Goal: Information Seeking & Learning: Learn about a topic

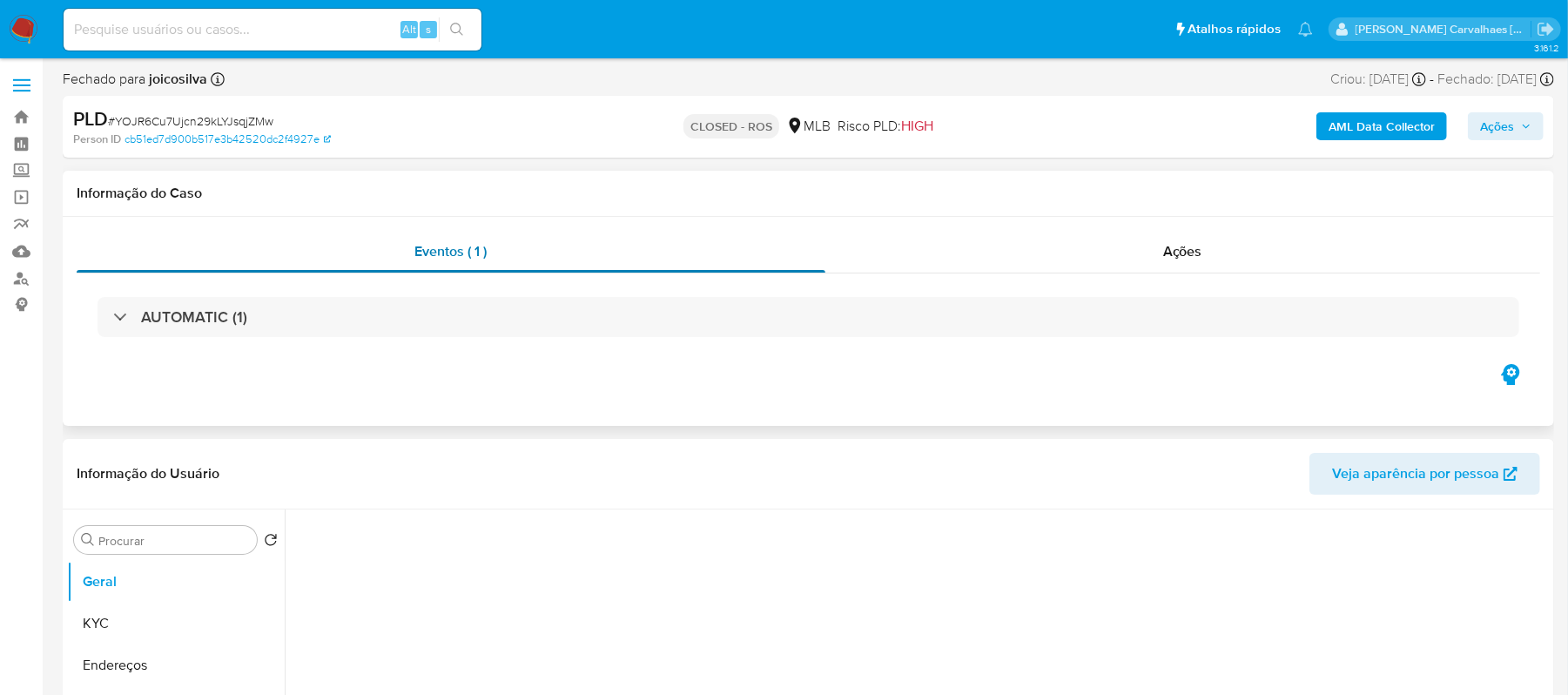
select select "10"
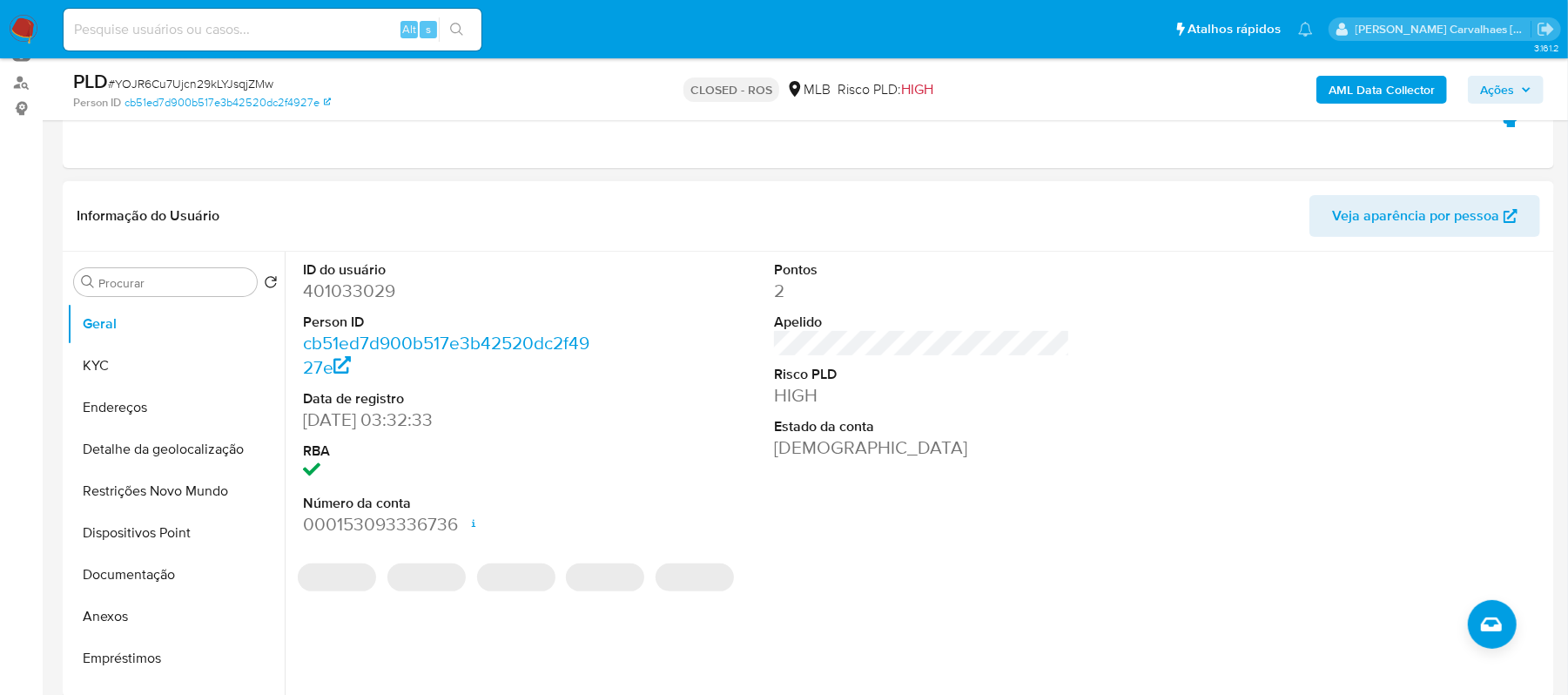
scroll to position [232, 0]
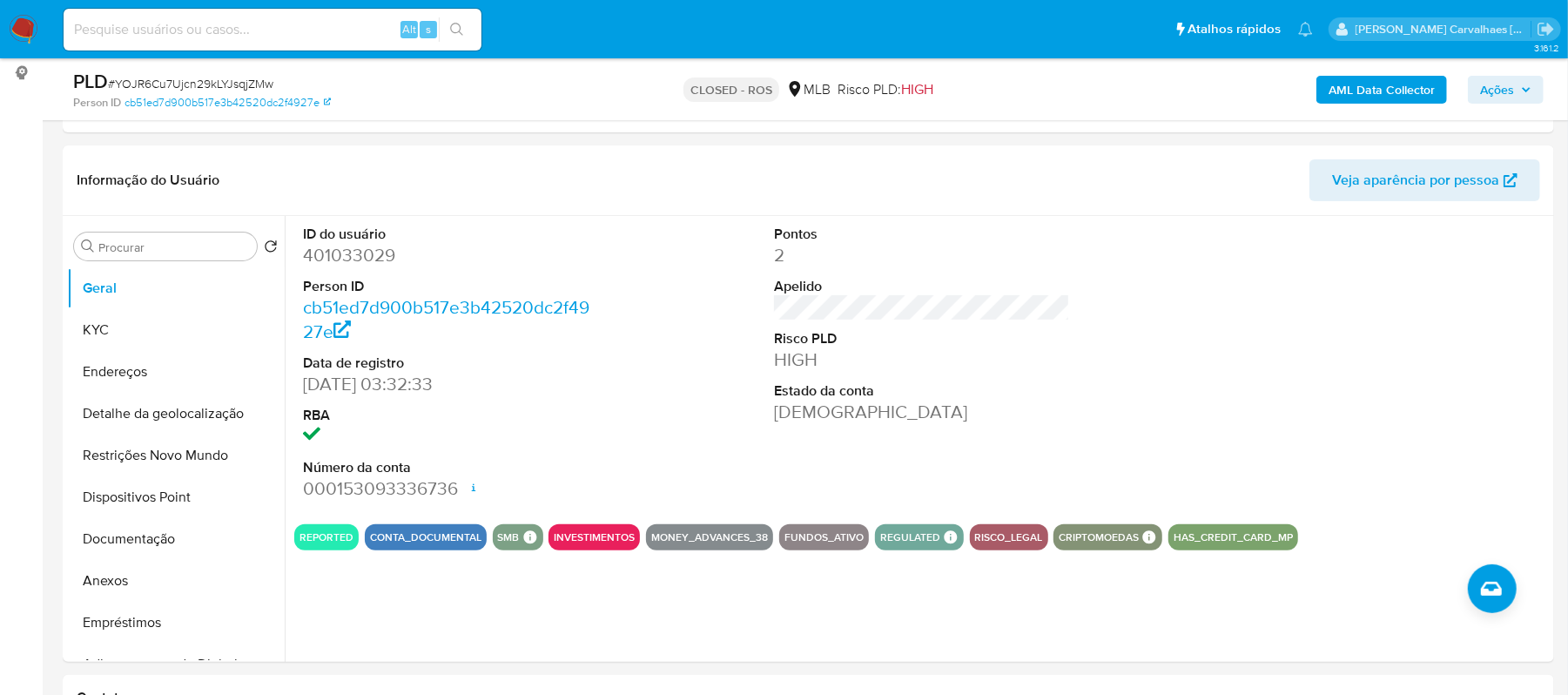
click at [28, 32] on img at bounding box center [23, 29] width 29 height 29
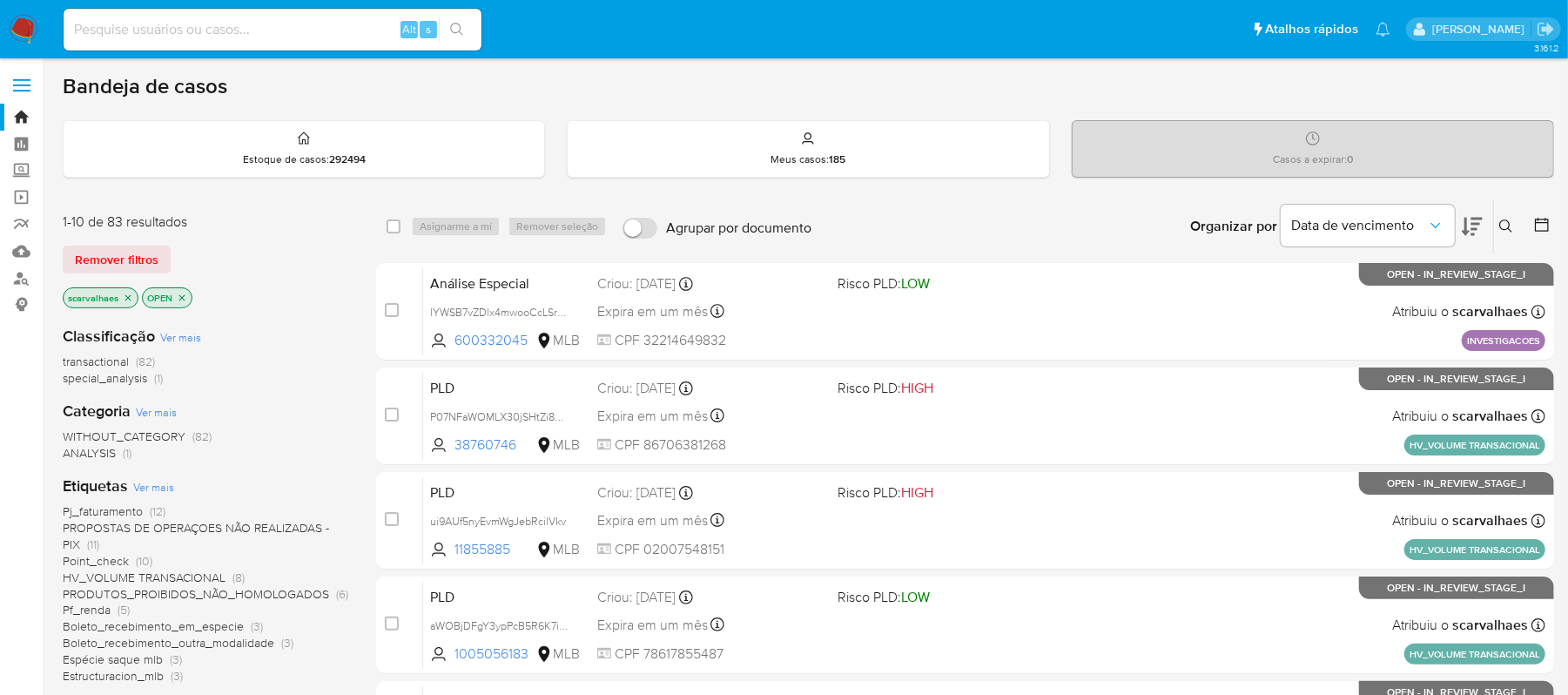
click at [103, 606] on span "Pf_renda" at bounding box center [86, 609] width 48 height 17
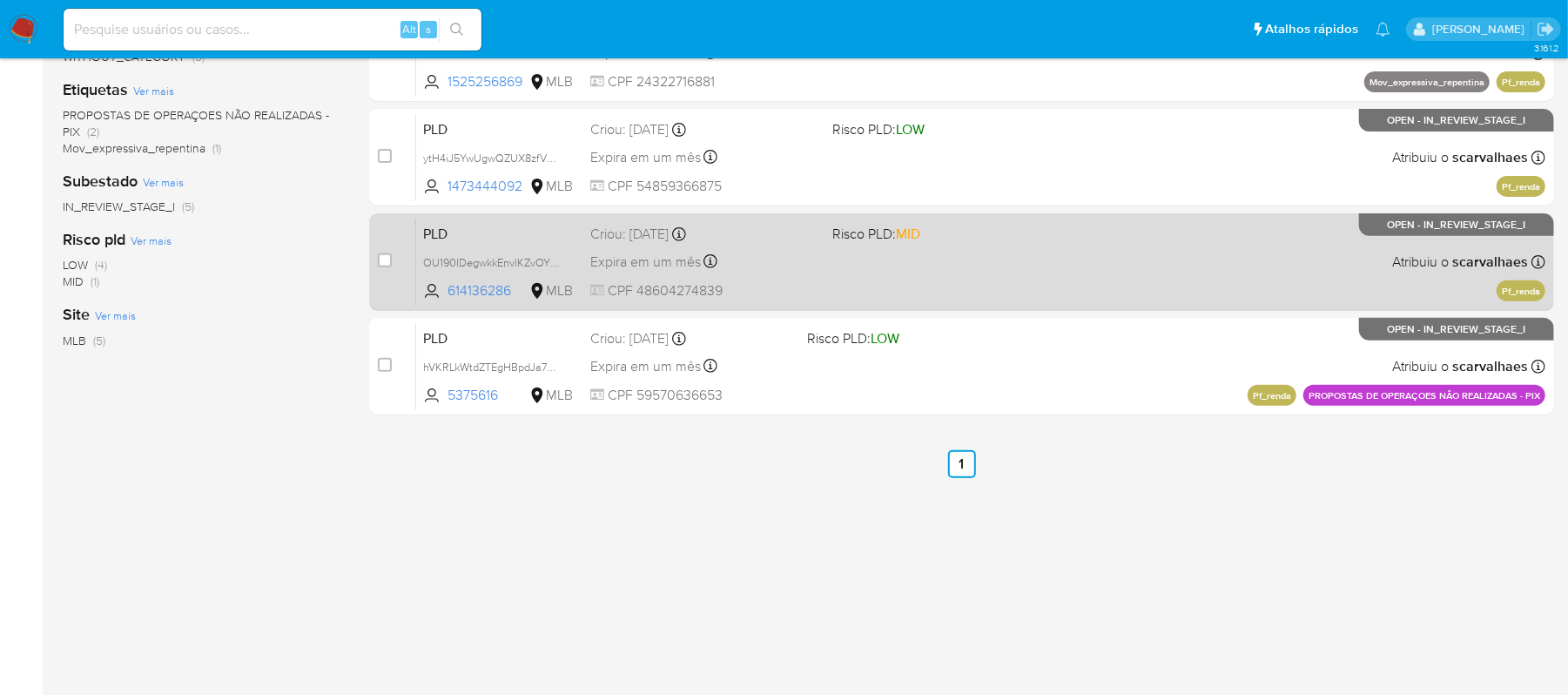
scroll to position [366, 0]
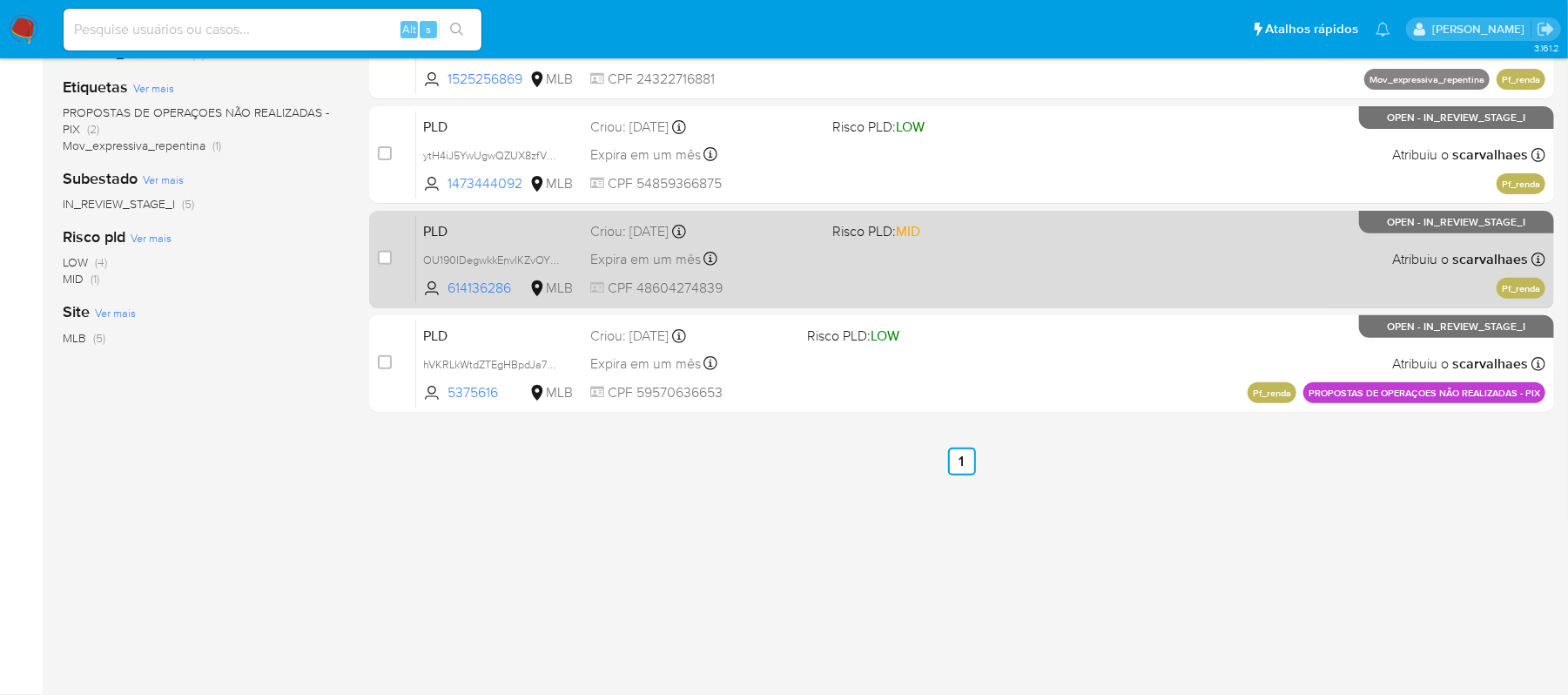
click at [1023, 271] on div "PLD OU190IDegwkkEnvlKZvOYYCR 614136286 MLB Risco PLD: MID Criou: 12/09/2025 Cri…" at bounding box center [981, 258] width 1129 height 88
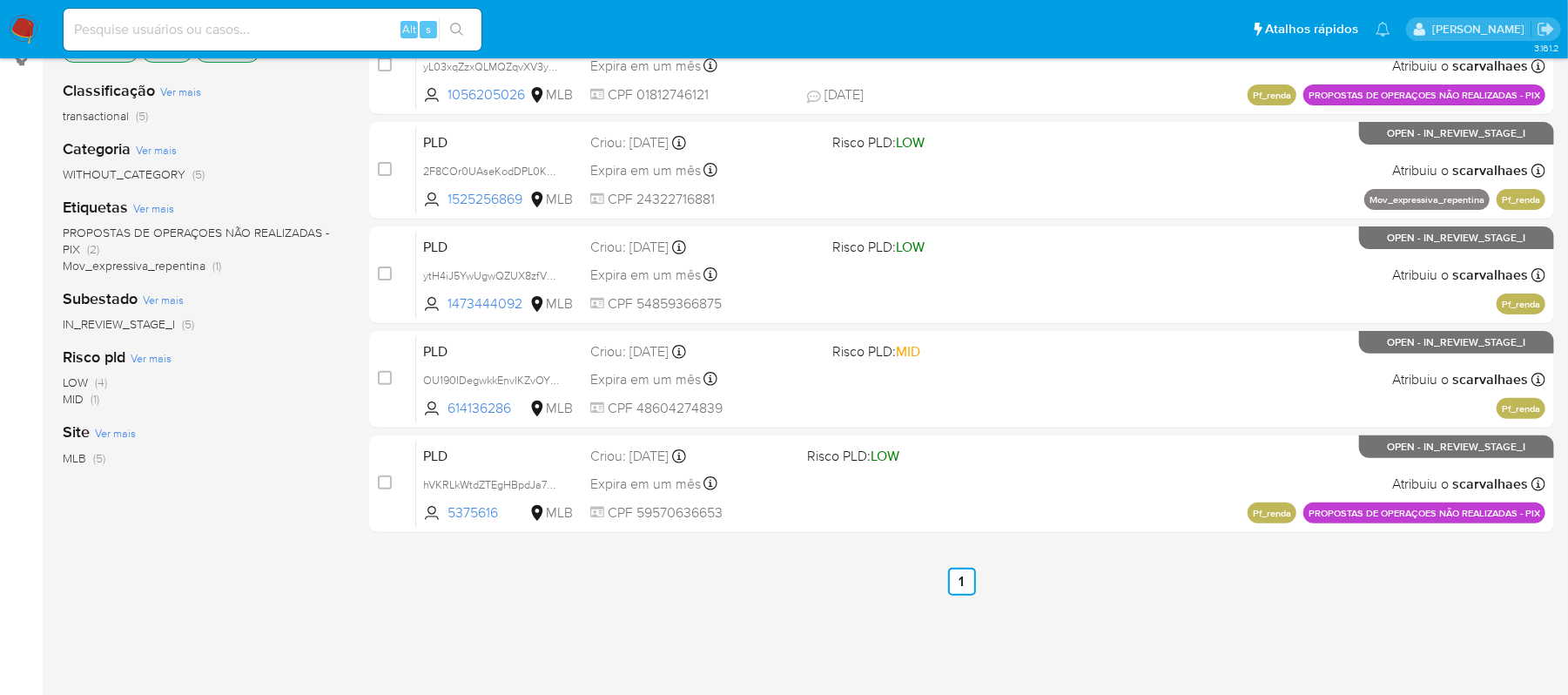
scroll to position [133, 0]
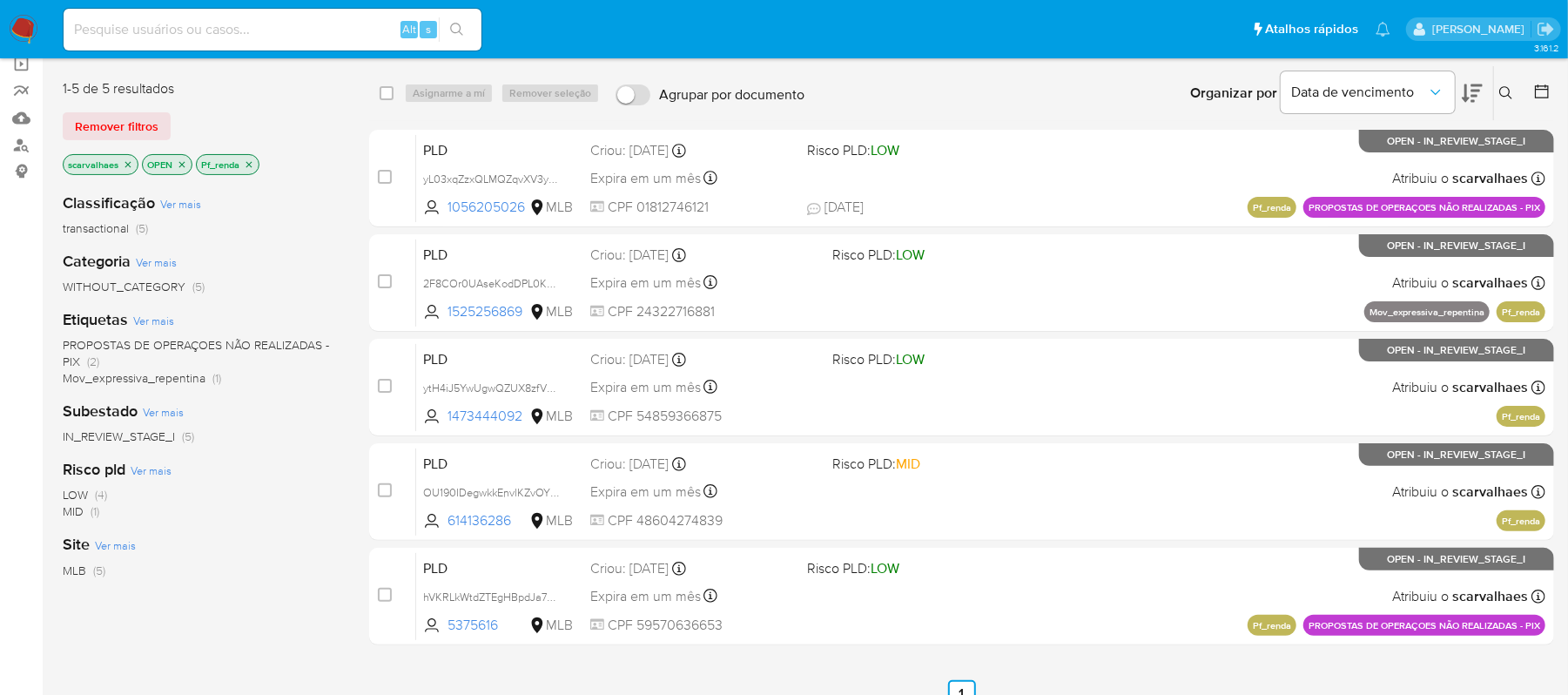
click at [251, 162] on icon "close-filter" at bounding box center [249, 164] width 10 height 10
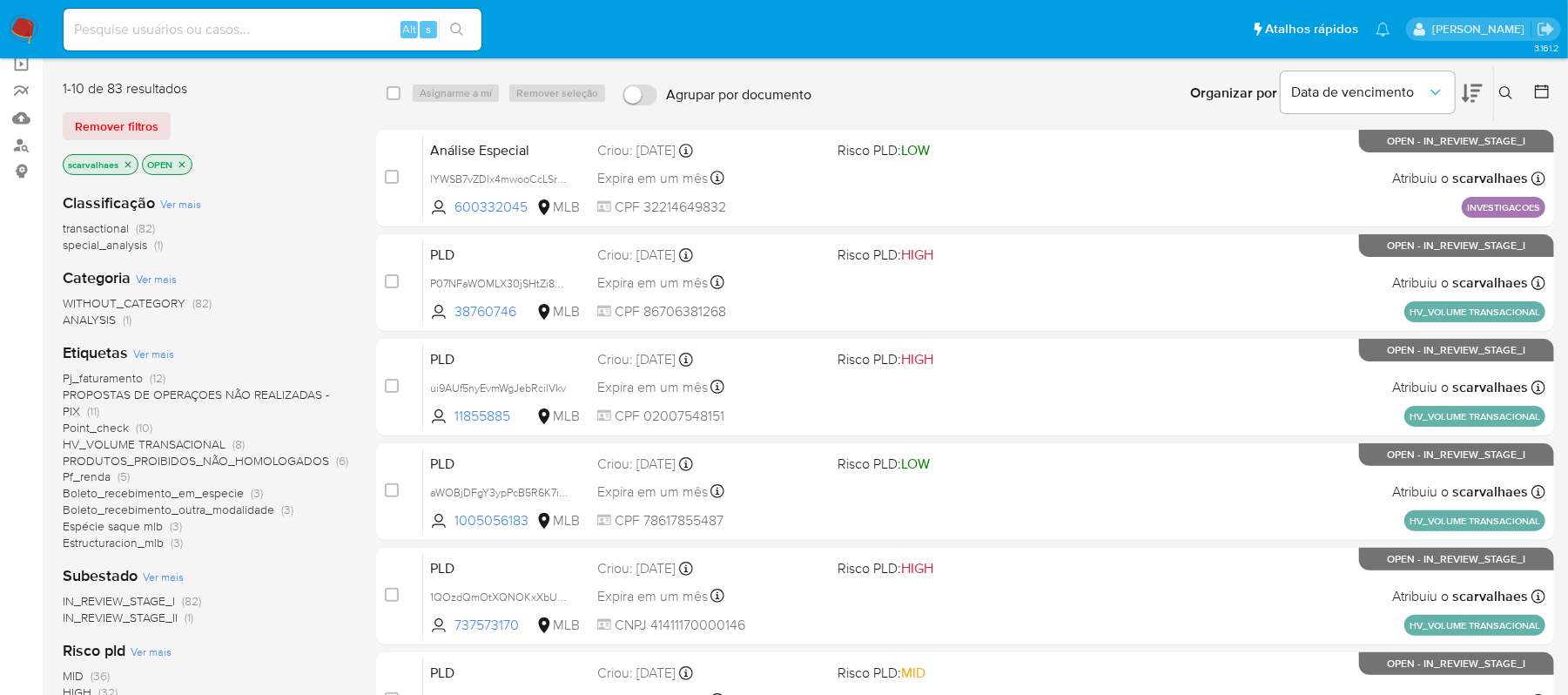
click at [183, 486] on span "Boleto_recebimento_em_especie" at bounding box center [152, 493] width 181 height 17
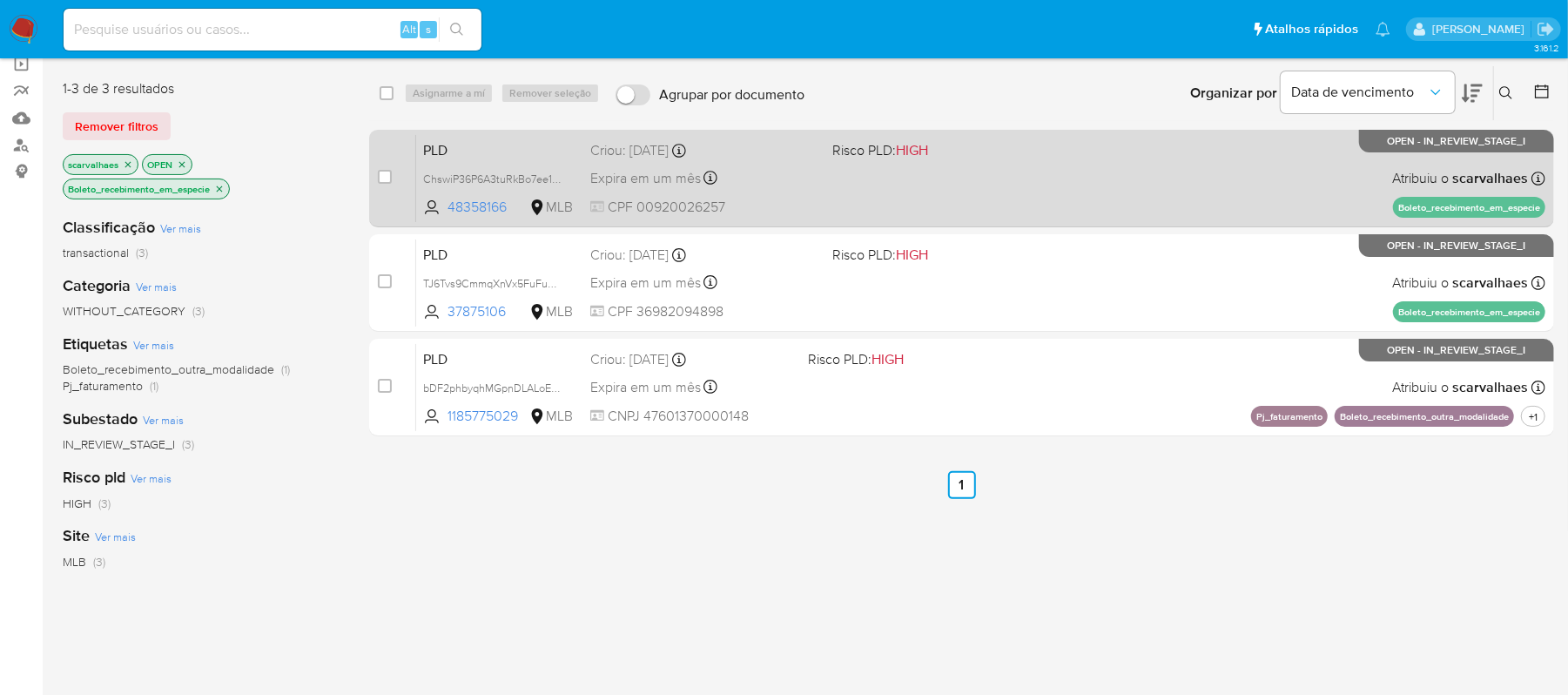
click at [973, 169] on div "PLD ChswiP36P6A3tuRkBo7ee1Tm 48358166 MLB Risco PLD: HIGH Criou: 12/09/2025 Cri…" at bounding box center [981, 178] width 1129 height 88
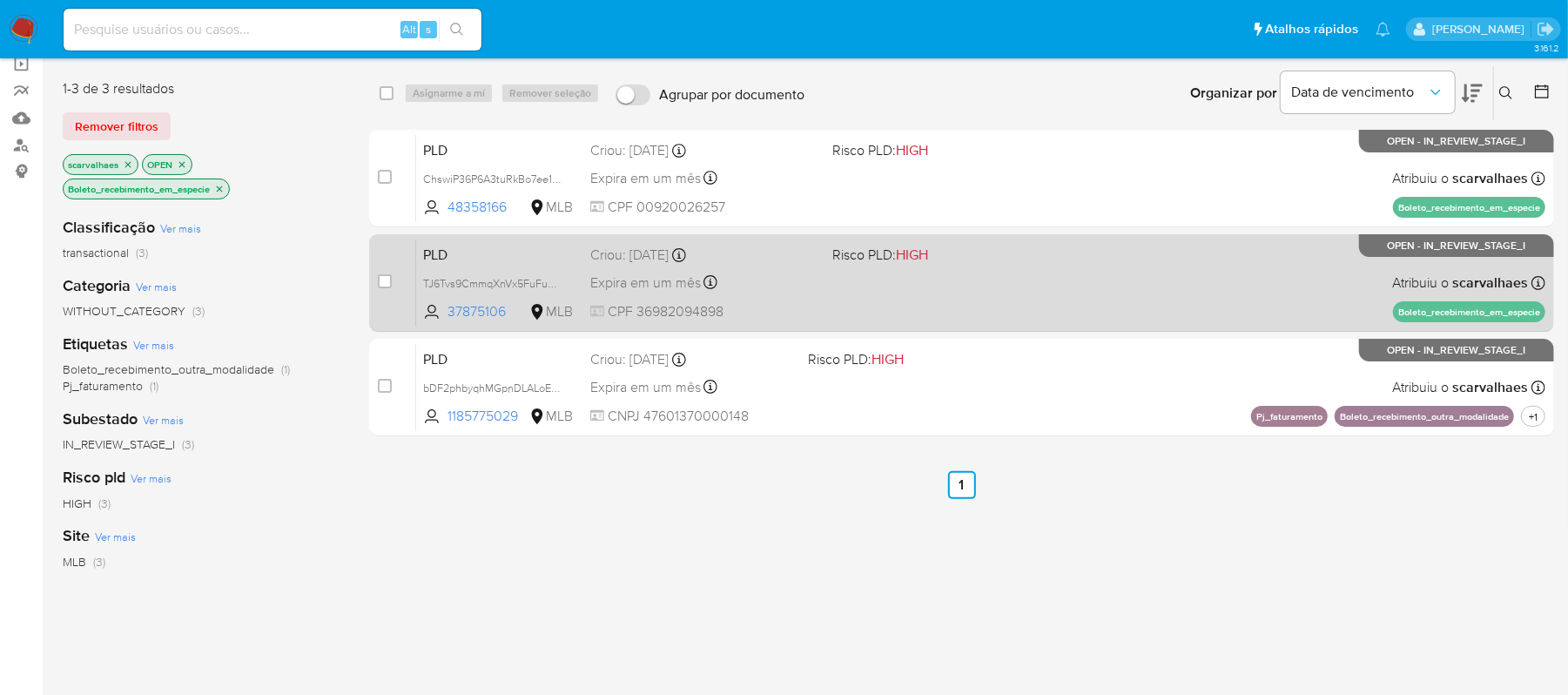
click at [819, 308] on div "PLD TJ6Tvs9CmmqXnVx5FuFubjlS 37875106 MLB Risco PLD: HIGH Criou: 12/09/2025 Cri…" at bounding box center [981, 282] width 1129 height 88
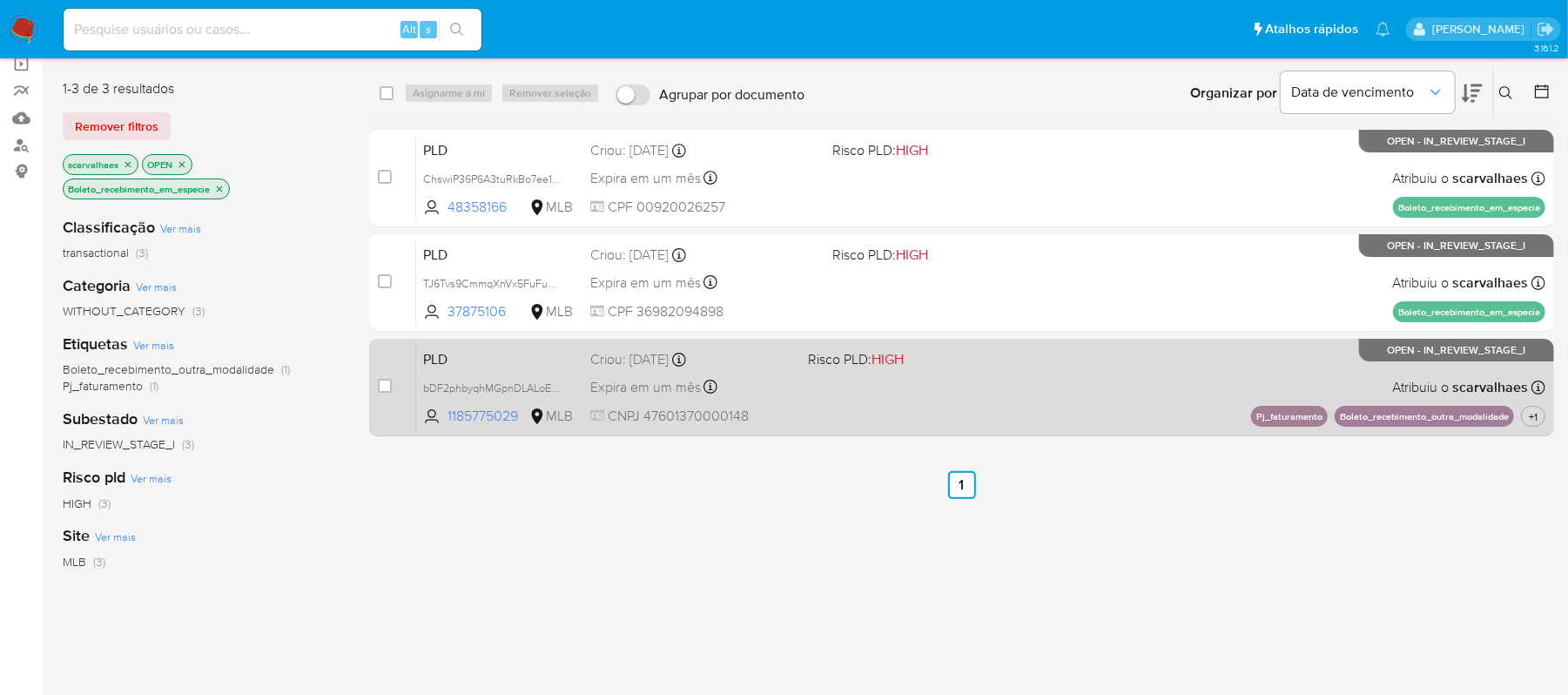
click at [802, 373] on div "PLD bDF2phbyqhMGpnDLALoEJRYt 1185775029 MLB Risco PLD: HIGH Criou: 12/09/2025 C…" at bounding box center [981, 387] width 1129 height 88
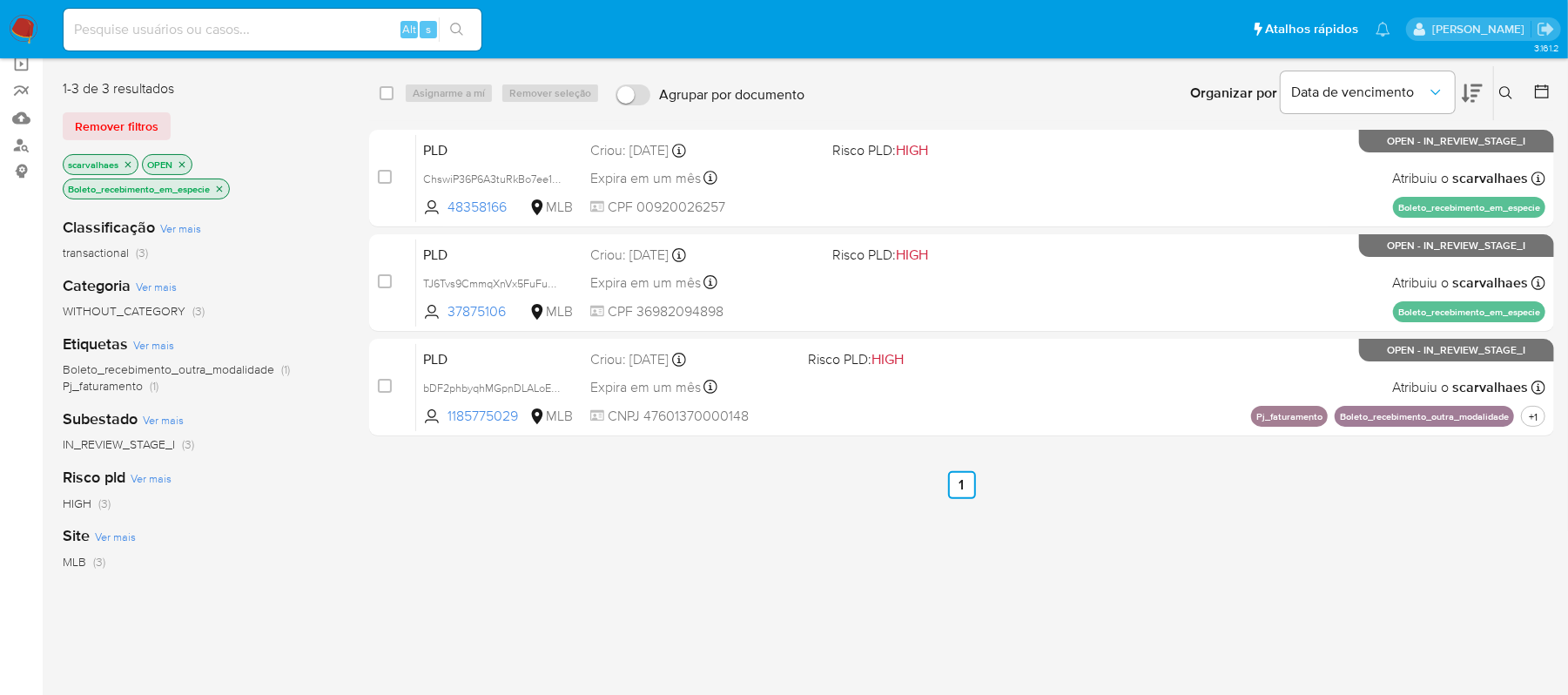
click at [220, 184] on icon "close-filter" at bounding box center [218, 188] width 10 height 10
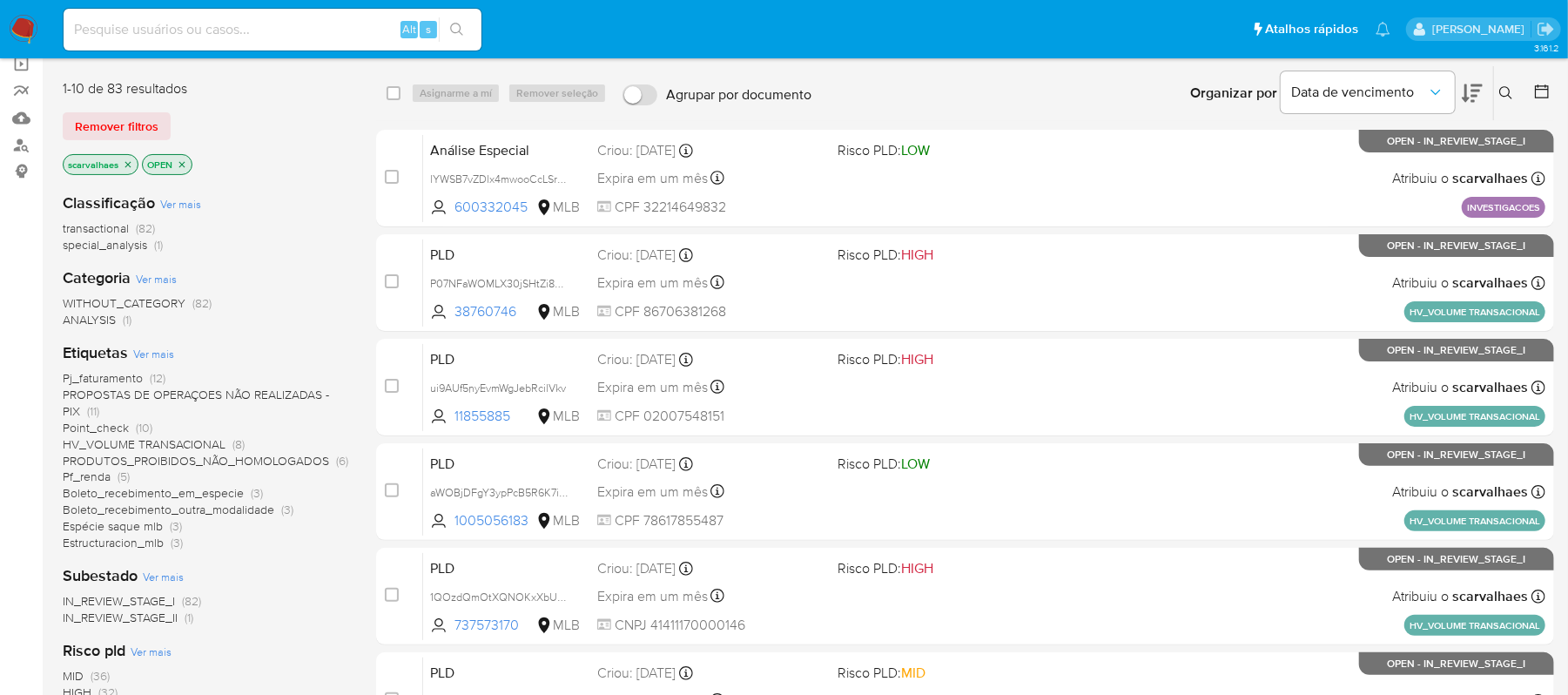
click at [139, 527] on span "Espécie saque mlb" at bounding box center [113, 526] width 100 height 17
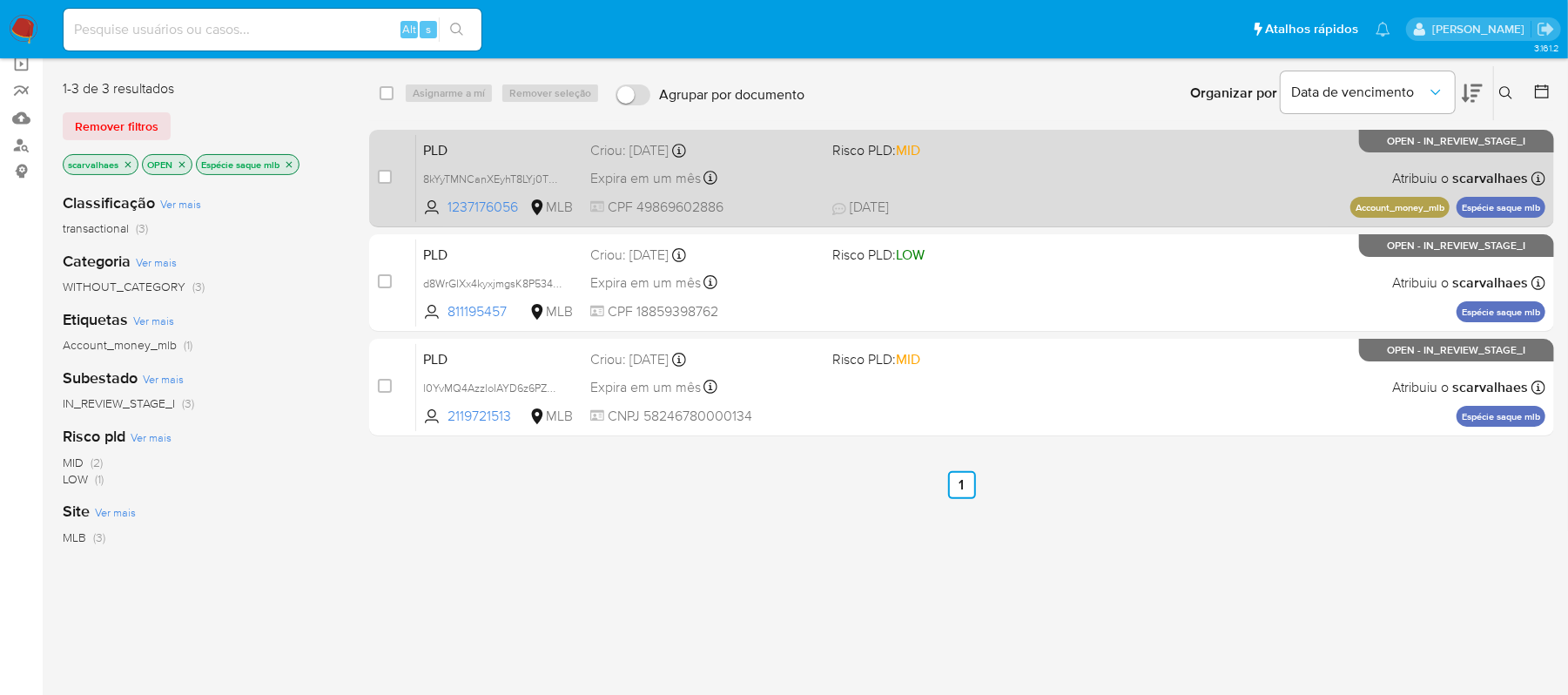
click at [934, 199] on span "24/09/2025 24/09/2025 16:23" at bounding box center [1067, 207] width 470 height 19
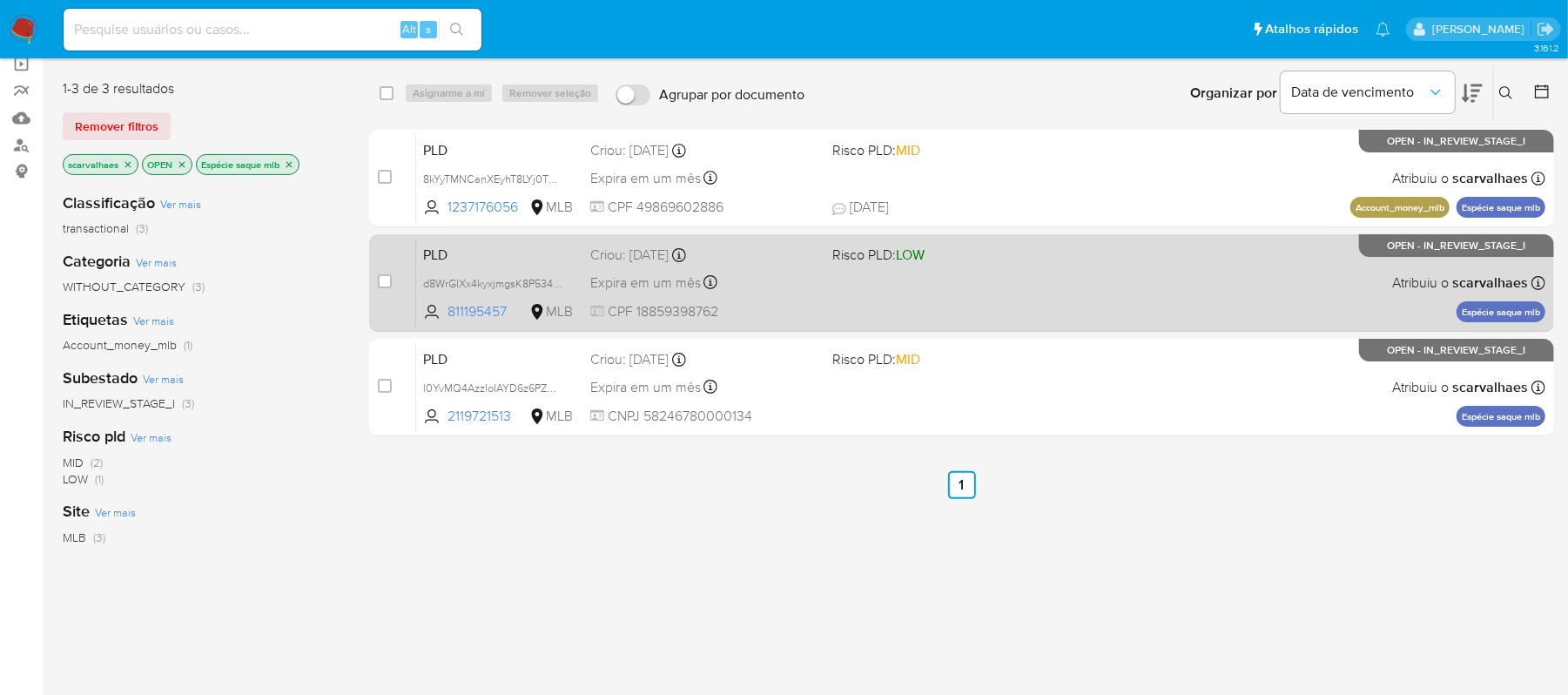
click at [815, 292] on div "Expira em um mês Expira em 27/10/2025 00:11:35" at bounding box center [704, 282] width 228 height 24
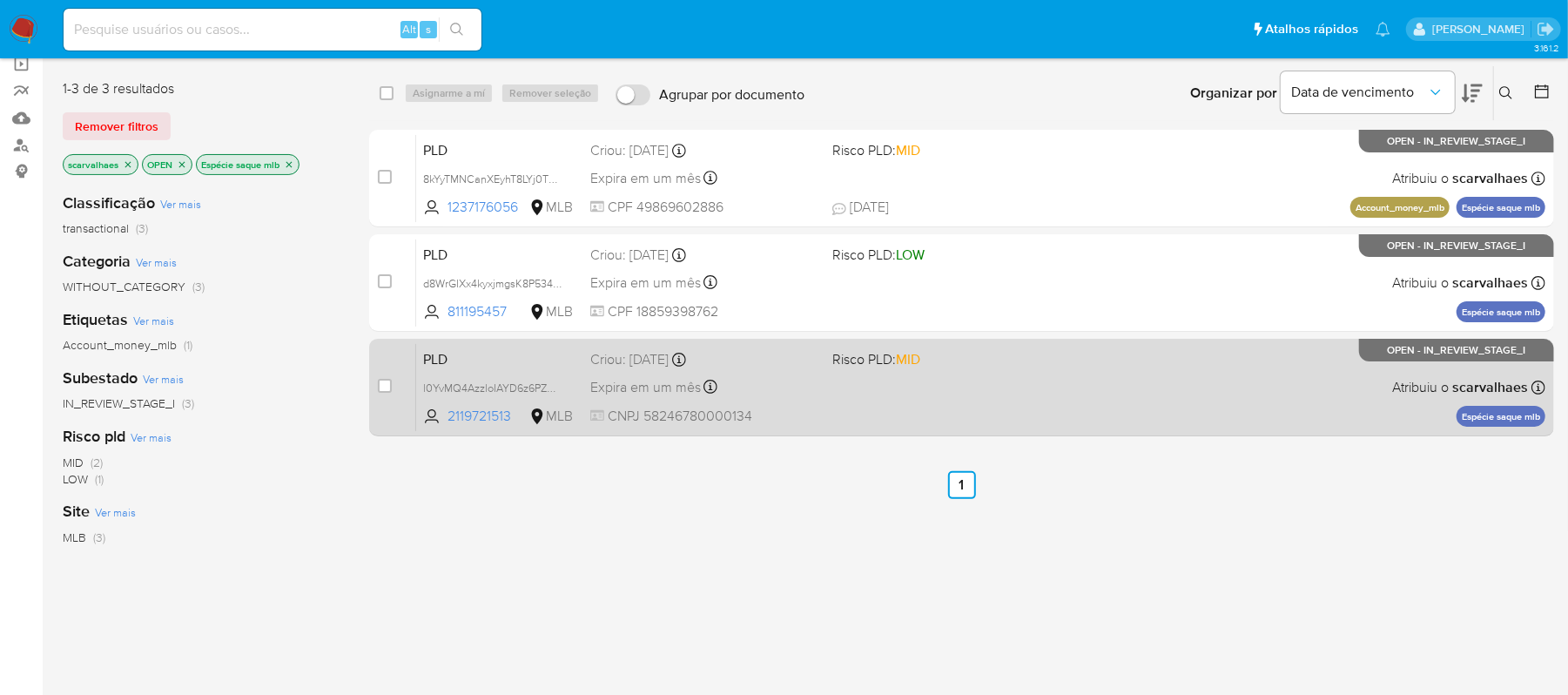
click at [957, 415] on div "PLD l0YvMQ4AzzloIAYD6z6PZDUA 2119721513 MLB Risco PLD: MID Criou: 12/09/2025 Cr…" at bounding box center [981, 387] width 1129 height 88
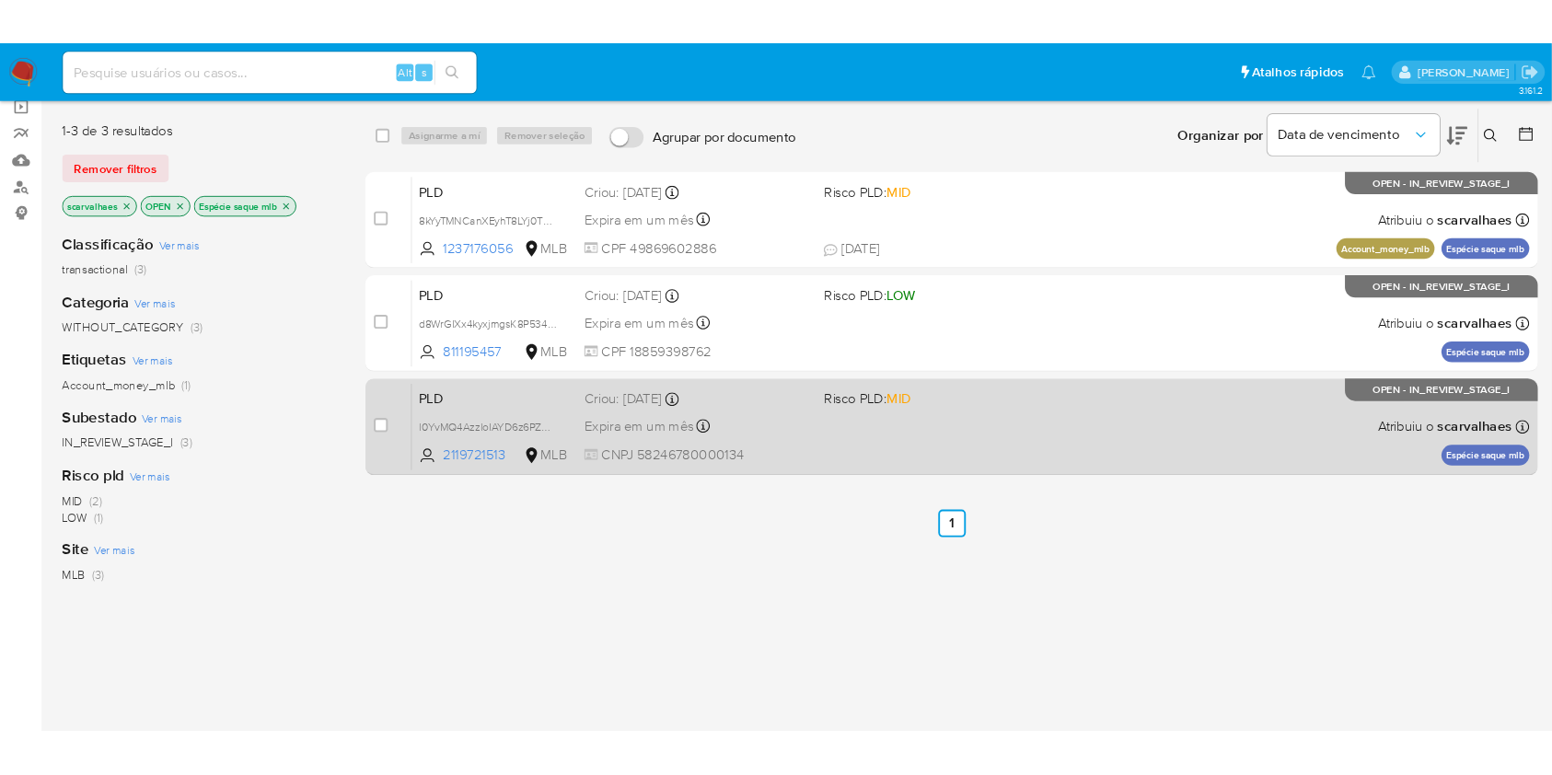
scroll to position [141, 0]
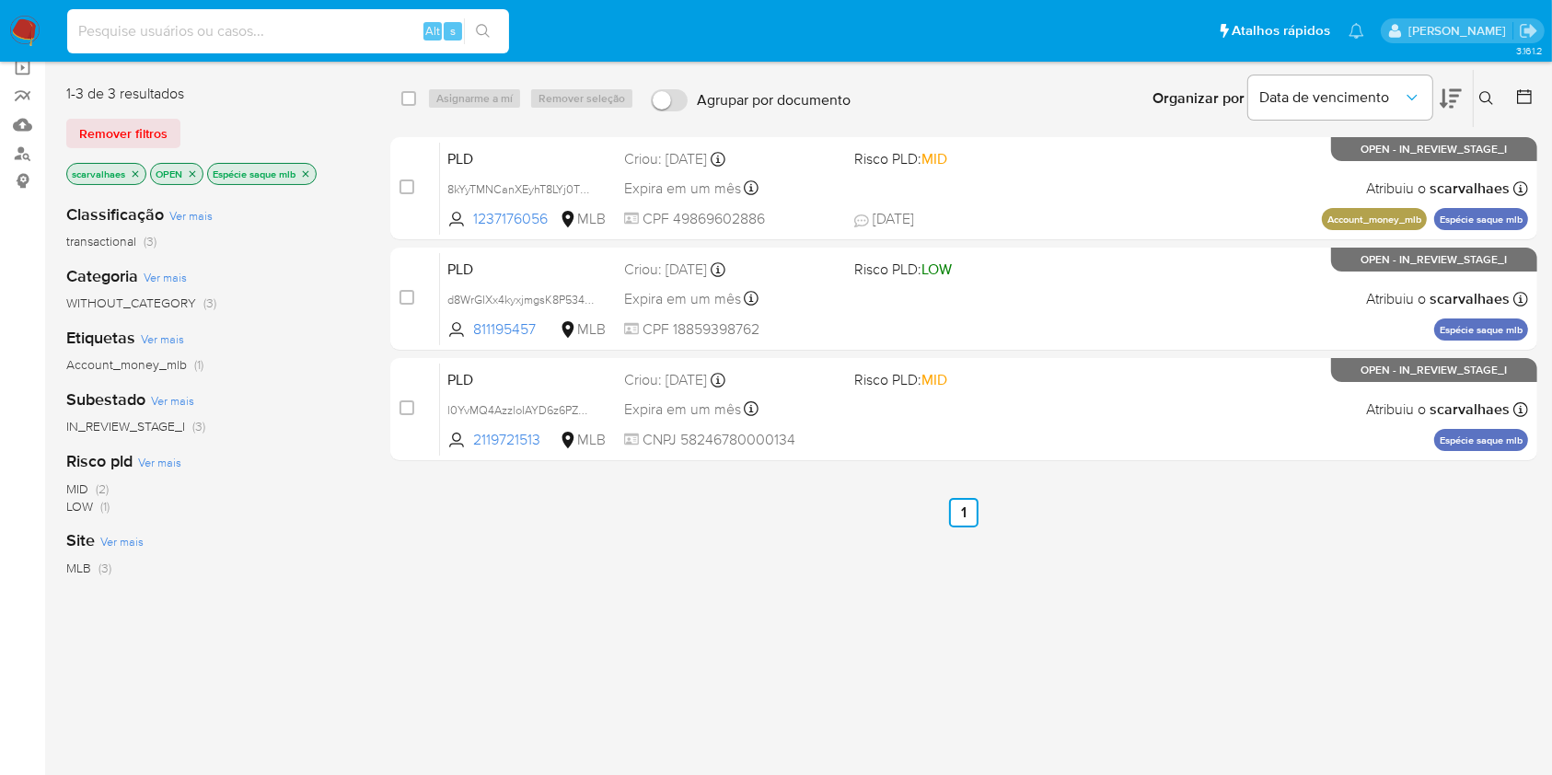
paste input "2558047379"
type input "2558047379"
click at [483, 32] on icon "search-icon" at bounding box center [483, 31] width 15 height 15
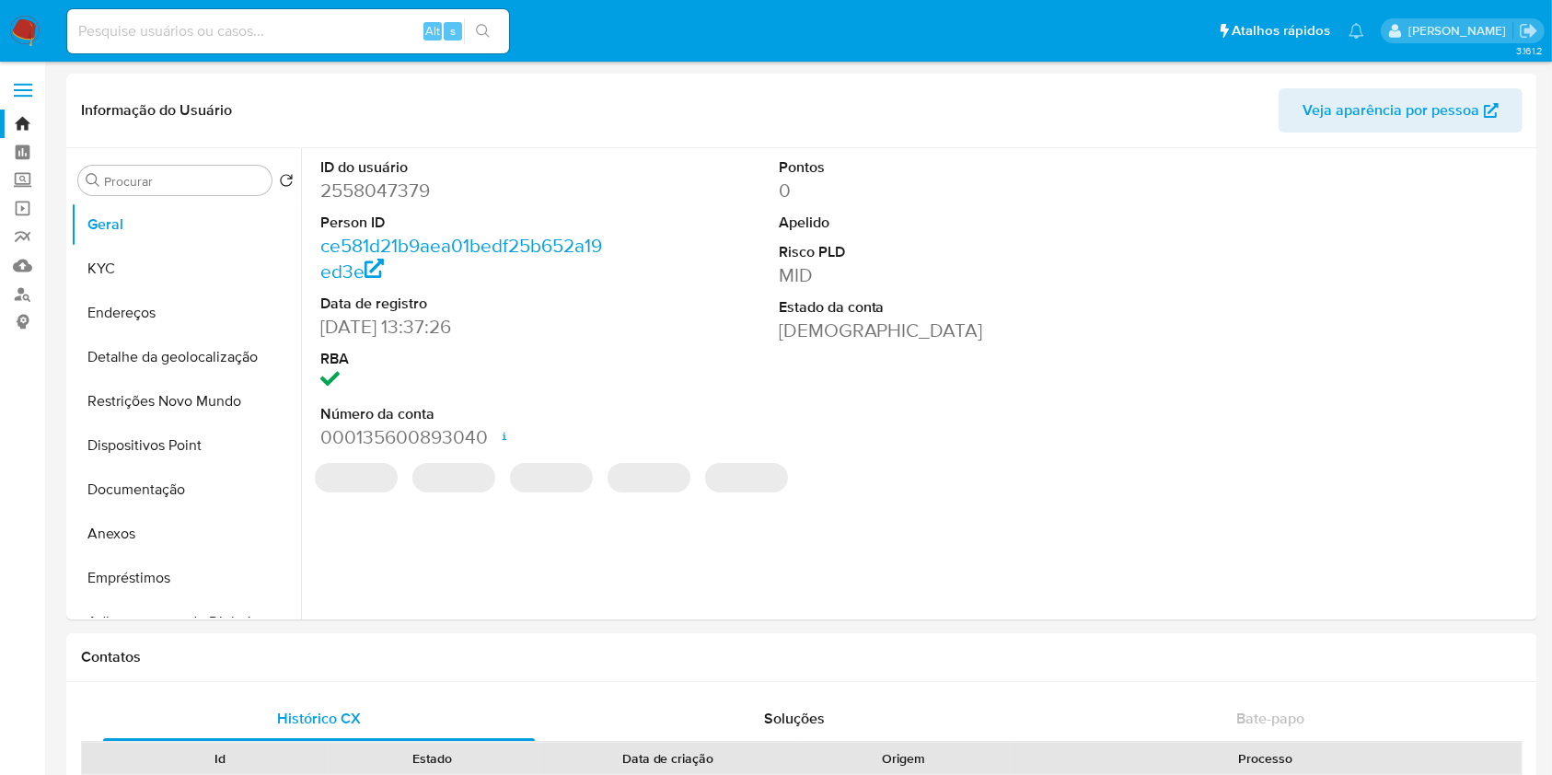
select select "10"
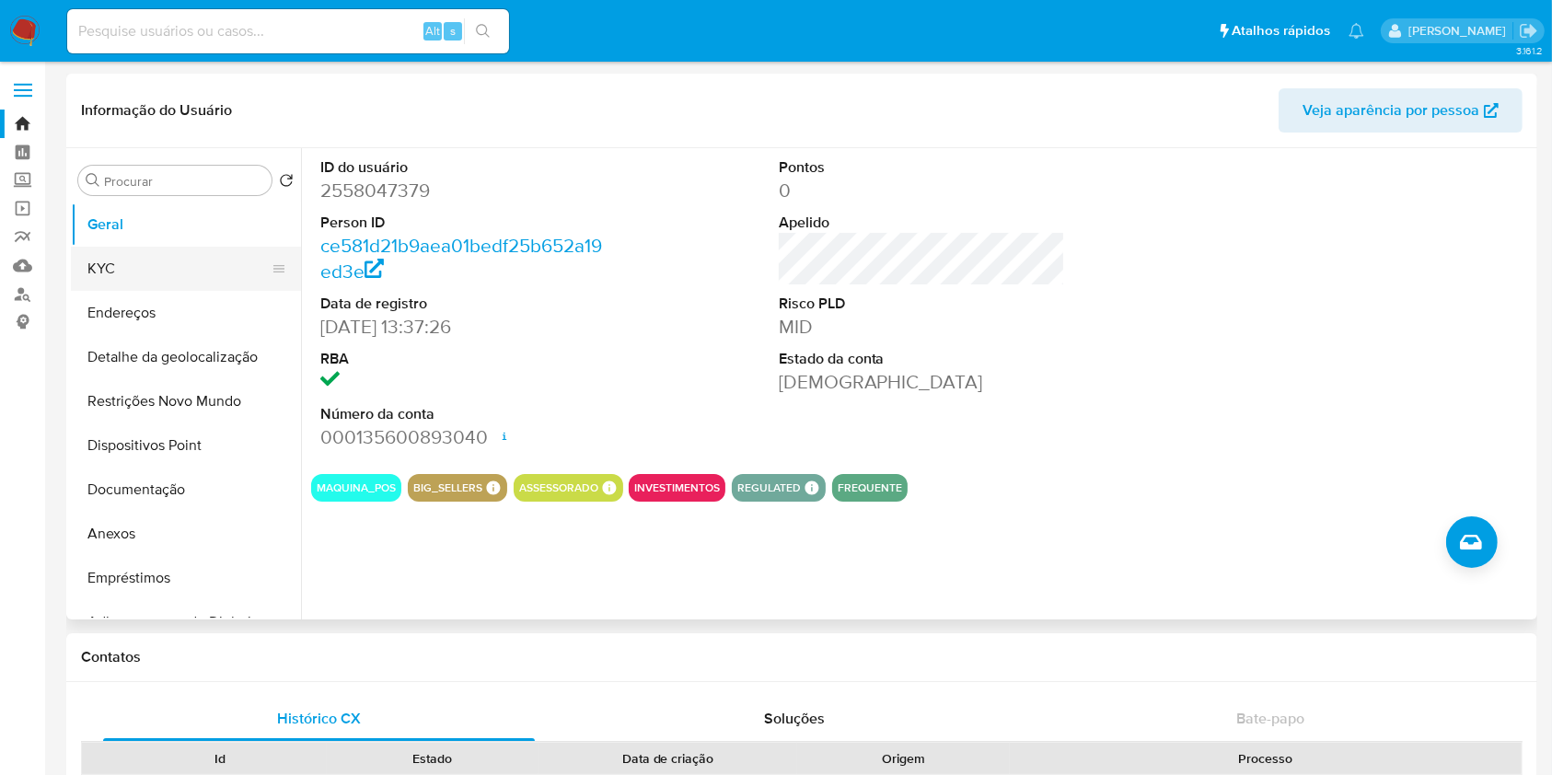
drag, startPoint x: 142, startPoint y: 266, endPoint x: 192, endPoint y: 263, distance: 50.7
click at [143, 266] on button "KYC" at bounding box center [178, 269] width 215 height 44
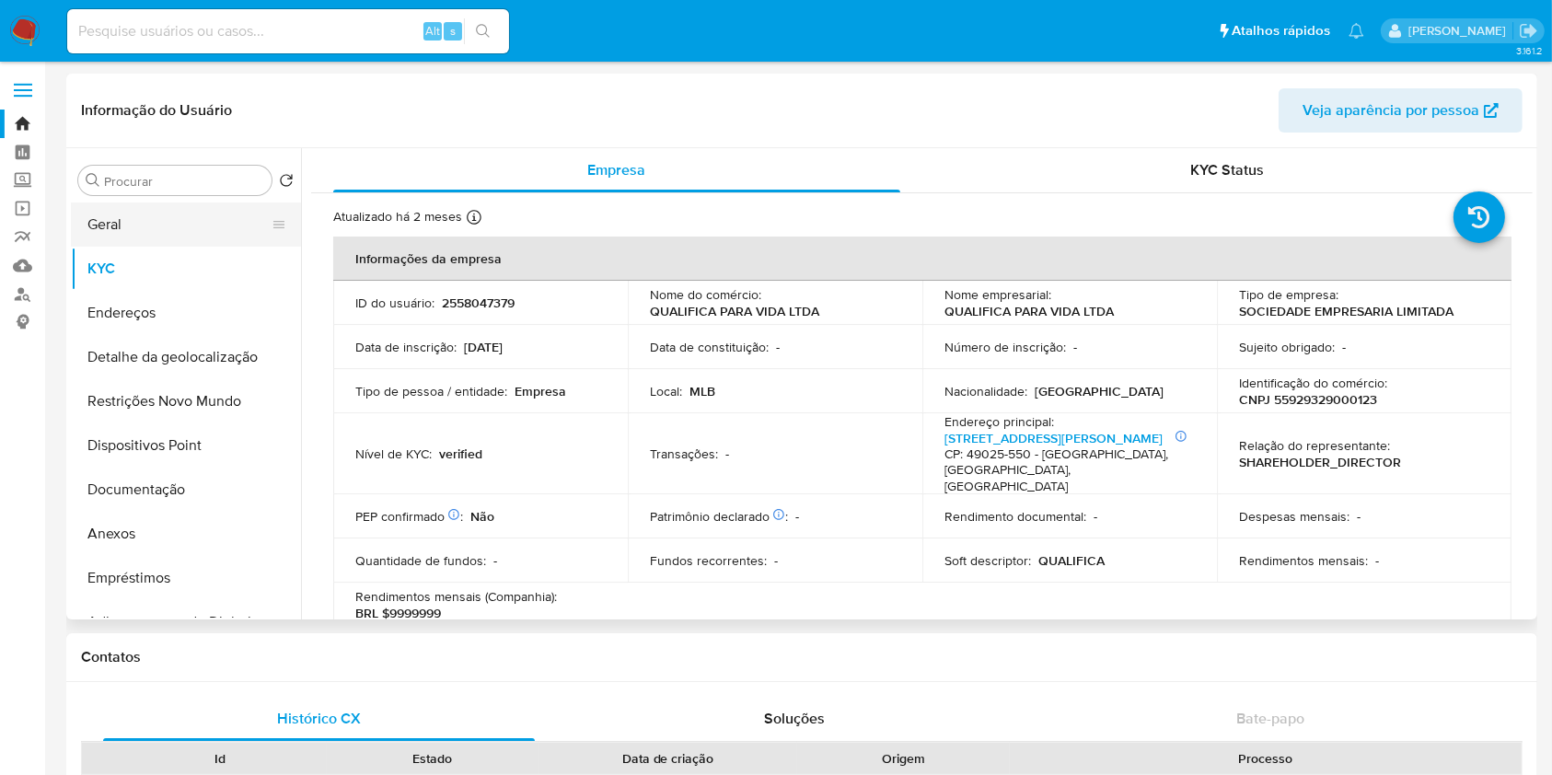
click at [117, 222] on button "Geral" at bounding box center [178, 224] width 215 height 44
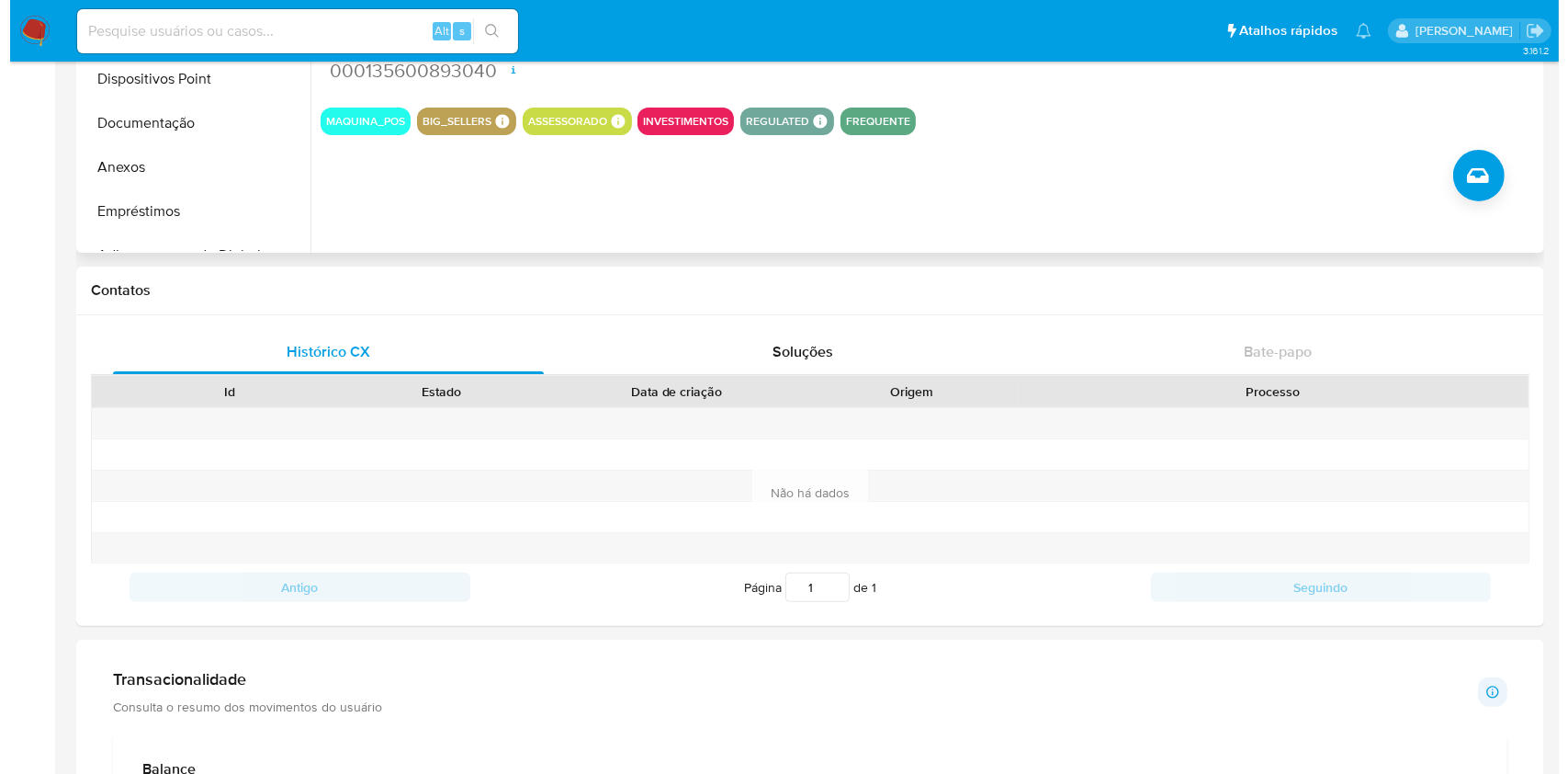
scroll to position [368, 0]
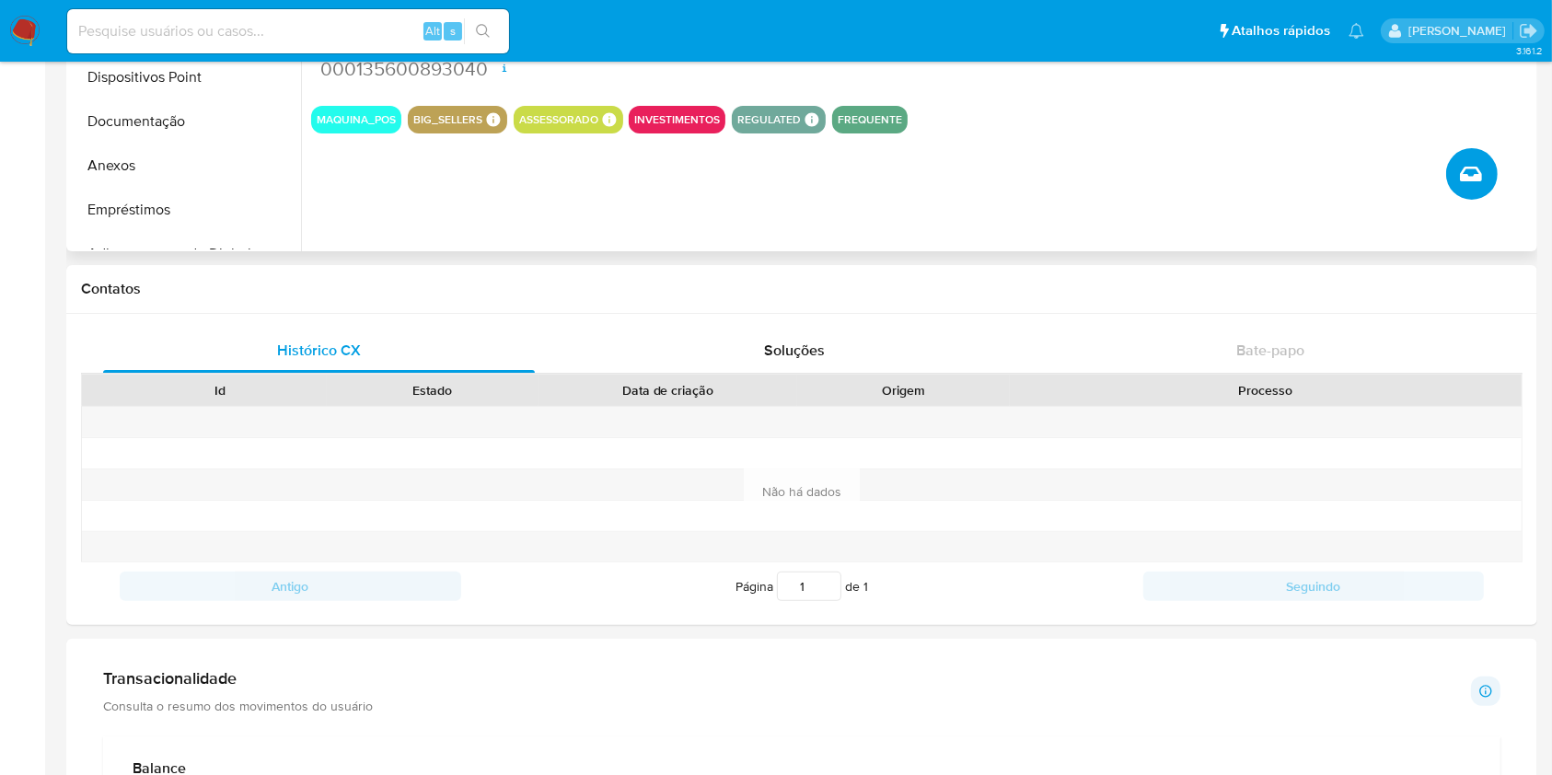
click at [1466, 178] on icon "Criar caso manual" at bounding box center [1471, 174] width 22 height 15
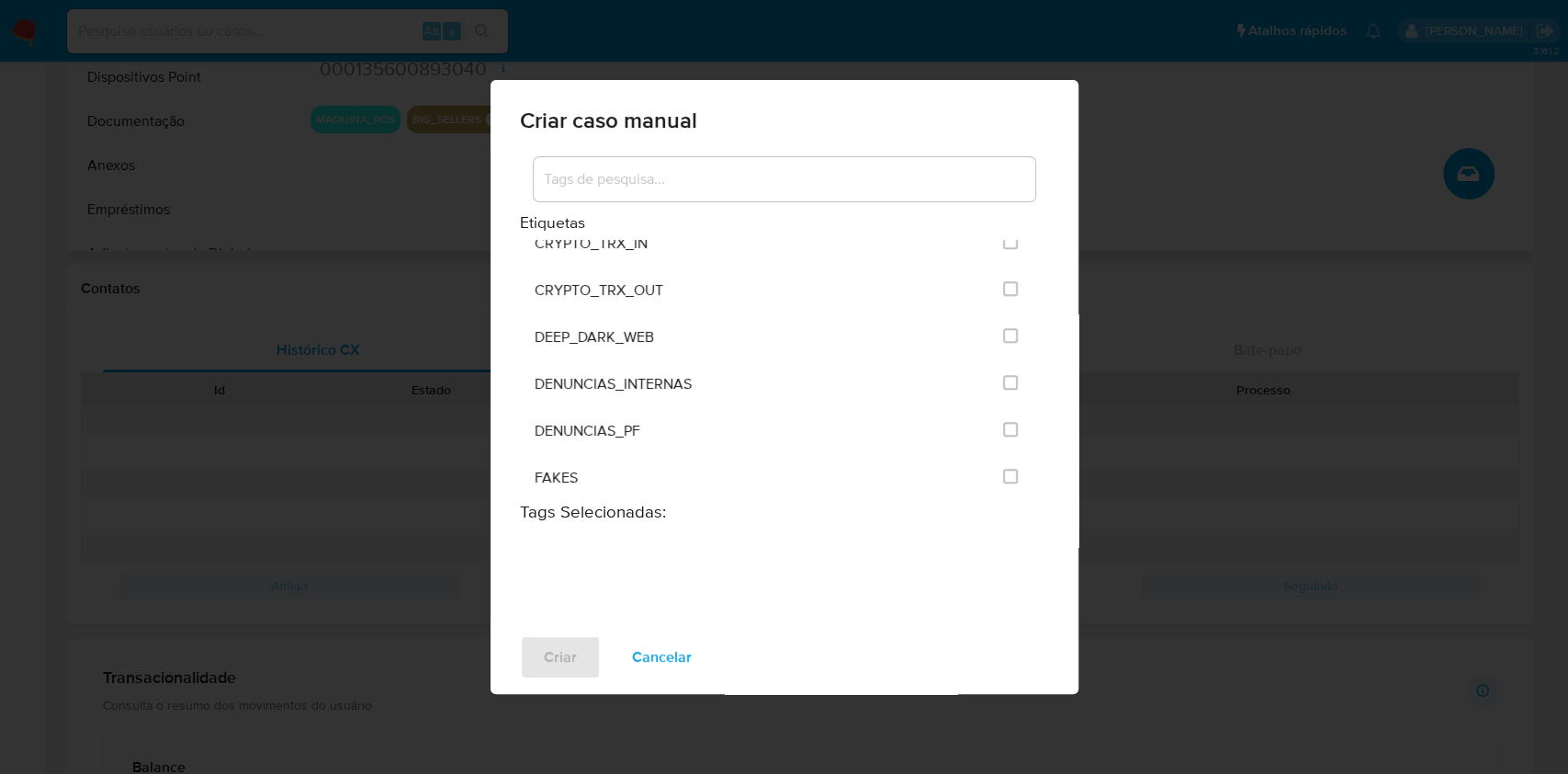
scroll to position [735, 0]
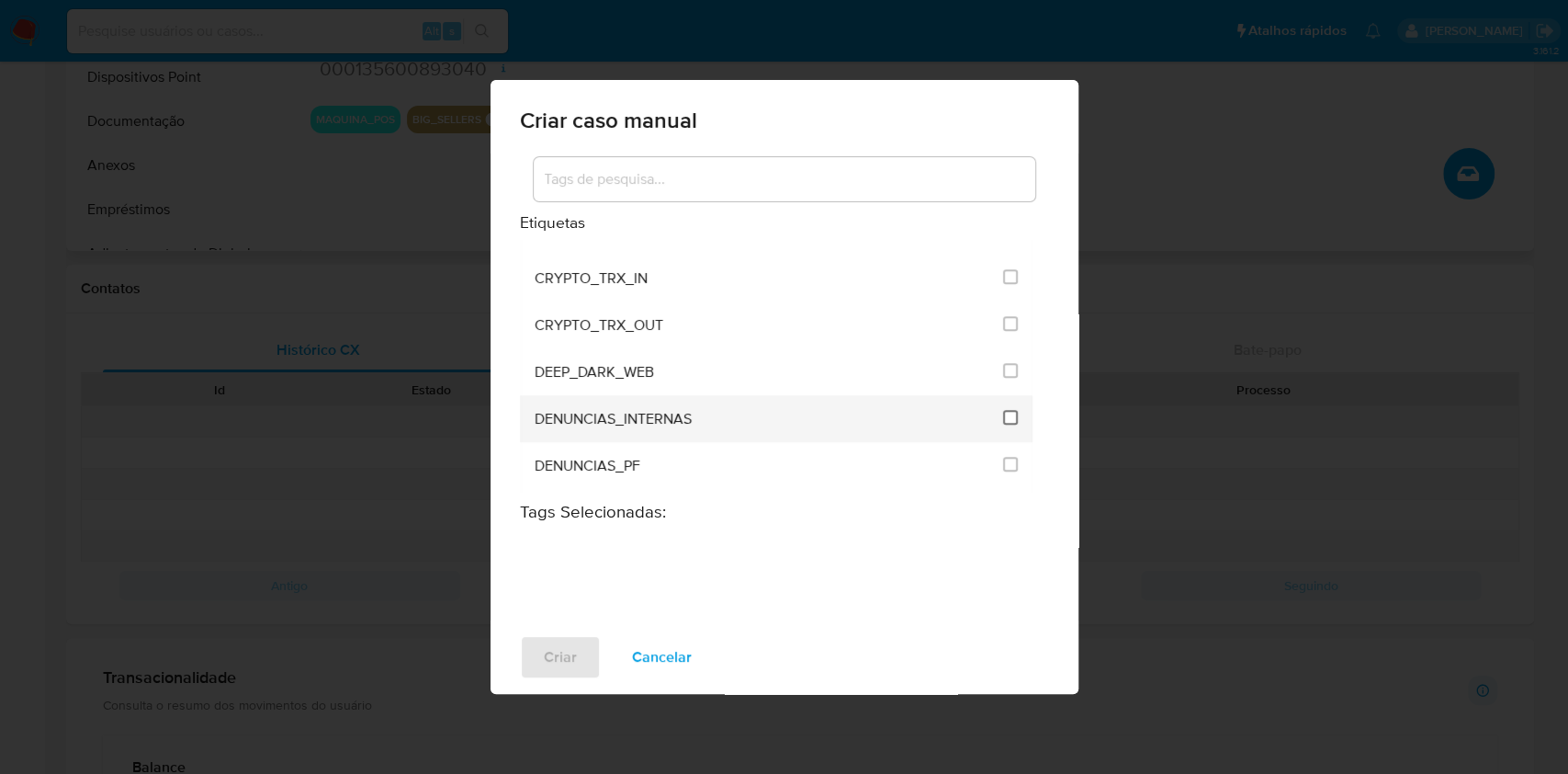
click at [1003, 413] on input "1967" at bounding box center [1010, 417] width 15 height 15
checkbox input "true"
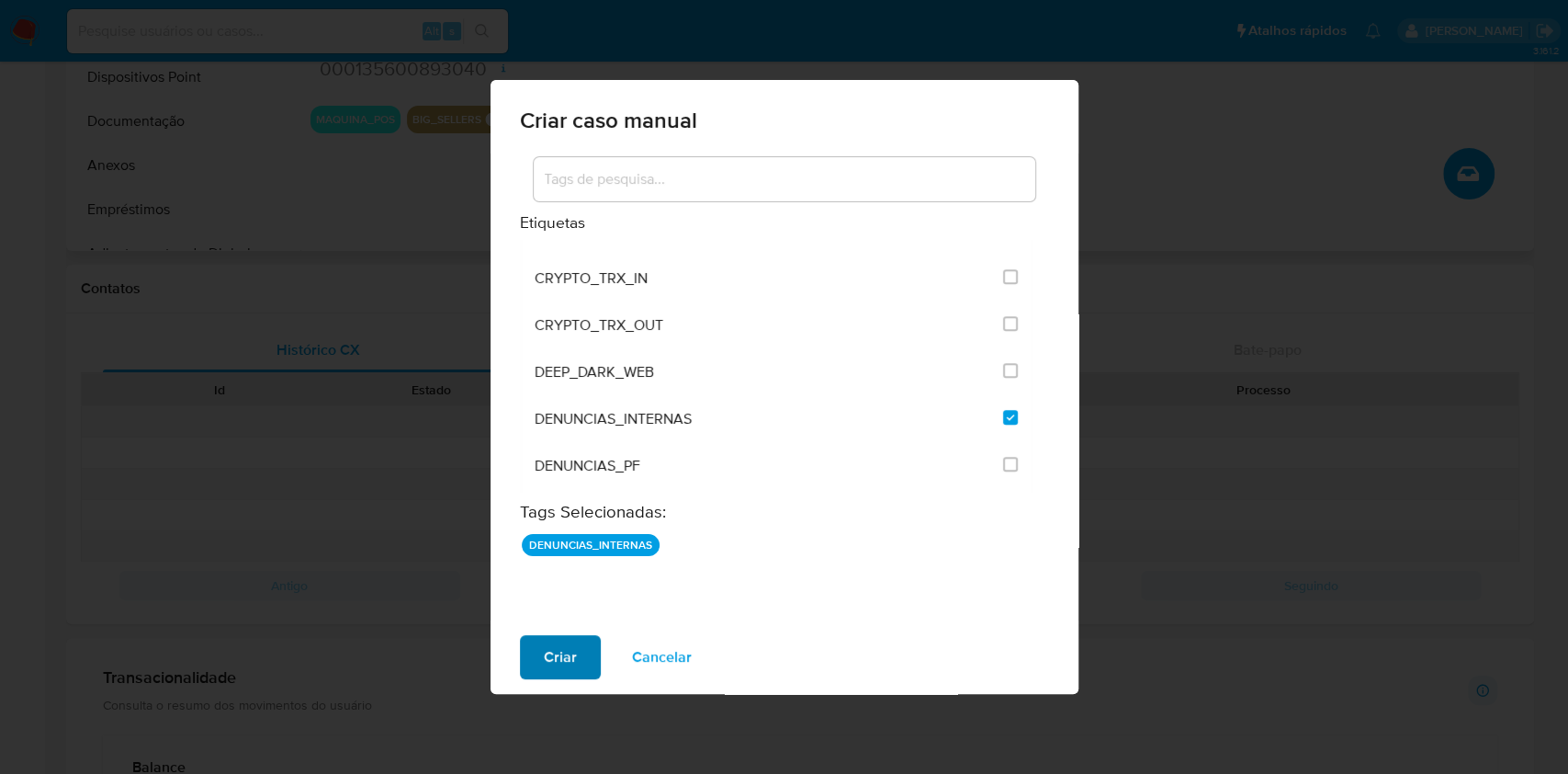
click at [561, 660] on span "Criar" at bounding box center [560, 657] width 33 height 40
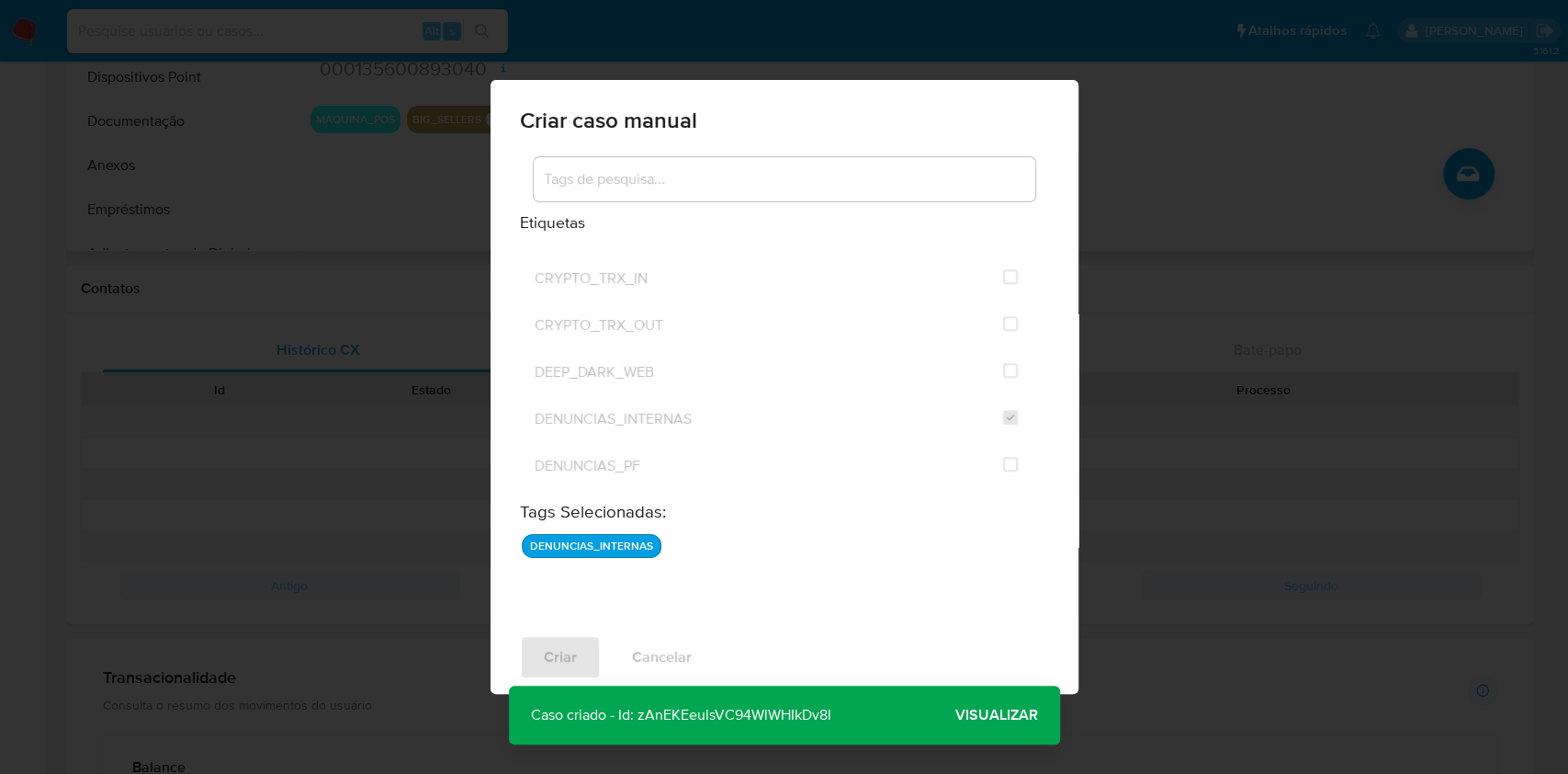
click at [999, 715] on span "Visualizar" at bounding box center [996, 715] width 83 height 0
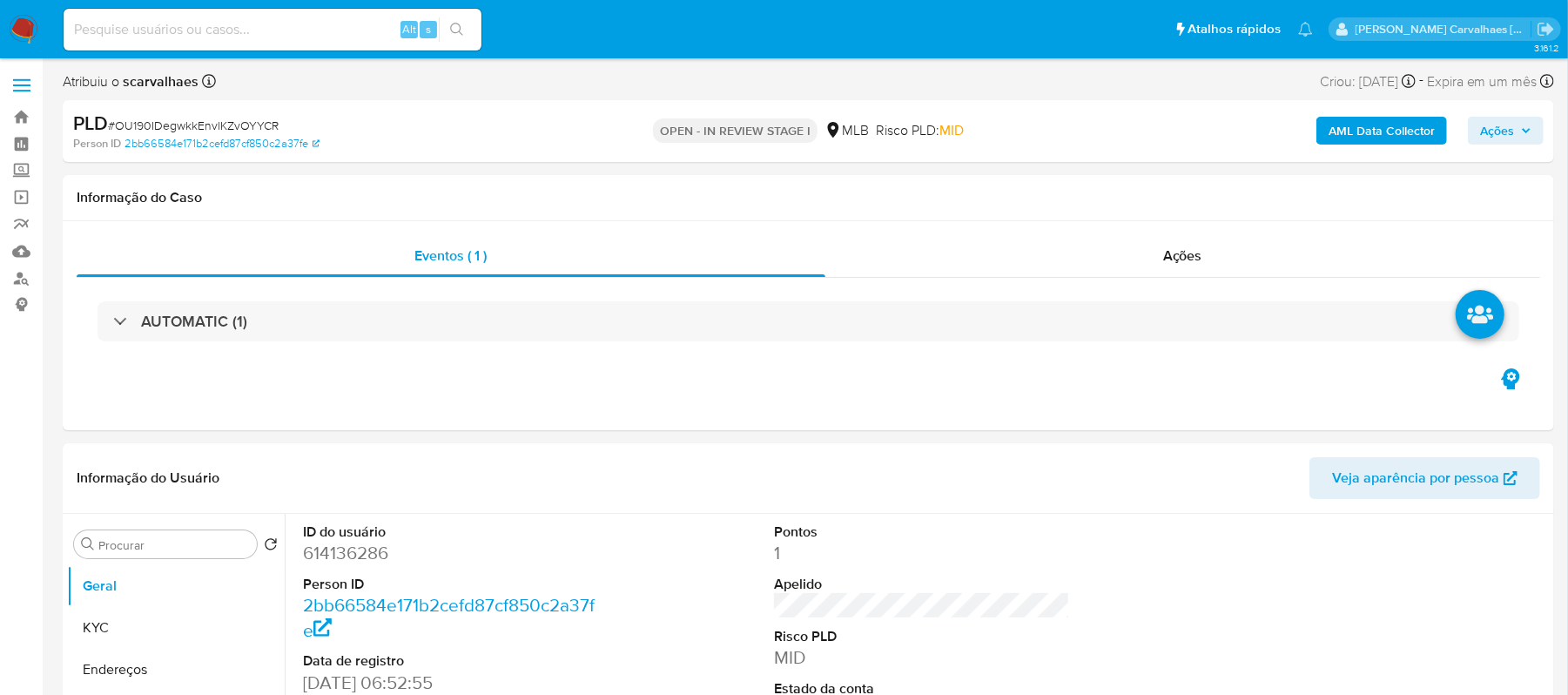
select select "10"
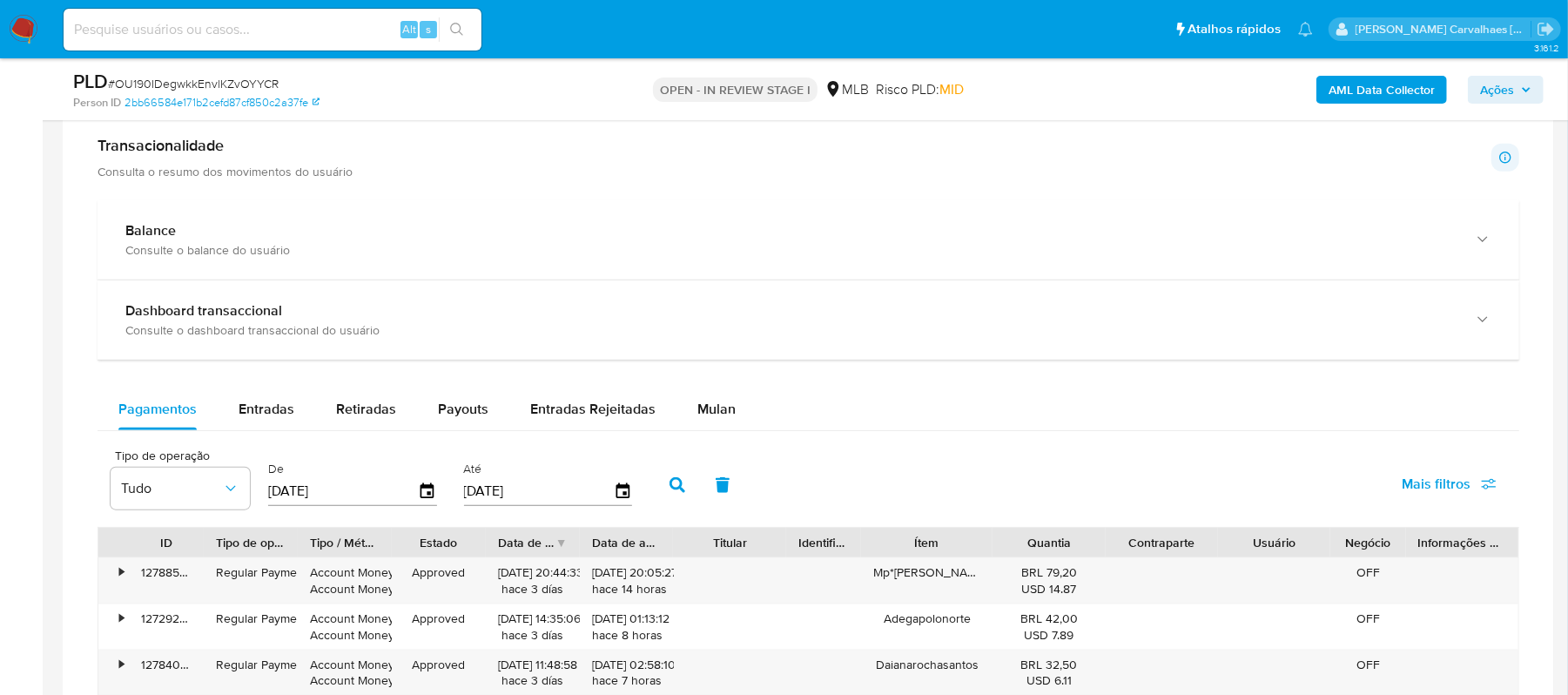
scroll to position [1276, 0]
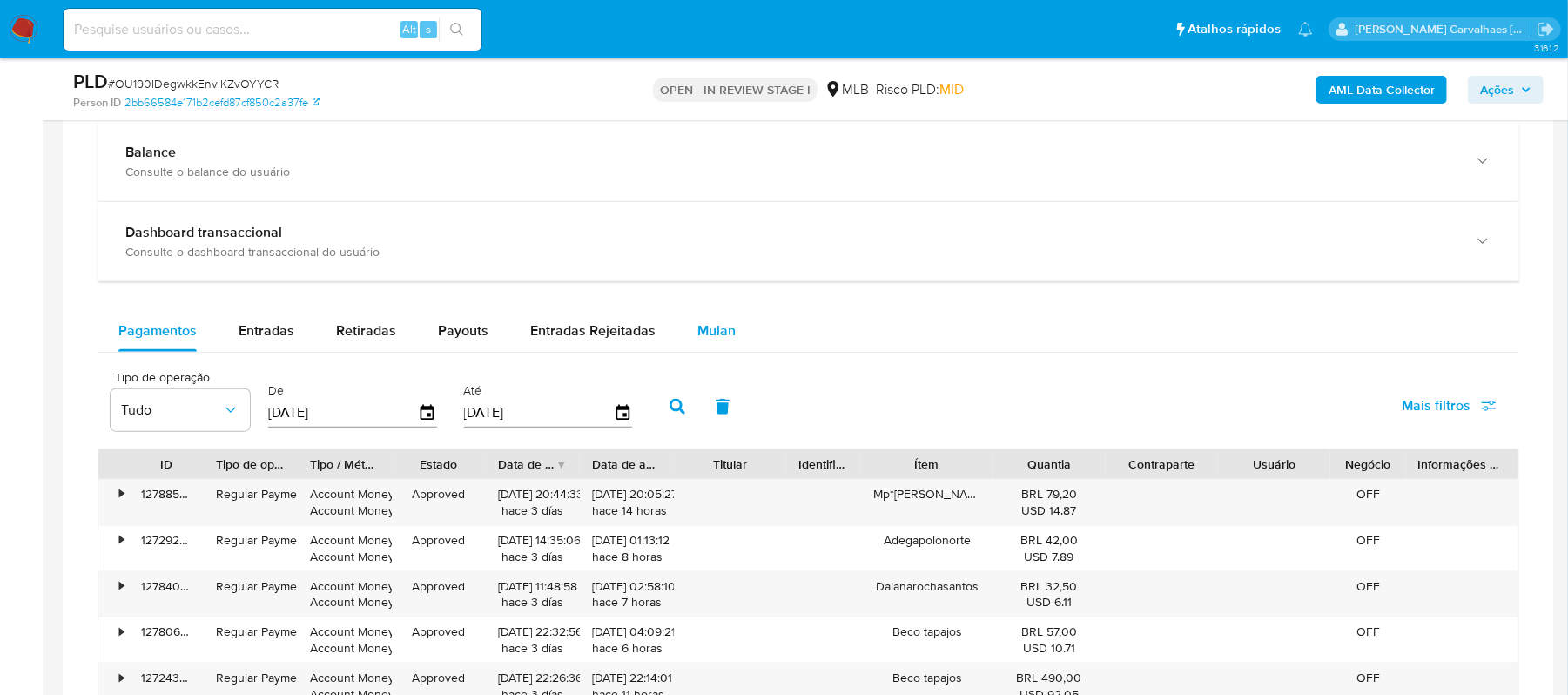
click at [707, 339] on span "Mulan" at bounding box center [716, 330] width 38 height 20
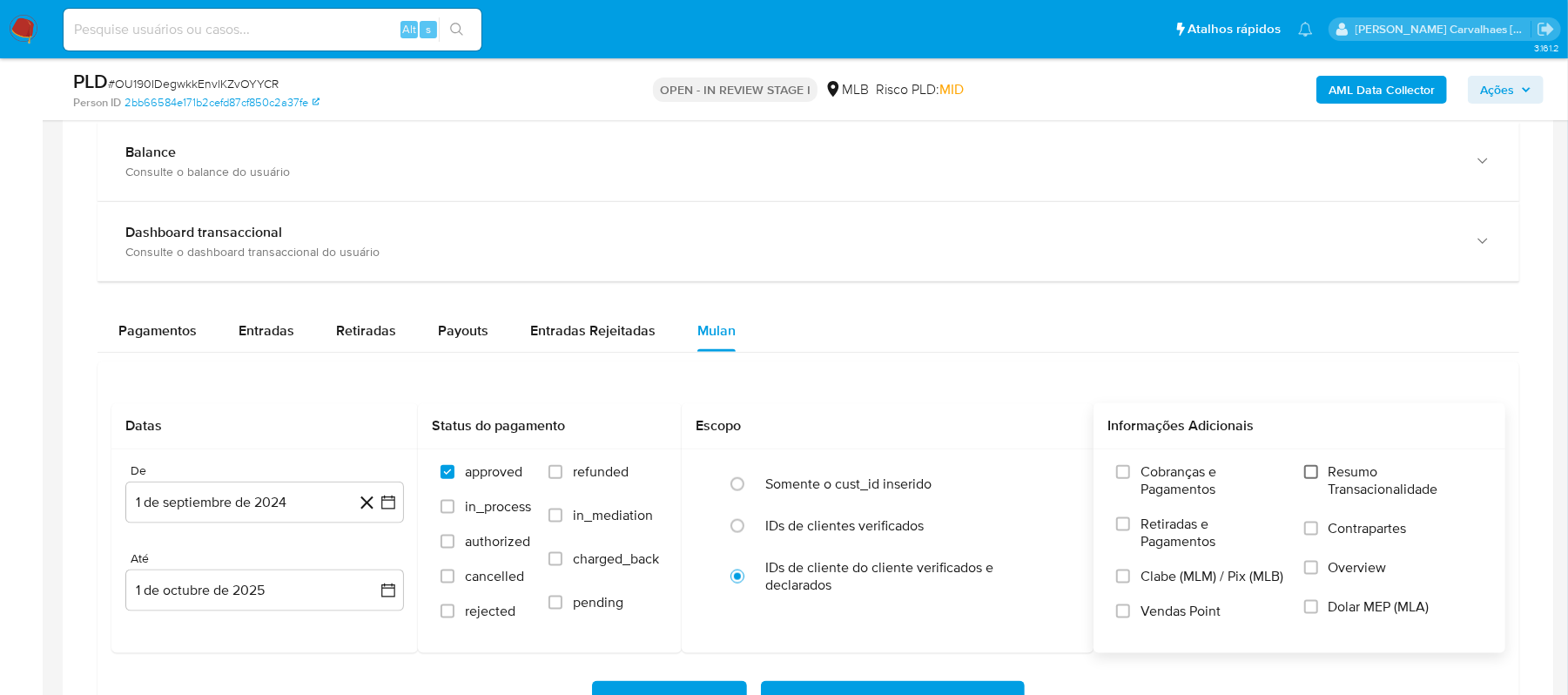
click at [1309, 478] on input "Resumo Transacionalidade" at bounding box center [1311, 472] width 14 height 14
click at [391, 509] on icon "button" at bounding box center [388, 502] width 17 height 17
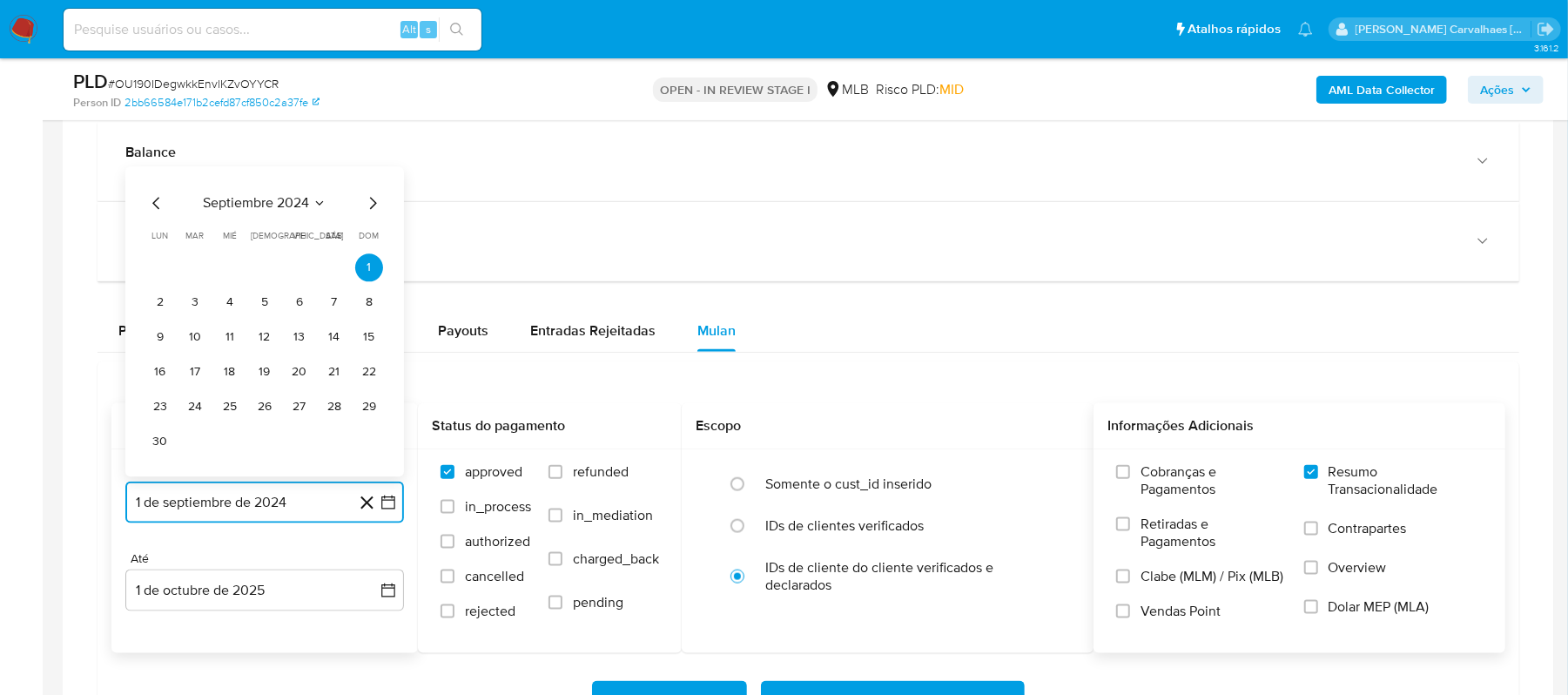
click at [374, 210] on icon "Mes siguiente" at bounding box center [373, 203] width 7 height 12
click at [374, 242] on icon "Mes siguiente" at bounding box center [373, 238] width 7 height 12
click at [374, 242] on span "dom" at bounding box center [369, 236] width 20 height 13
click at [371, 209] on icon "Mes siguiente" at bounding box center [373, 203] width 21 height 21
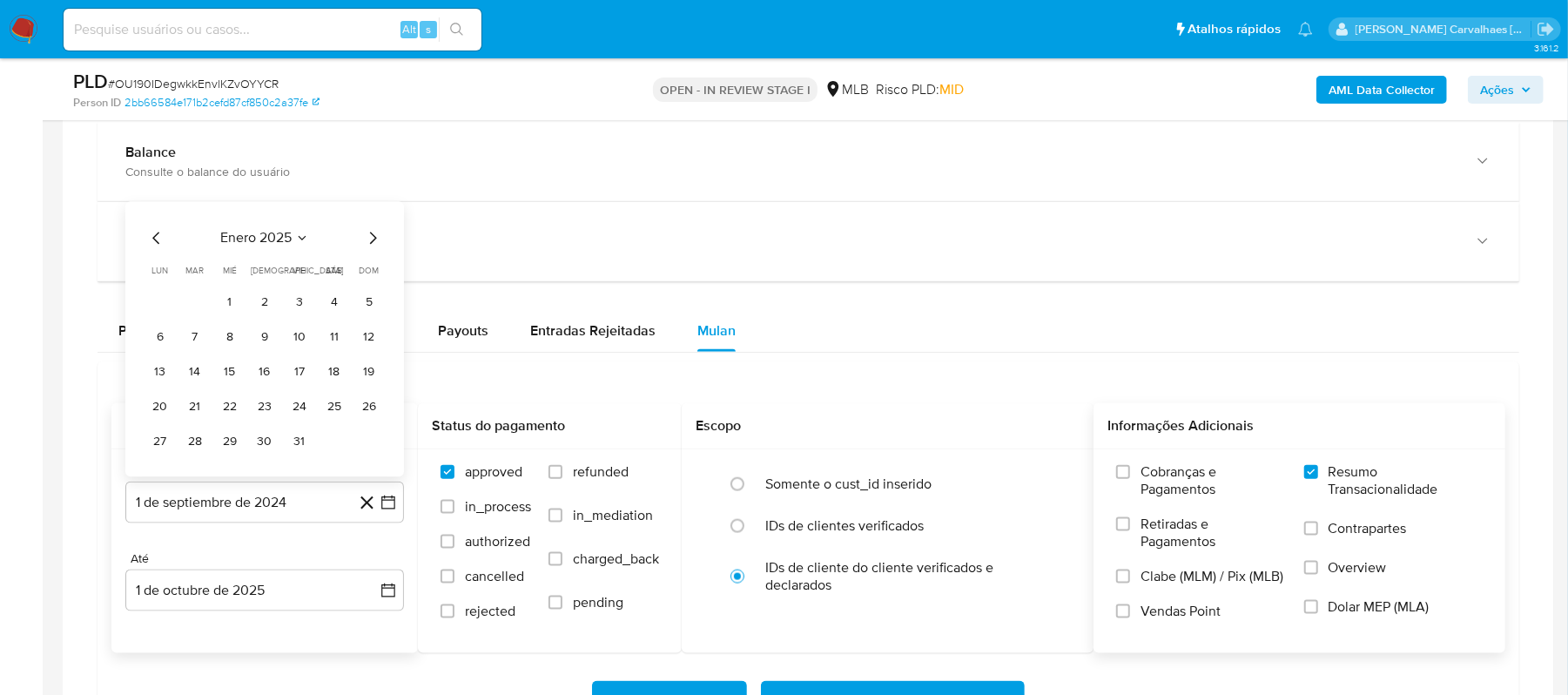
click at [363, 246] on icon "Mes siguiente" at bounding box center [373, 238] width 21 height 21
click at [380, 246] on icon "Mes siguiente" at bounding box center [373, 238] width 21 height 21
click at [374, 205] on icon "Mes siguiente" at bounding box center [373, 203] width 21 height 21
click at [373, 244] on icon "Mes siguiente" at bounding box center [373, 238] width 21 height 21
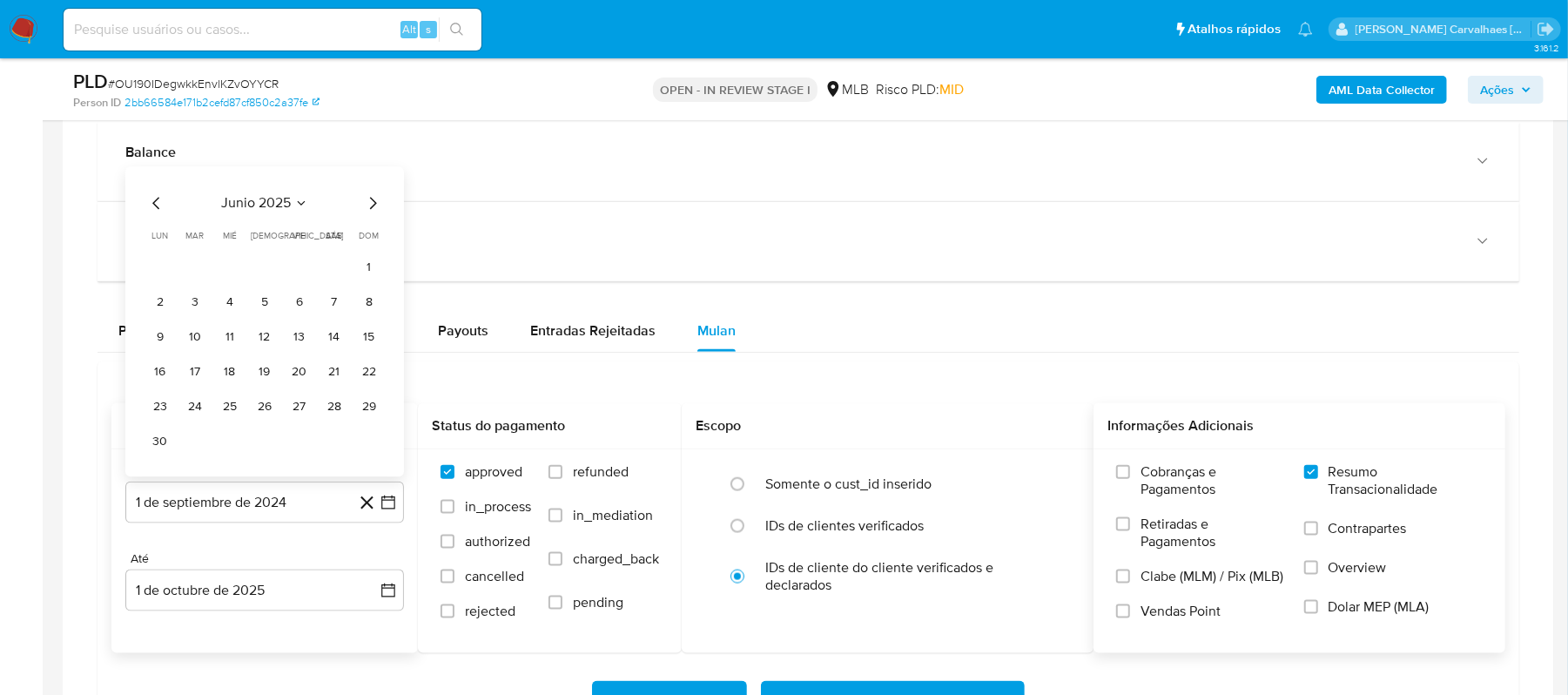
click at [373, 243] on span "dom" at bounding box center [369, 236] width 20 height 13
click at [370, 220] on div "junio 2025 junio 2025 lun lunes mar martes mié miércoles jue jueves vie viernes…" at bounding box center [265, 324] width 236 height 263
click at [370, 214] on icon "Mes siguiente" at bounding box center [373, 203] width 21 height 21
click at [375, 245] on icon "Mes siguiente" at bounding box center [373, 238] width 7 height 12
click at [296, 304] on button "1" at bounding box center [299, 303] width 27 height 27
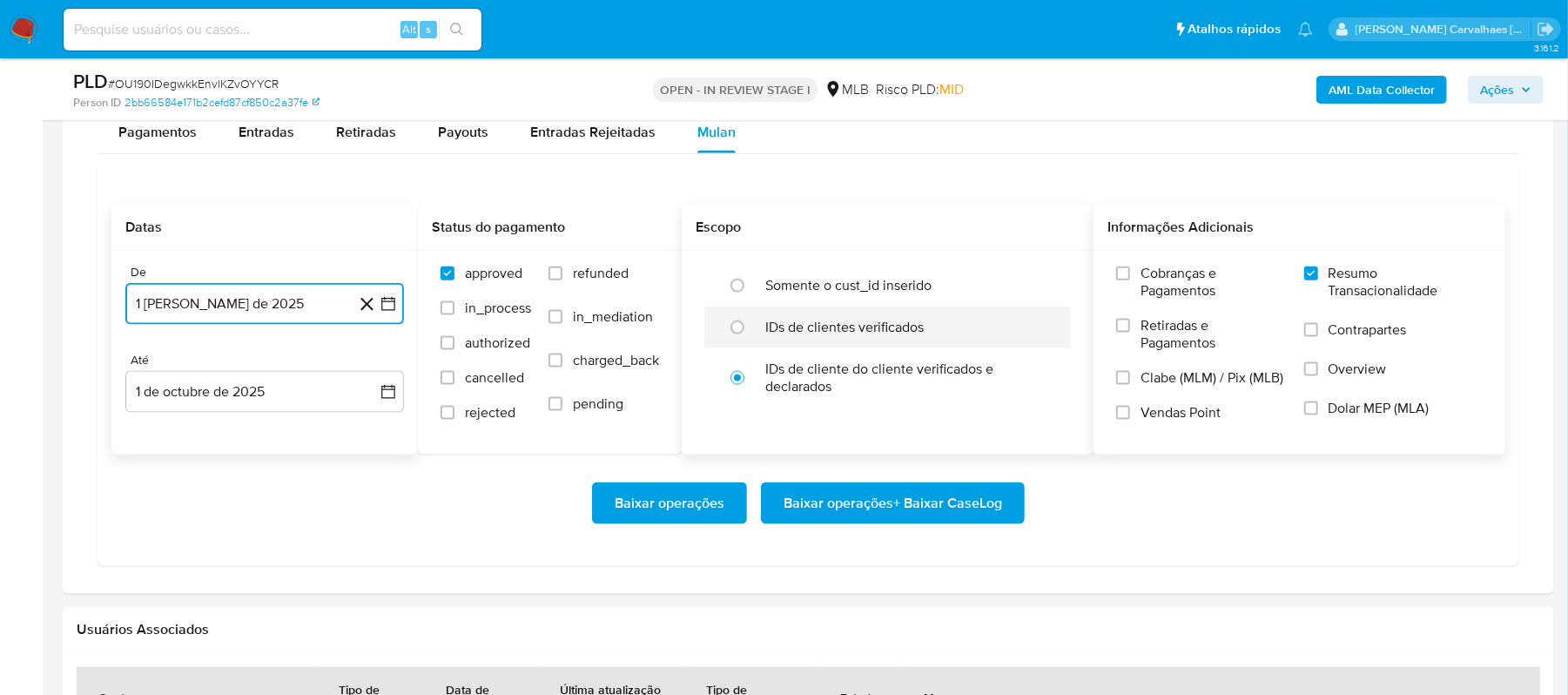
scroll to position [1508, 0]
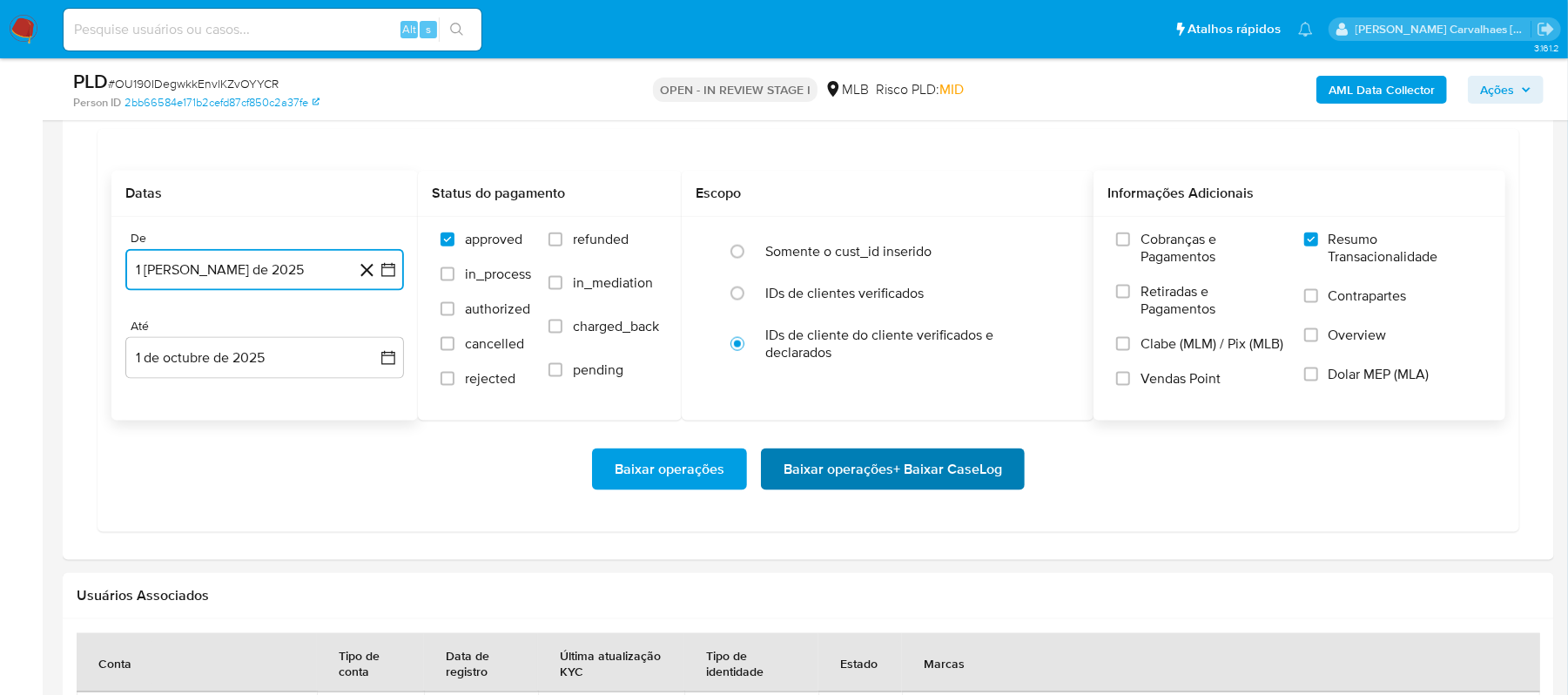
click at [902, 474] on span "Baixar operações + Baixar CaseLog" at bounding box center [892, 469] width 218 height 38
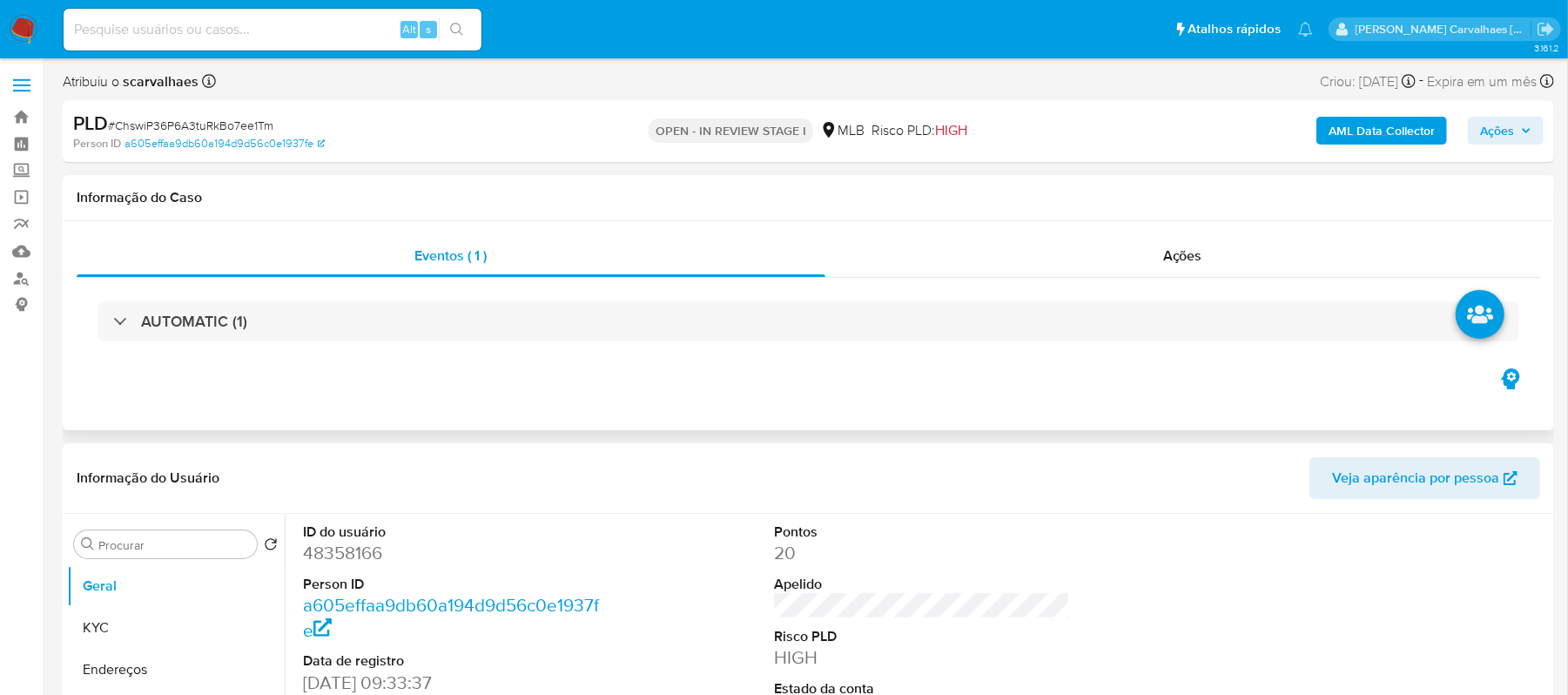
select select "10"
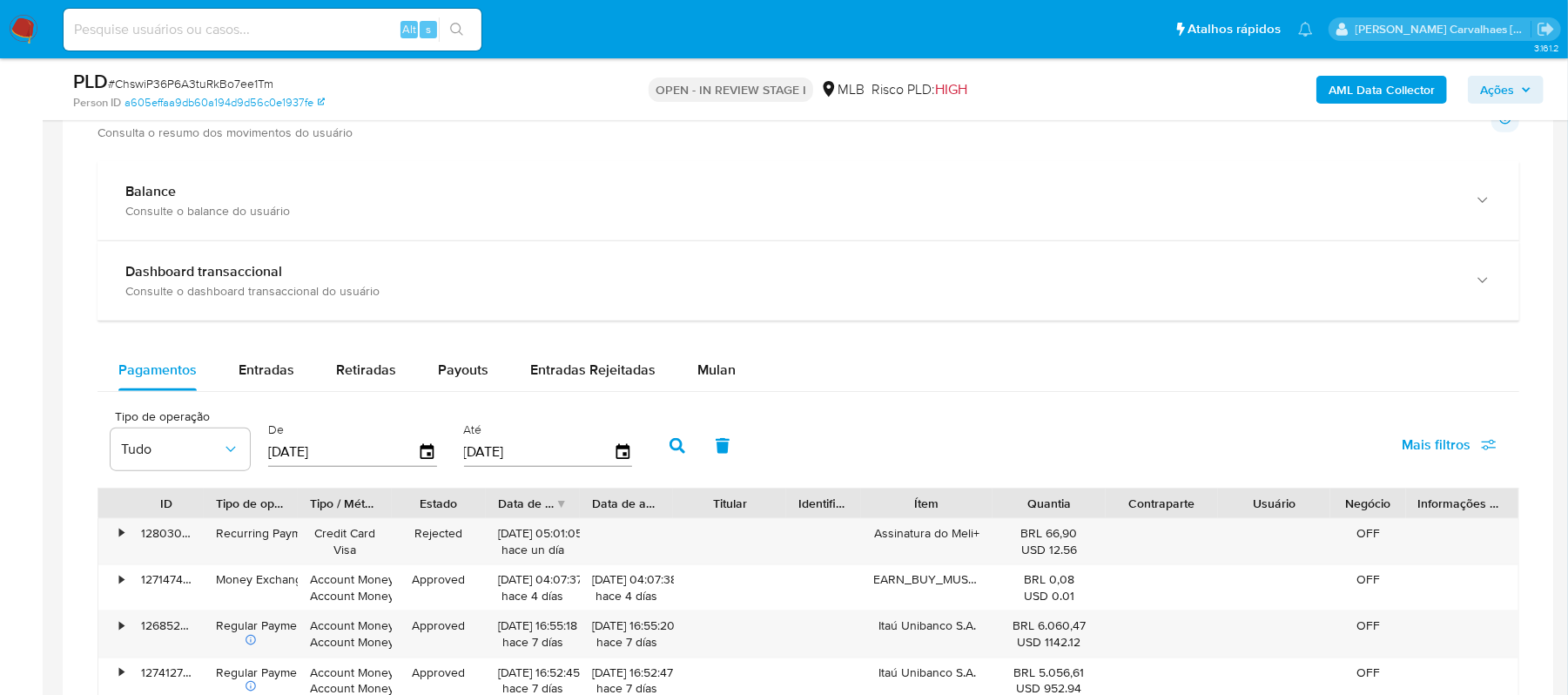
scroll to position [1276, 0]
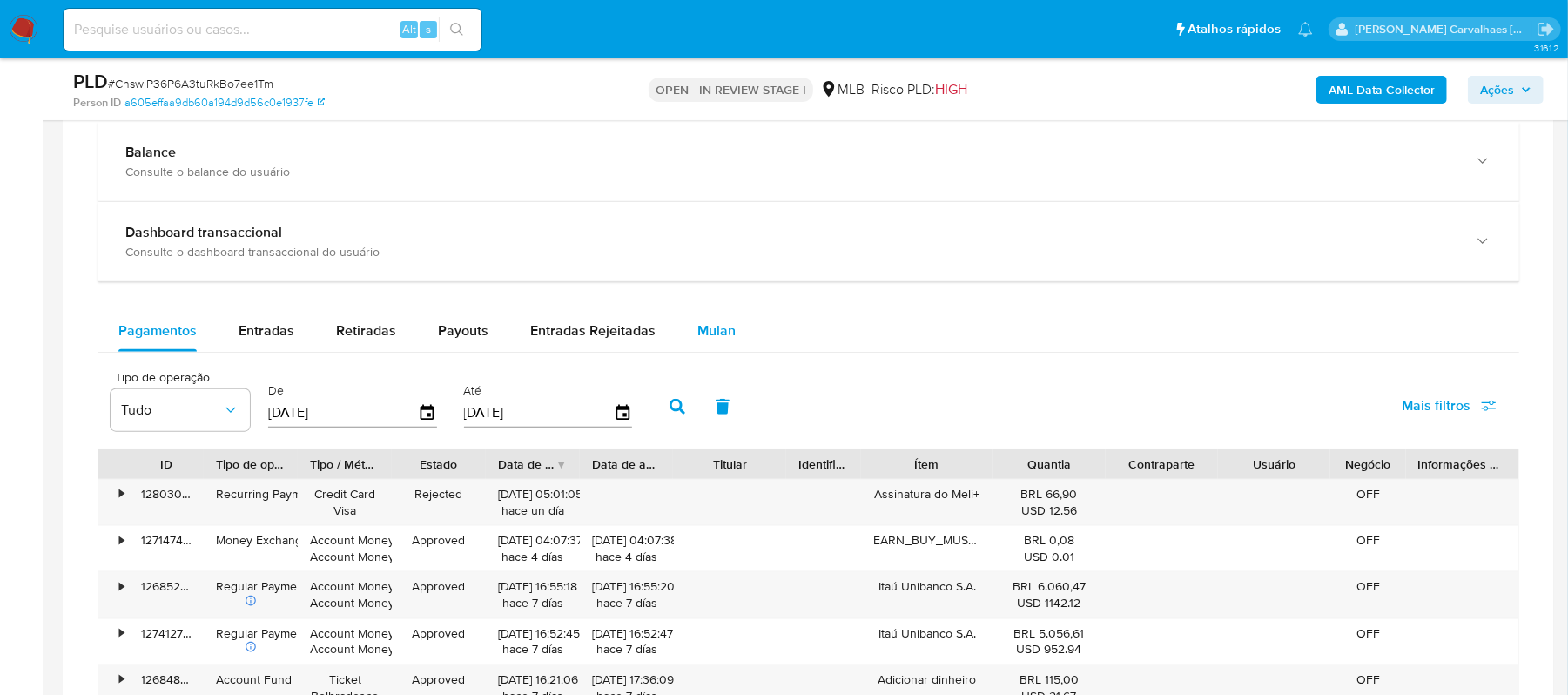
click at [724, 331] on span "Mulan" at bounding box center [716, 330] width 38 height 20
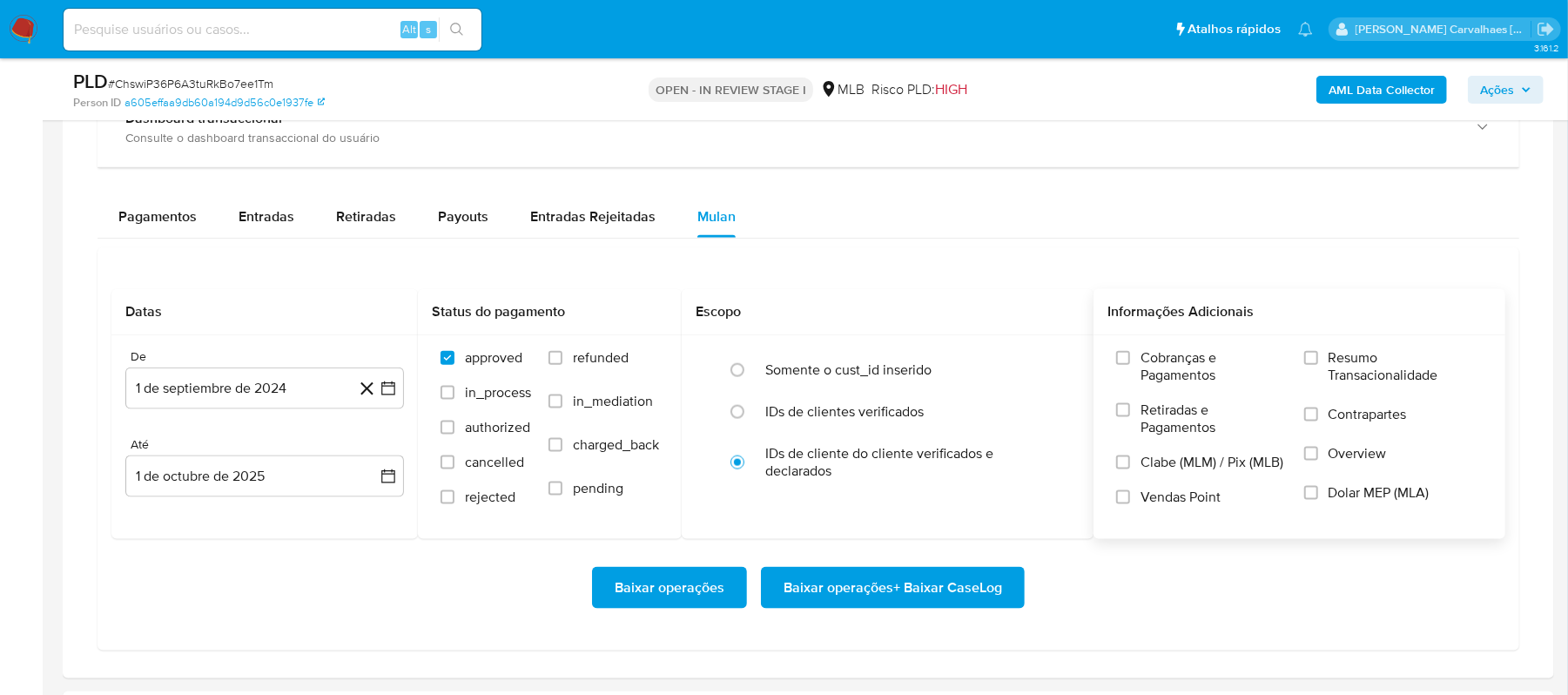
scroll to position [1393, 0]
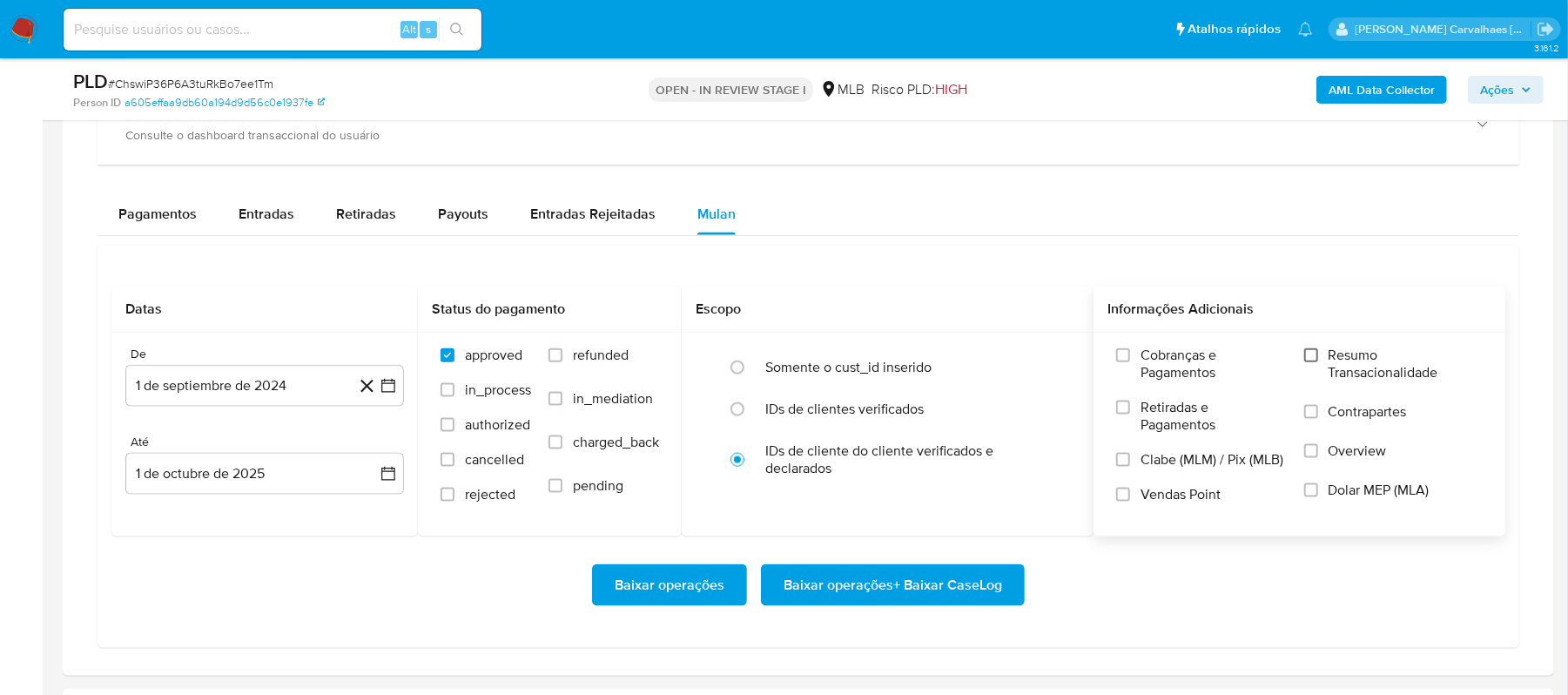
click at [1317, 360] on input "Resumo Transacionalidade" at bounding box center [1311, 355] width 14 height 14
click at [390, 394] on icon "button" at bounding box center [388, 386] width 17 height 17
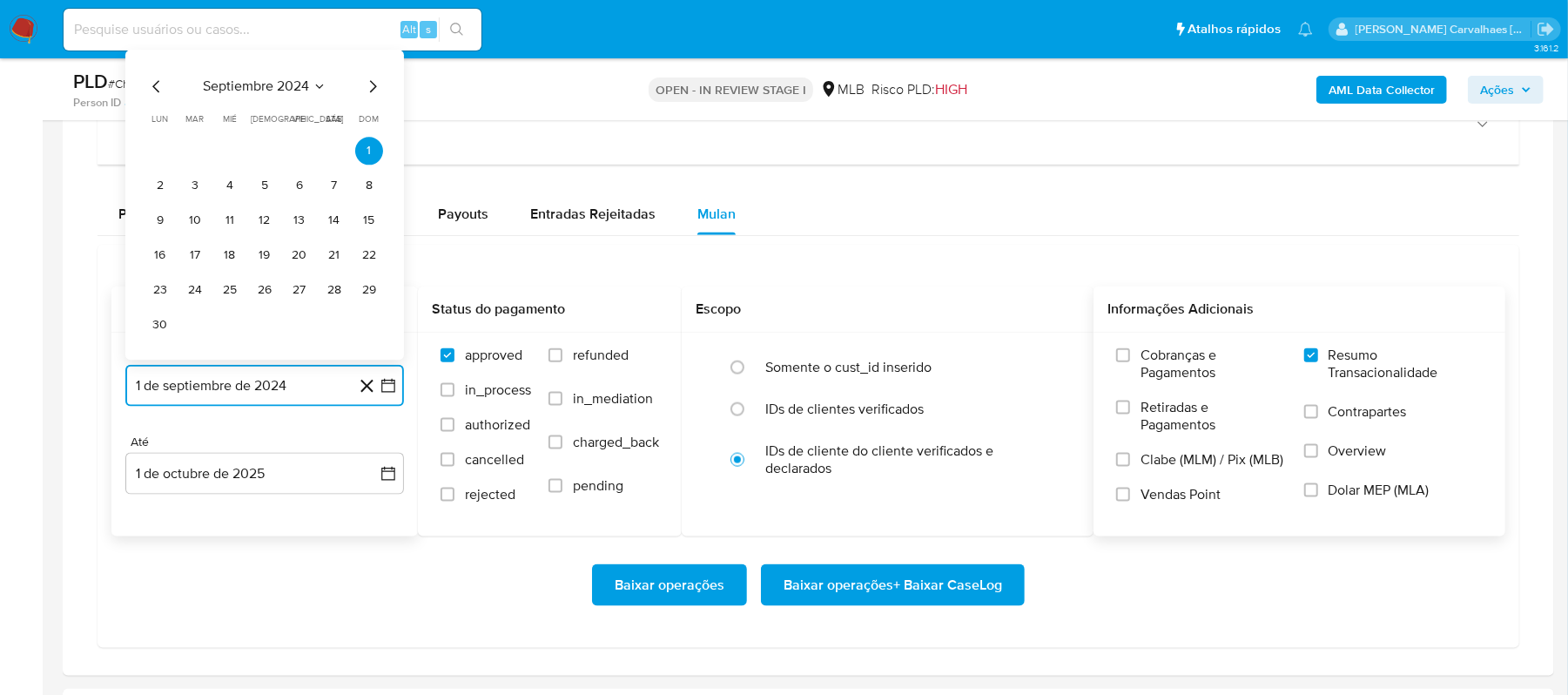
click at [377, 95] on icon "Mes siguiente" at bounding box center [373, 87] width 21 height 21
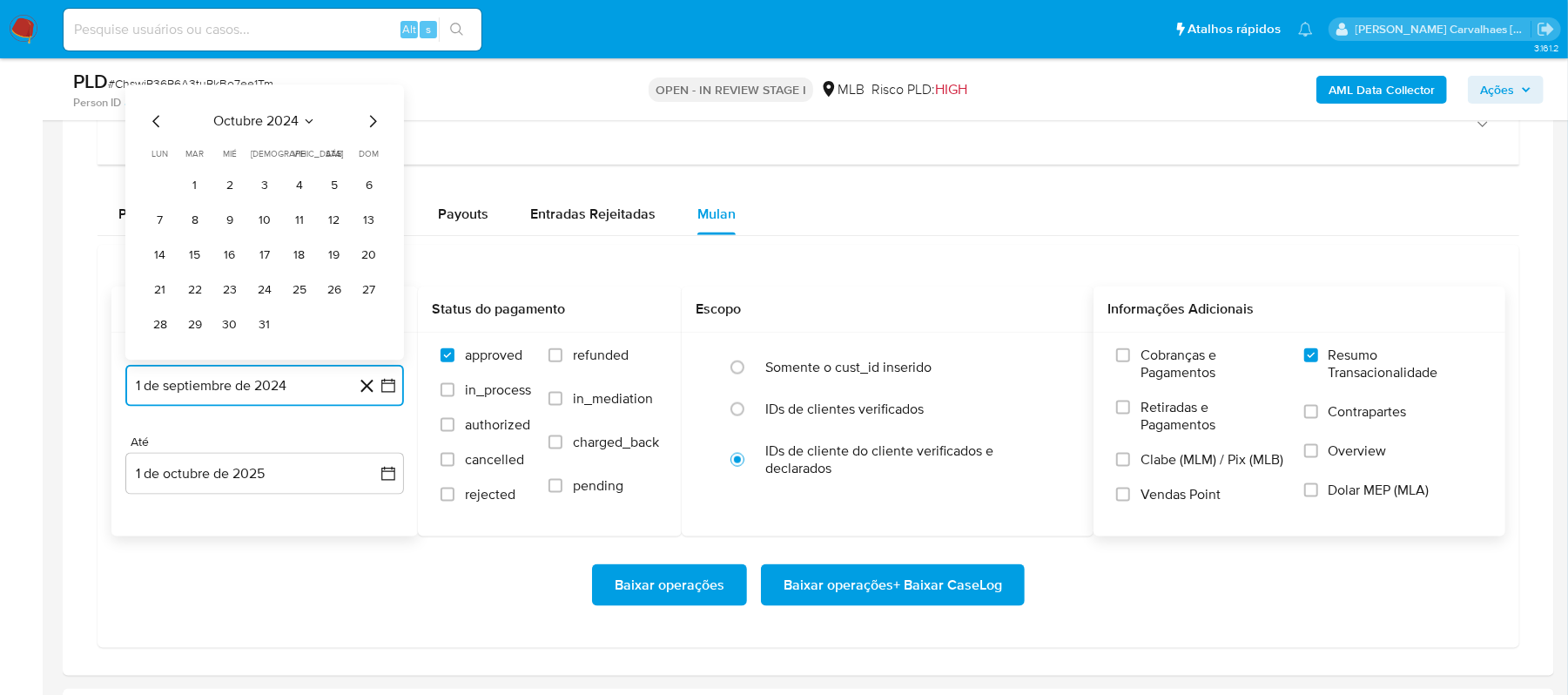
click at [374, 132] on icon "Mes siguiente" at bounding box center [373, 122] width 21 height 21
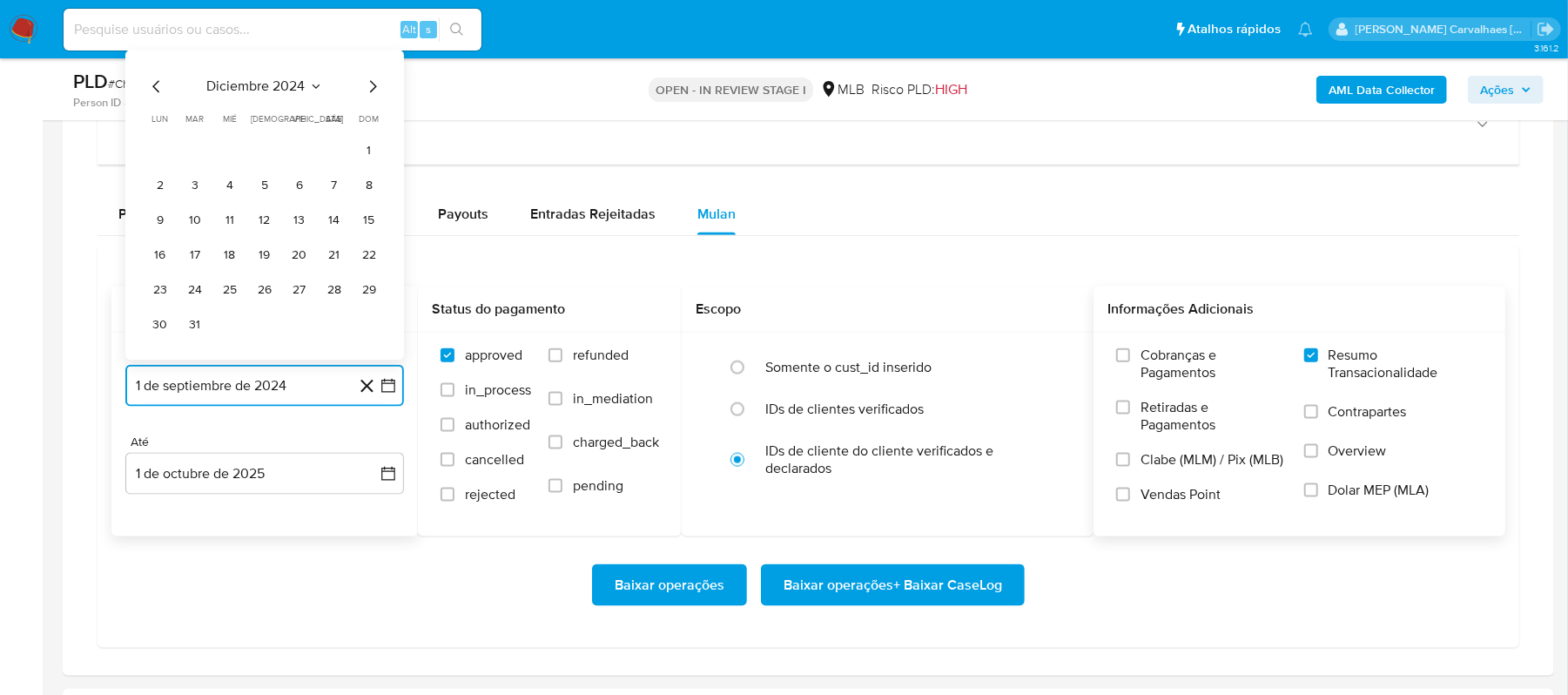
click at [373, 93] on icon "Mes siguiente" at bounding box center [373, 87] width 7 height 12
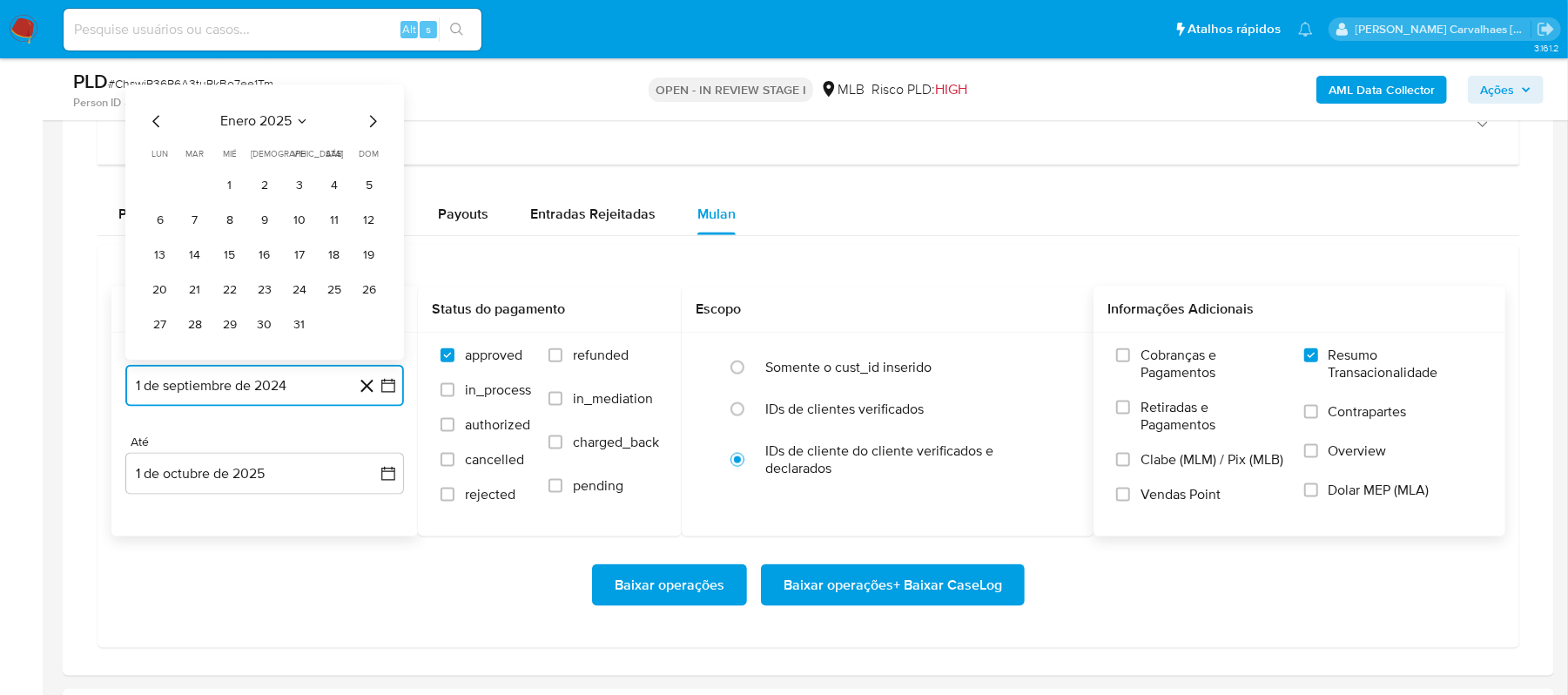
click at [369, 120] on icon "Mes siguiente" at bounding box center [373, 122] width 21 height 21
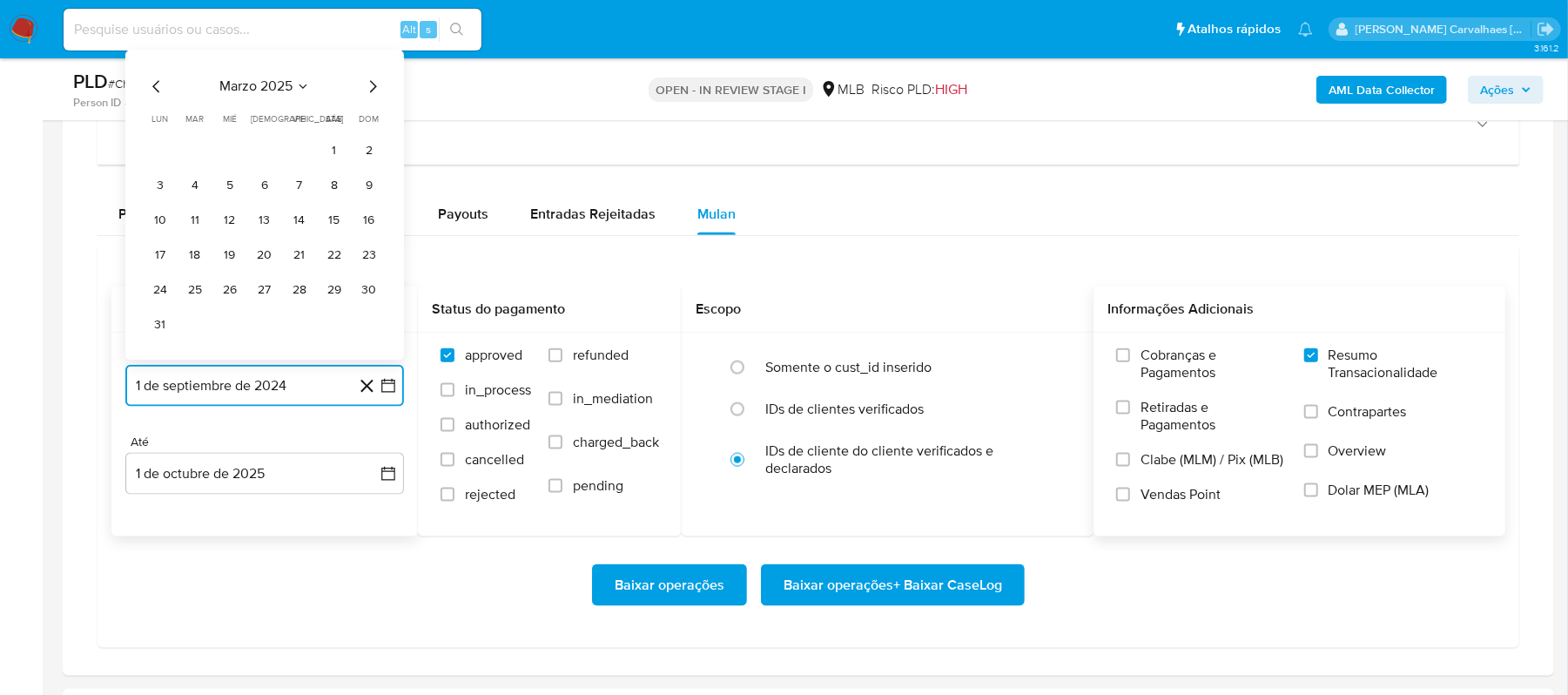
click at [369, 97] on icon "Mes siguiente" at bounding box center [373, 87] width 21 height 21
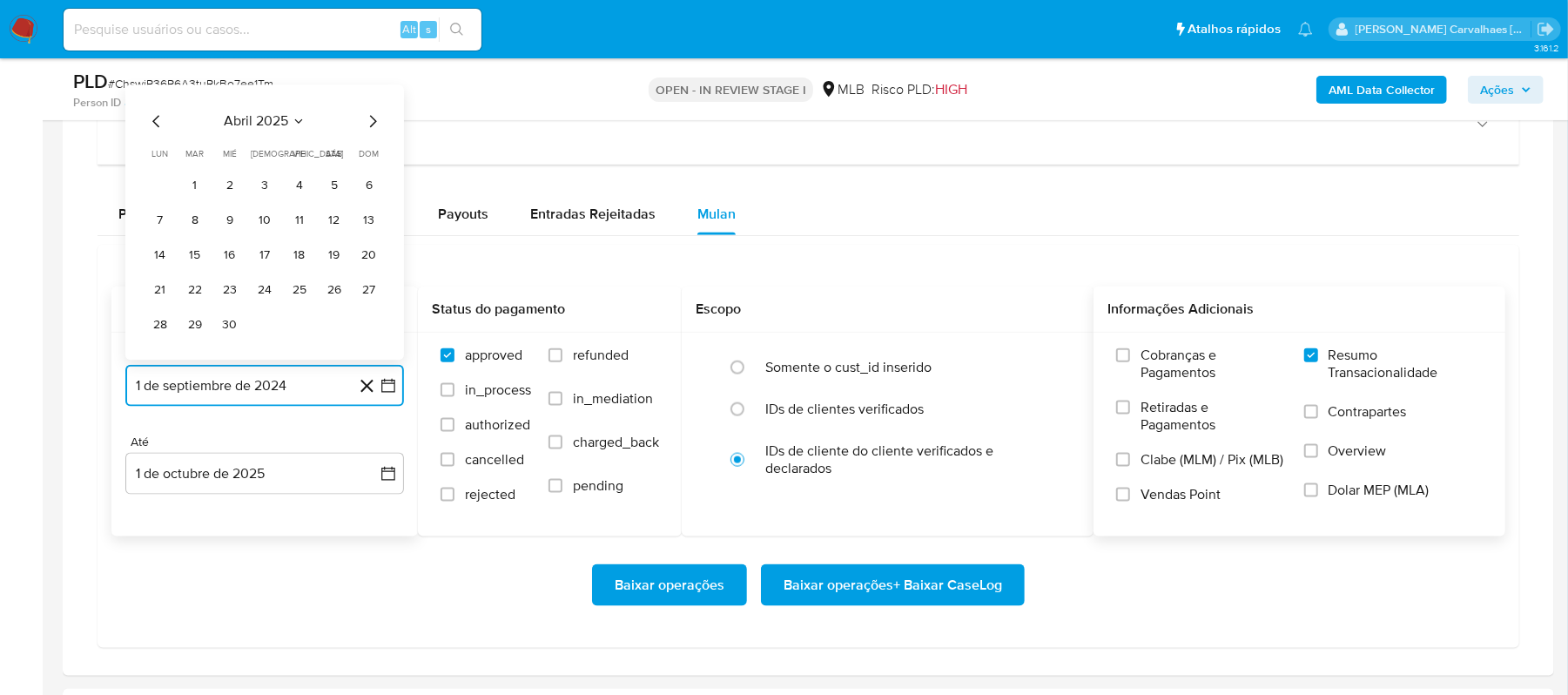
click at [367, 130] on icon "Mes siguiente" at bounding box center [373, 122] width 21 height 21
click at [369, 126] on icon "Mes siguiente" at bounding box center [373, 122] width 21 height 21
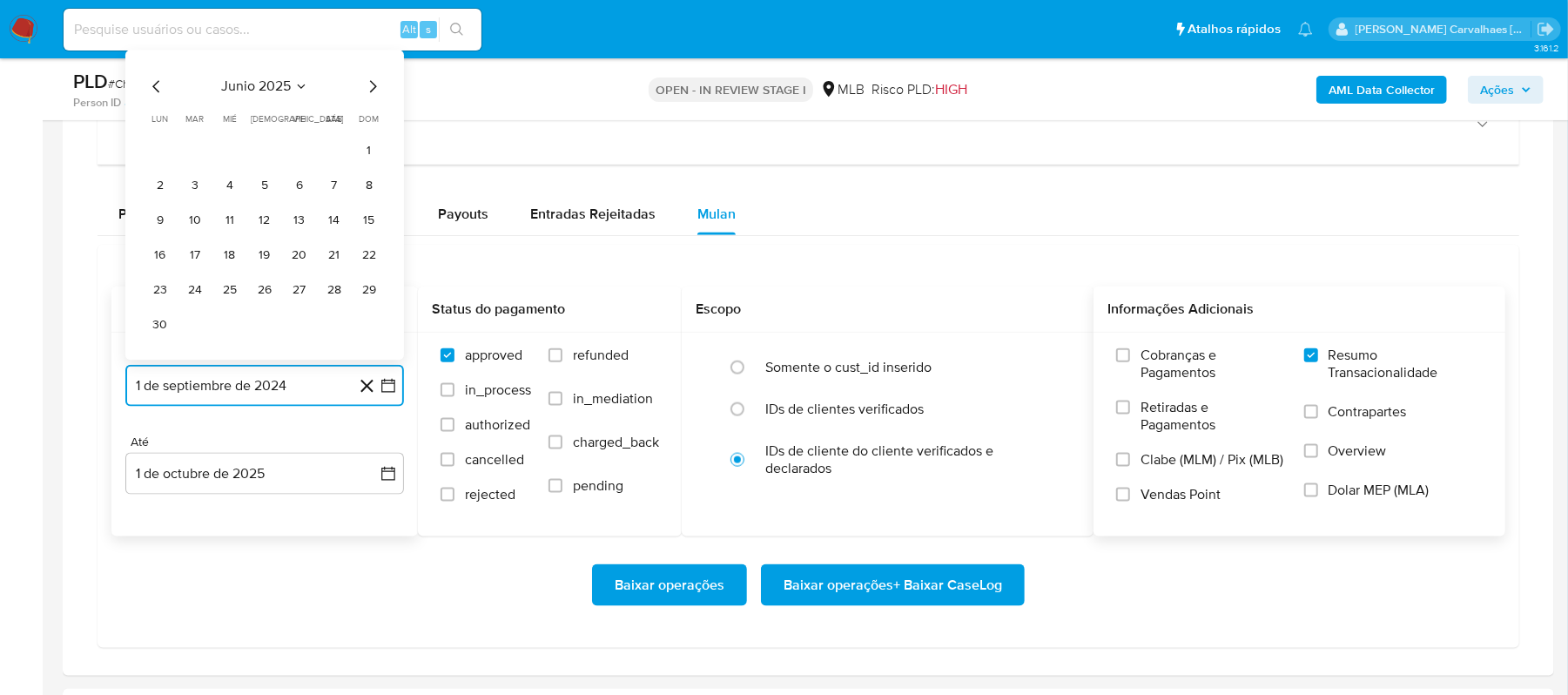
click at [377, 89] on icon "Mes siguiente" at bounding box center [373, 87] width 21 height 21
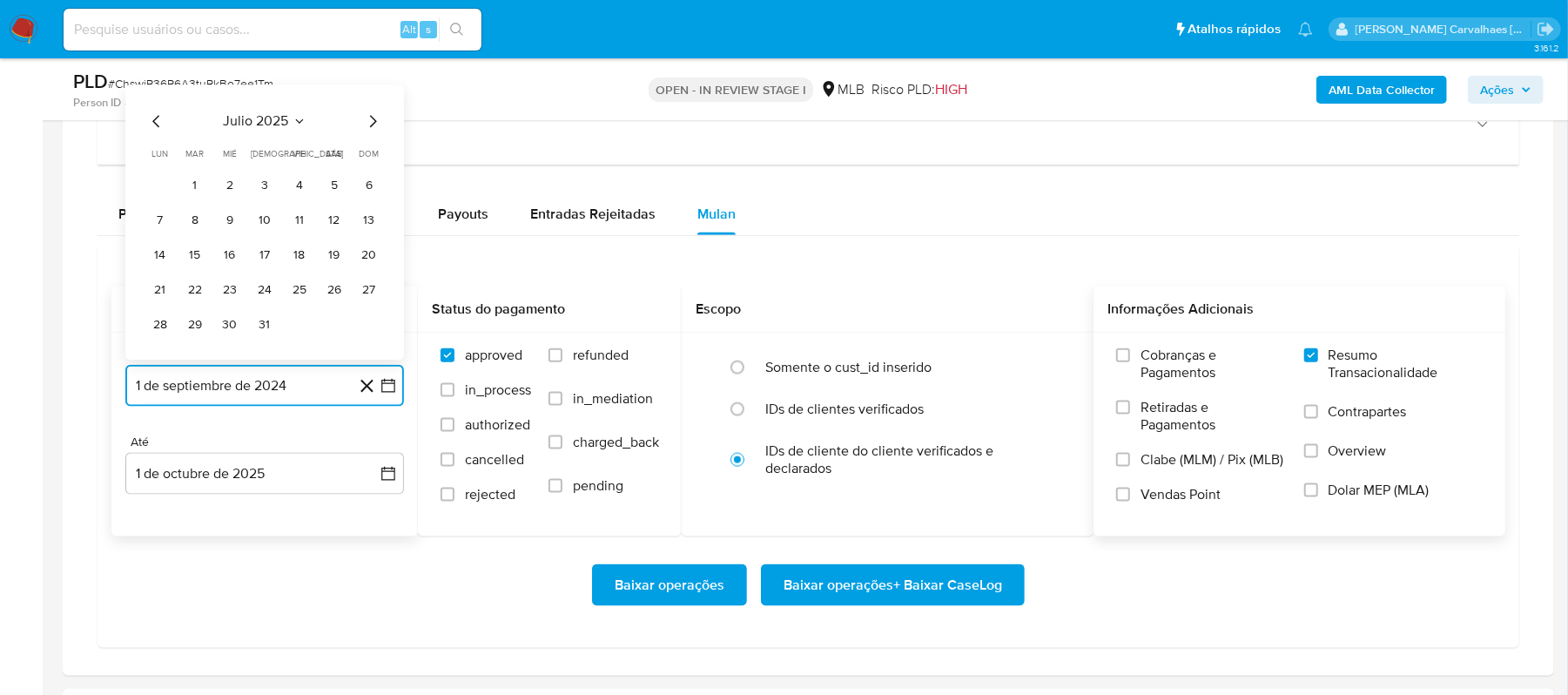
click at [366, 126] on icon "Mes siguiente" at bounding box center [373, 122] width 21 height 21
click at [301, 191] on button "1" at bounding box center [299, 185] width 27 height 27
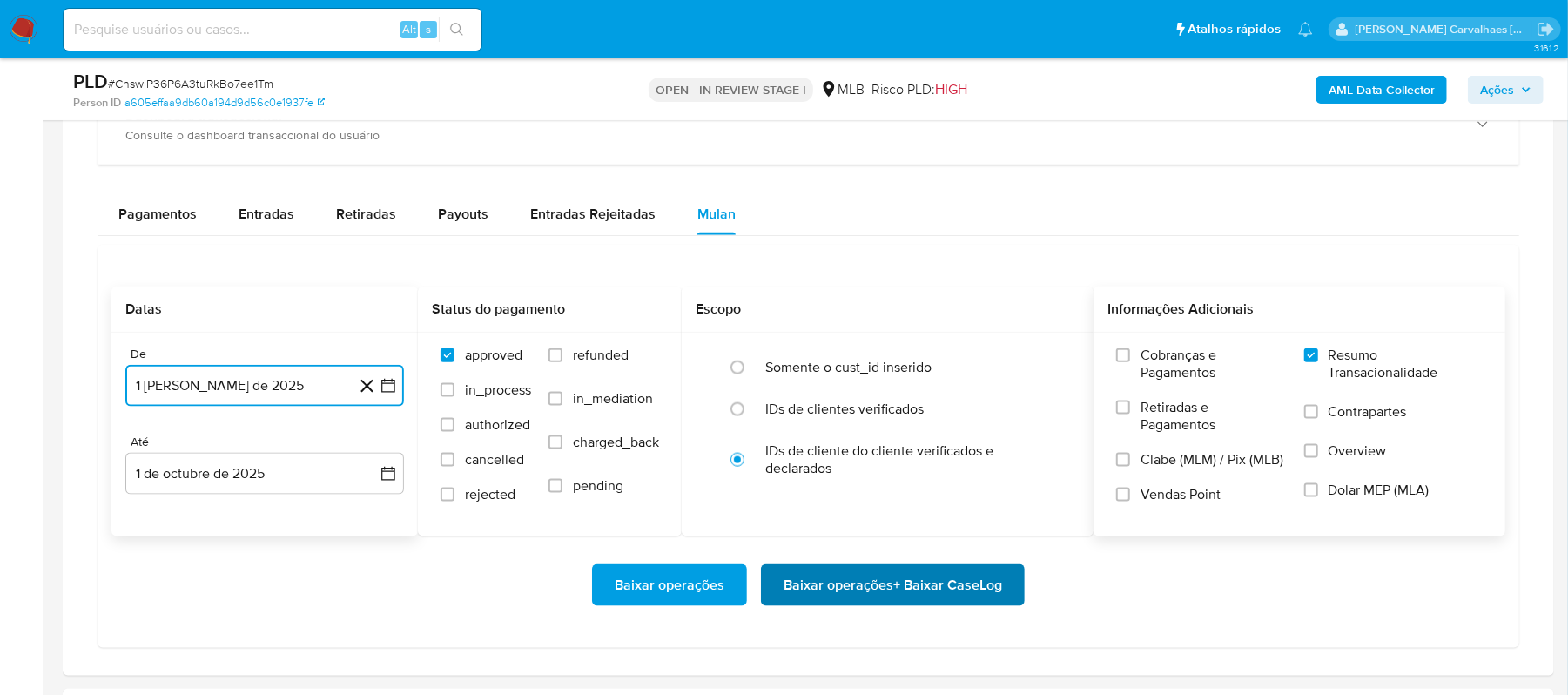
click at [832, 597] on span "Baixar operações + Baixar CaseLog" at bounding box center [892, 584] width 218 height 38
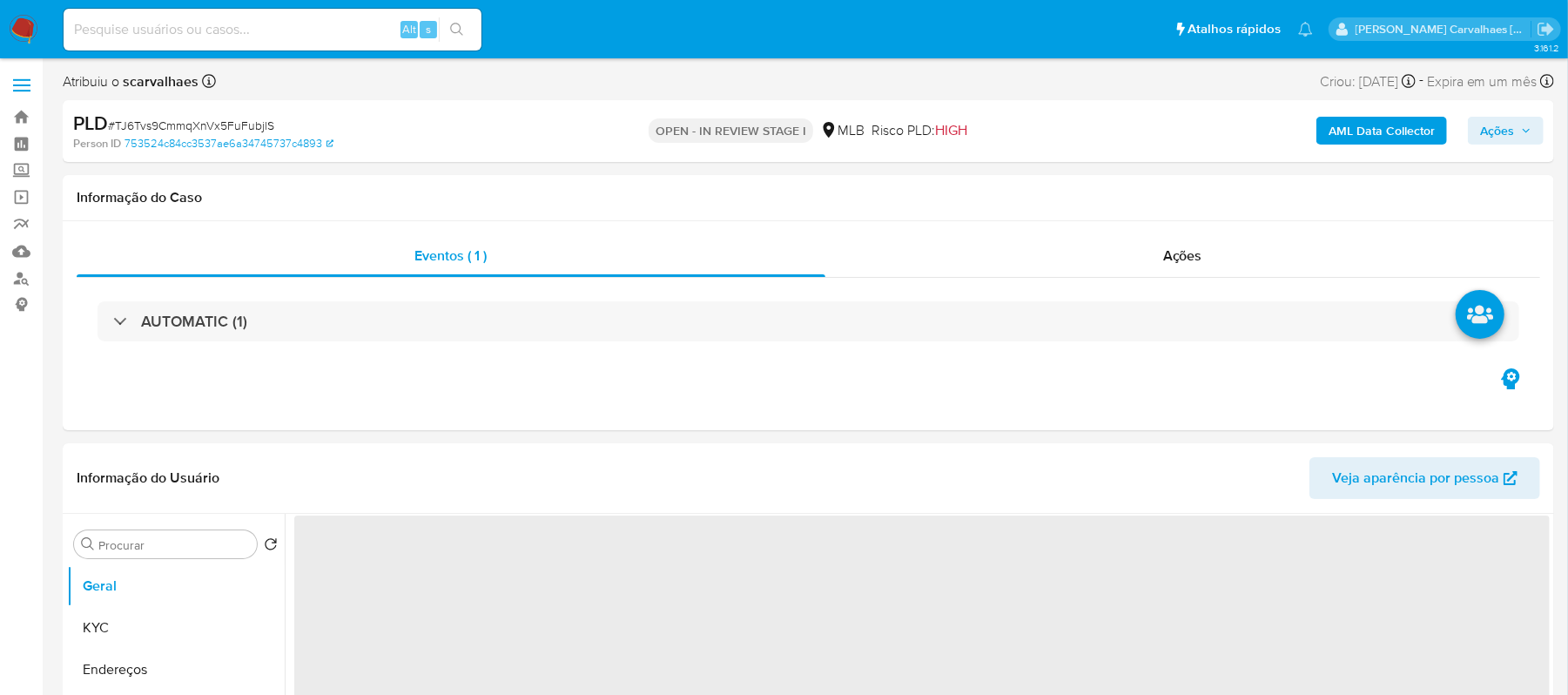
select select "10"
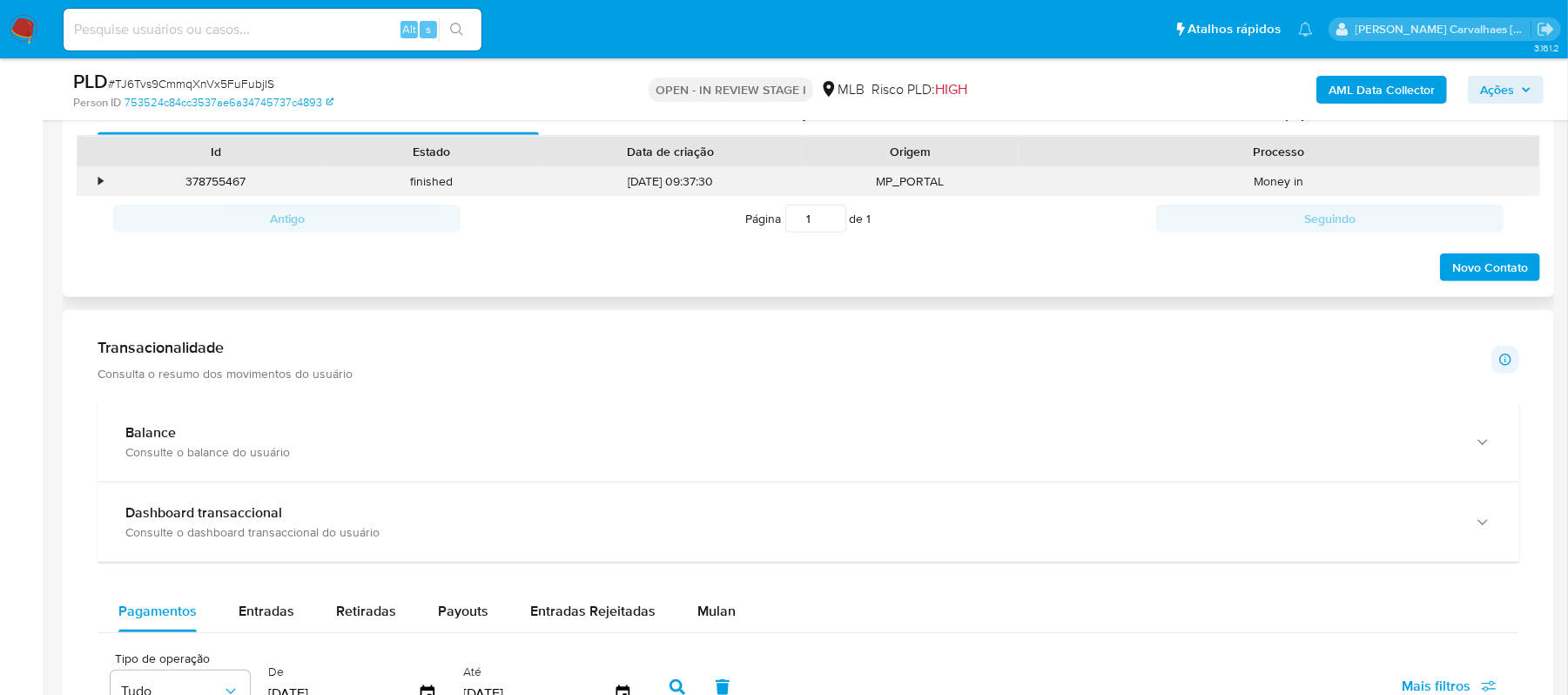
scroll to position [1160, 0]
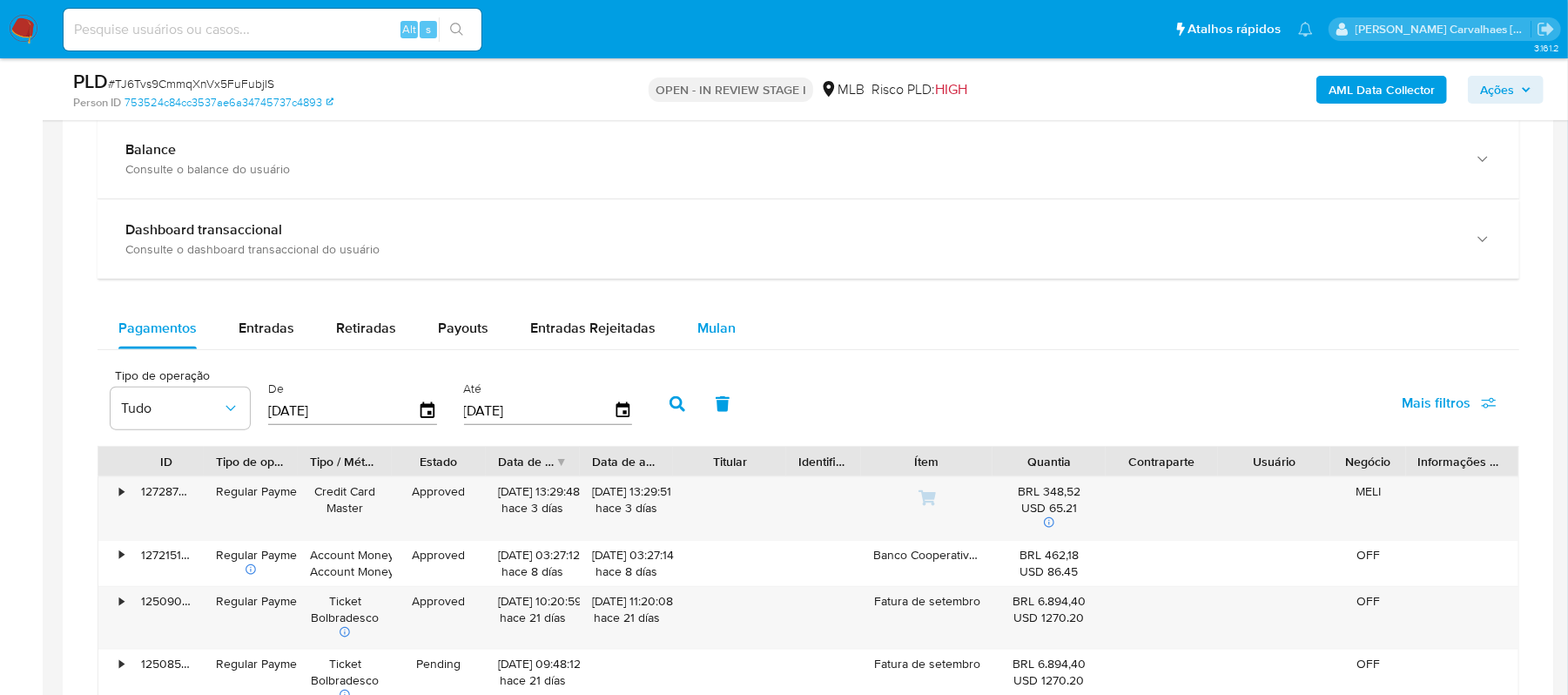
click at [706, 331] on span "Mulan" at bounding box center [716, 327] width 38 height 20
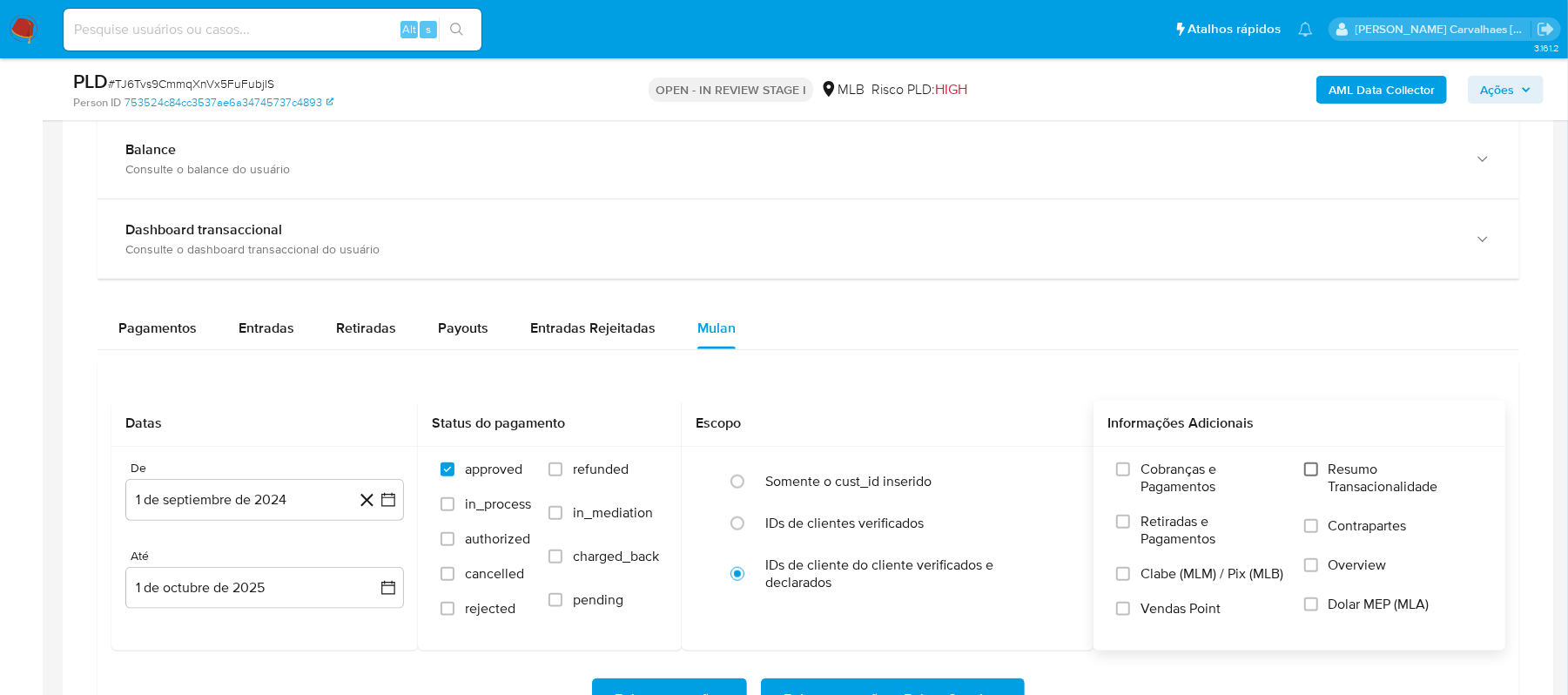
click at [1311, 471] on input "Resumo Transacionalidade" at bounding box center [1311, 469] width 14 height 14
click at [388, 499] on icon "button" at bounding box center [388, 500] width 14 height 14
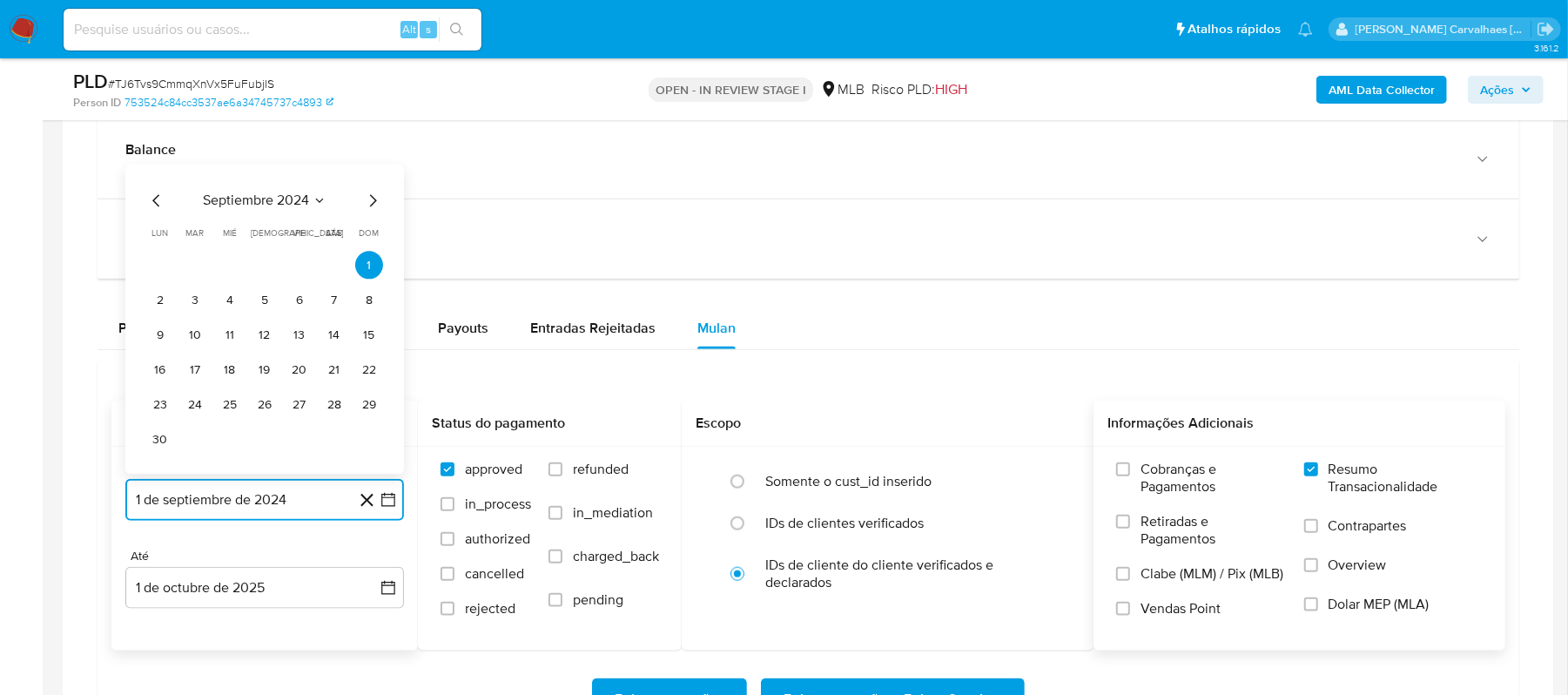
click at [377, 209] on icon "Mes siguiente" at bounding box center [373, 201] width 21 height 21
click at [367, 240] on icon "Mes siguiente" at bounding box center [373, 235] width 21 height 21
click at [367, 206] on icon "Mes siguiente" at bounding box center [373, 201] width 21 height 21
click at [367, 246] on icon "Mes siguiente" at bounding box center [373, 235] width 21 height 21
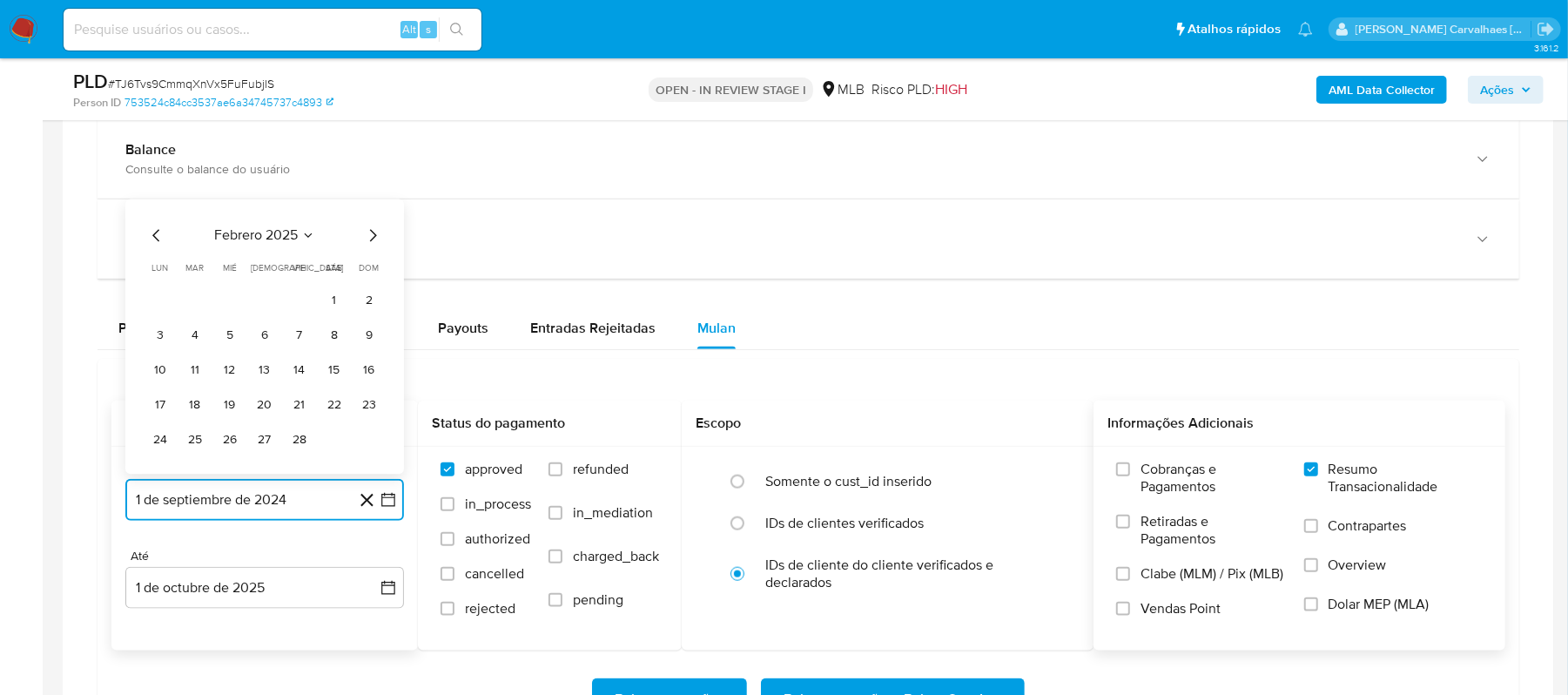
click at [367, 242] on icon "Mes siguiente" at bounding box center [373, 235] width 21 height 21
click at [374, 207] on icon "Mes siguiente" at bounding box center [373, 200] width 7 height 12
click at [374, 242] on icon "Mes siguiente" at bounding box center [373, 235] width 7 height 12
click at [371, 202] on icon "Mes siguiente" at bounding box center [373, 201] width 21 height 21
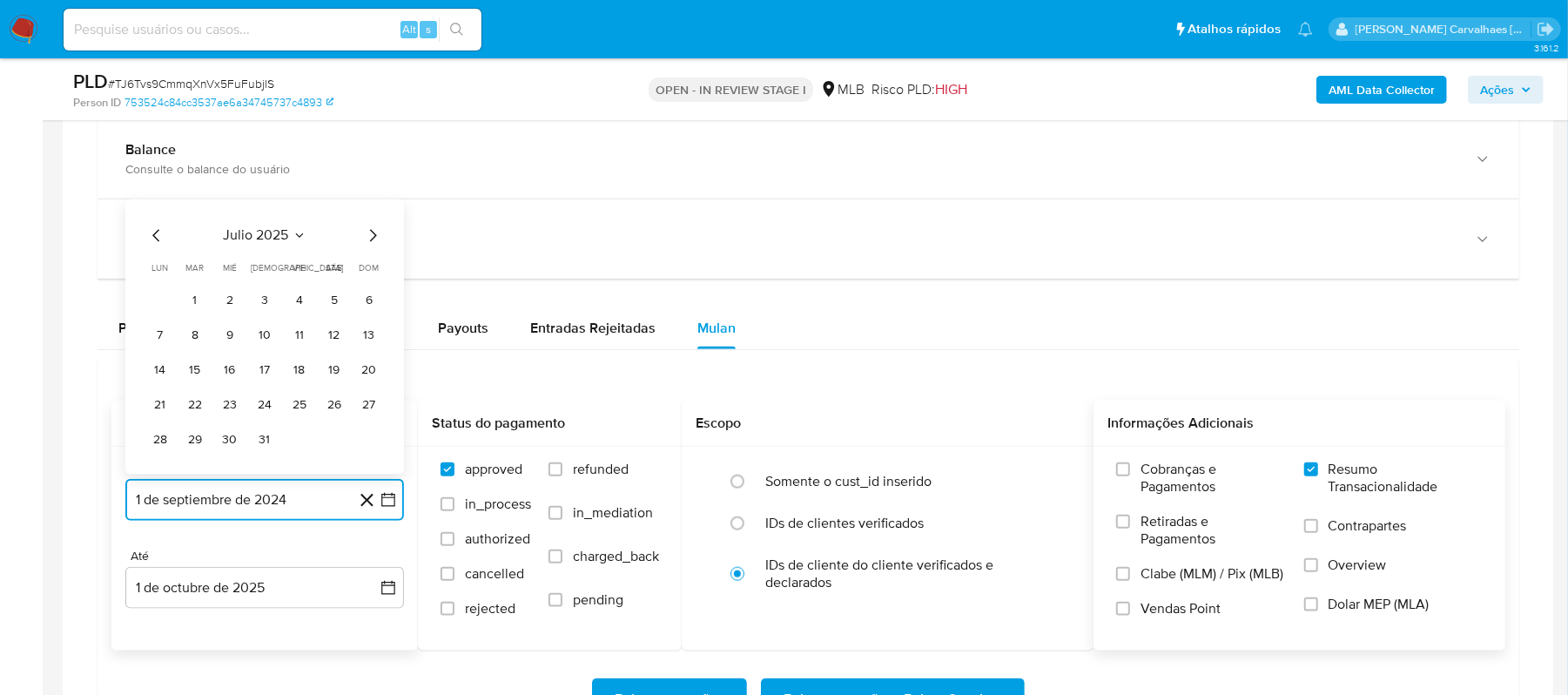
click at [373, 237] on icon "Mes siguiente" at bounding box center [373, 235] width 7 height 12
click at [297, 312] on button "1" at bounding box center [299, 300] width 27 height 27
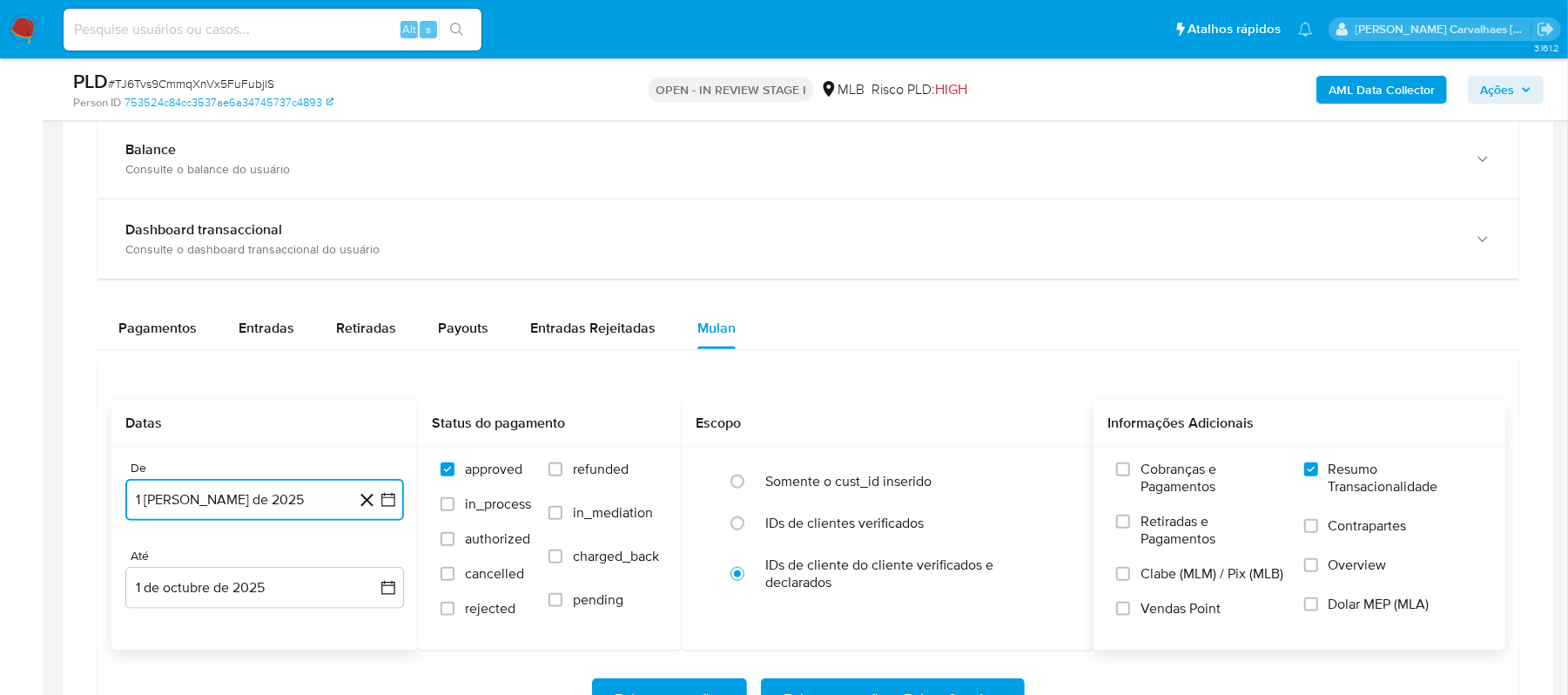
scroll to position [1276, 0]
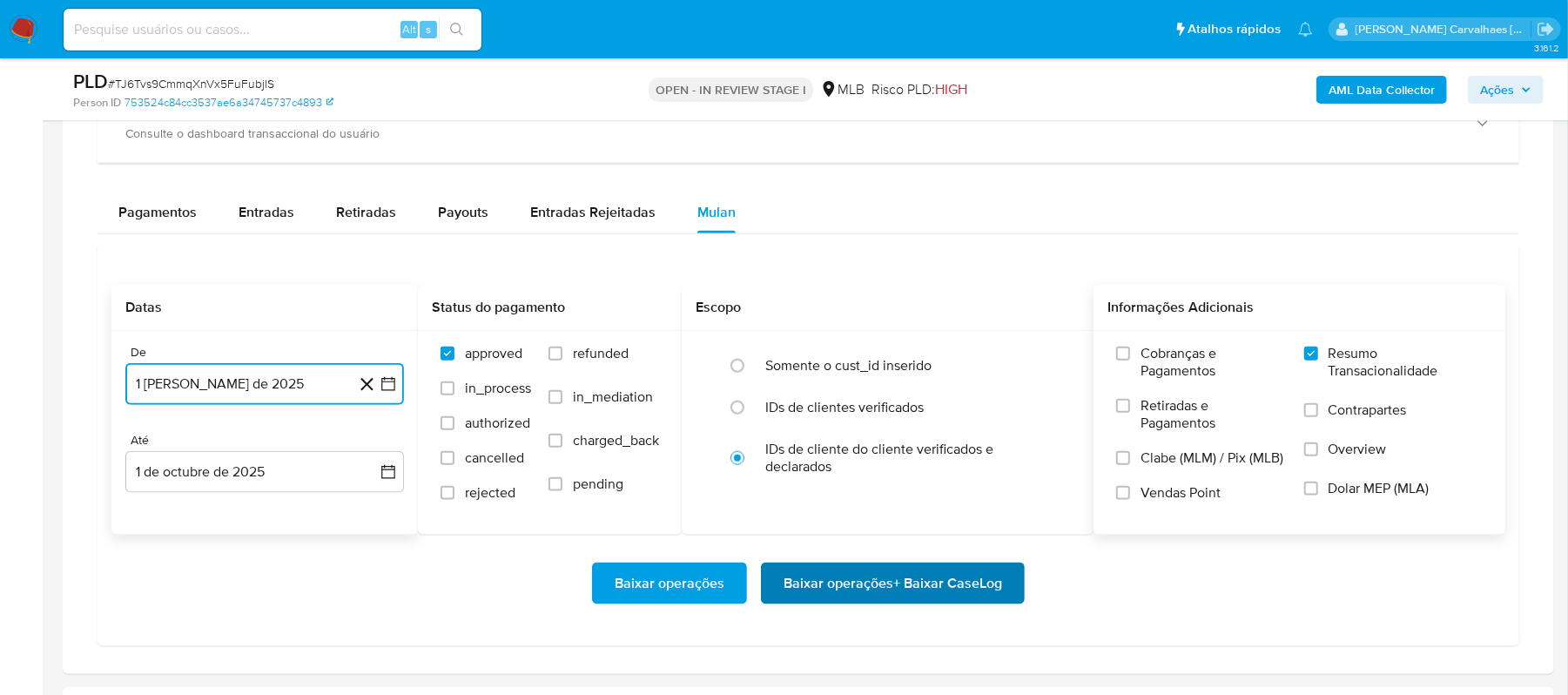
click at [812, 592] on span "Baixar operações + Baixar CaseLog" at bounding box center [892, 582] width 218 height 38
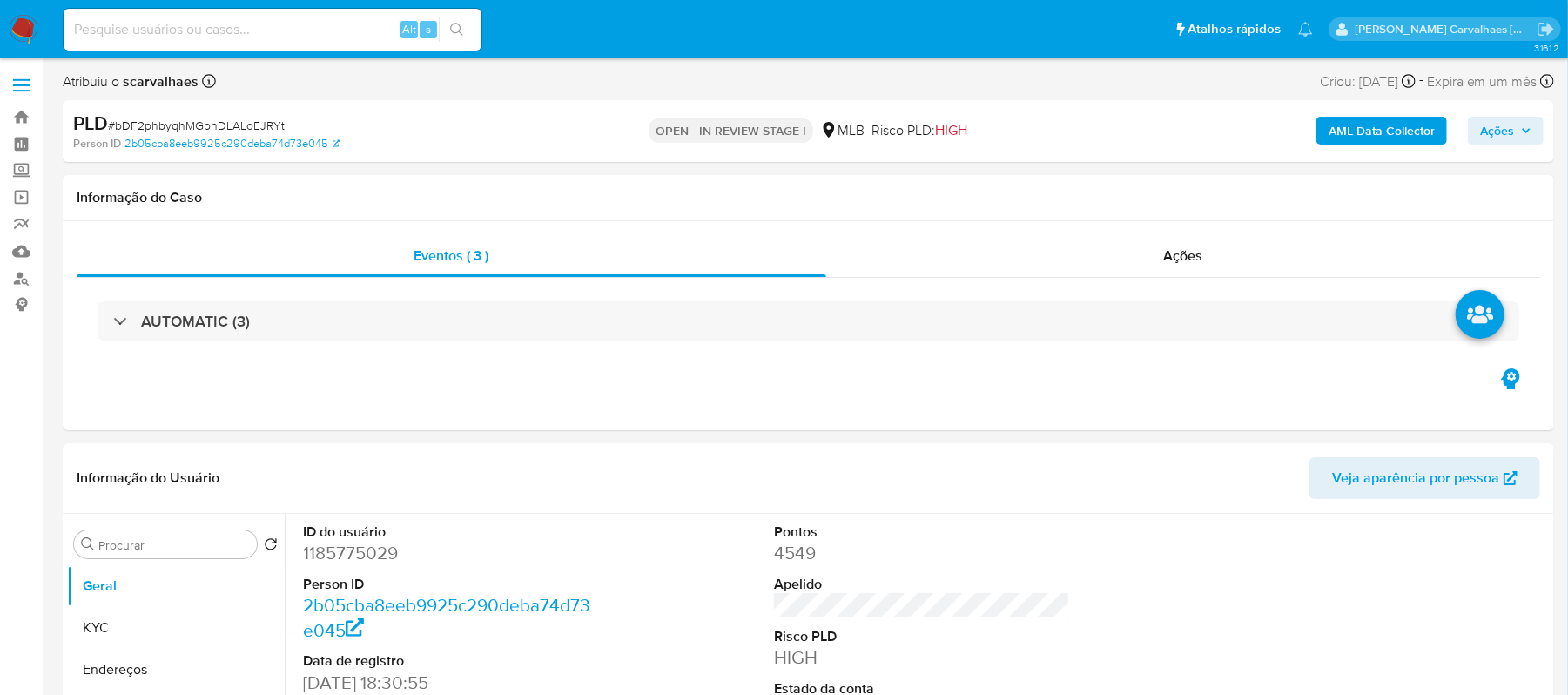
select select "10"
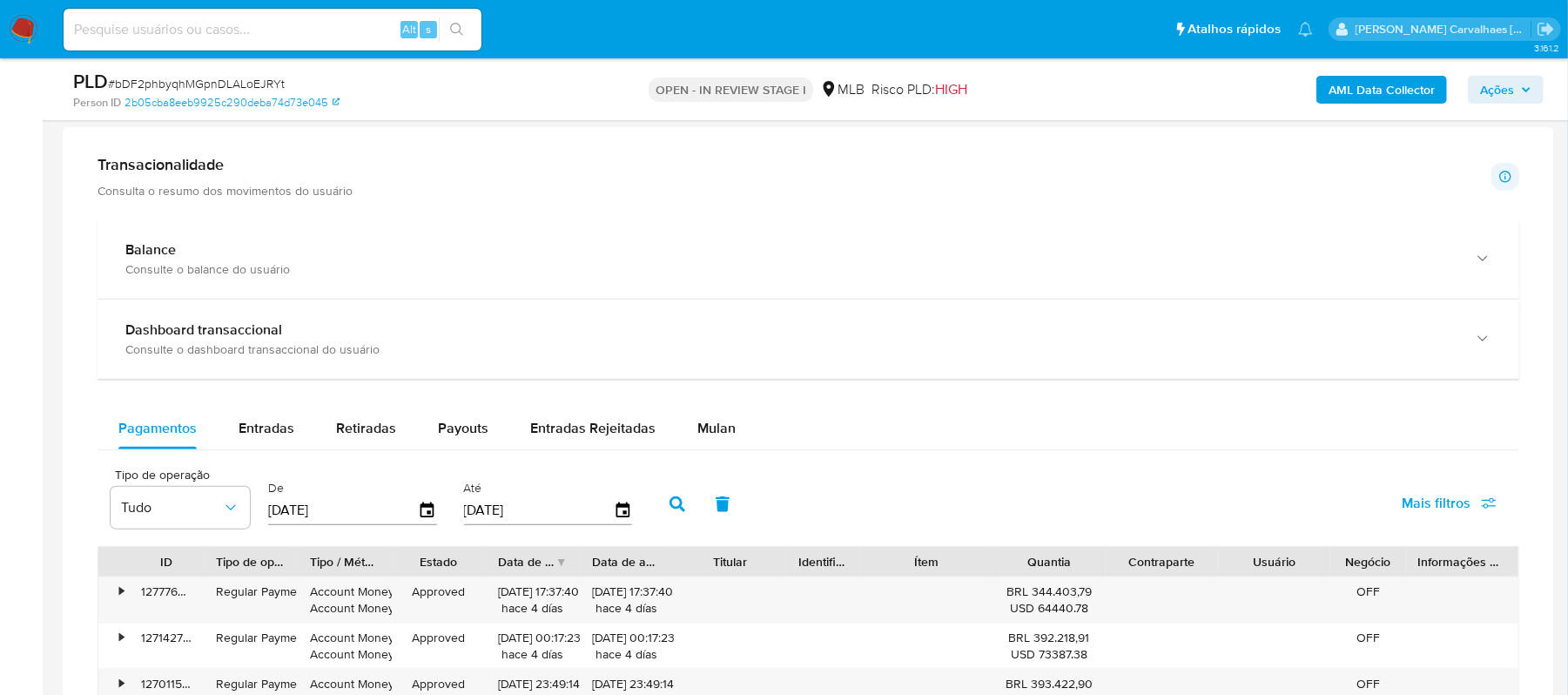
scroll to position [1276, 0]
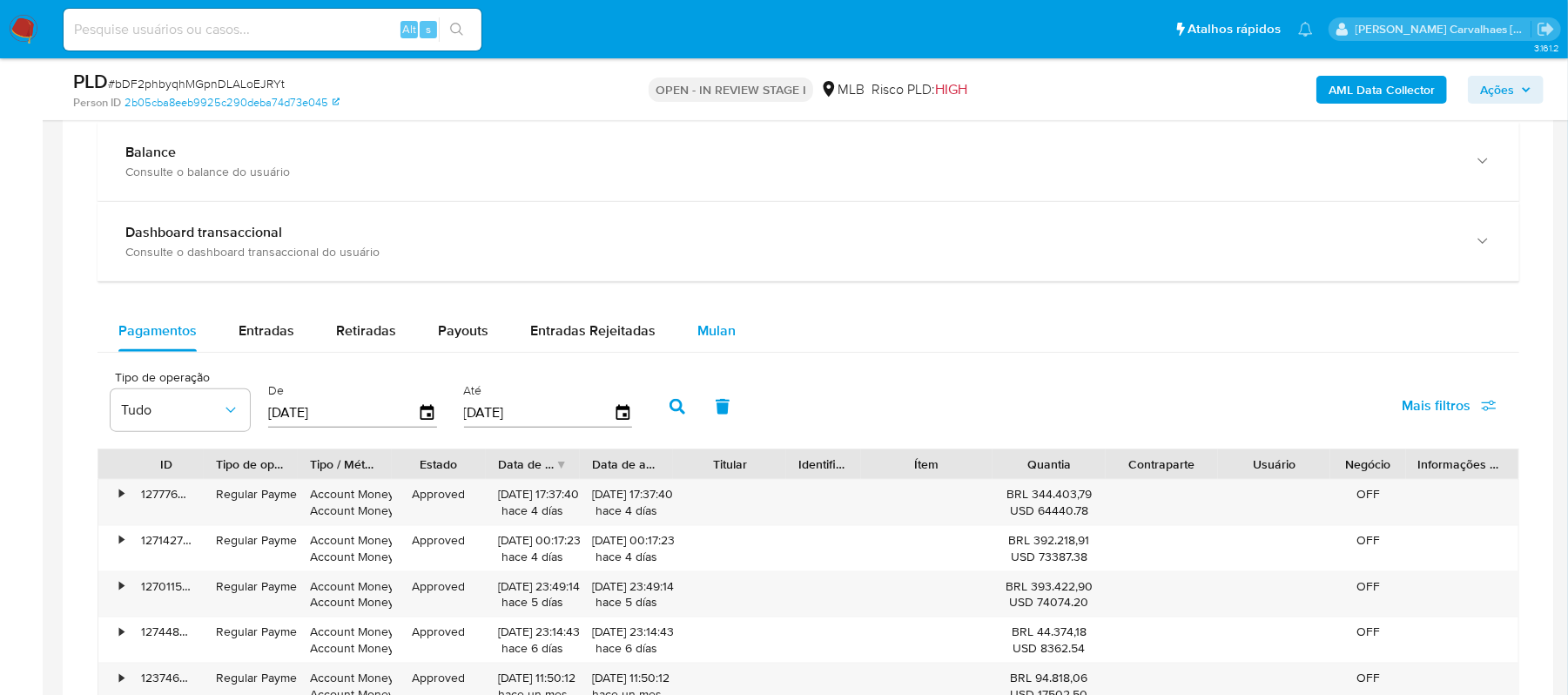
click at [706, 340] on span "Mulan" at bounding box center [716, 330] width 38 height 20
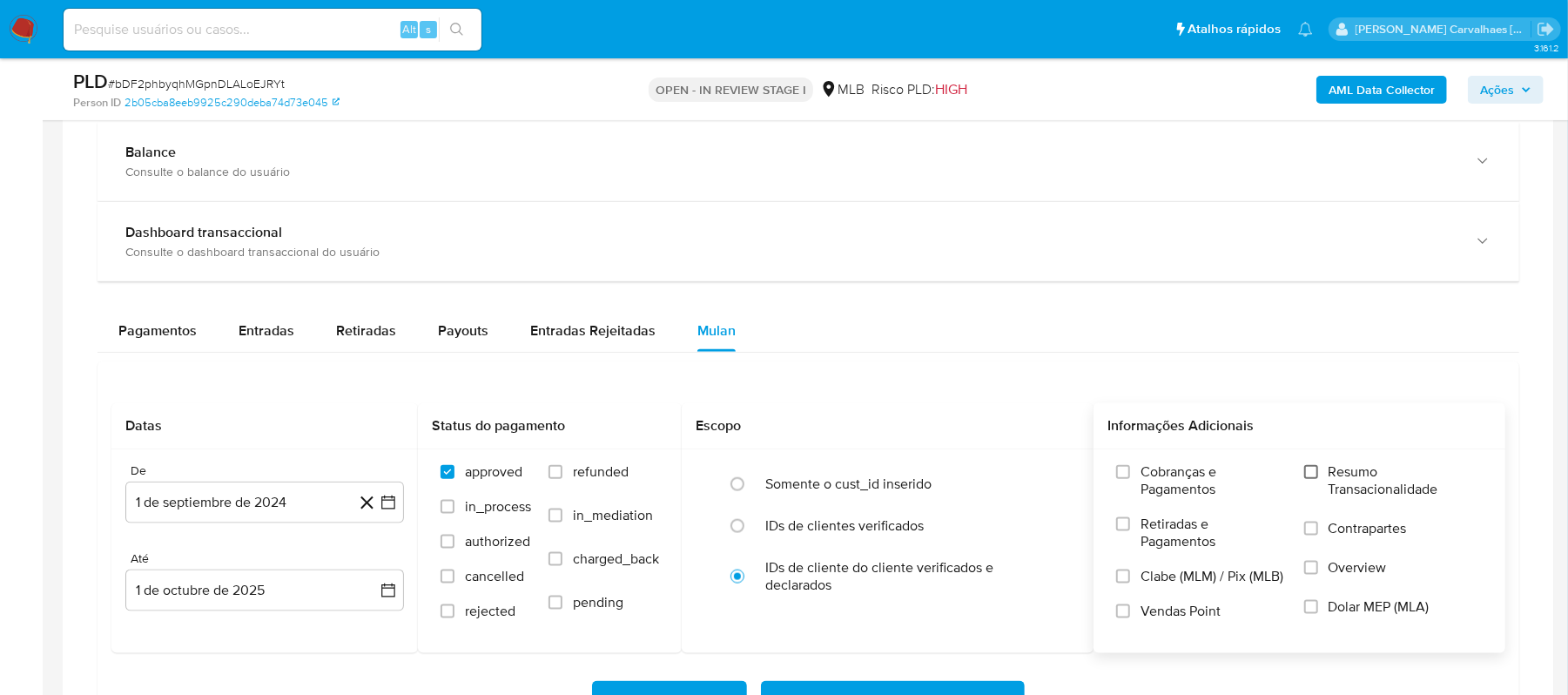
click at [1313, 478] on input "Resumo Transacionalidade" at bounding box center [1311, 472] width 14 height 14
click at [391, 501] on icon "button" at bounding box center [388, 502] width 17 height 17
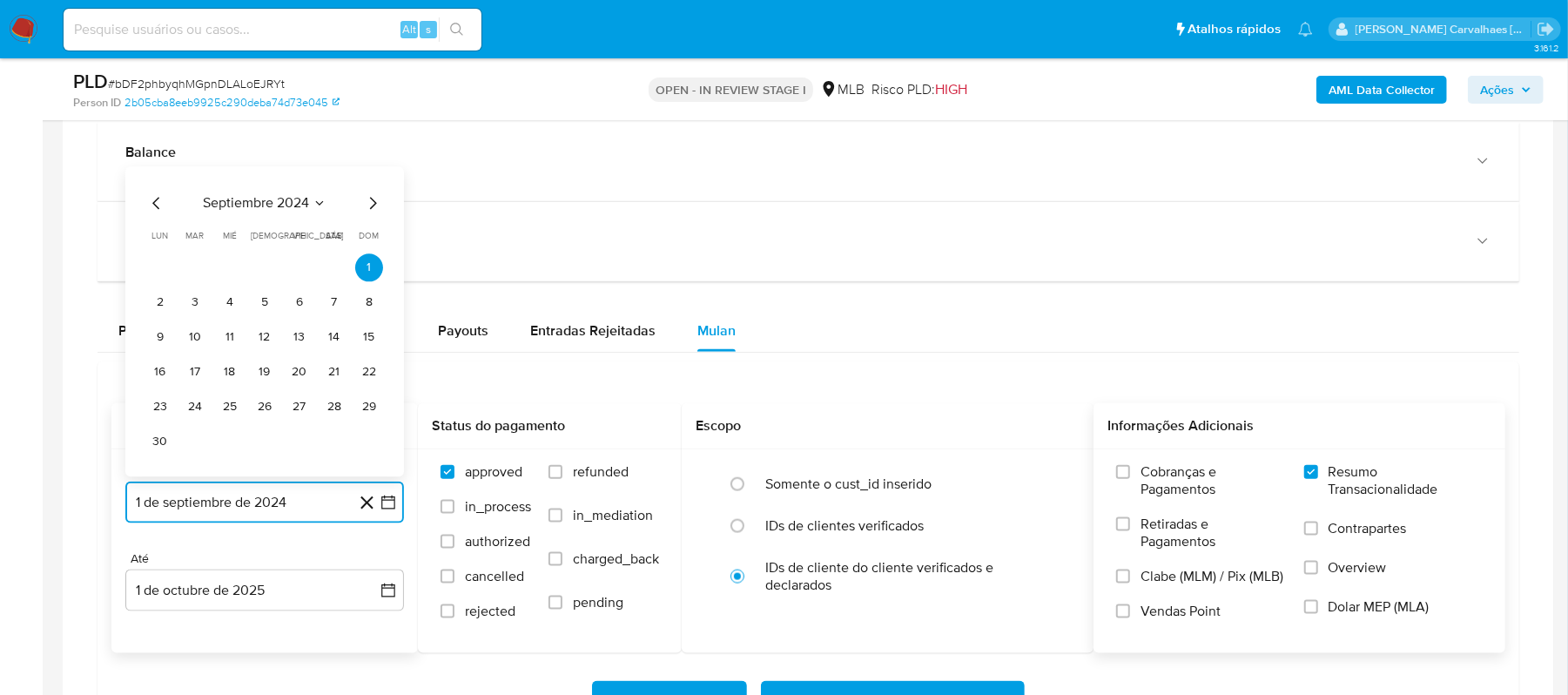
click at [374, 206] on icon "Mes siguiente" at bounding box center [373, 203] width 7 height 12
click at [369, 245] on icon "Mes siguiente" at bounding box center [373, 238] width 21 height 21
click at [369, 210] on icon "Mes siguiente" at bounding box center [373, 203] width 21 height 21
click at [370, 245] on icon "Mes siguiente" at bounding box center [373, 238] width 21 height 21
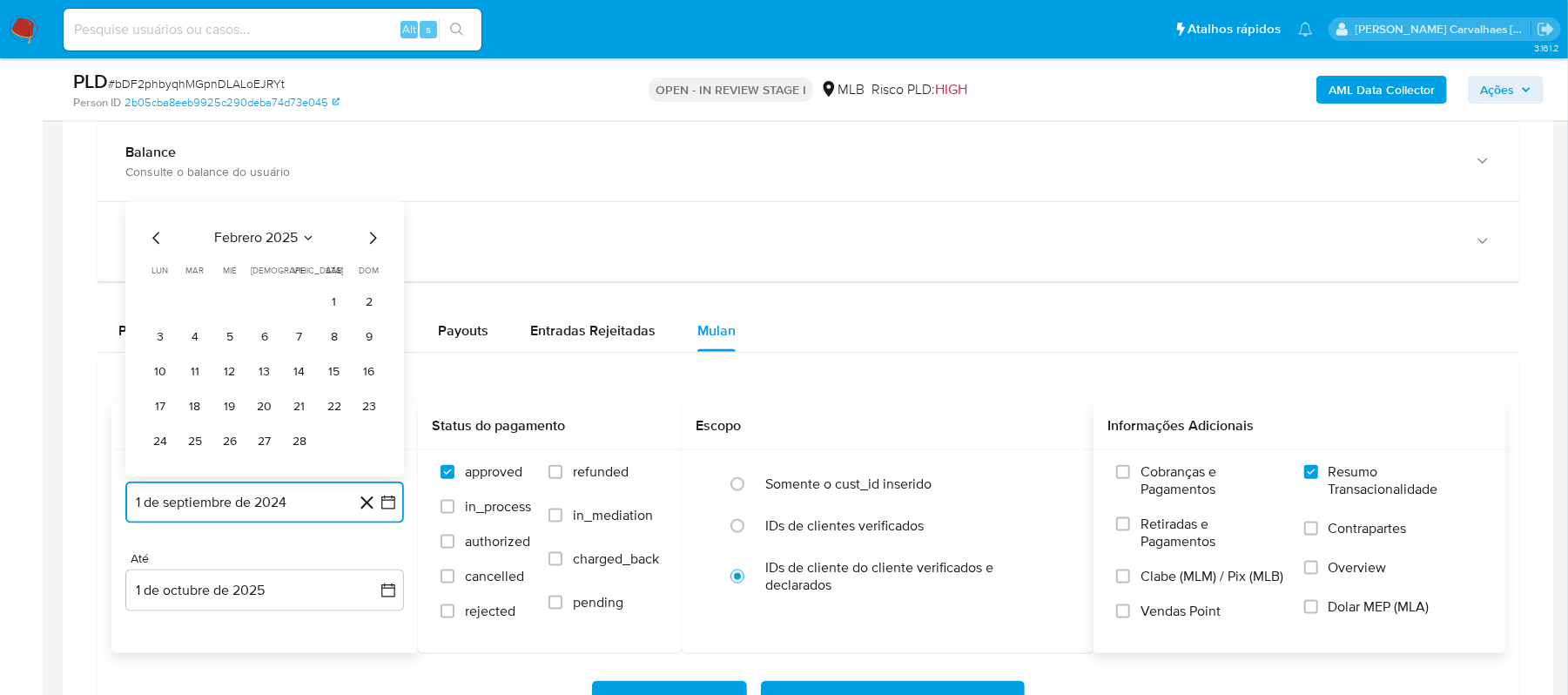
click at [370, 245] on icon "Mes siguiente" at bounding box center [373, 238] width 21 height 21
click at [370, 214] on icon "Mes siguiente" at bounding box center [373, 203] width 21 height 21
click at [364, 245] on icon "Mes siguiente" at bounding box center [373, 238] width 21 height 21
click at [367, 214] on icon "Mes siguiente" at bounding box center [373, 203] width 21 height 21
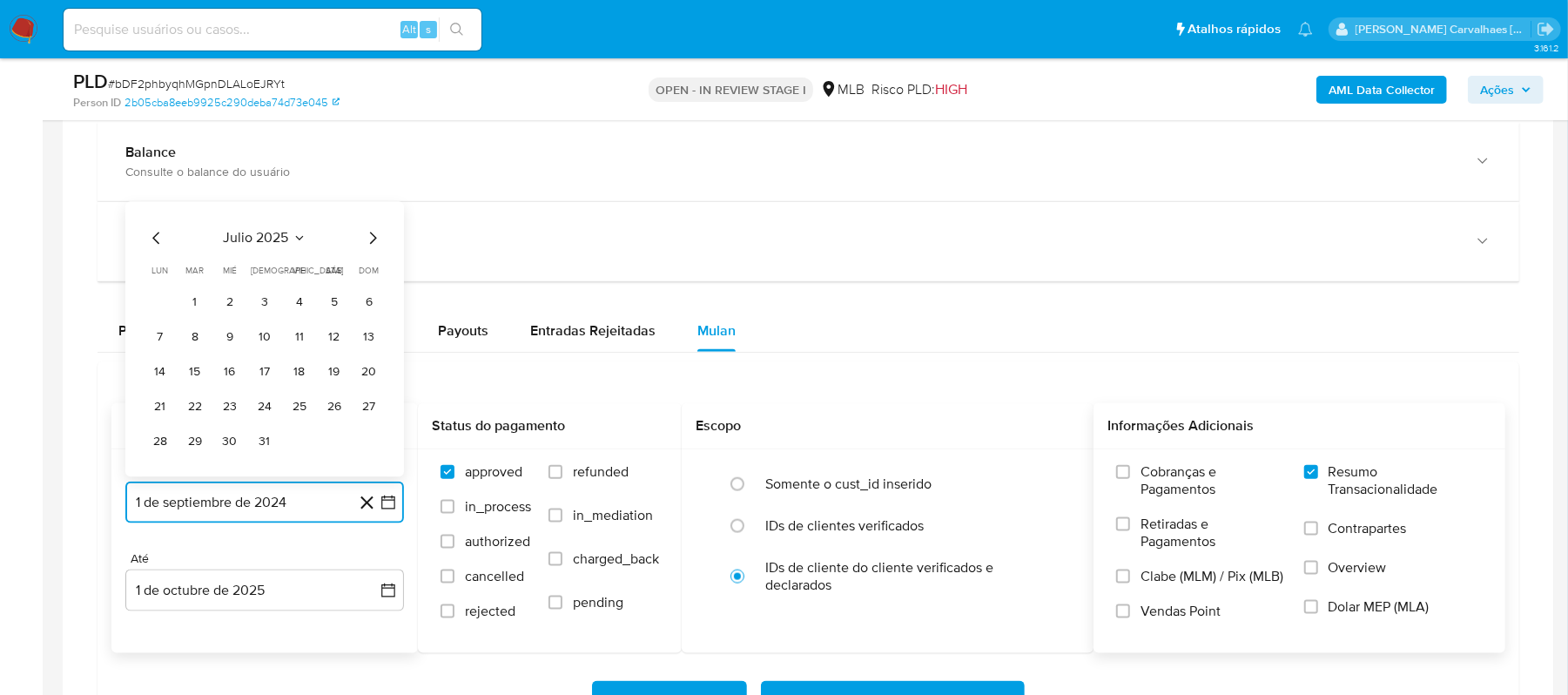
click at [369, 236] on icon "Mes siguiente" at bounding box center [373, 238] width 21 height 21
click at [298, 307] on button "1" at bounding box center [299, 303] width 27 height 27
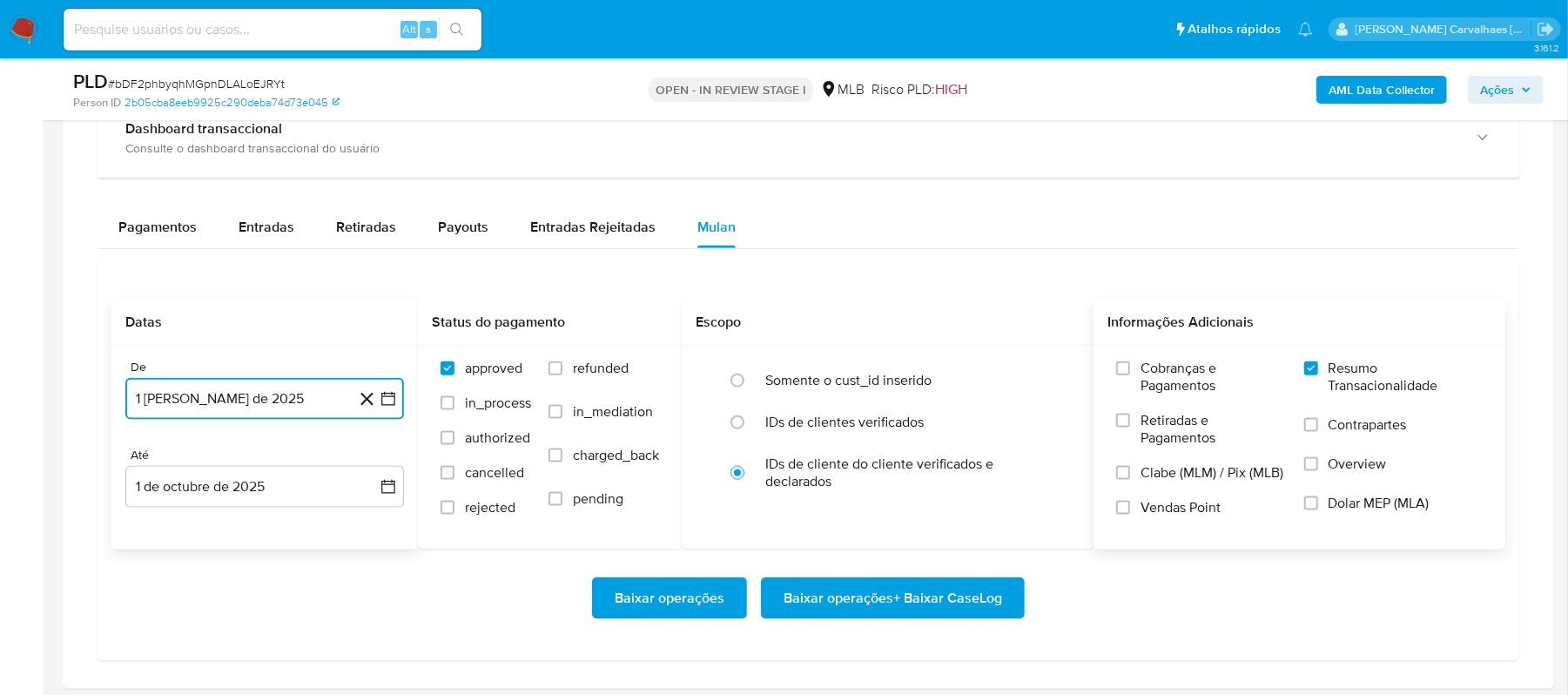
scroll to position [1393, 0]
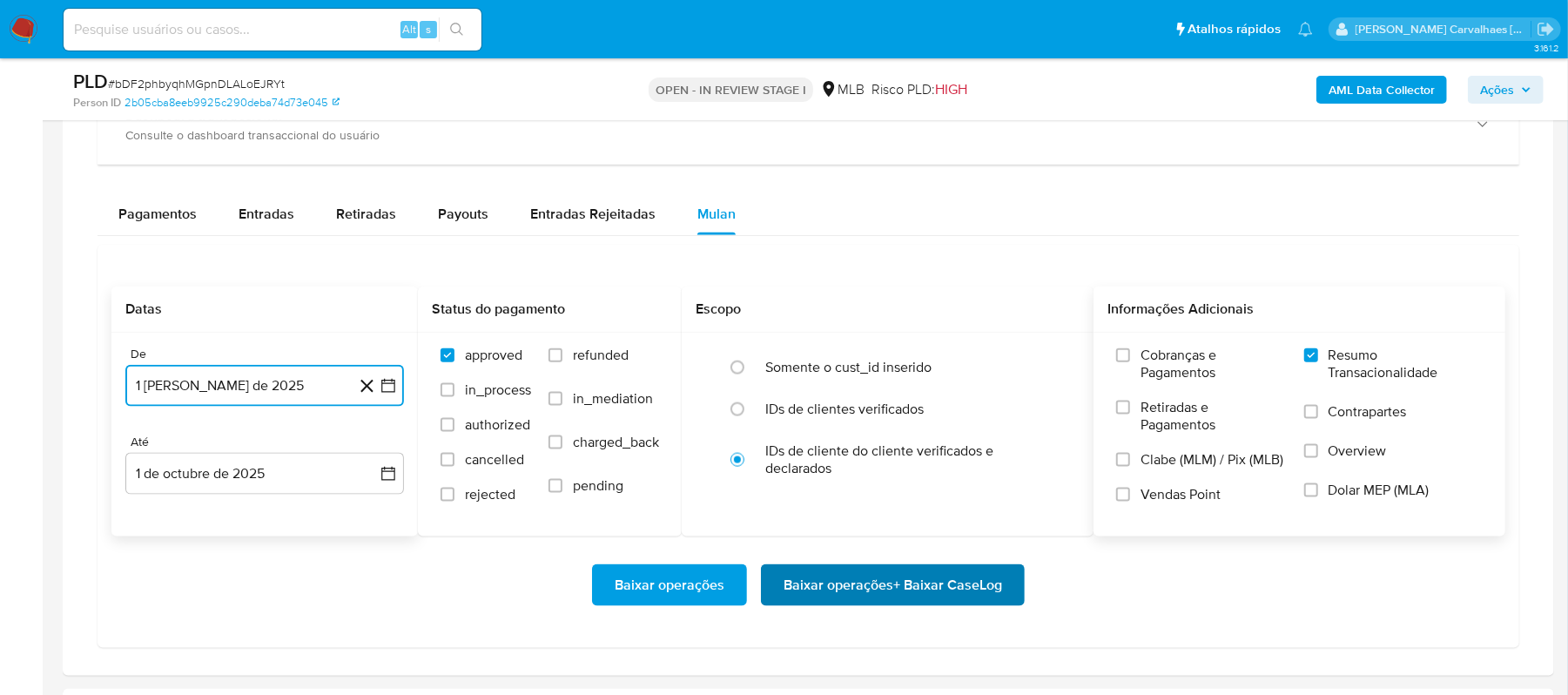
click at [826, 600] on span "Baixar operações + Baixar CaseLog" at bounding box center [892, 584] width 218 height 38
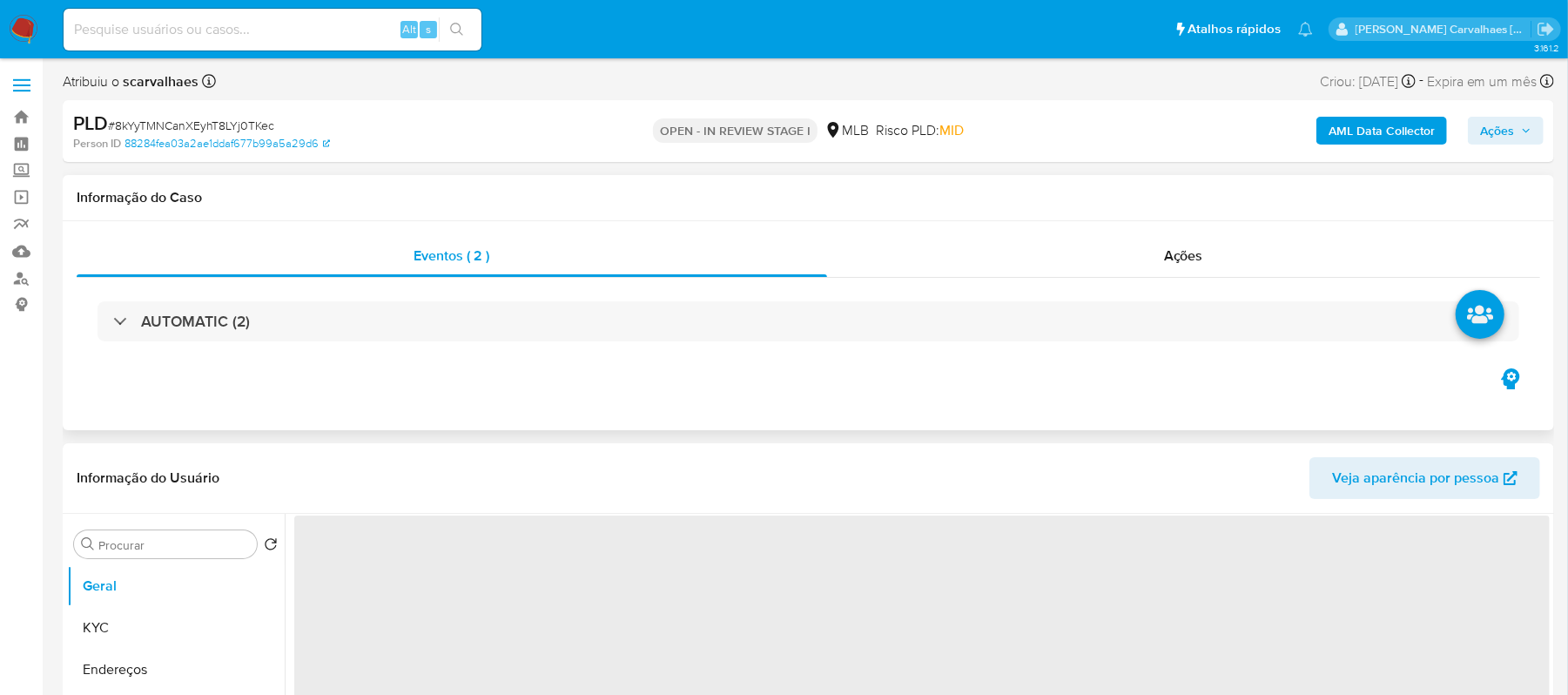
select select "10"
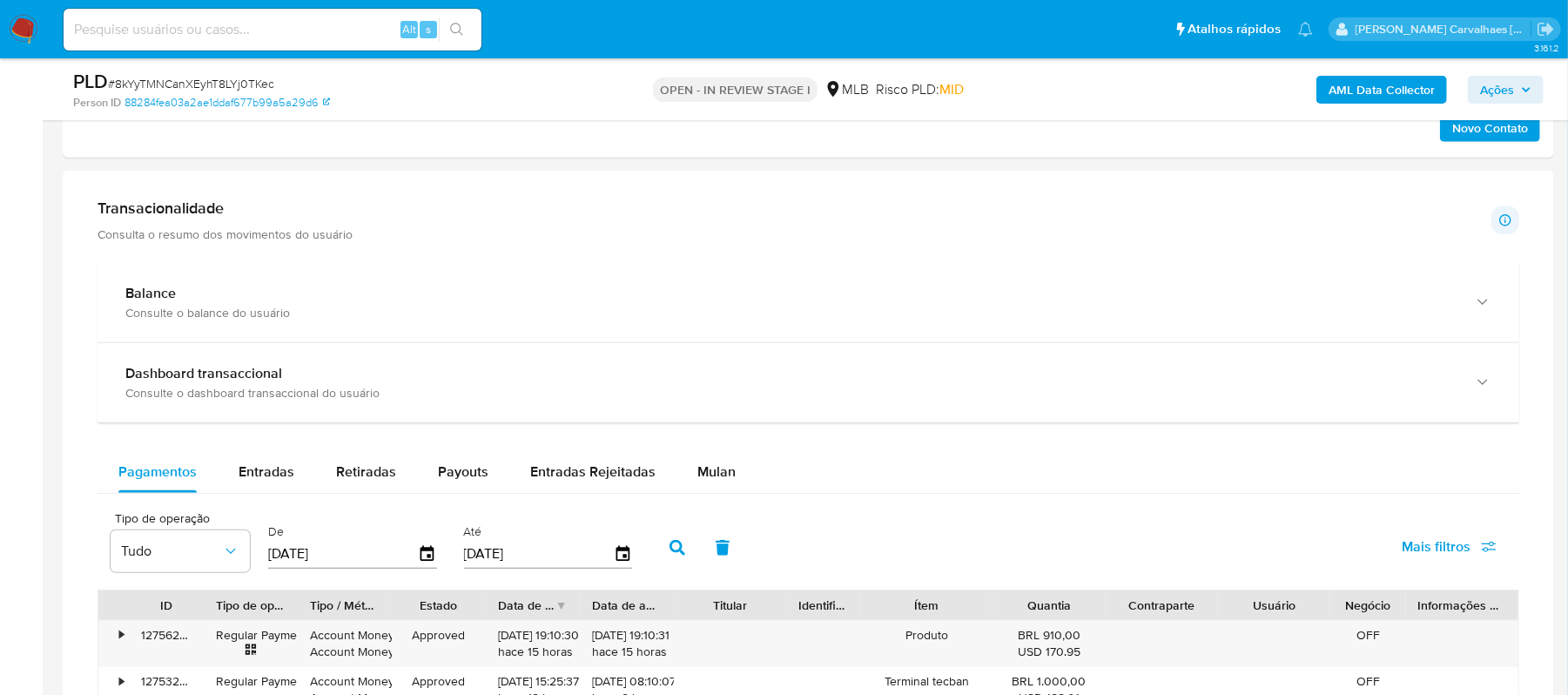
scroll to position [1160, 0]
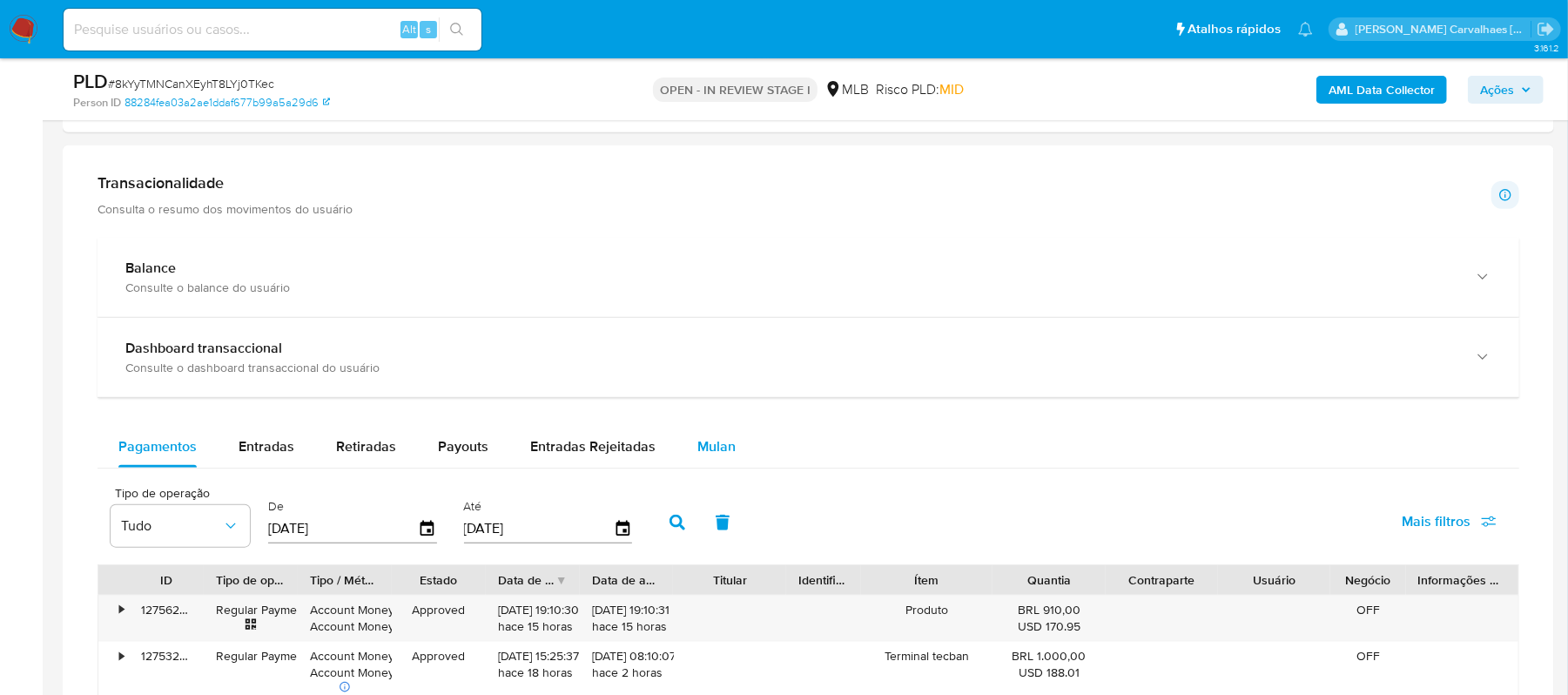
click at [712, 453] on span "Mulan" at bounding box center [716, 445] width 38 height 20
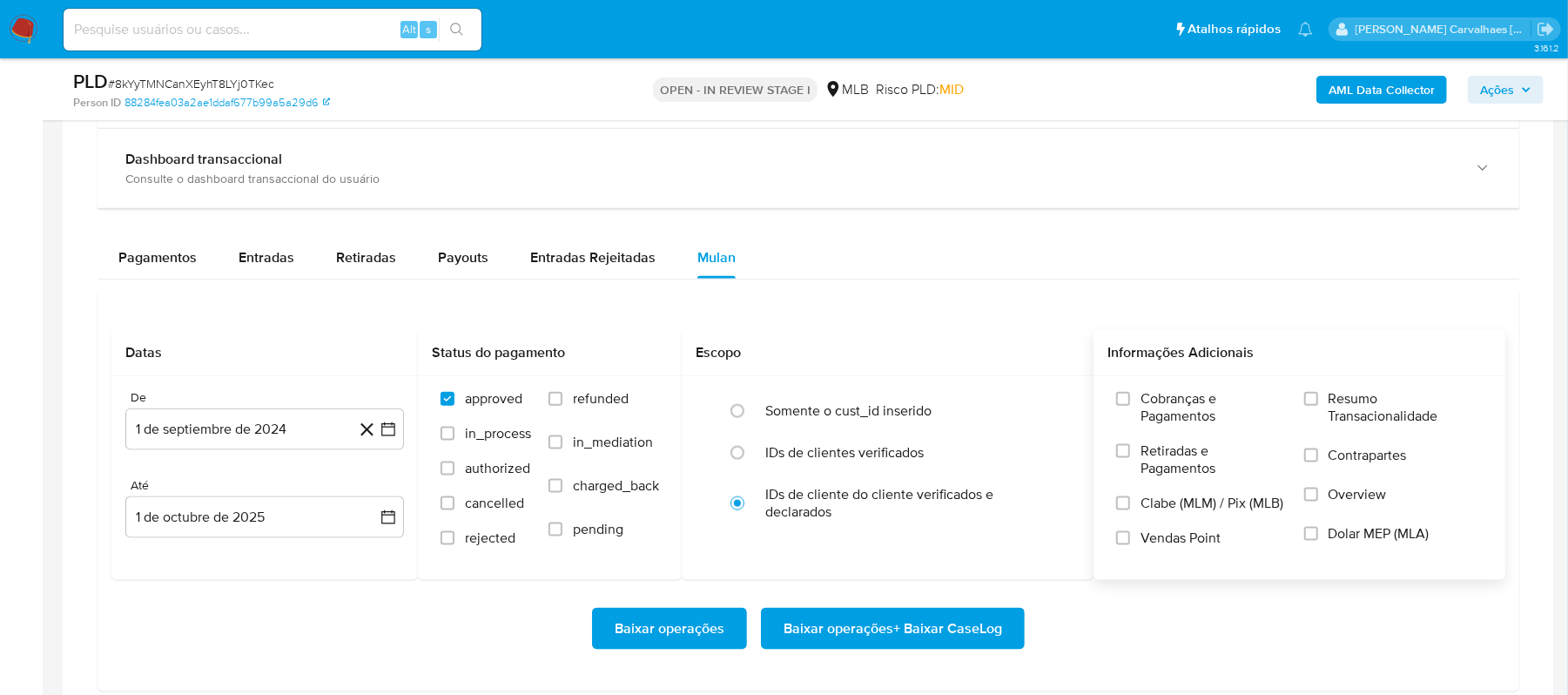
scroll to position [1393, 0]
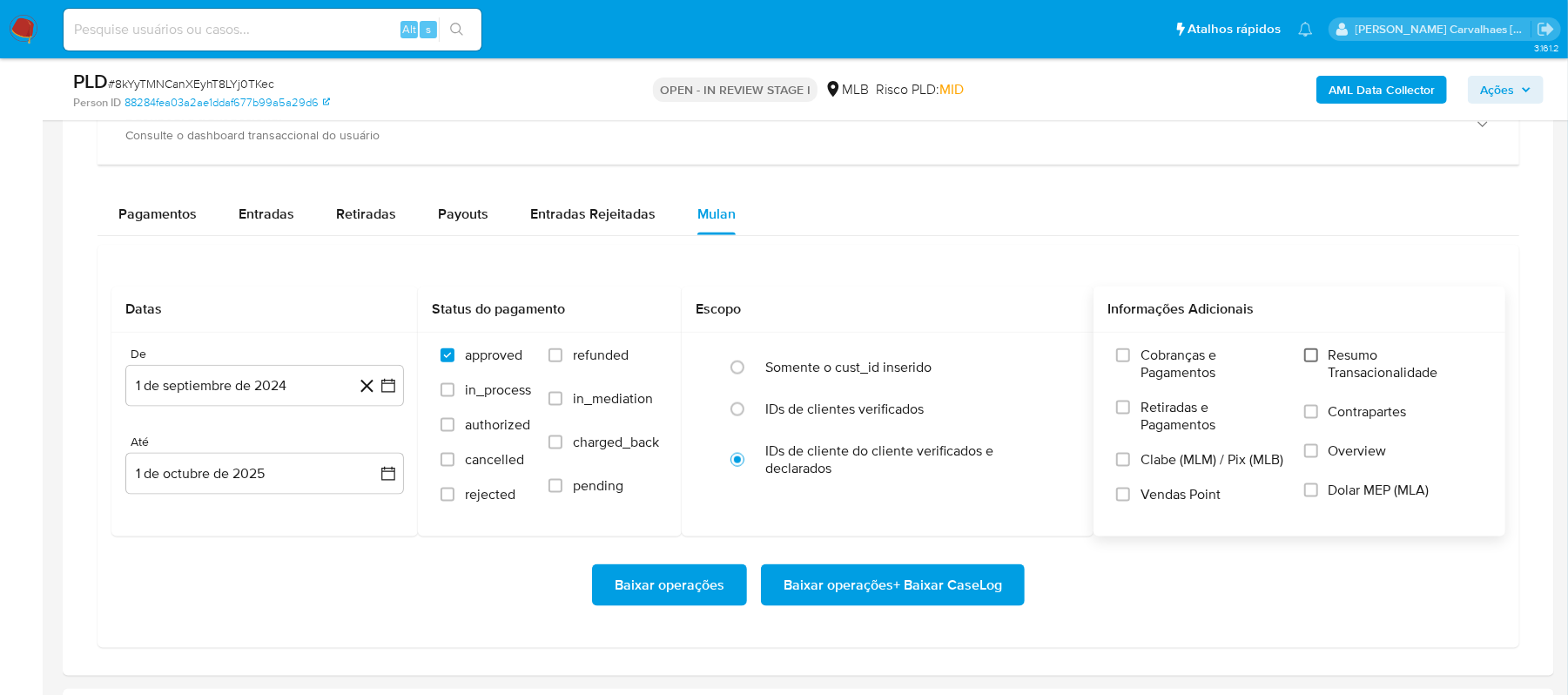
click at [1309, 362] on input "Resumo Transacionalidade" at bounding box center [1311, 355] width 14 height 14
click at [392, 389] on icon "button" at bounding box center [388, 386] width 17 height 17
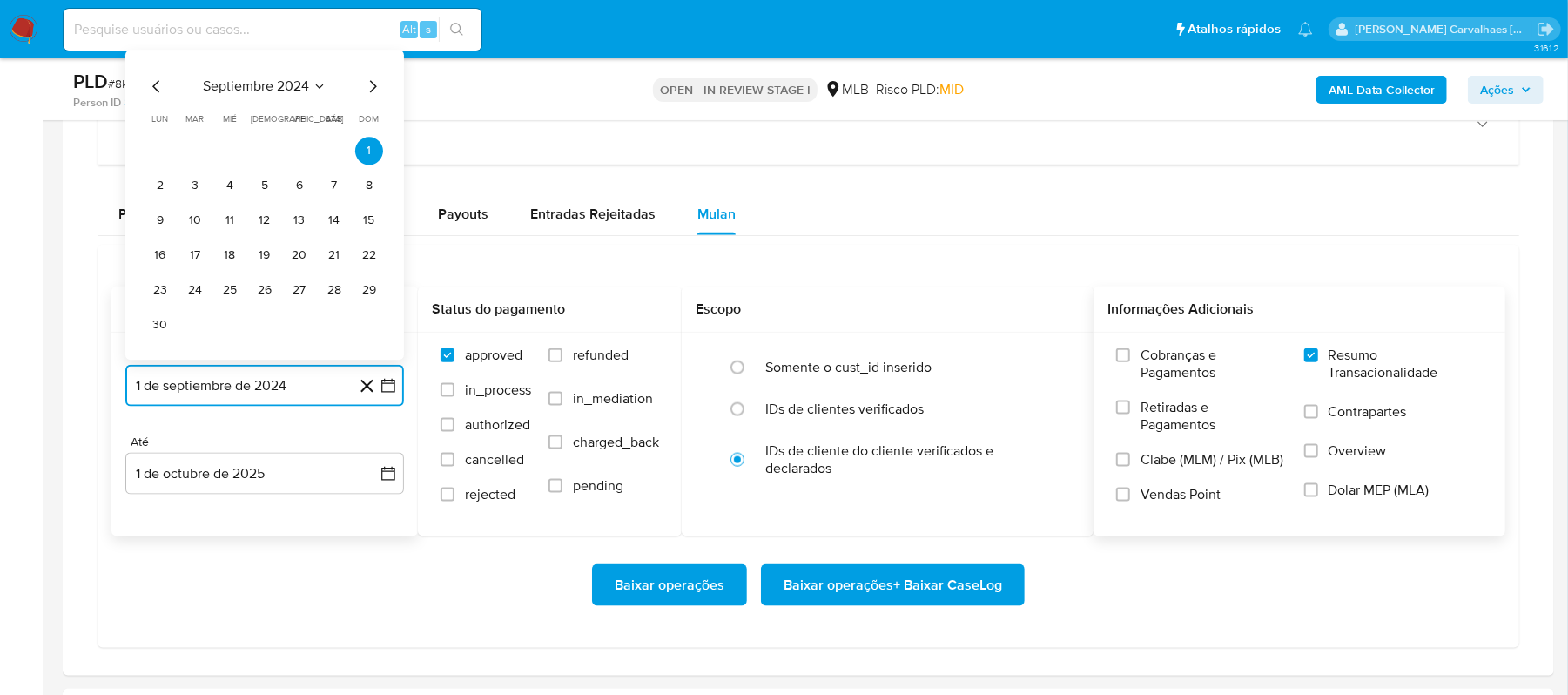
click at [374, 93] on icon "Mes siguiente" at bounding box center [373, 87] width 7 height 12
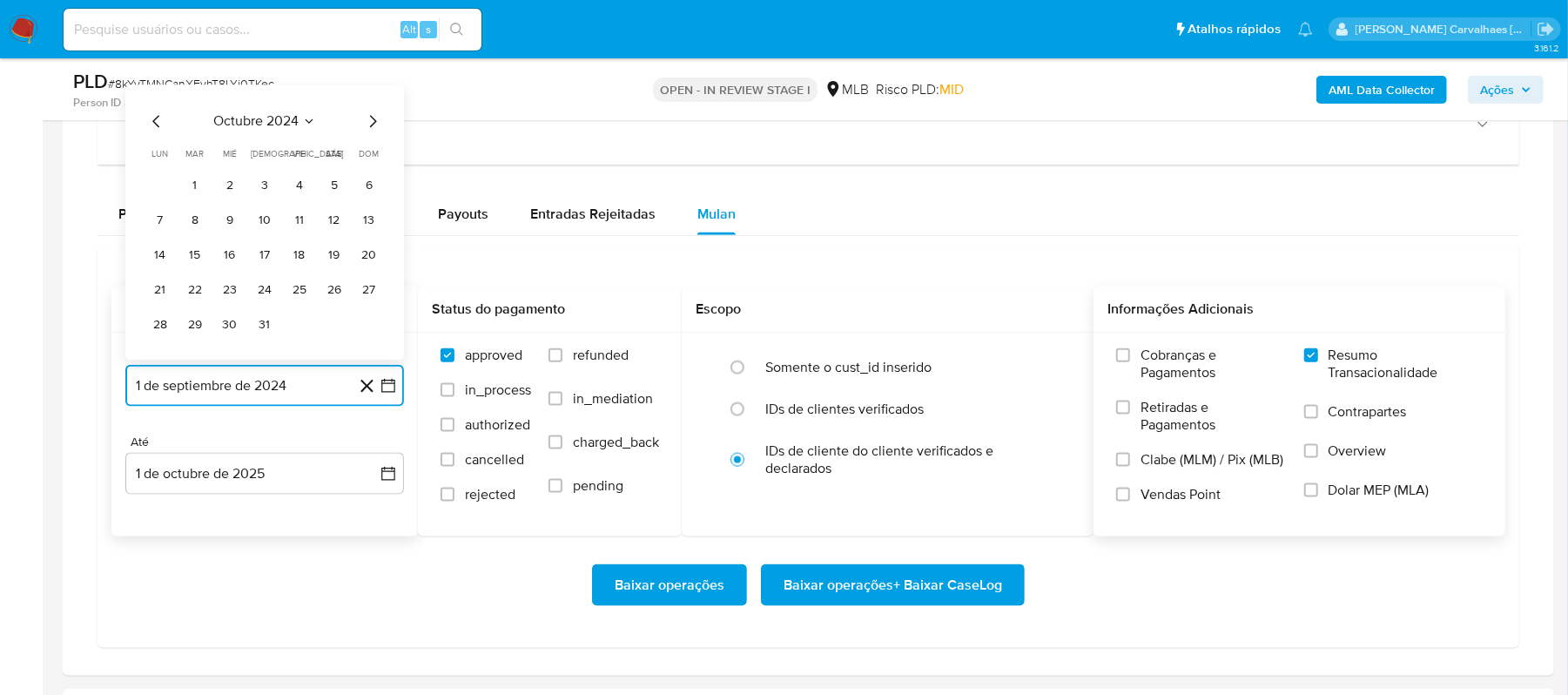
click at [371, 126] on icon "Mes siguiente" at bounding box center [373, 122] width 21 height 21
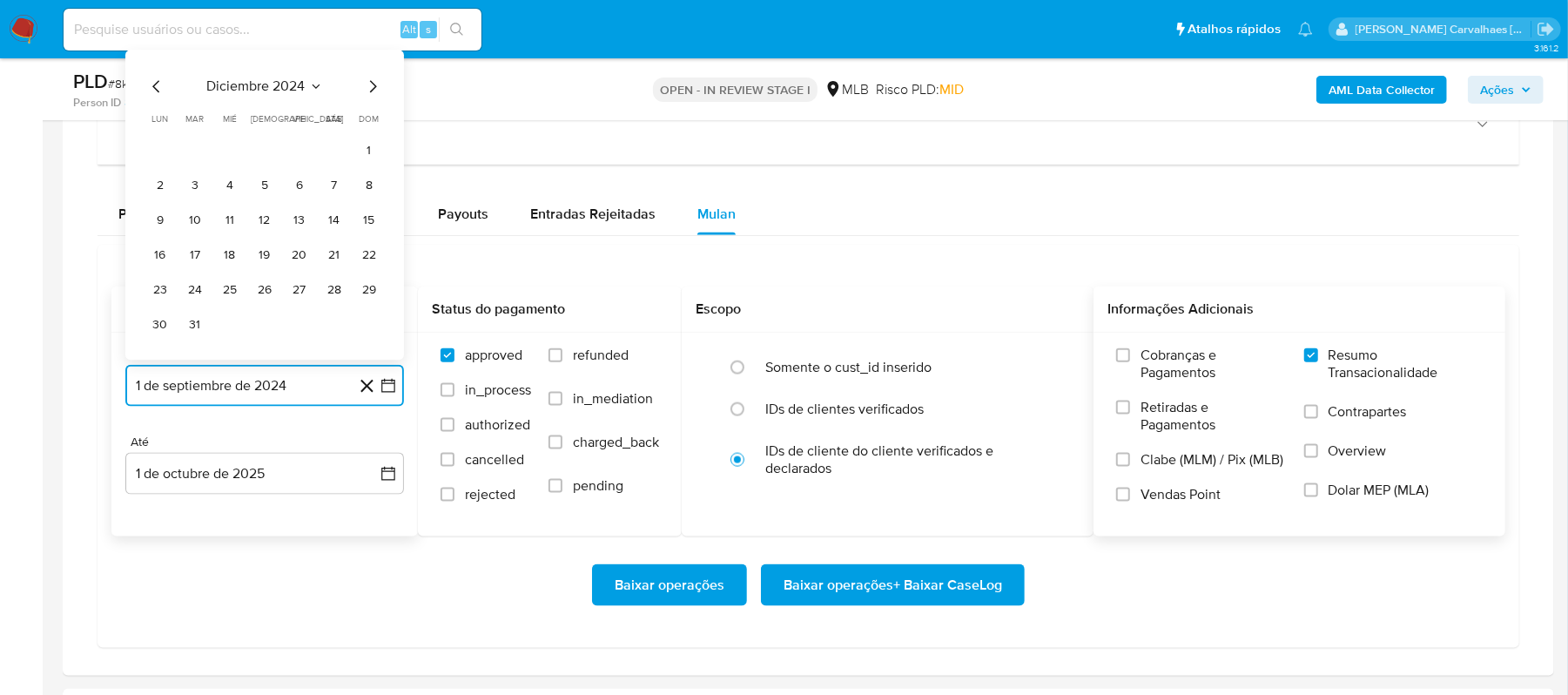
click at [367, 95] on icon "Mes siguiente" at bounding box center [373, 87] width 21 height 21
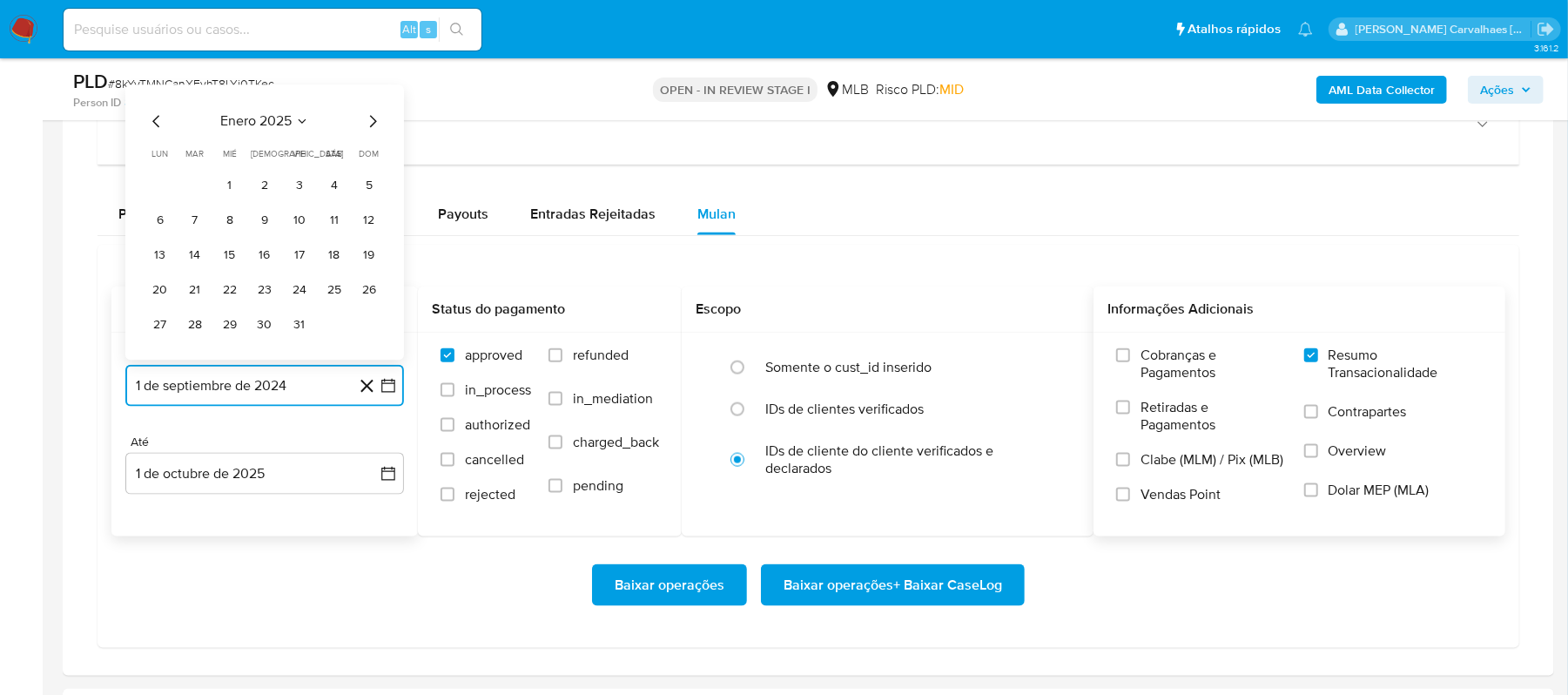
click at [367, 130] on icon "Mes siguiente" at bounding box center [373, 122] width 21 height 21
click at [370, 126] on icon "Mes siguiente" at bounding box center [373, 122] width 21 height 21
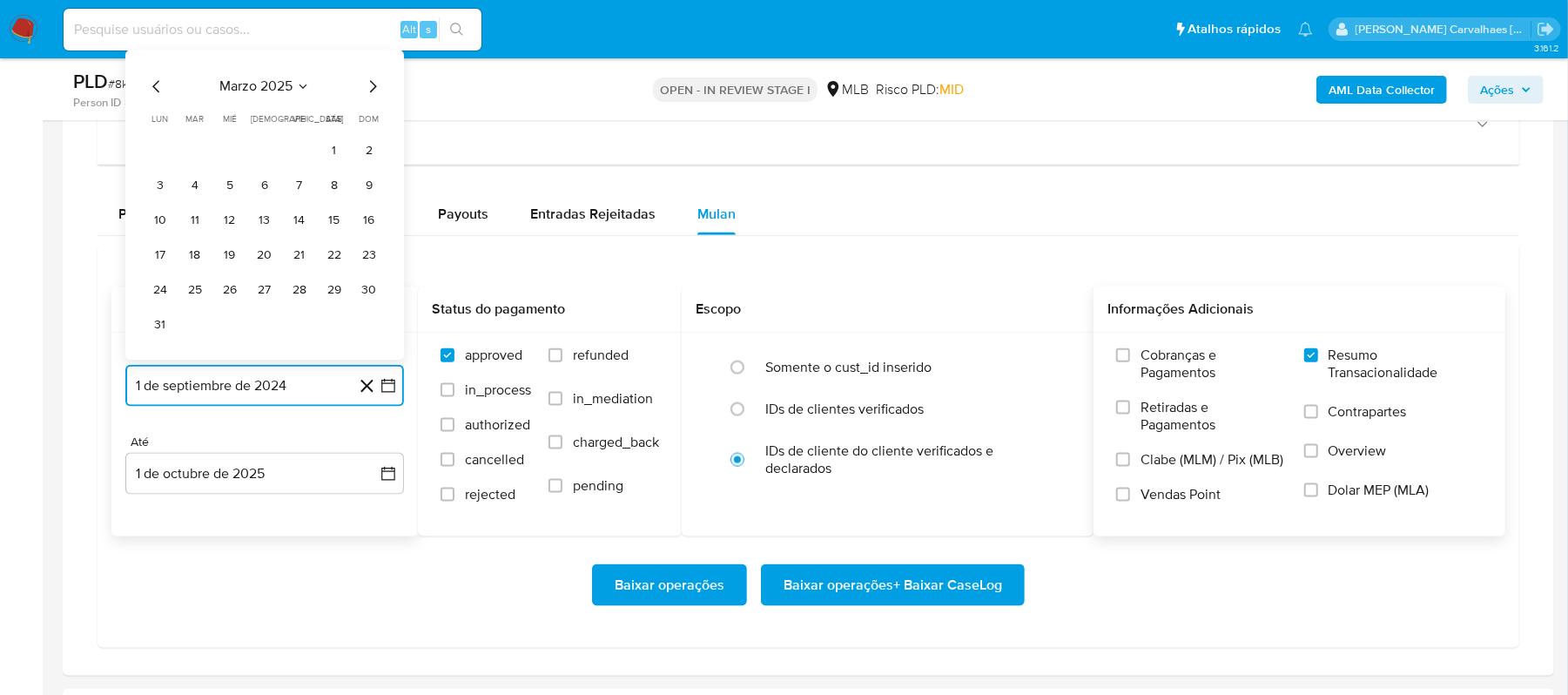
click at [373, 93] on icon "Mes siguiente" at bounding box center [373, 87] width 7 height 12
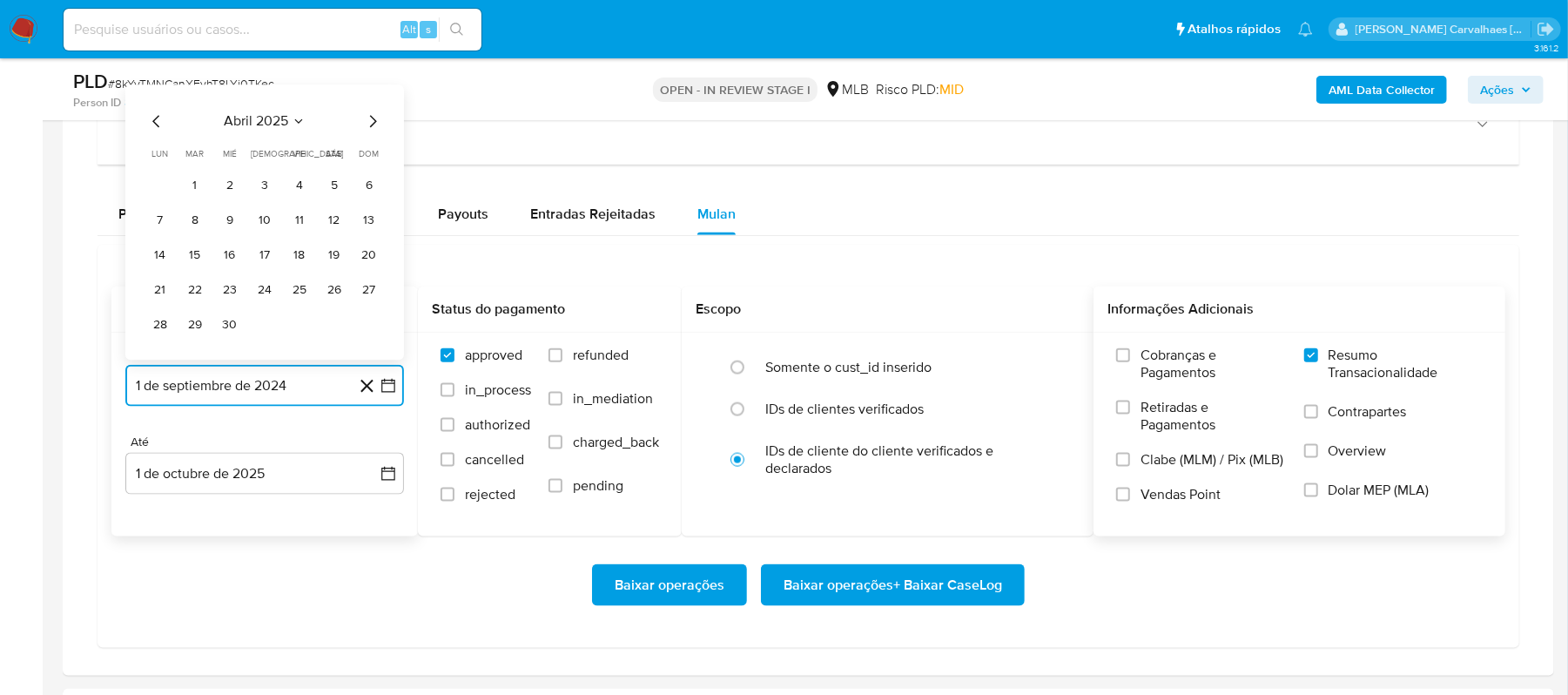
click at [370, 130] on icon "Mes siguiente" at bounding box center [373, 122] width 21 height 21
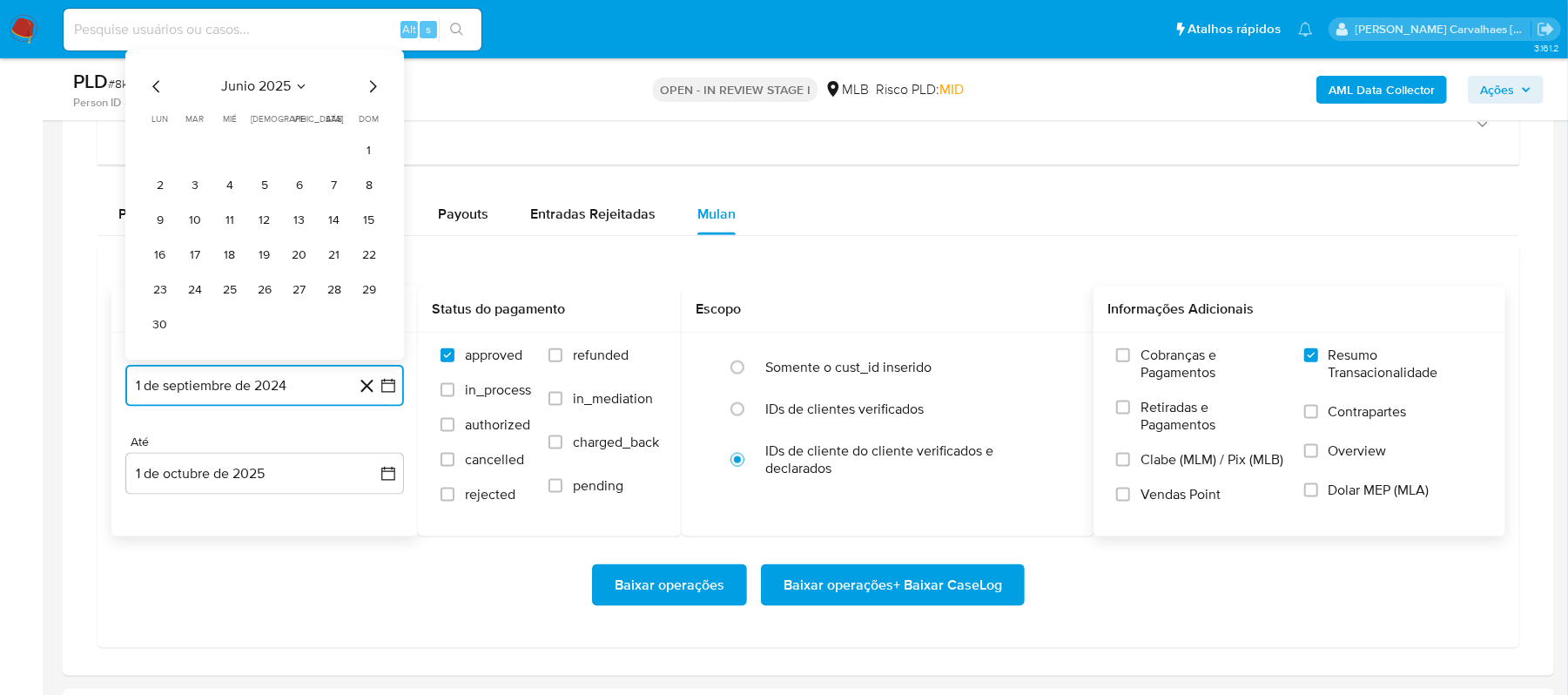
click at [370, 94] on icon "Mes siguiente" at bounding box center [373, 87] width 21 height 21
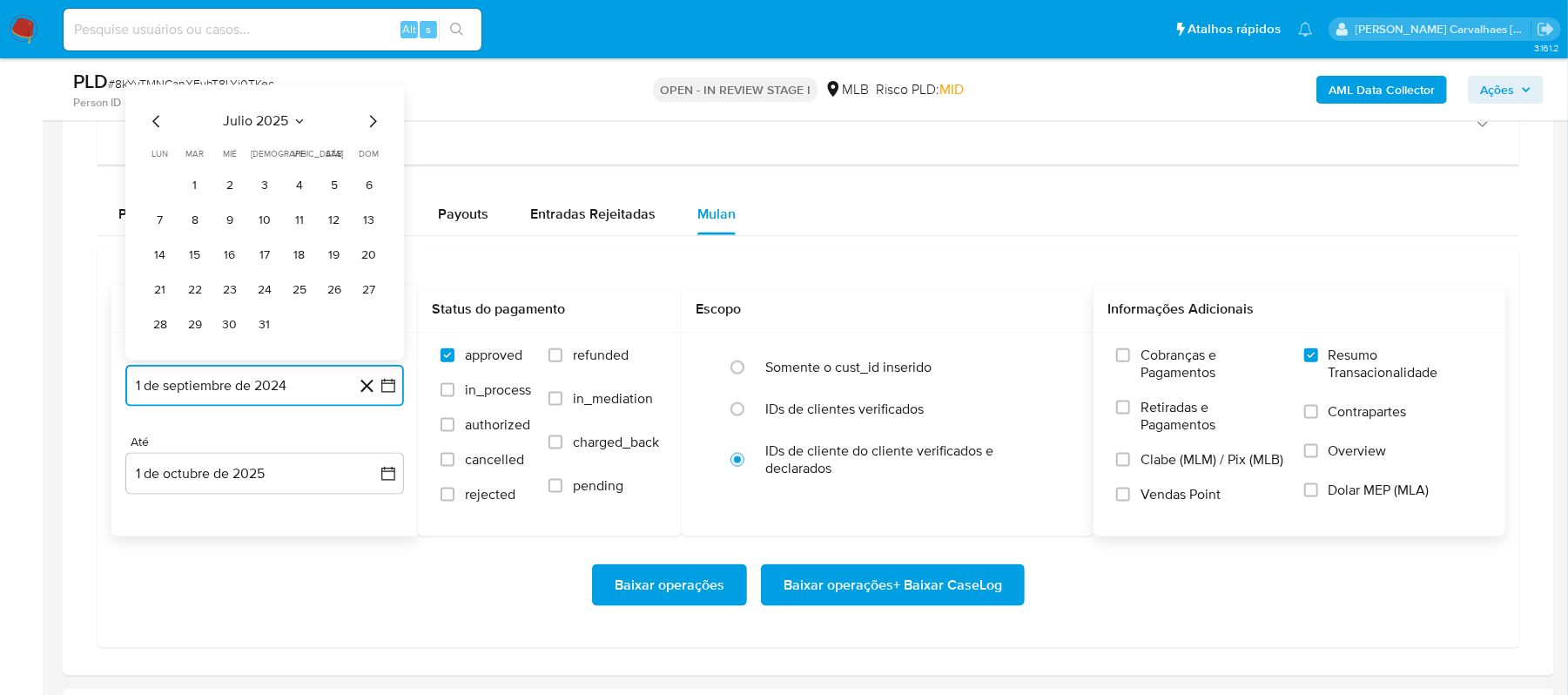
click at [367, 126] on icon "Mes siguiente" at bounding box center [373, 122] width 21 height 21
click at [301, 188] on button "1" at bounding box center [299, 185] width 27 height 27
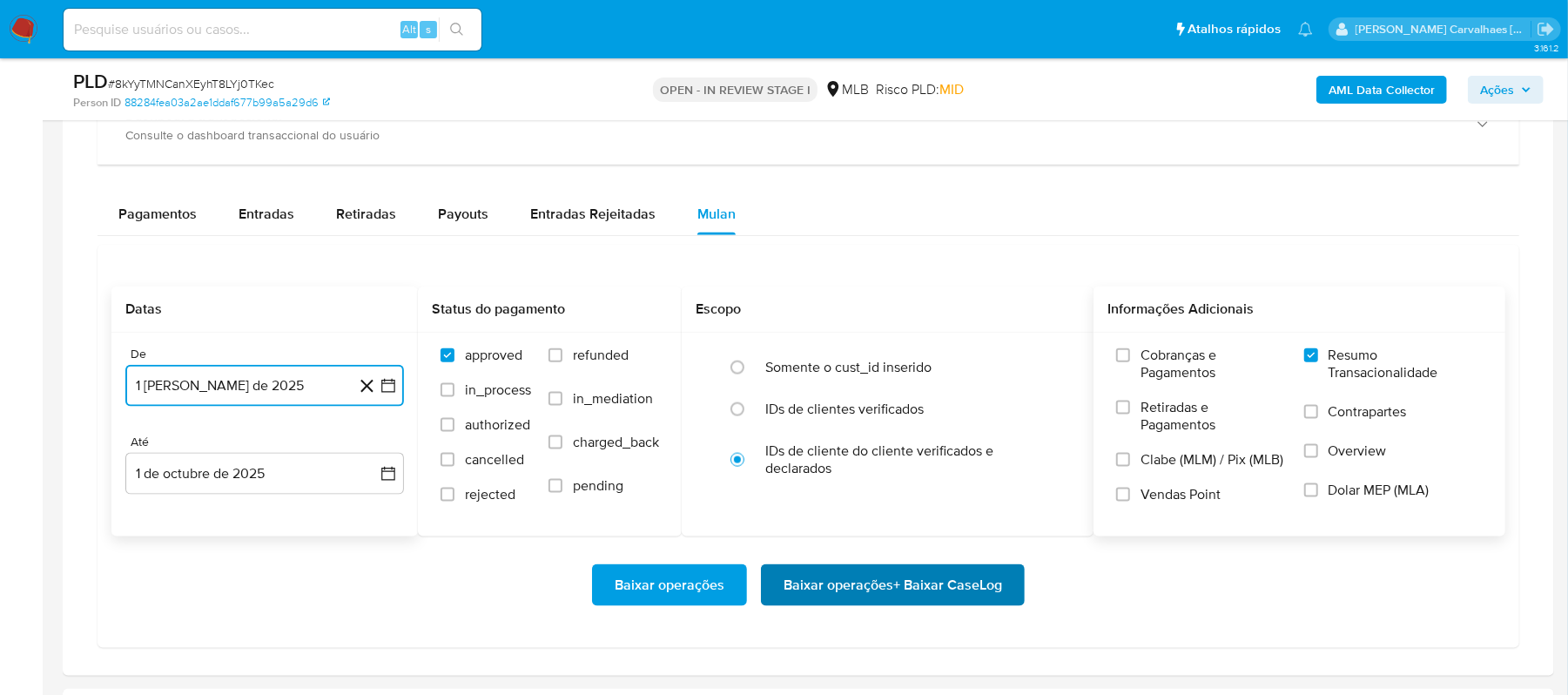
click at [829, 586] on span "Baixar operações + Baixar CaseLog" at bounding box center [892, 584] width 218 height 38
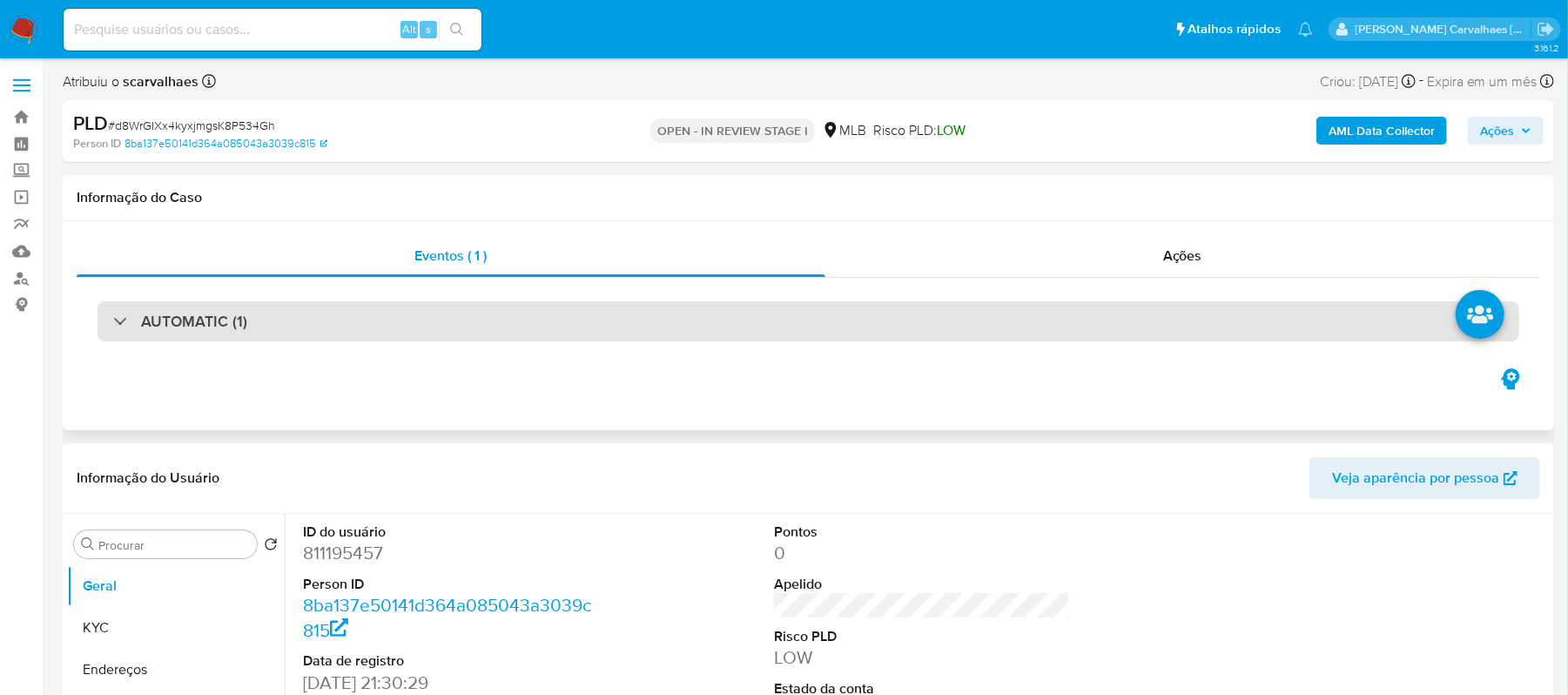
select select "10"
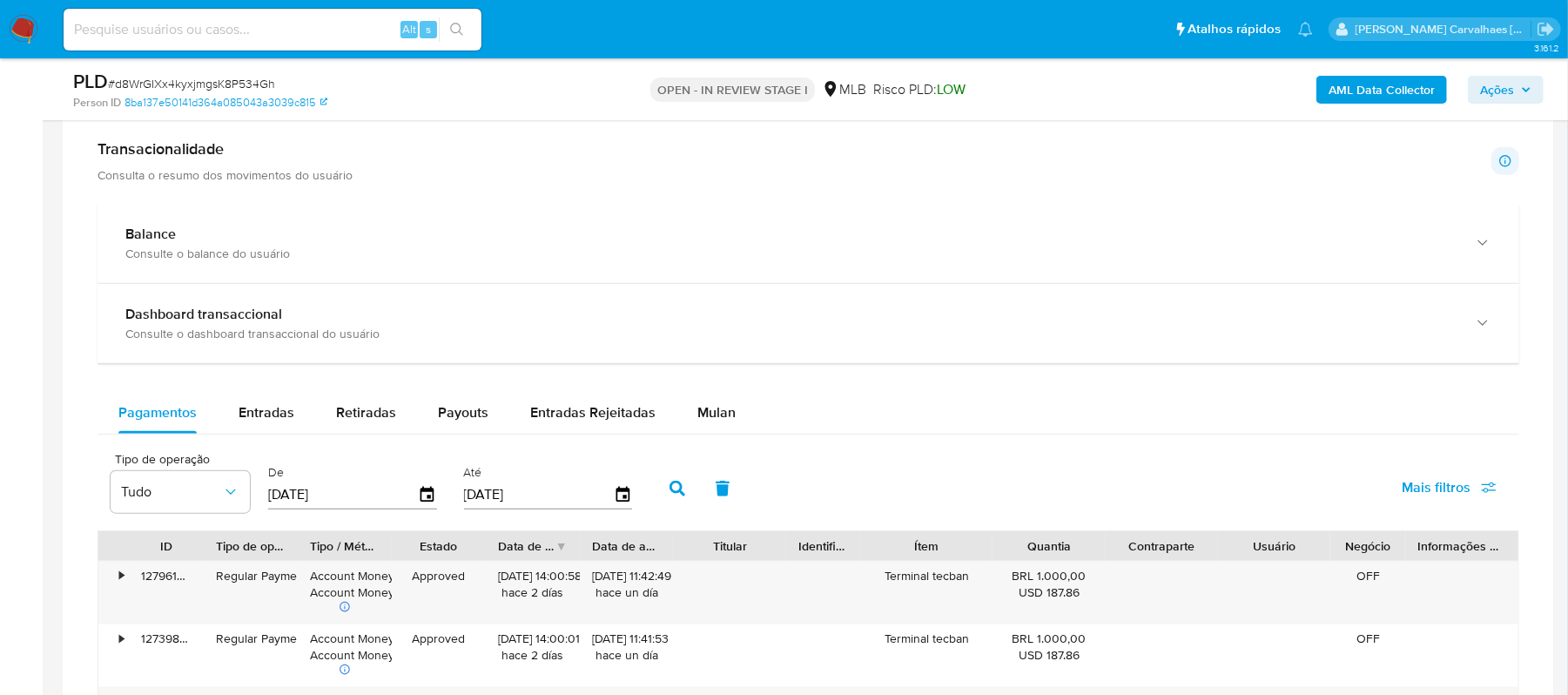
scroll to position [1276, 0]
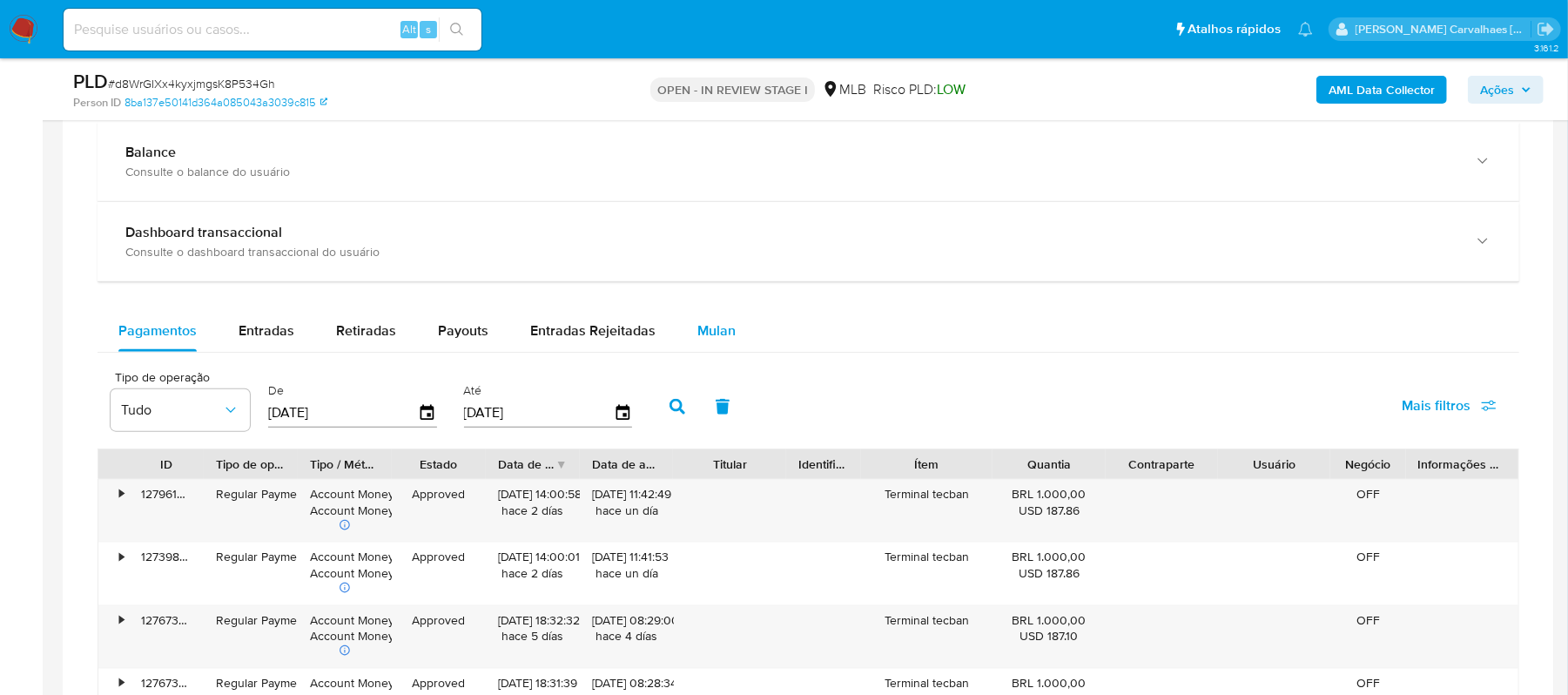
click at [716, 339] on span "Mulan" at bounding box center [716, 330] width 38 height 20
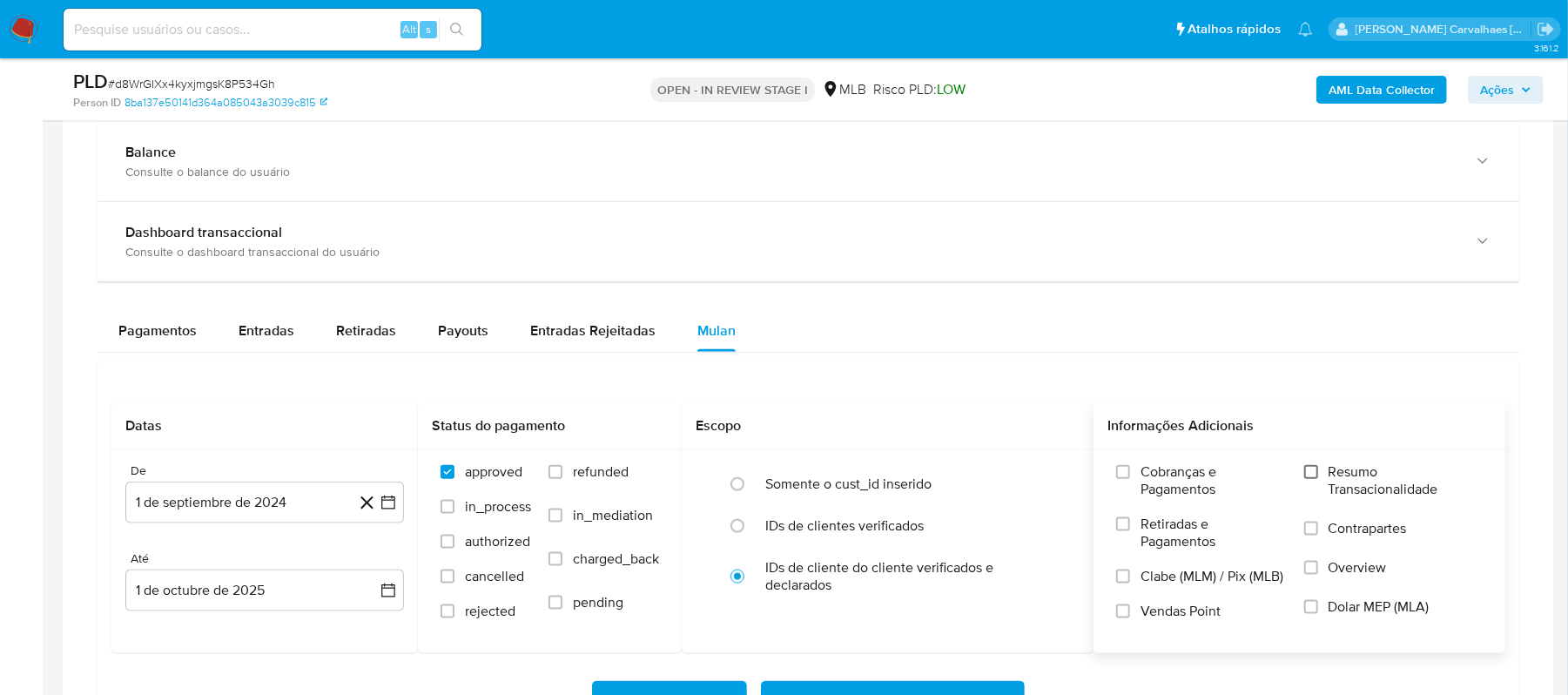
click at [1314, 478] on input "Resumo Transacionalidade" at bounding box center [1311, 472] width 14 height 14
click at [390, 509] on icon "button" at bounding box center [388, 502] width 17 height 17
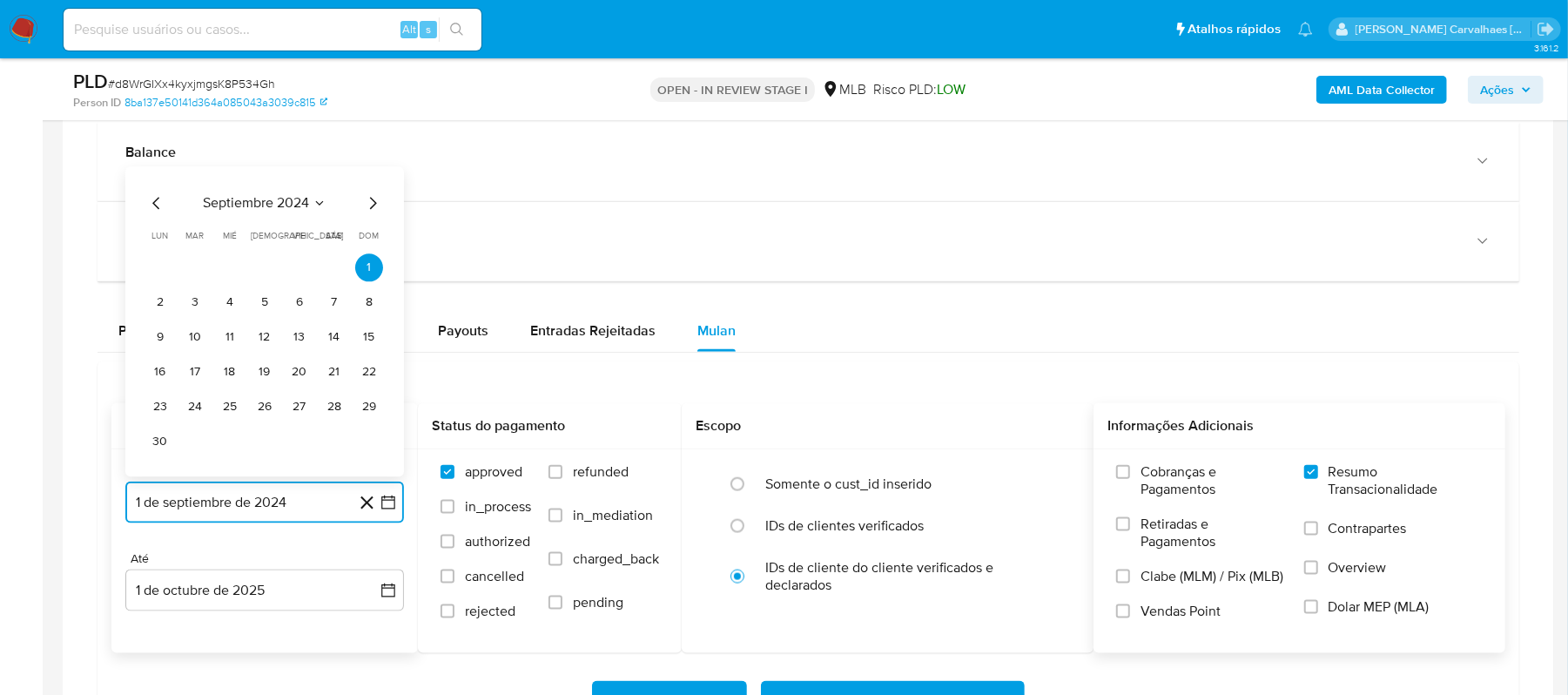
click at [376, 214] on icon "Mes siguiente" at bounding box center [373, 203] width 21 height 21
click at [373, 245] on icon "Mes siguiente" at bounding box center [373, 238] width 21 height 21
click at [375, 206] on icon "Mes siguiente" at bounding box center [373, 203] width 21 height 21
click at [369, 245] on icon "Mes siguiente" at bounding box center [373, 238] width 21 height 21
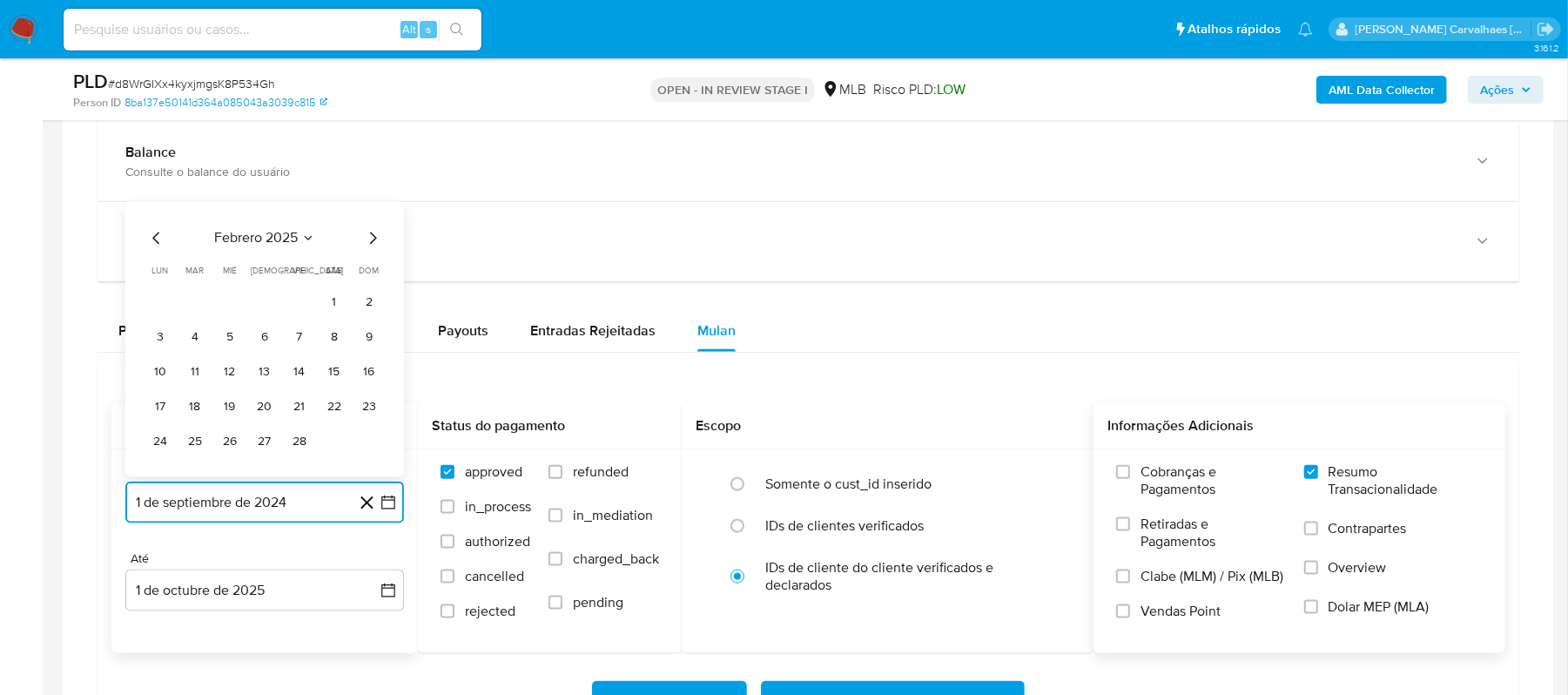
click at [369, 245] on icon "Mes siguiente" at bounding box center [373, 238] width 21 height 21
click at [371, 211] on icon "Mes siguiente" at bounding box center [373, 203] width 21 height 21
click at [377, 244] on icon "Mes siguiente" at bounding box center [373, 238] width 21 height 21
click at [371, 244] on icon "Mes siguiente" at bounding box center [373, 238] width 21 height 21
click at [369, 207] on icon "Mes siguiente" at bounding box center [373, 203] width 21 height 21
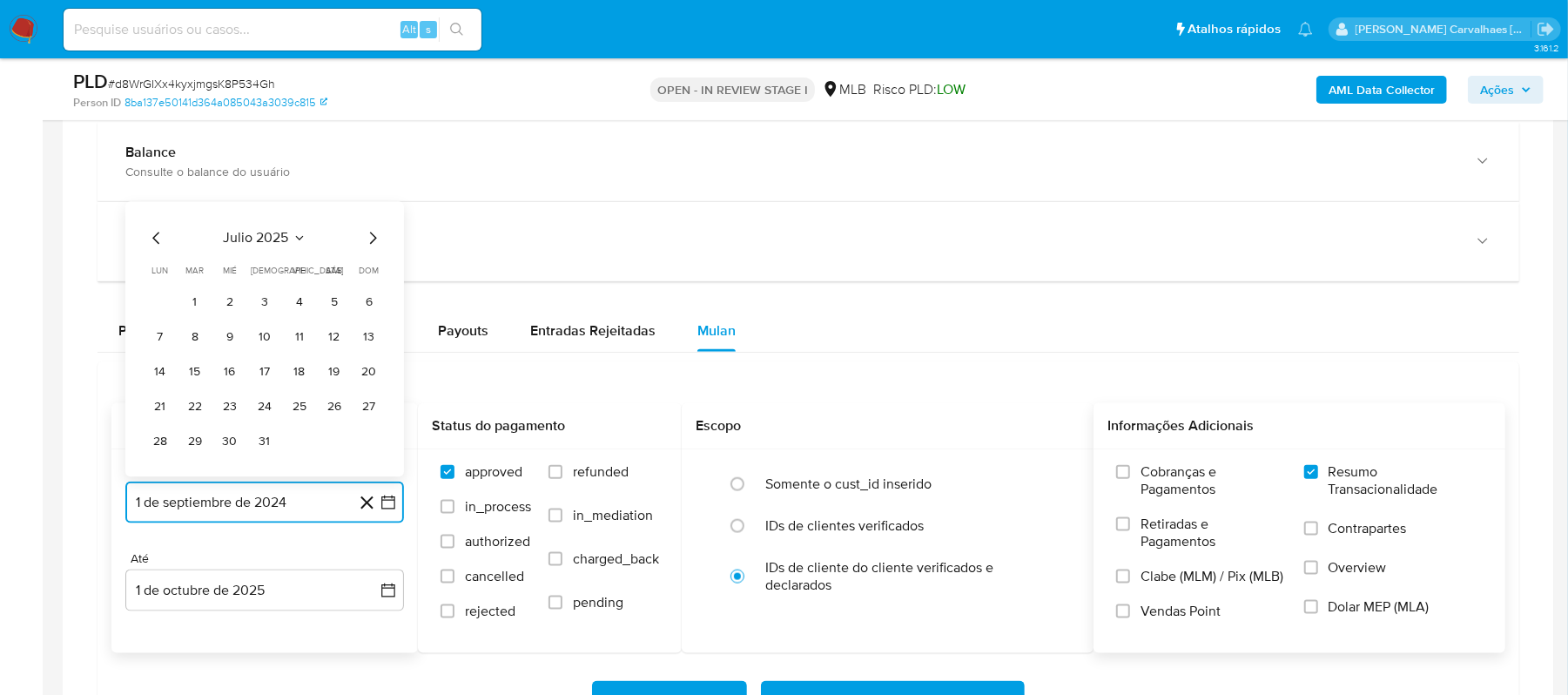
click at [373, 245] on icon "Mes siguiente" at bounding box center [373, 238] width 7 height 12
click at [298, 307] on button "1" at bounding box center [299, 303] width 27 height 27
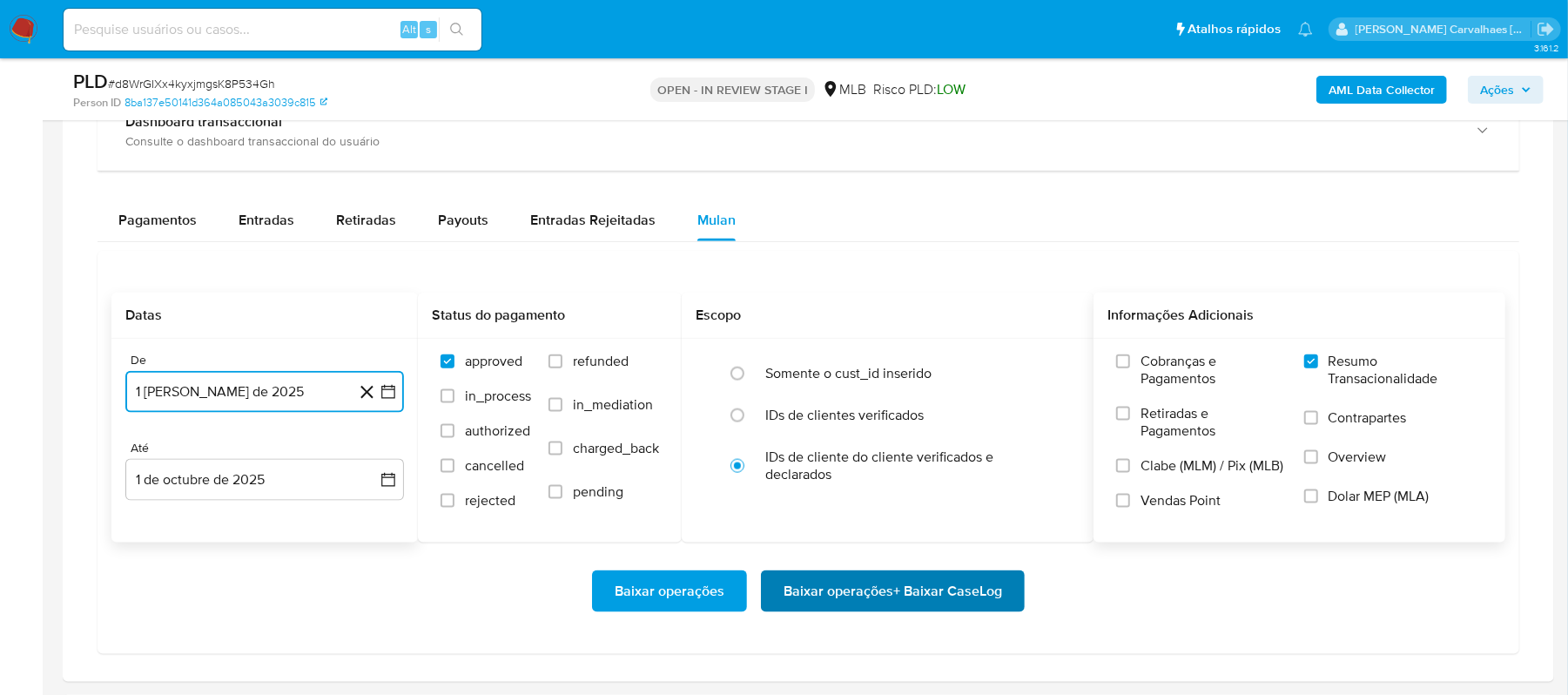
scroll to position [1393, 0]
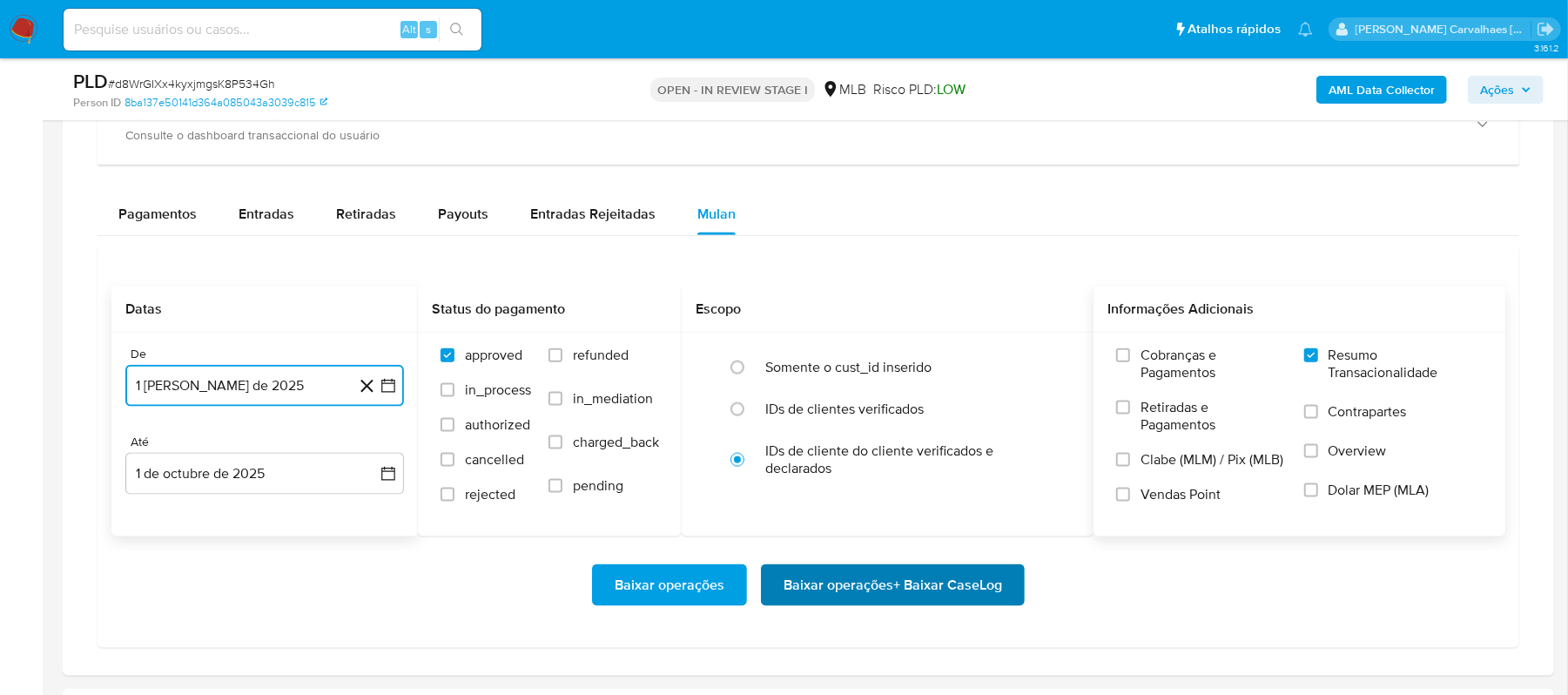
click at [830, 590] on span "Baixar operações + Baixar CaseLog" at bounding box center [892, 584] width 218 height 38
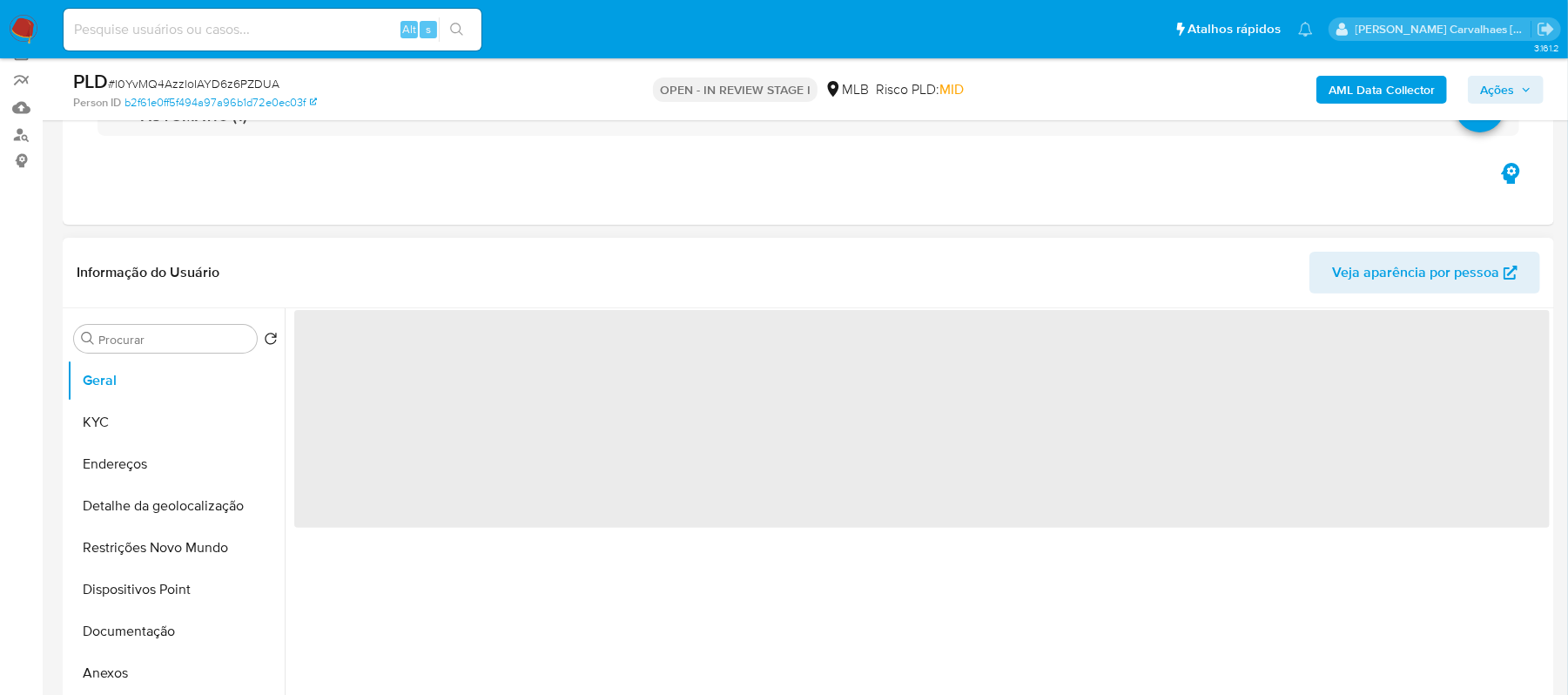
scroll to position [232, 0]
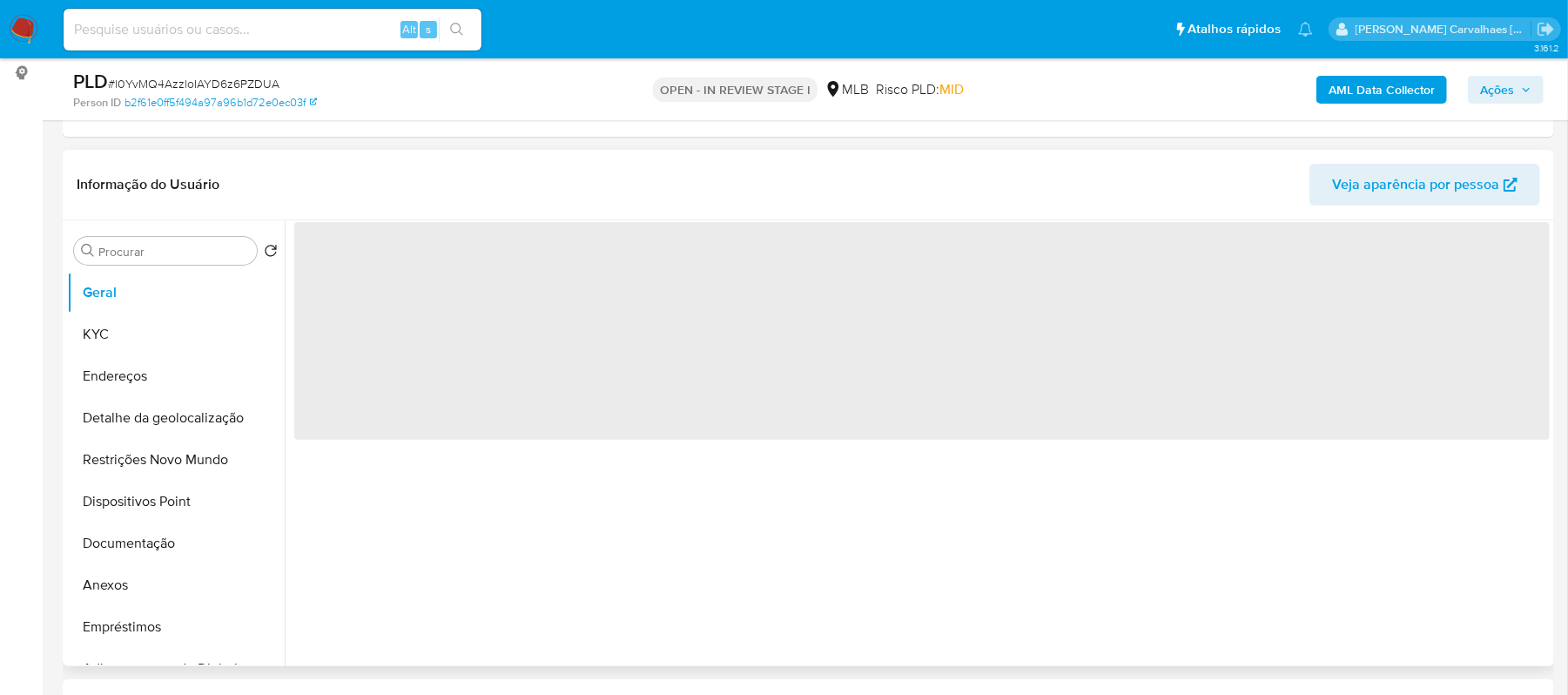
select select "10"
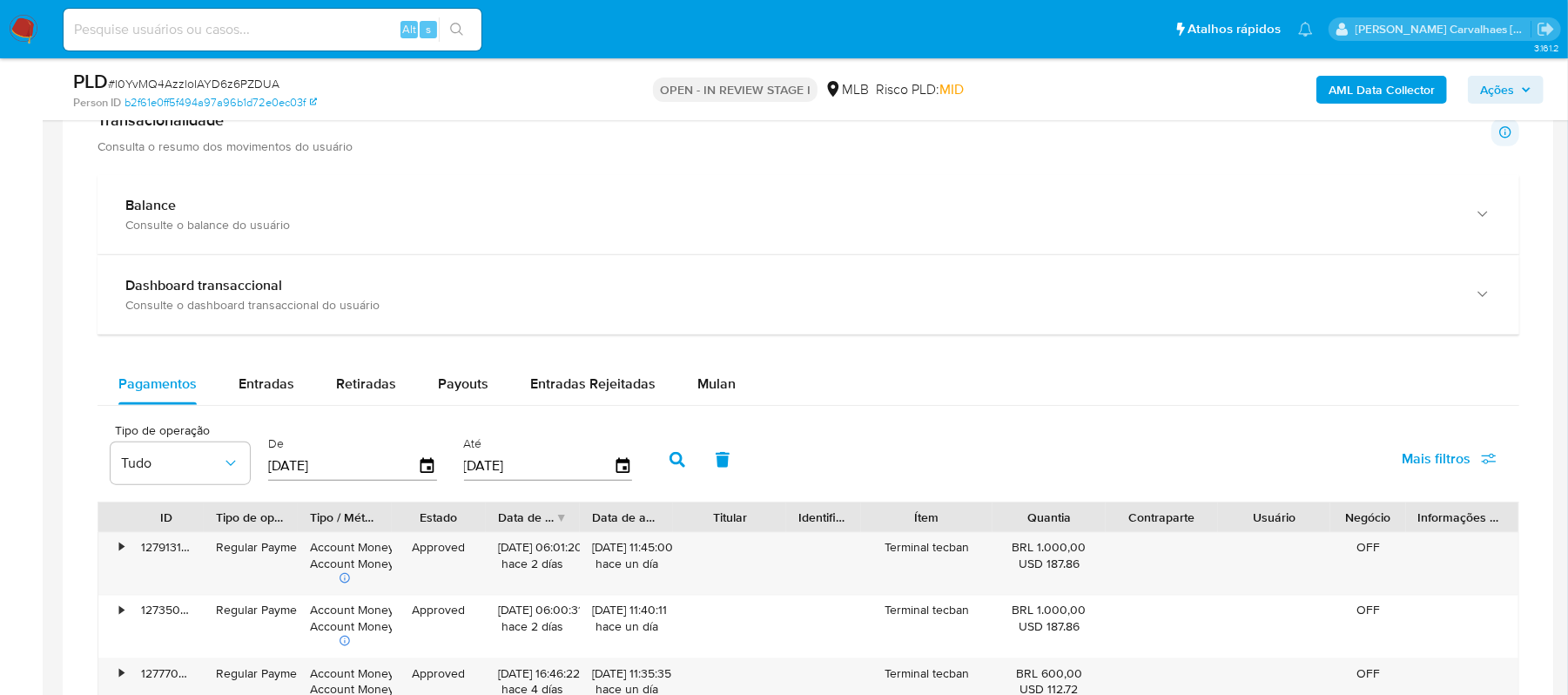
scroll to position [1276, 0]
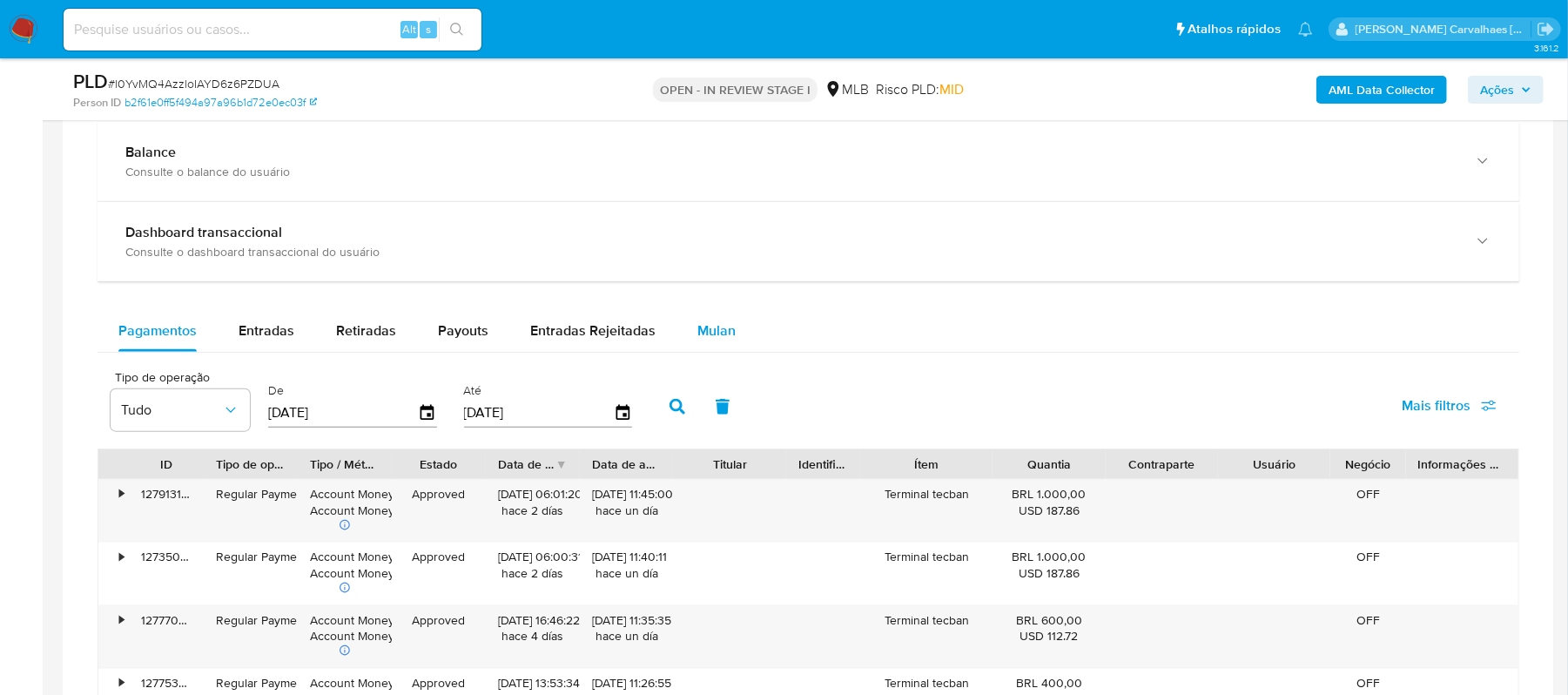
click at [719, 334] on span "Mulan" at bounding box center [716, 330] width 38 height 20
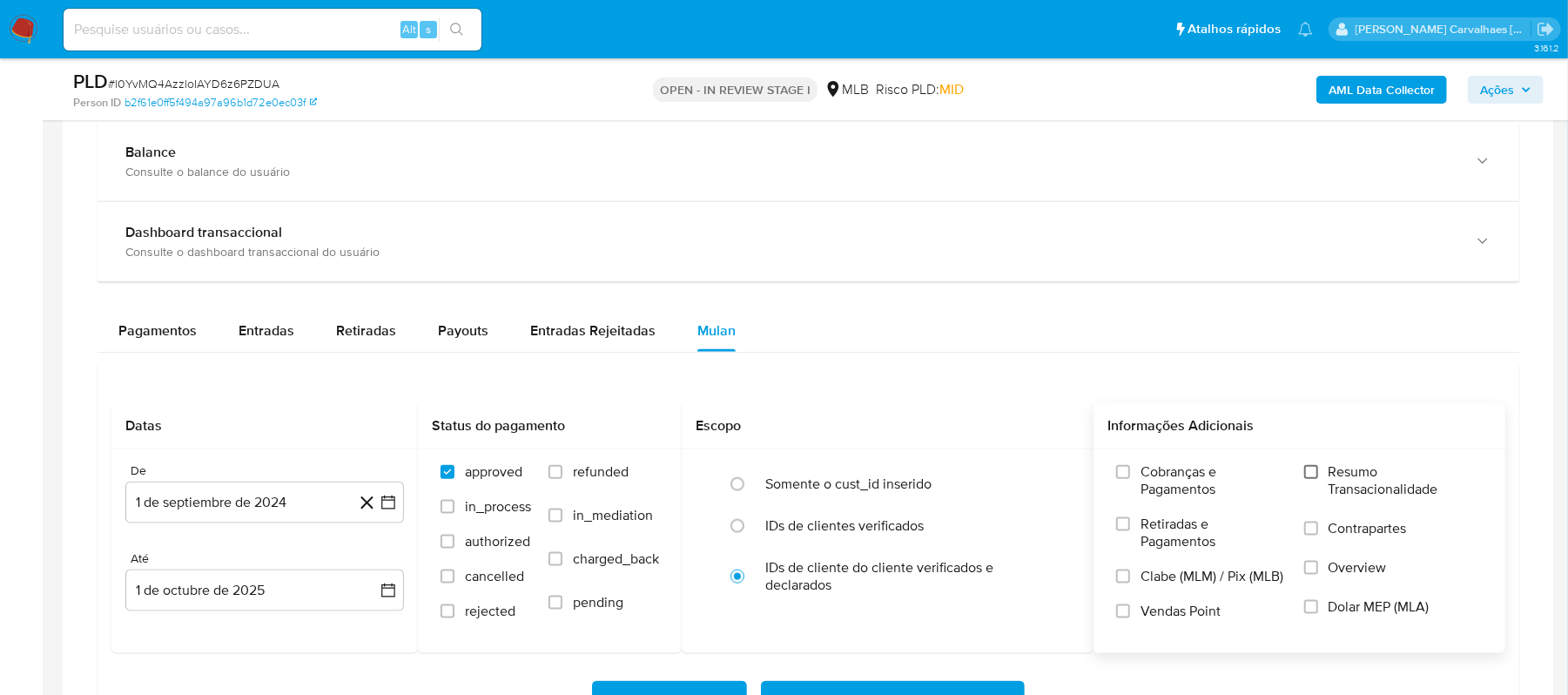
click at [1313, 472] on input "Resumo Transacionalidade" at bounding box center [1311, 472] width 14 height 14
click at [393, 503] on icon "button" at bounding box center [388, 502] width 17 height 17
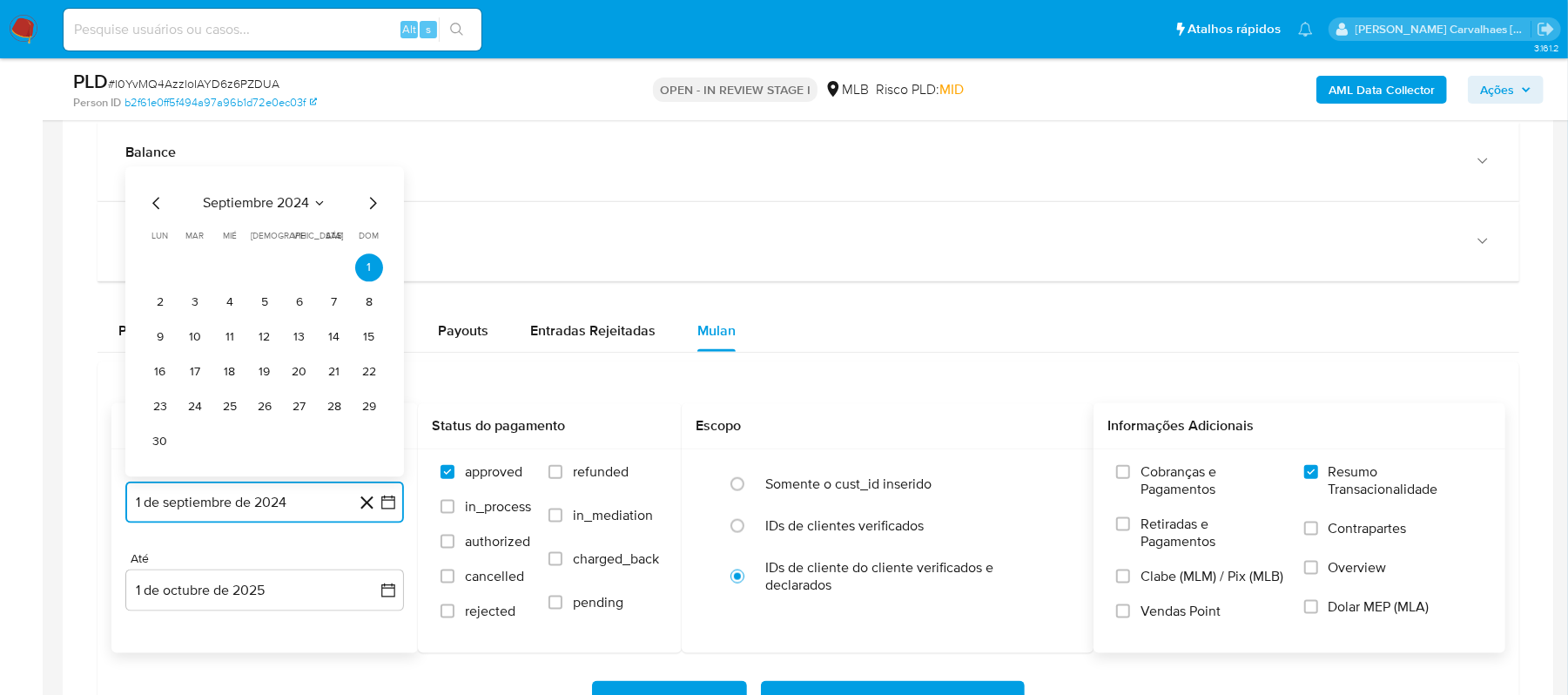
click at [370, 214] on icon "Mes siguiente" at bounding box center [373, 203] width 21 height 21
click at [369, 235] on icon "Mes siguiente" at bounding box center [373, 238] width 21 height 21
click at [370, 209] on icon "Mes siguiente" at bounding box center [373, 203] width 21 height 21
click at [369, 249] on icon "Mes siguiente" at bounding box center [373, 238] width 21 height 21
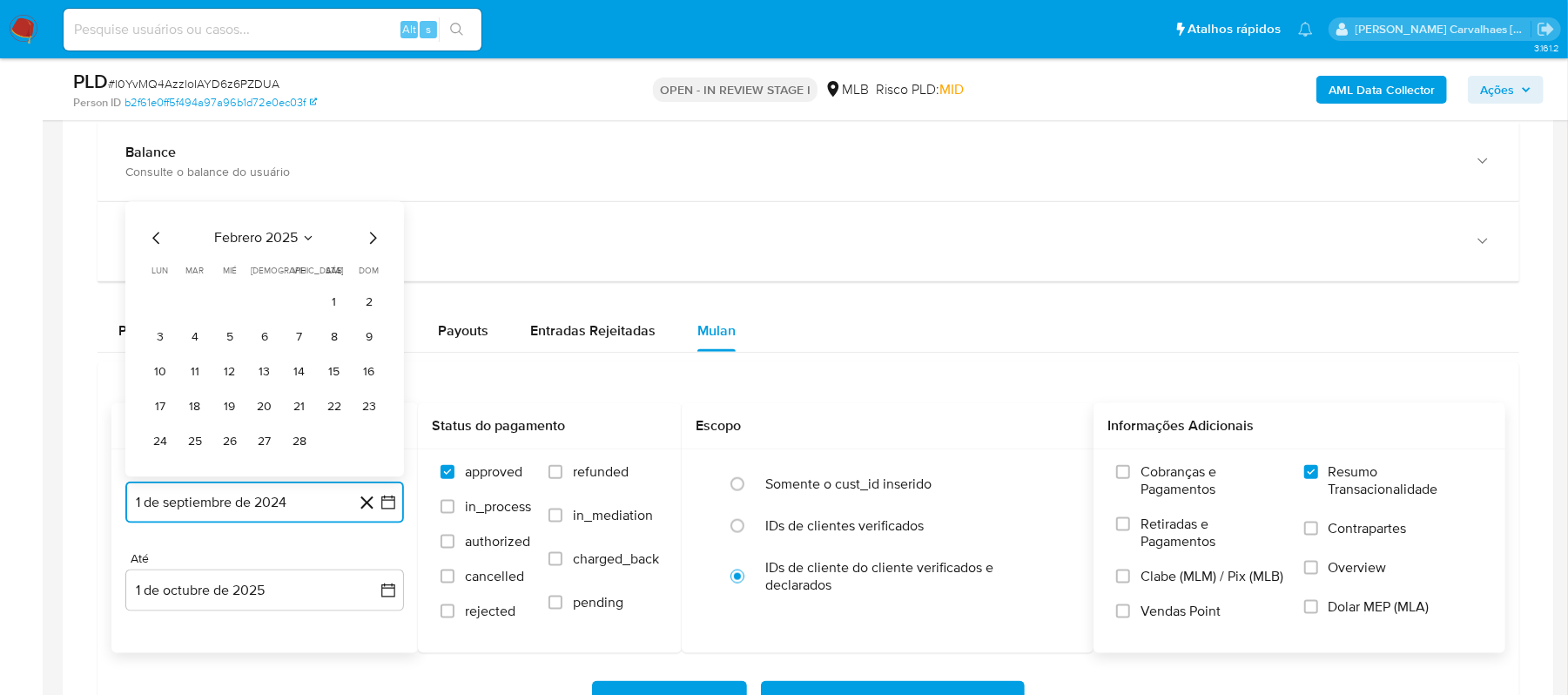
click at [369, 242] on icon "Mes siguiente" at bounding box center [373, 238] width 21 height 21
click at [369, 214] on icon "Mes siguiente" at bounding box center [373, 203] width 21 height 21
click at [371, 245] on icon "Mes siguiente" at bounding box center [373, 238] width 21 height 21
click at [369, 213] on icon "Mes siguiente" at bounding box center [373, 203] width 21 height 21
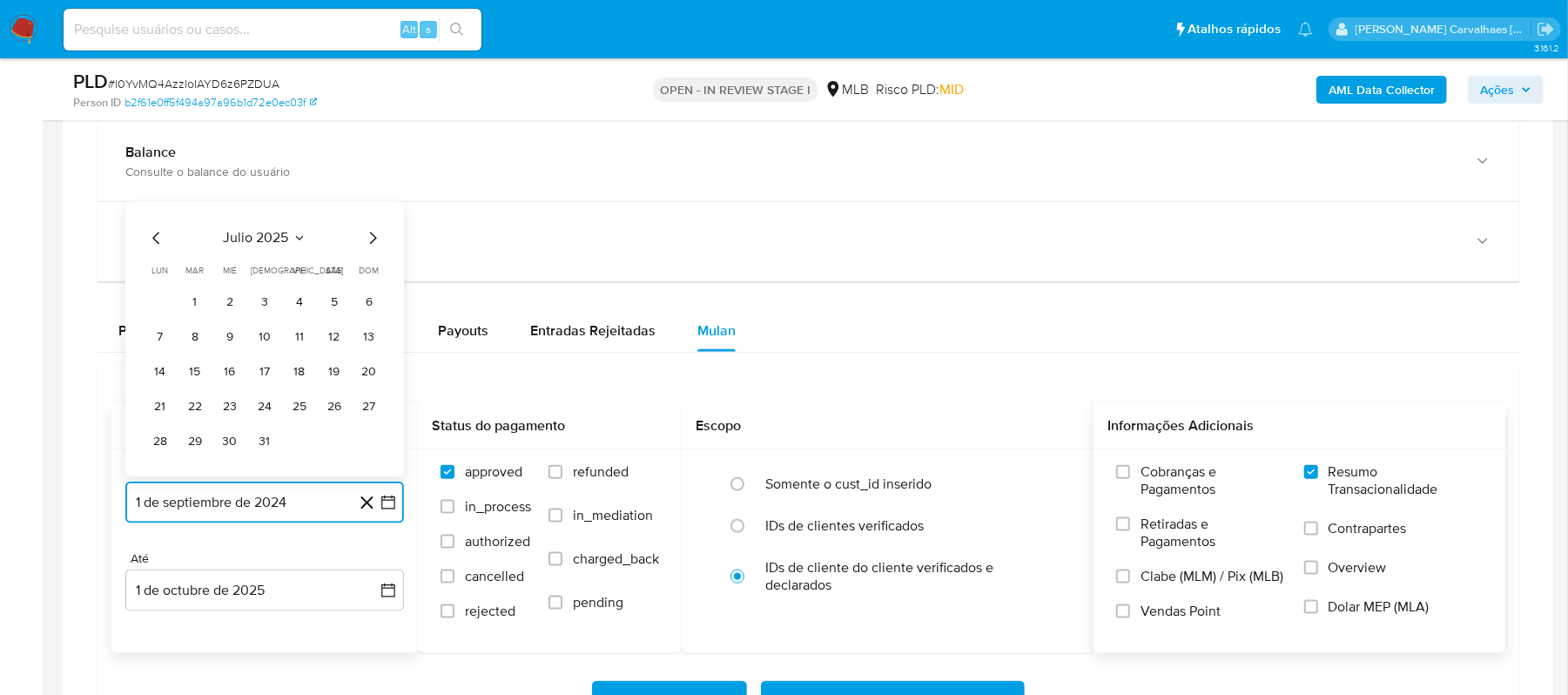
click at [366, 247] on icon "Mes siguiente" at bounding box center [373, 238] width 21 height 21
click at [298, 304] on button "1" at bounding box center [299, 303] width 27 height 27
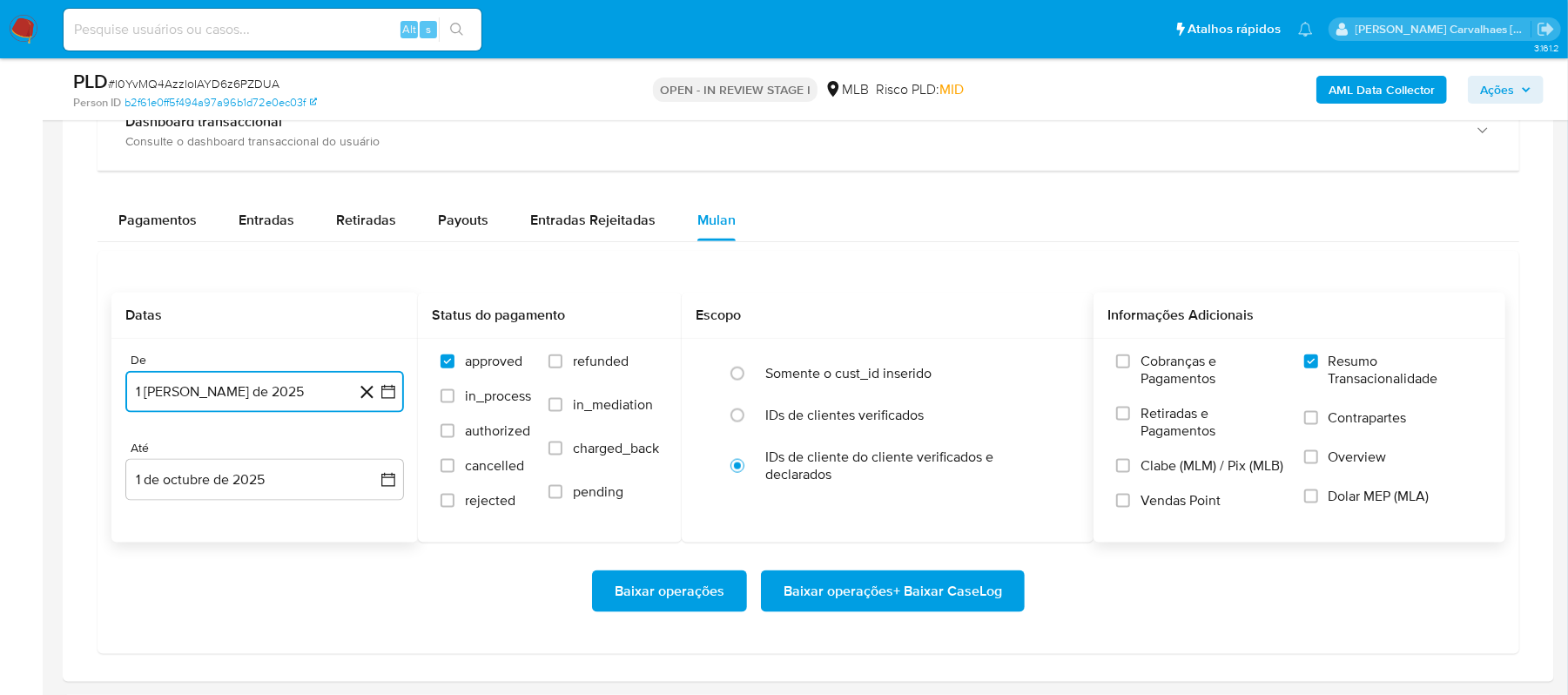
scroll to position [1393, 0]
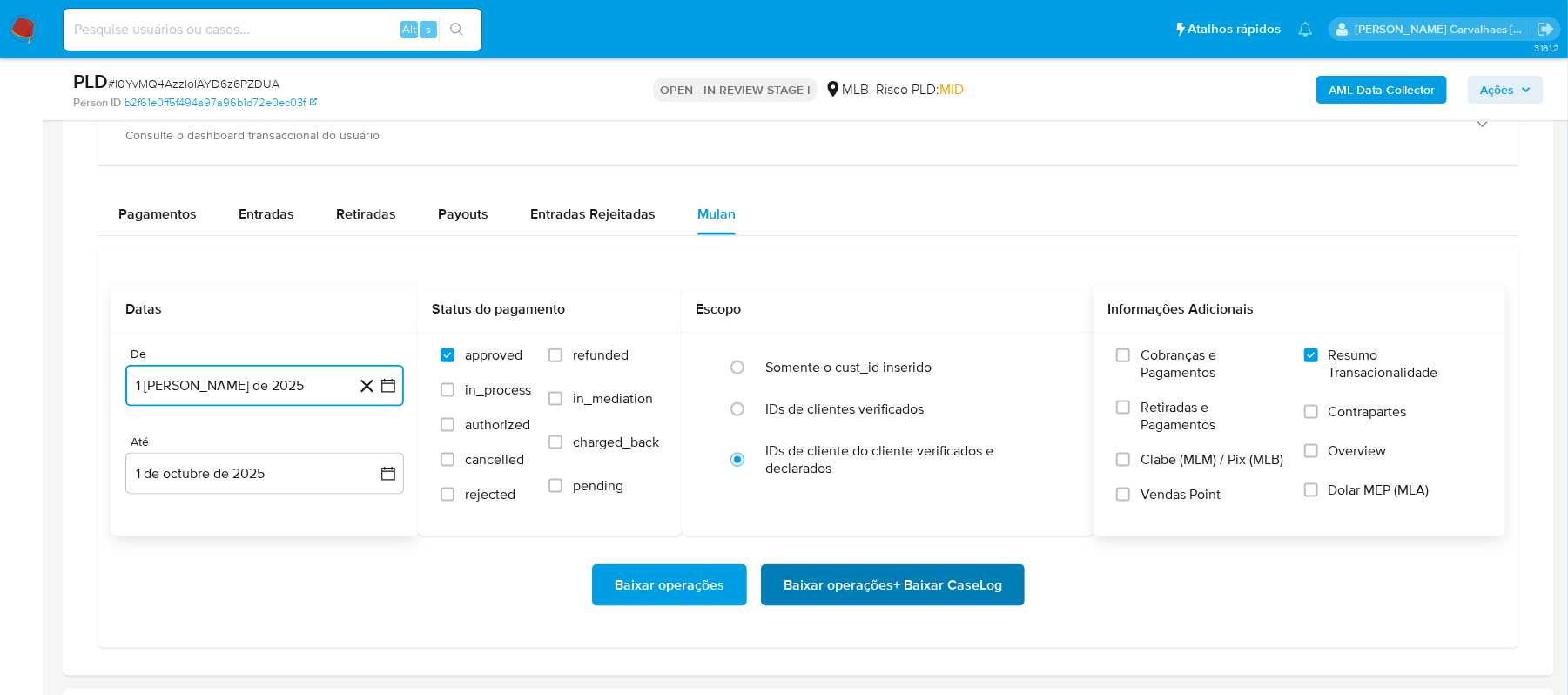
click at [795, 597] on span "Baixar operações + Baixar CaseLog" at bounding box center [892, 584] width 218 height 38
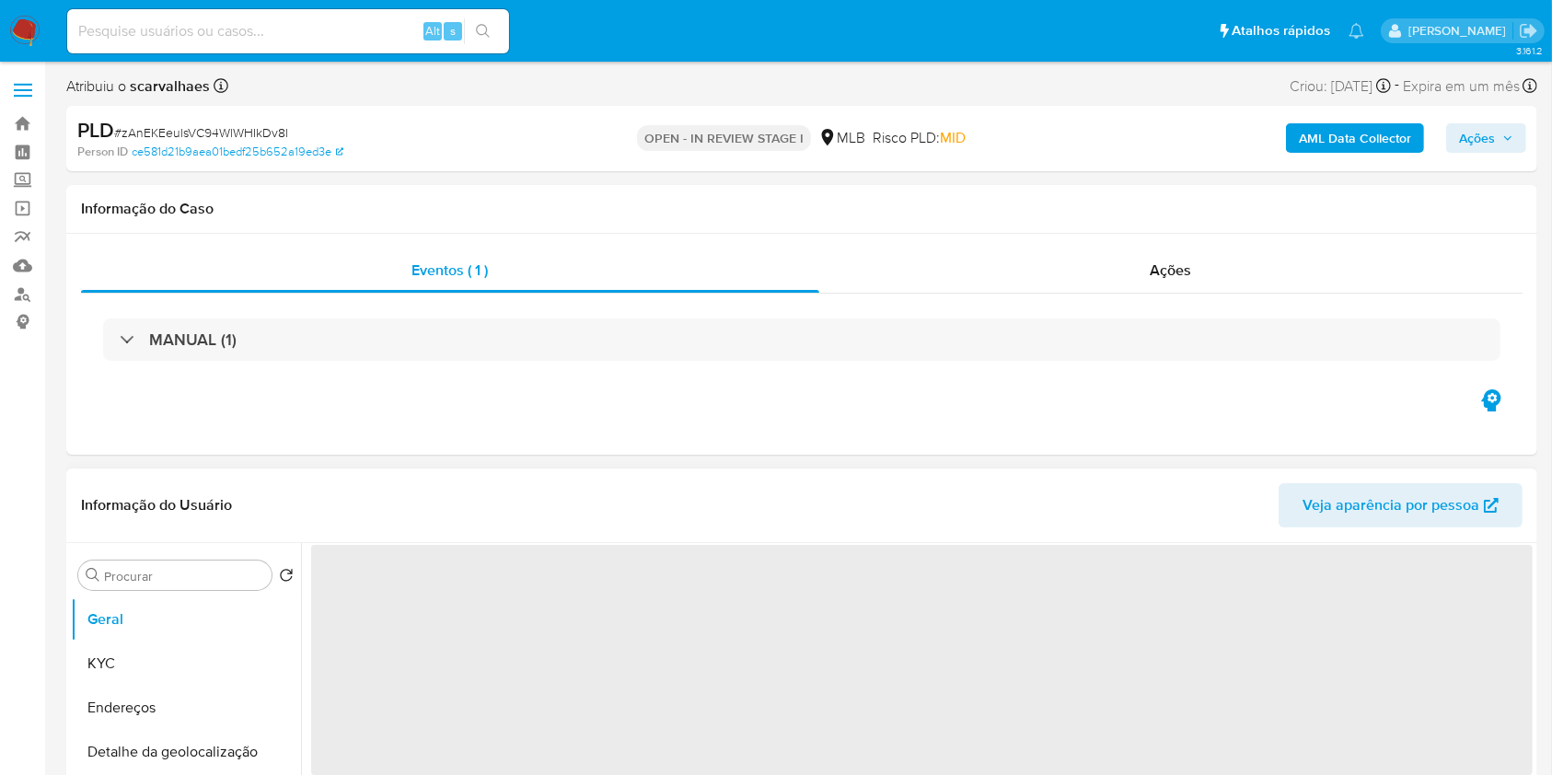
select select "10"
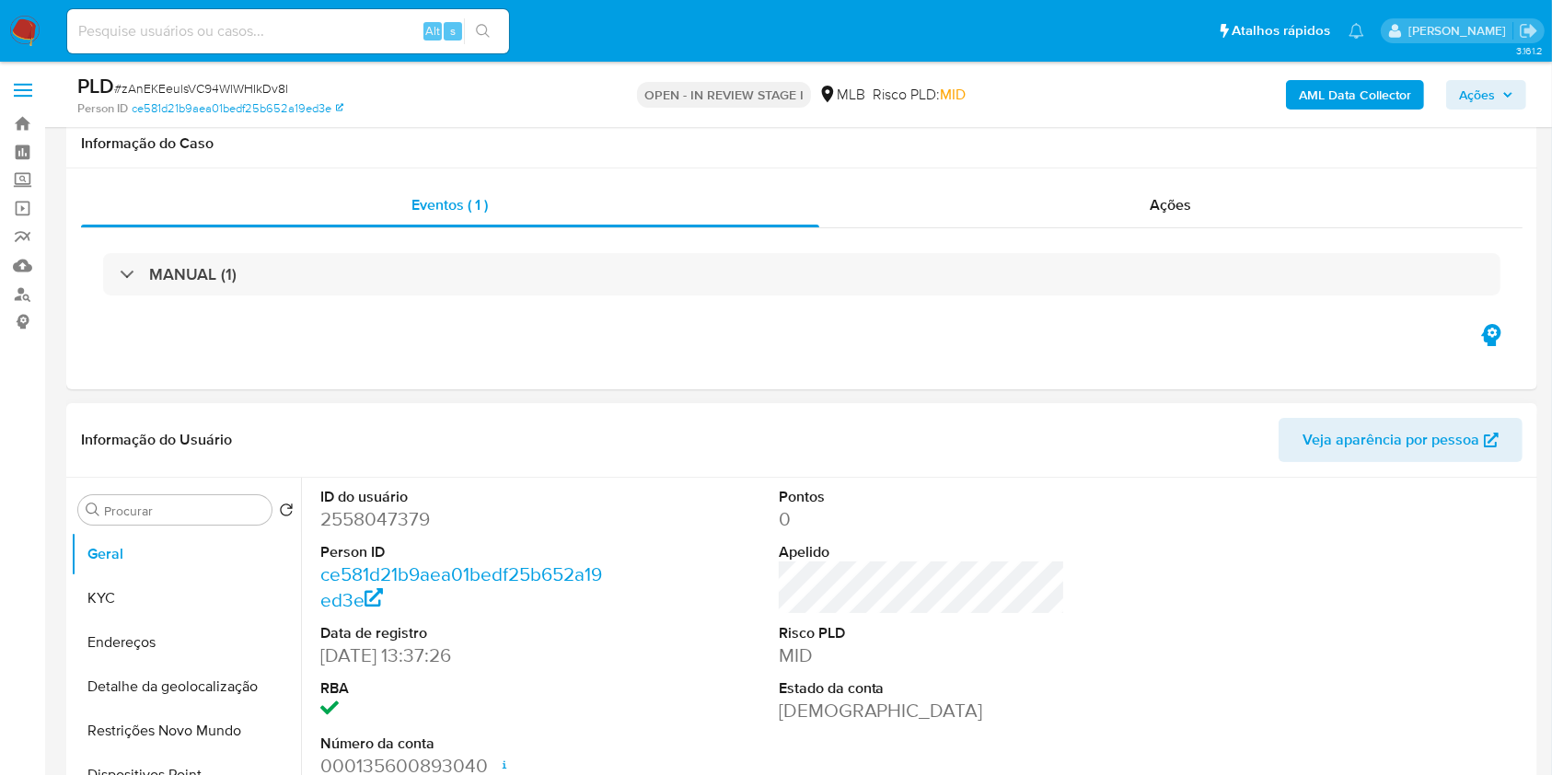
scroll to position [122, 0]
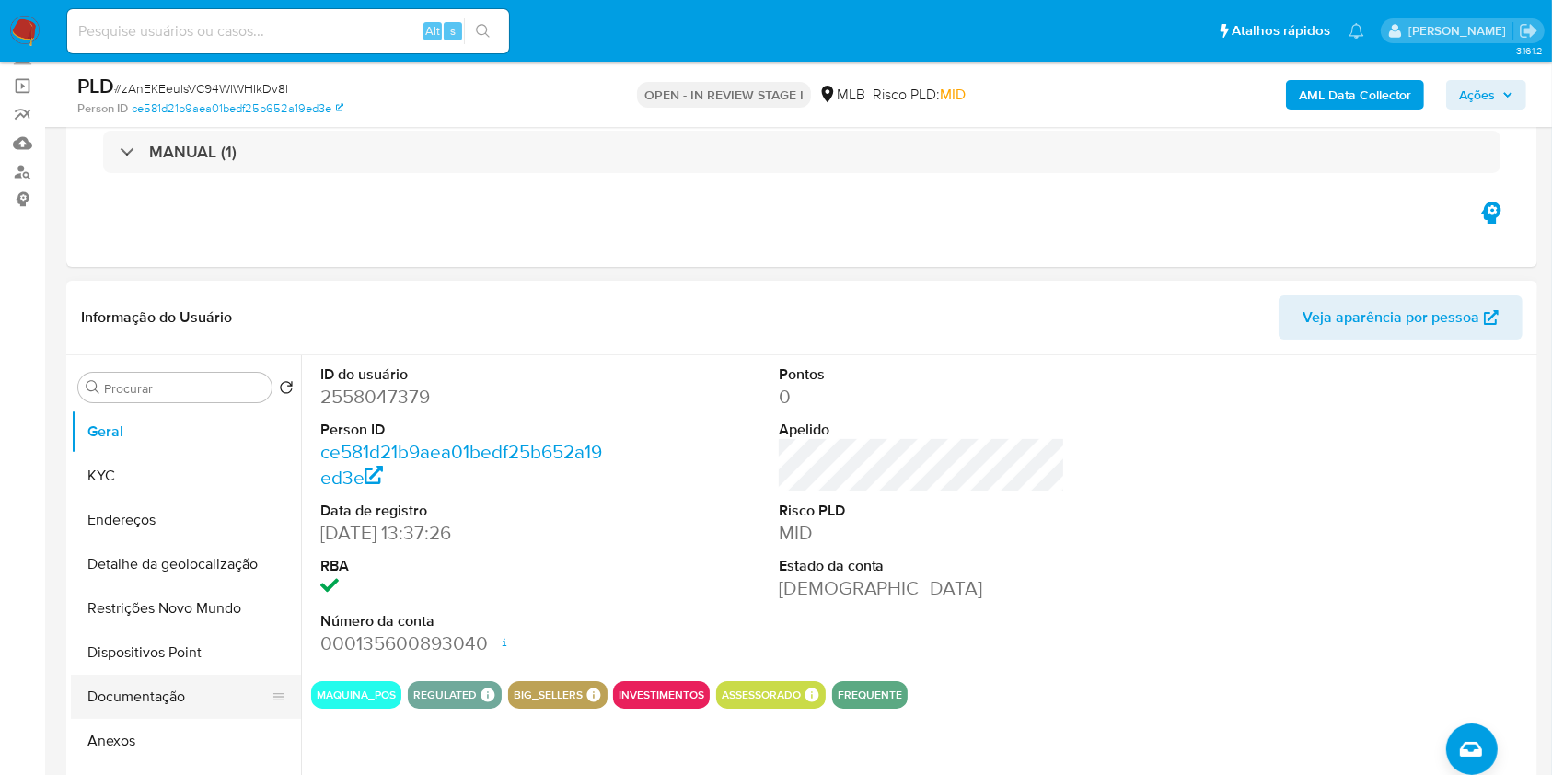
click at [165, 695] on button "Documentação" at bounding box center [178, 697] width 215 height 44
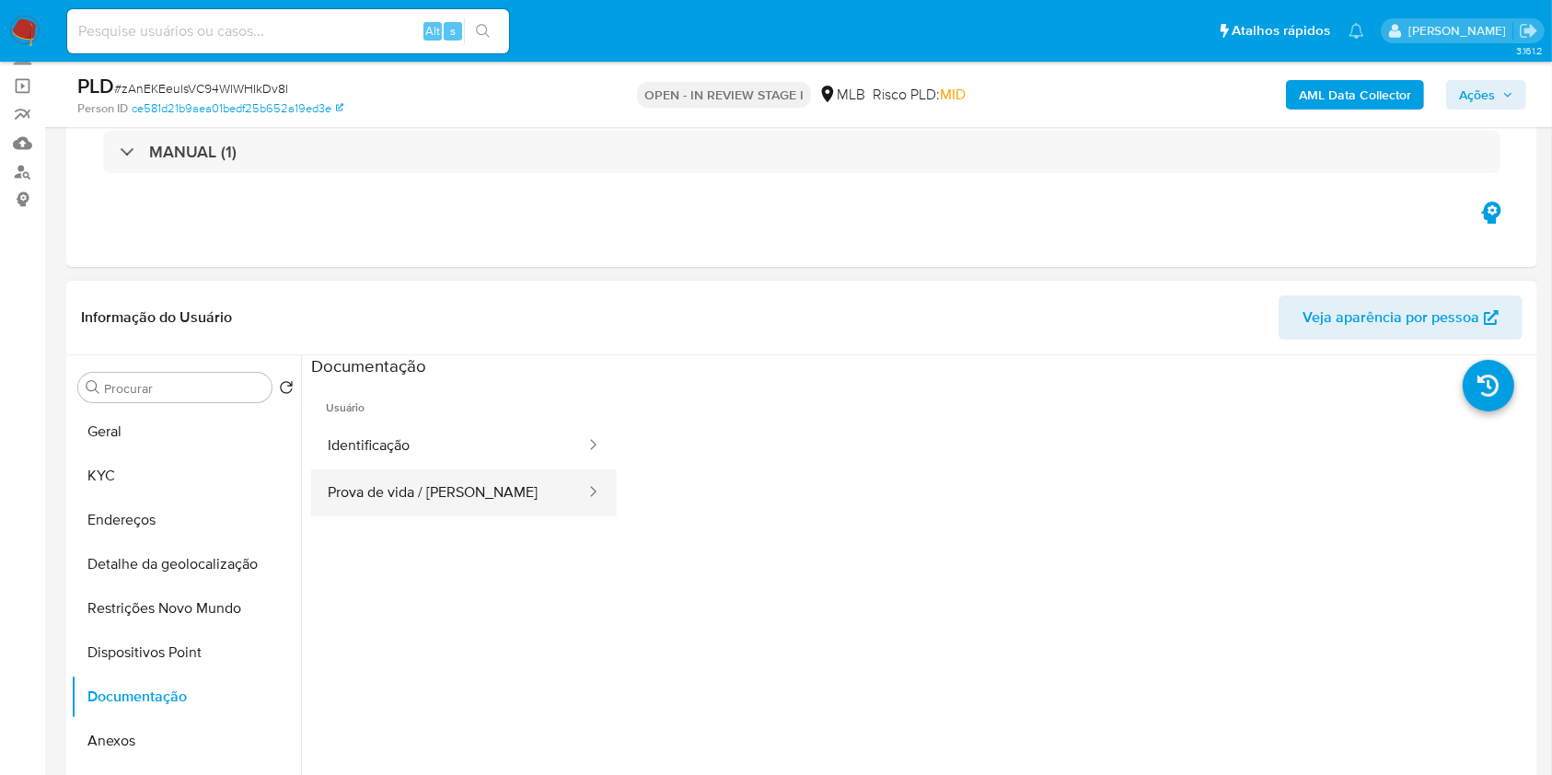
click at [427, 483] on button "Prova de vida / Selfie" at bounding box center [449, 492] width 276 height 47
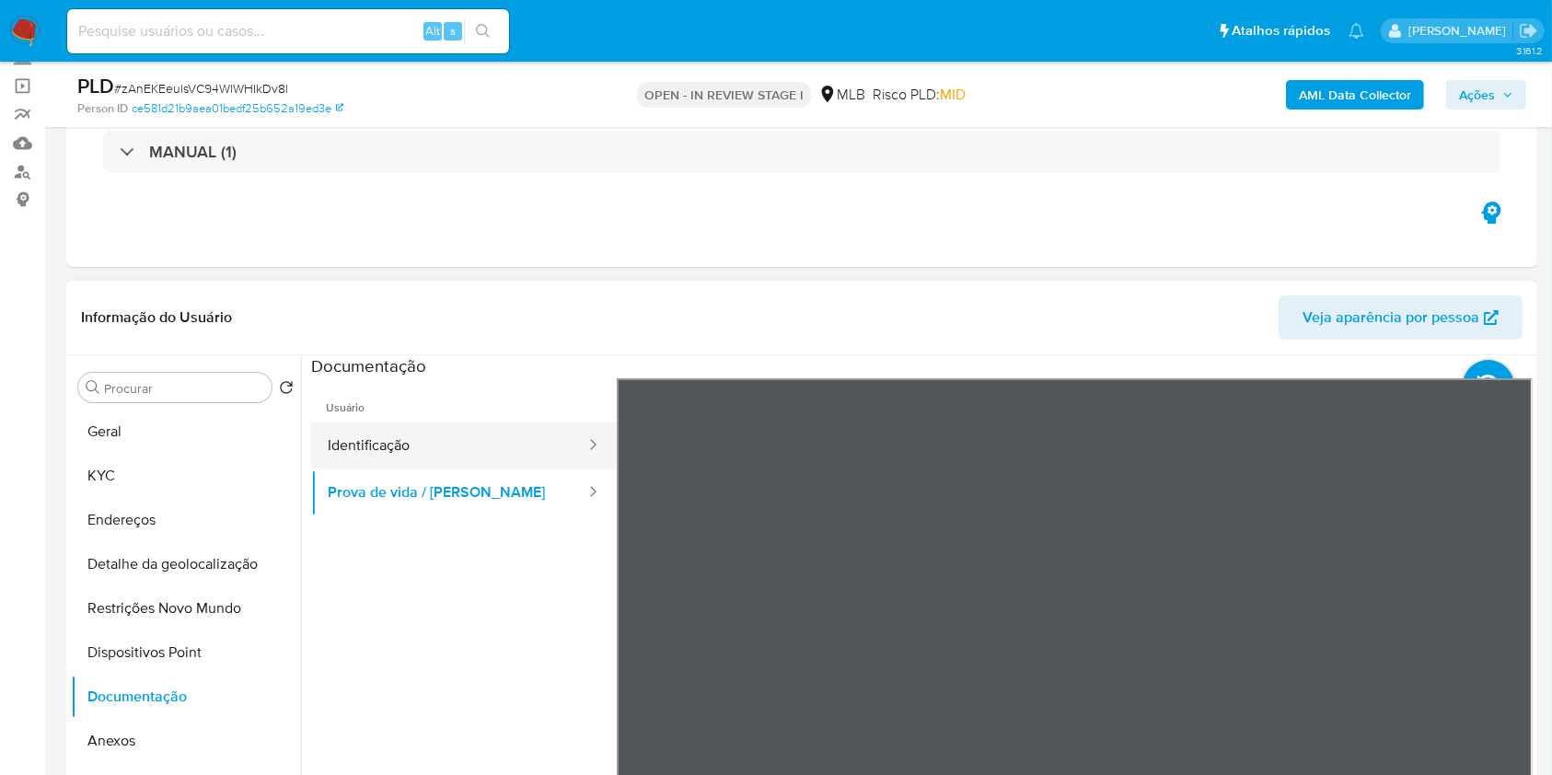
click at [434, 442] on button "Identificação" at bounding box center [449, 445] width 276 height 47
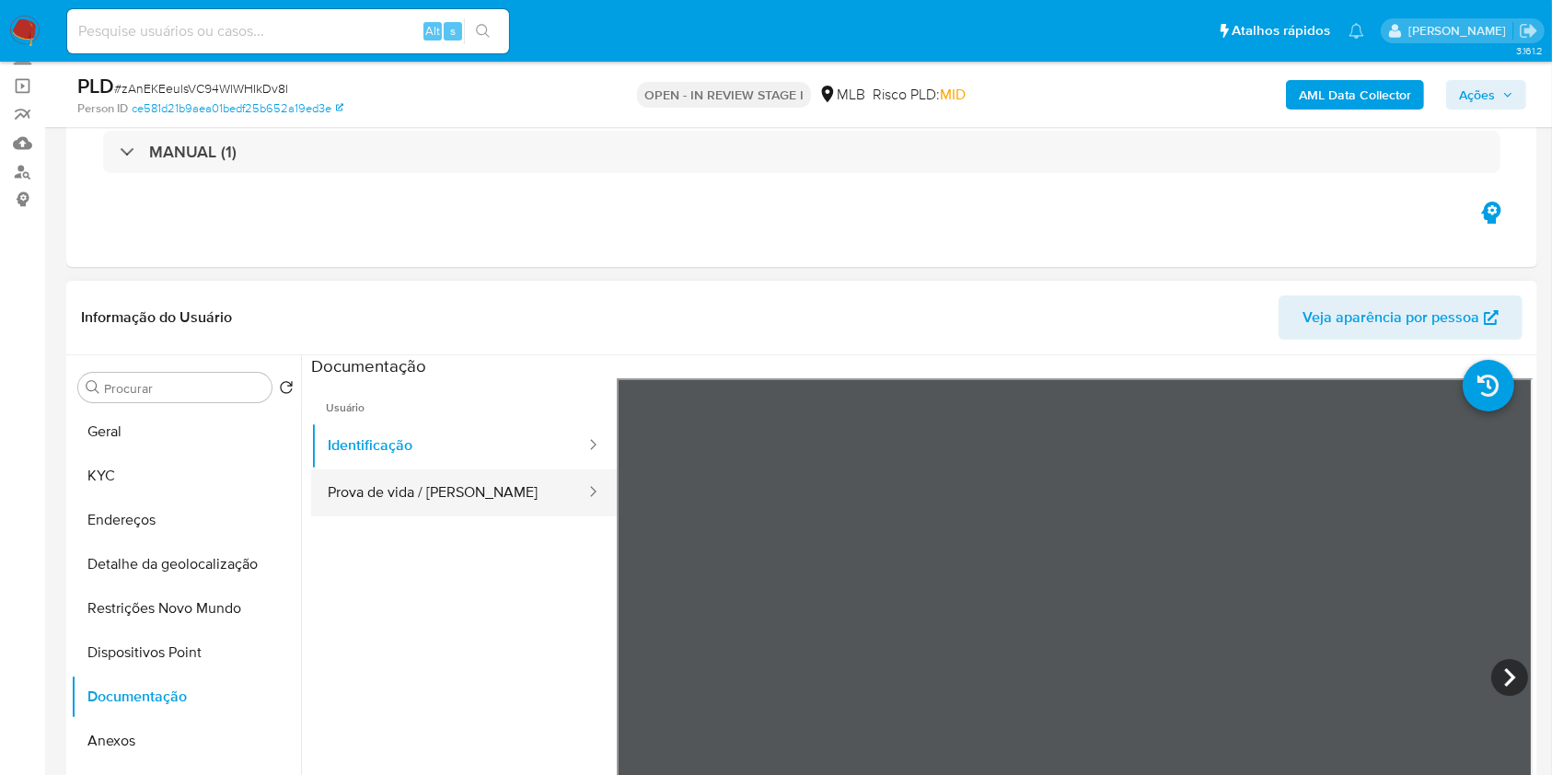
click at [371, 491] on button "Prova de vida / Selfie" at bounding box center [449, 492] width 276 height 47
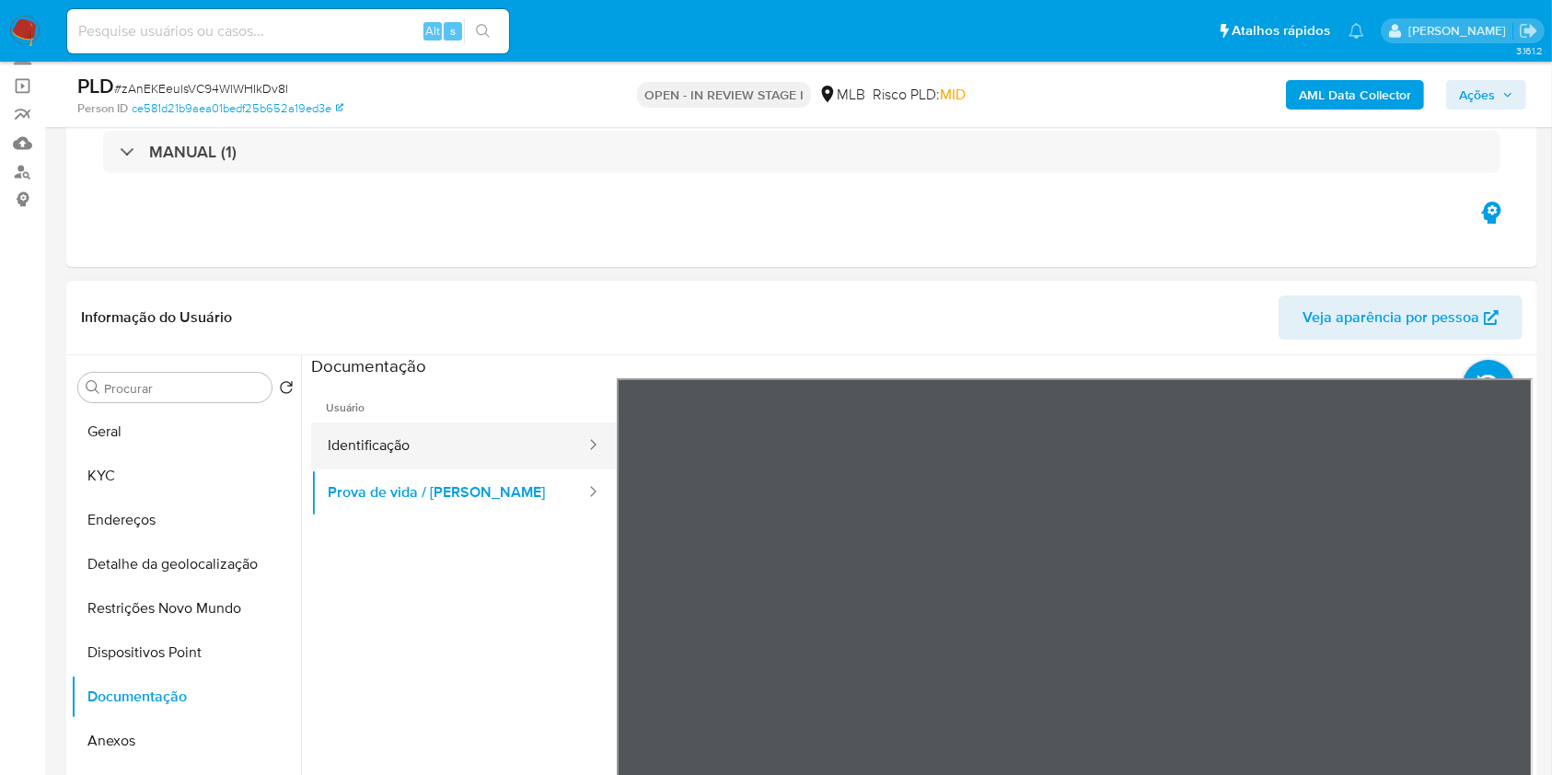
click at [378, 453] on button "Identificação" at bounding box center [449, 445] width 276 height 47
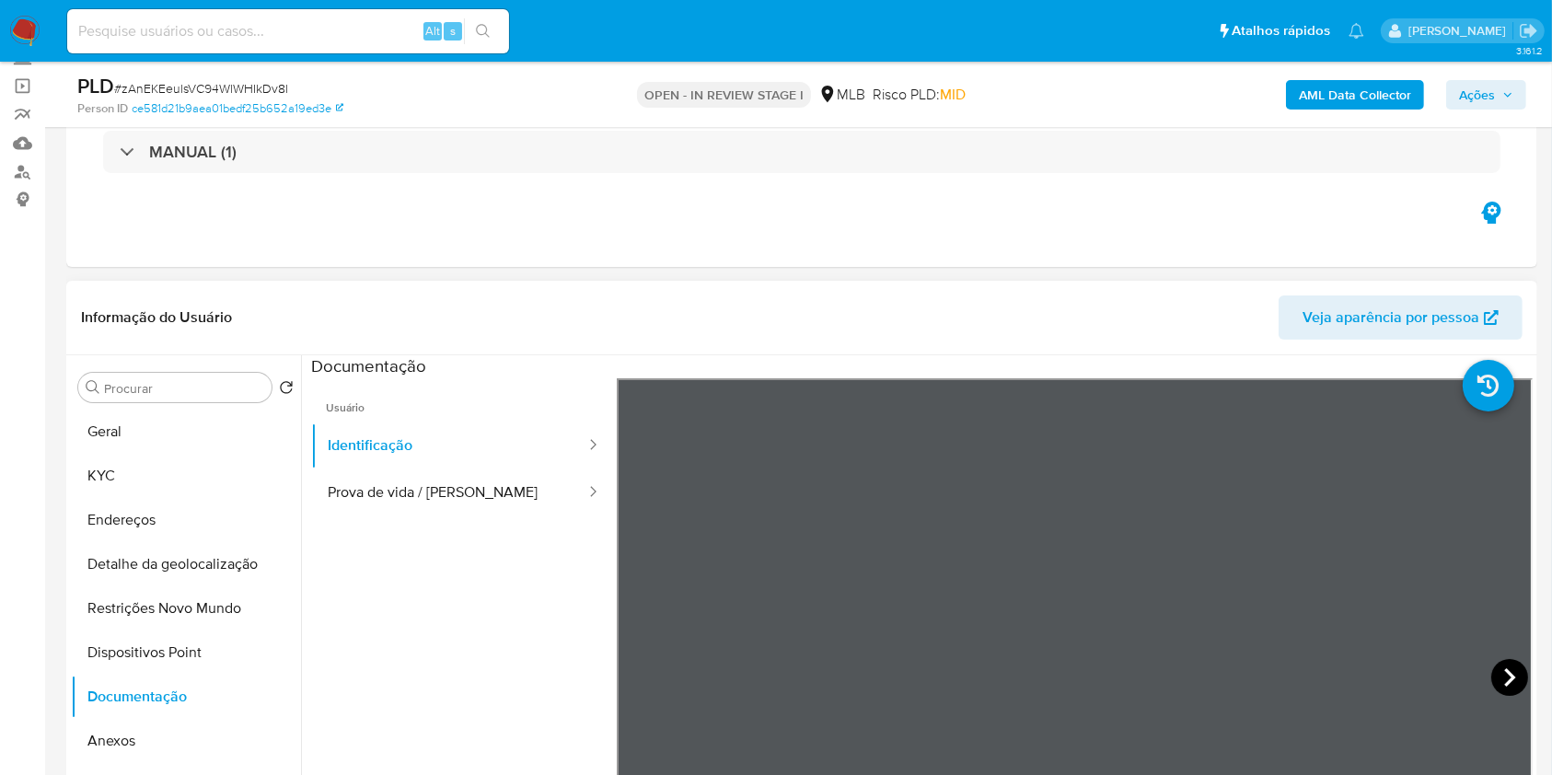
click at [1501, 674] on icon at bounding box center [1509, 677] width 37 height 37
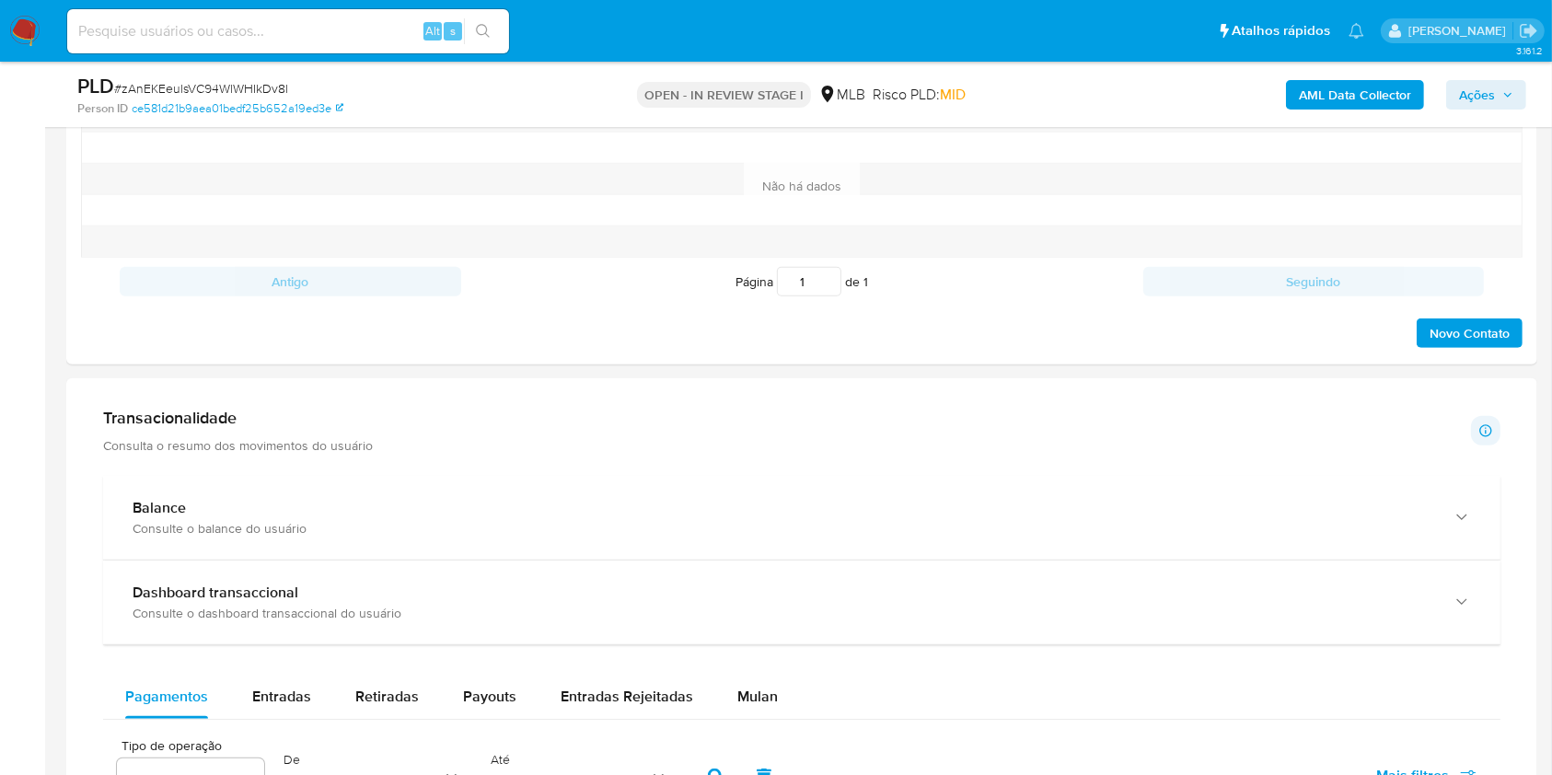
scroll to position [1227, 0]
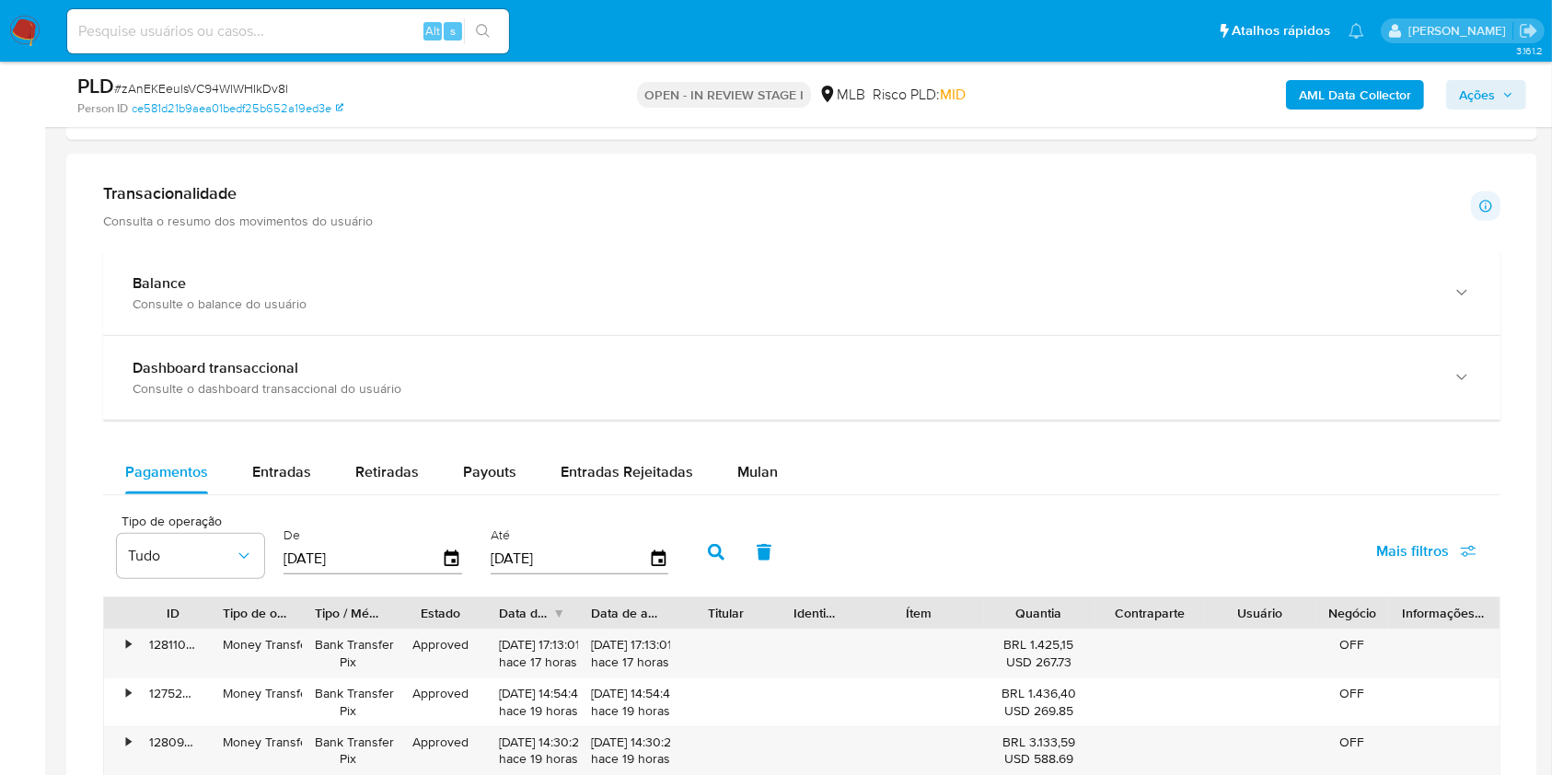
click at [750, 468] on span "Mulan" at bounding box center [757, 471] width 40 height 21
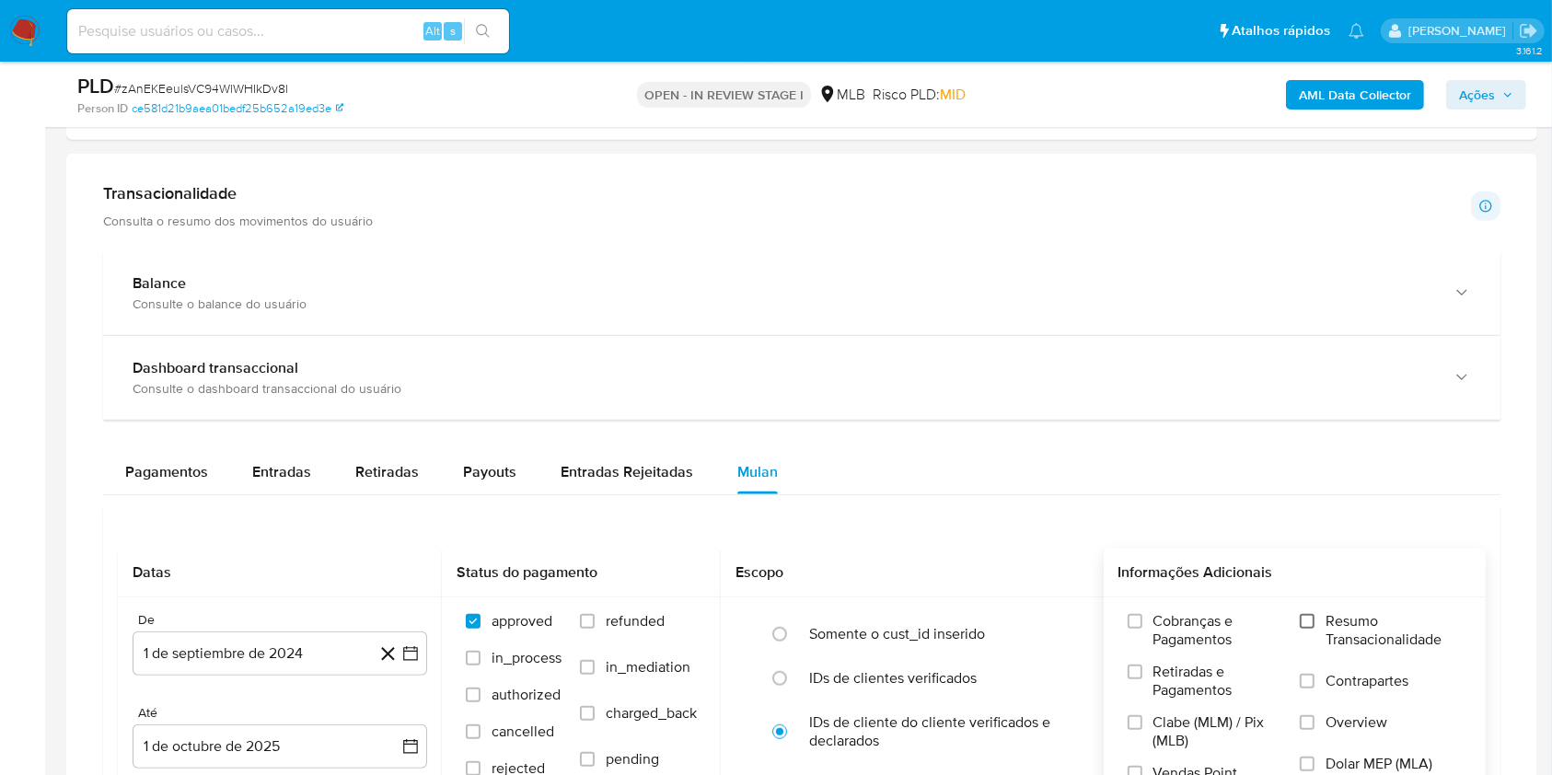
click at [1309, 618] on input "Resumo Transacionalidade" at bounding box center [1307, 621] width 15 height 15
click at [412, 646] on icon "button" at bounding box center [410, 653] width 15 height 15
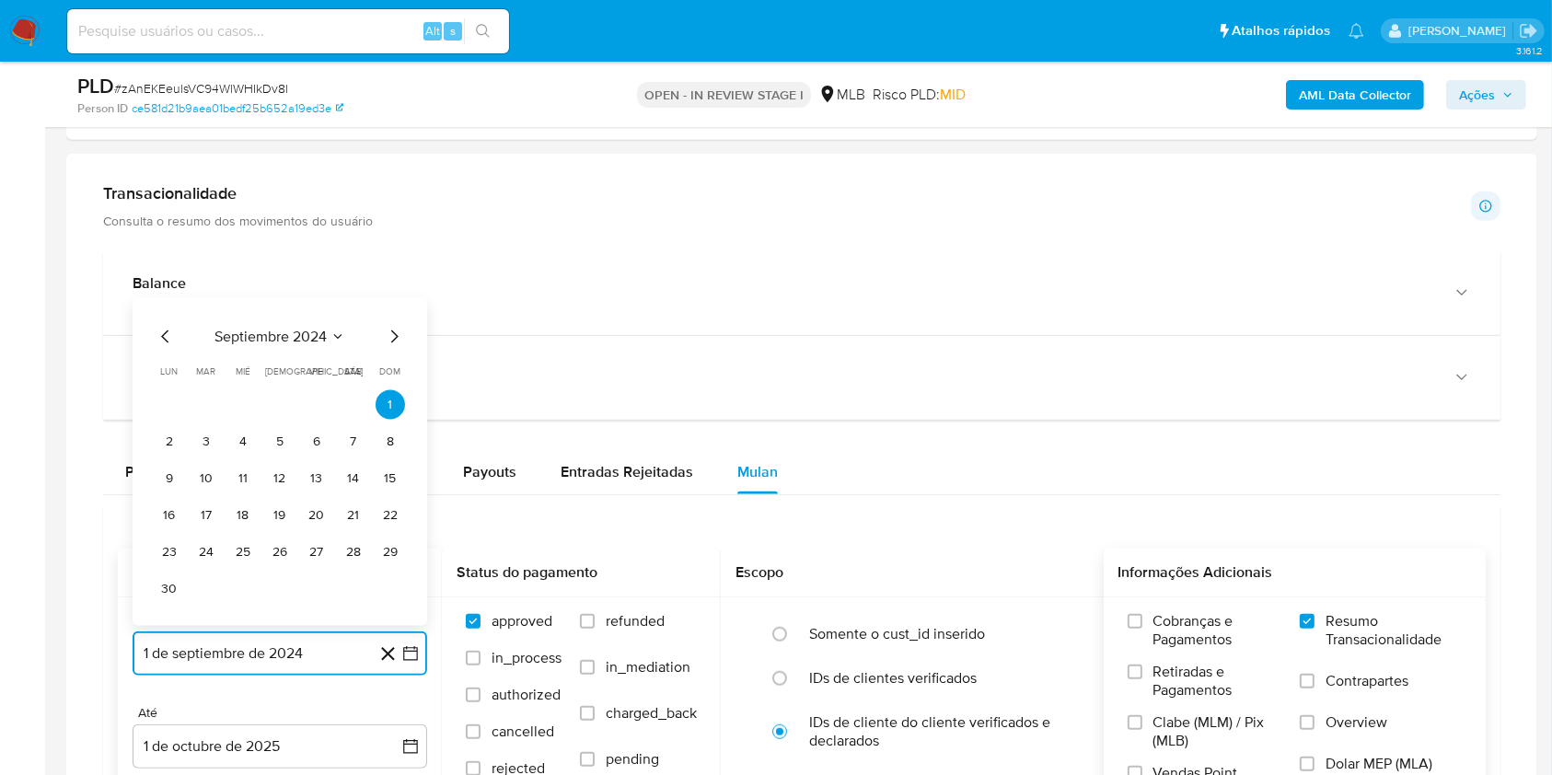
click at [396, 332] on icon "Mes siguiente" at bounding box center [394, 337] width 22 height 22
click at [390, 370] on icon "Mes siguiente" at bounding box center [394, 374] width 22 height 22
click at [393, 330] on icon "Mes siguiente" at bounding box center [394, 337] width 22 height 22
click at [389, 367] on icon "Mes siguiente" at bounding box center [394, 374] width 22 height 22
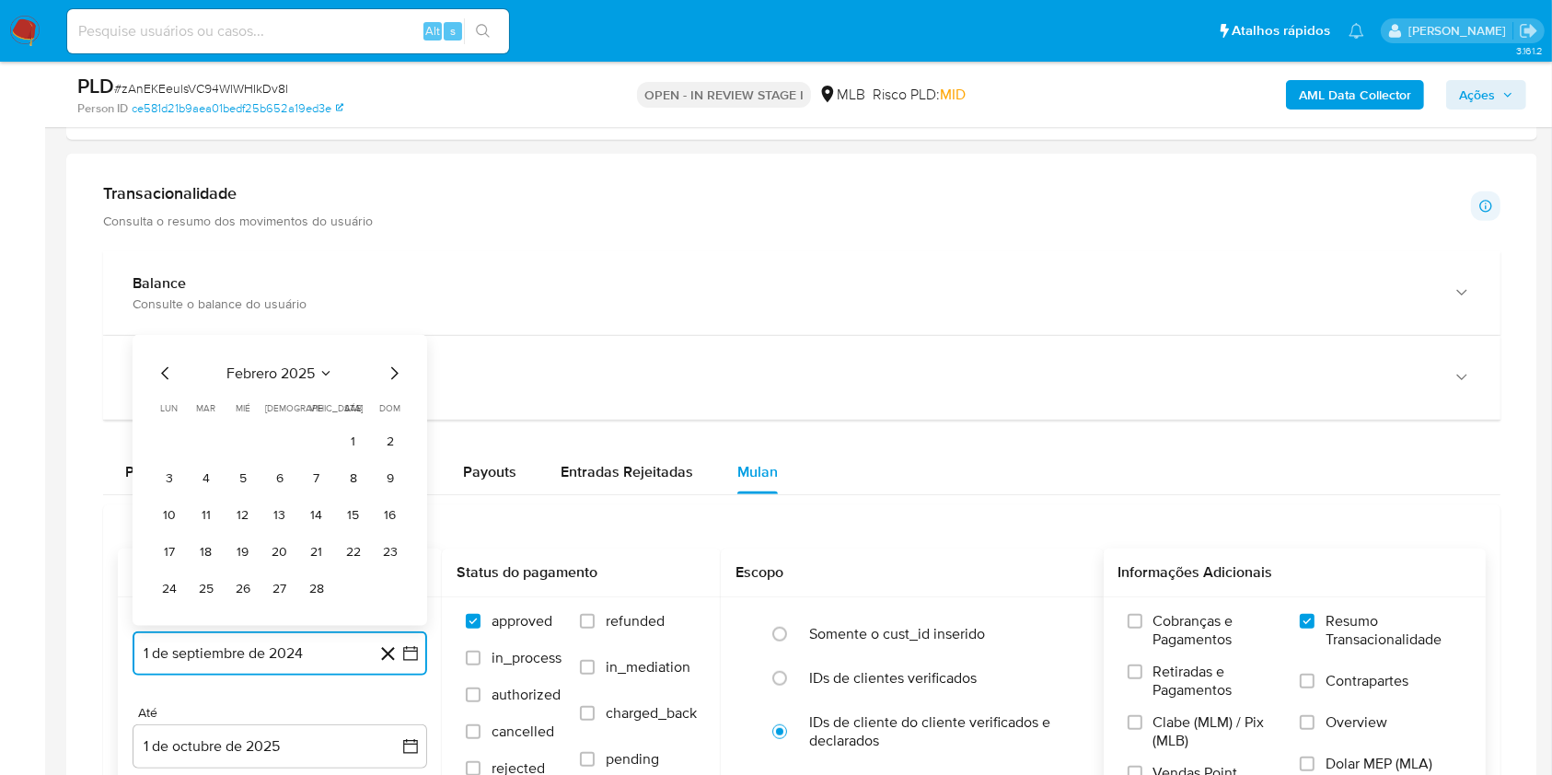
click at [389, 367] on icon "Mes siguiente" at bounding box center [394, 374] width 22 height 22
click at [393, 328] on icon "Mes siguiente" at bounding box center [394, 337] width 22 height 22
click at [391, 370] on icon "Mes siguiente" at bounding box center [394, 374] width 22 height 22
click at [390, 336] on icon "Mes siguiente" at bounding box center [394, 337] width 22 height 22
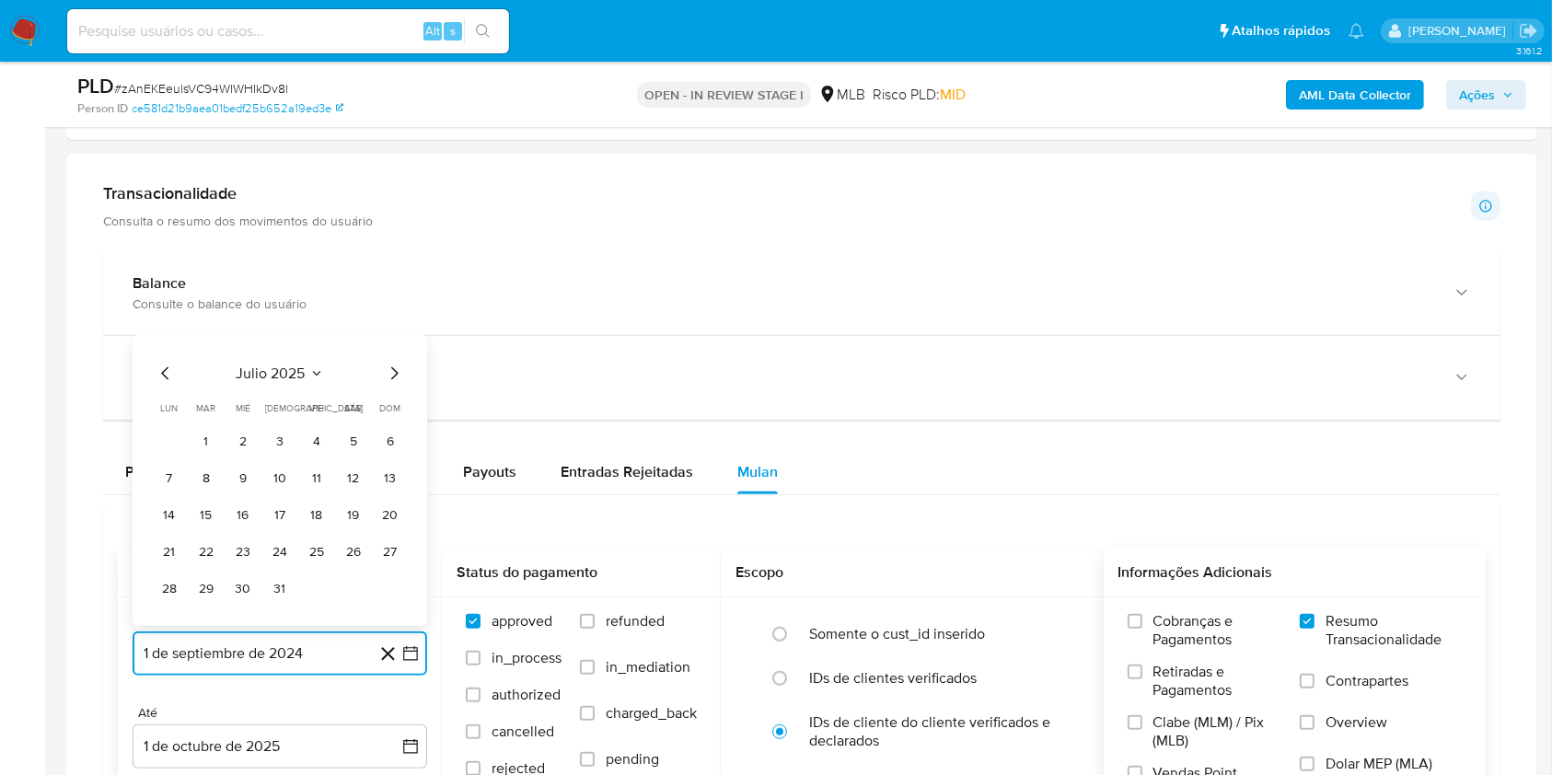
click at [390, 369] on icon "Mes siguiente" at bounding box center [394, 374] width 22 height 22
click at [318, 449] on button "1" at bounding box center [316, 441] width 29 height 29
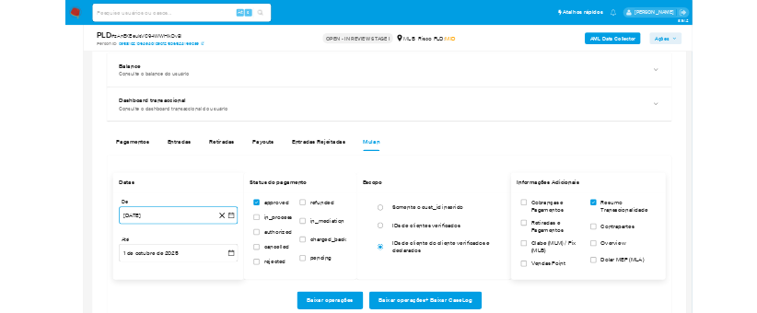
scroll to position [1349, 0]
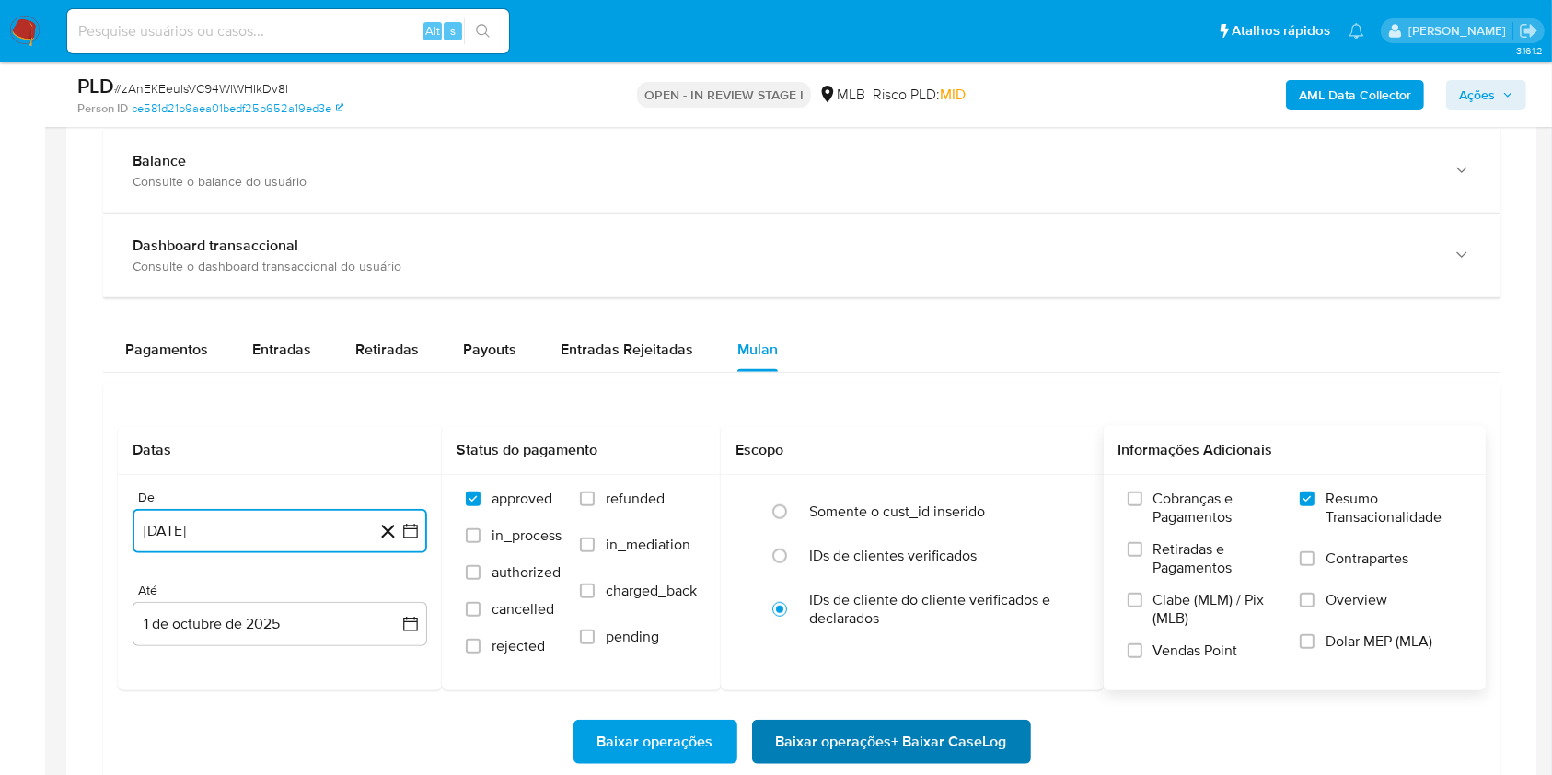
click at [920, 736] on span "Baixar operações + Baixar CaseLog" at bounding box center [891, 742] width 231 height 40
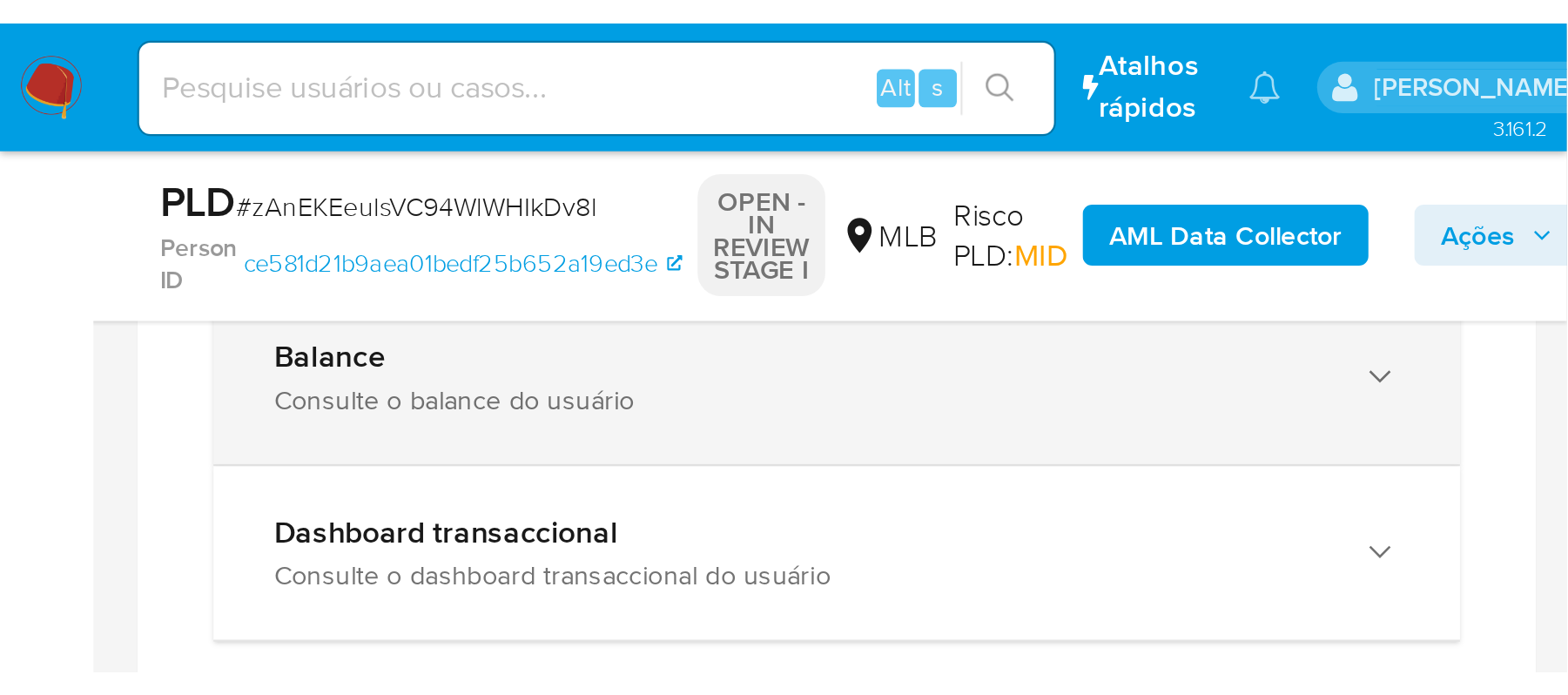
scroll to position [0, 0]
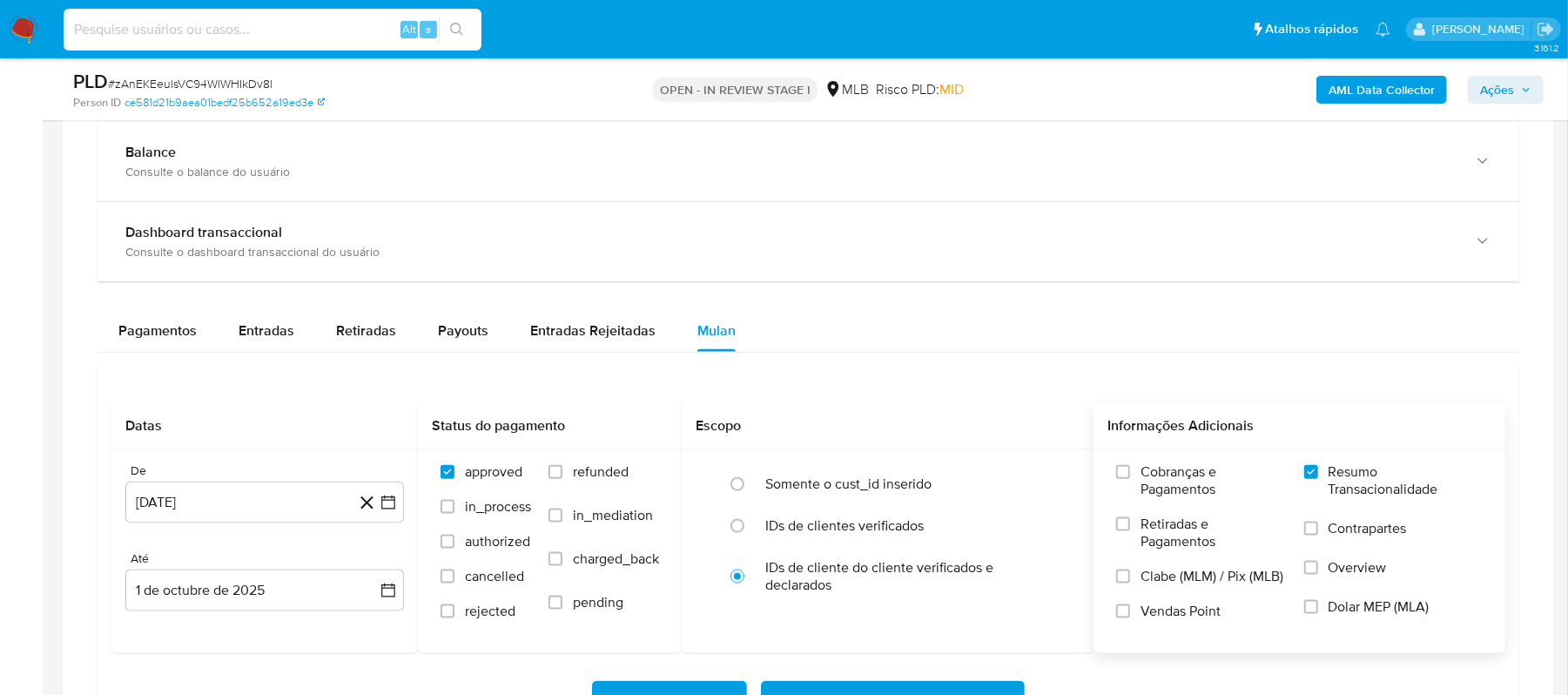
paste input "lYWSB7vZDlx4mwooCcLSru32"
type input "lYWSB7vZDlx4mwooCcLSru32"
click at [450, 26] on icon "search-icon" at bounding box center [457, 29] width 14 height 14
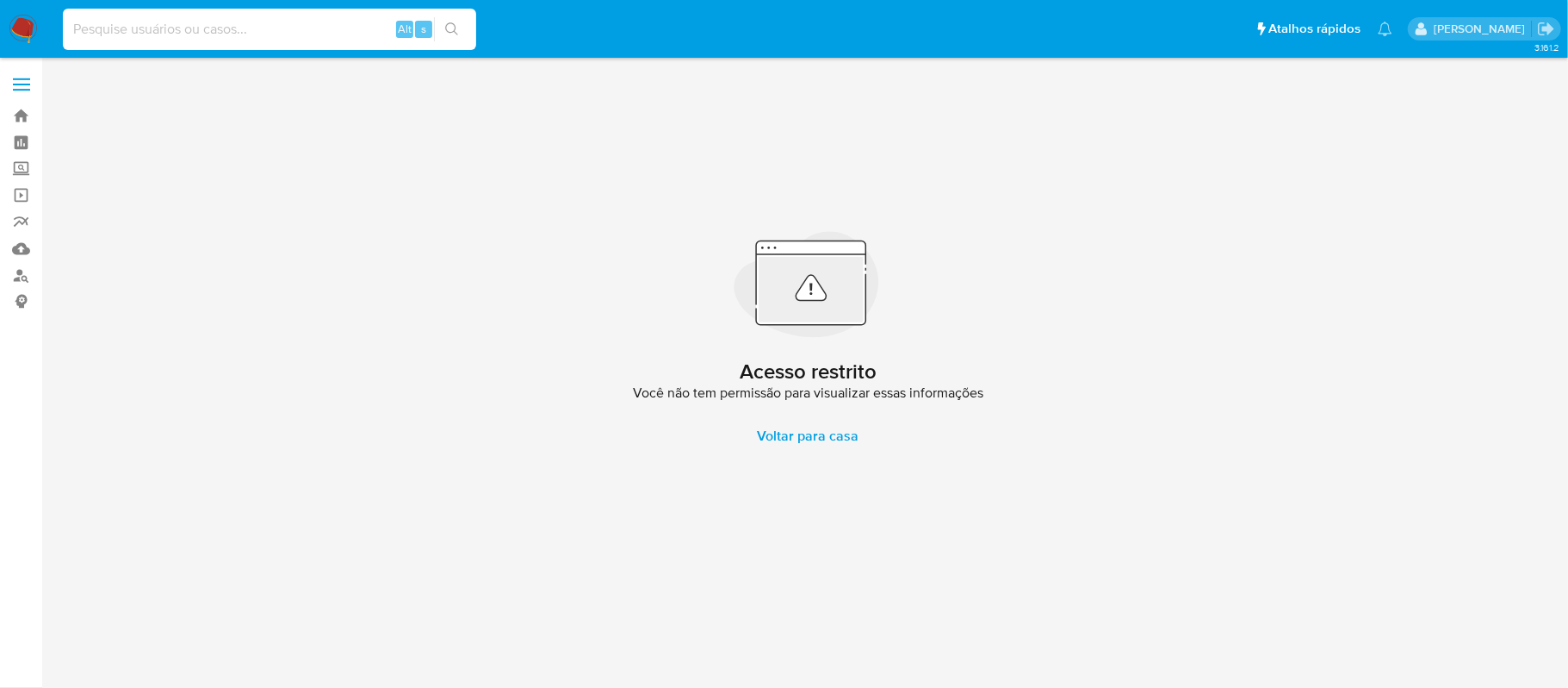
paste input "lYWSB7vZDlx4mwooCcLSru32"
click at [70, 24] on input "lYWSB7vZDlx4mwooCcLSru32" at bounding box center [269, 29] width 414 height 22
type input "lYWSB7vZDlx4mwooCcLSru32"
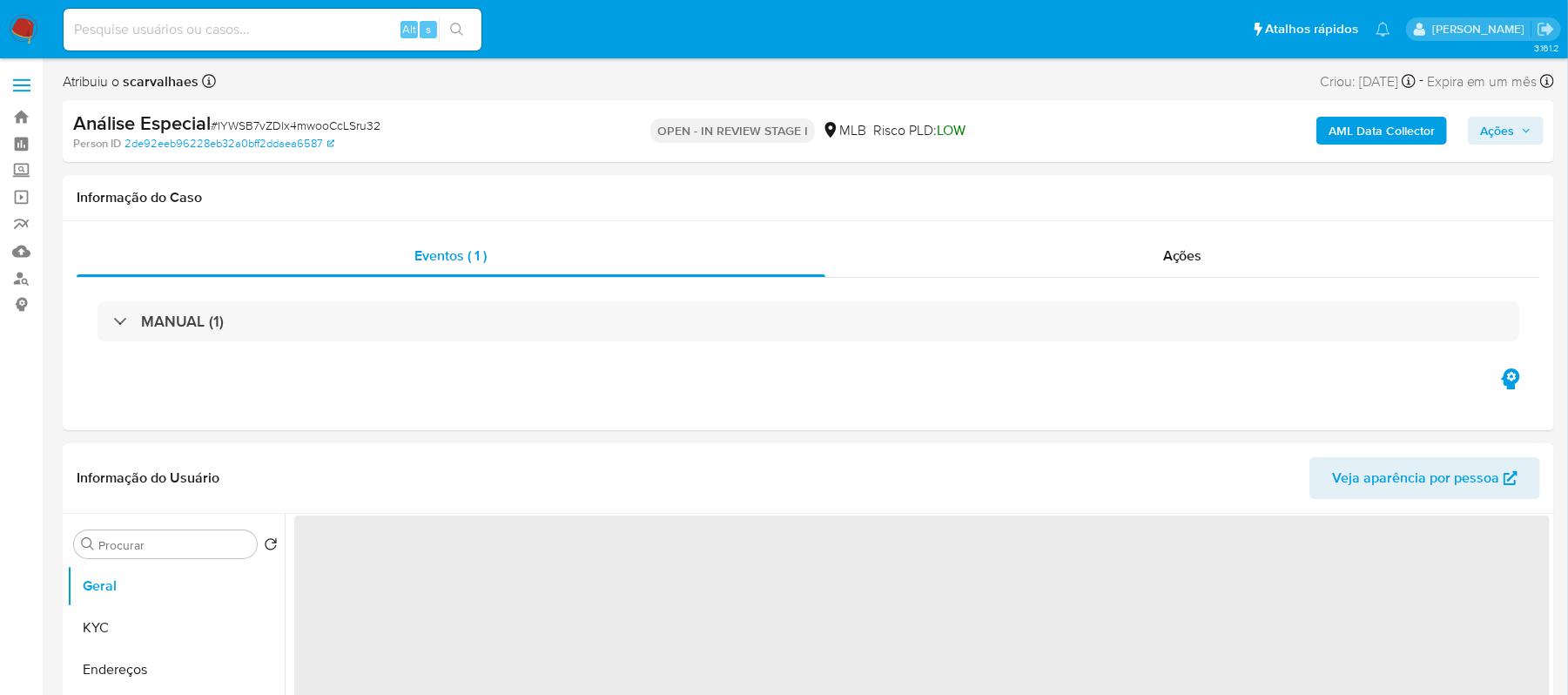
select select "10"
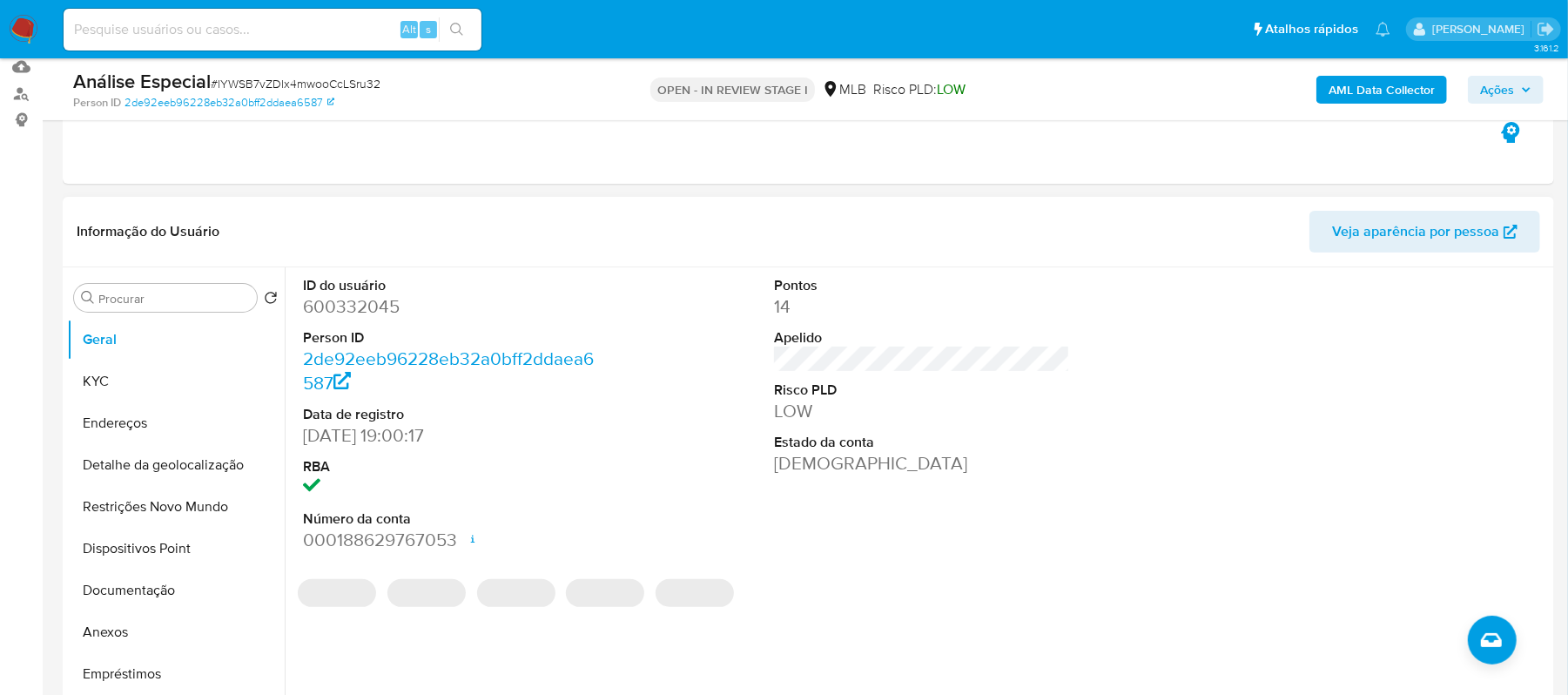
scroll to position [232, 0]
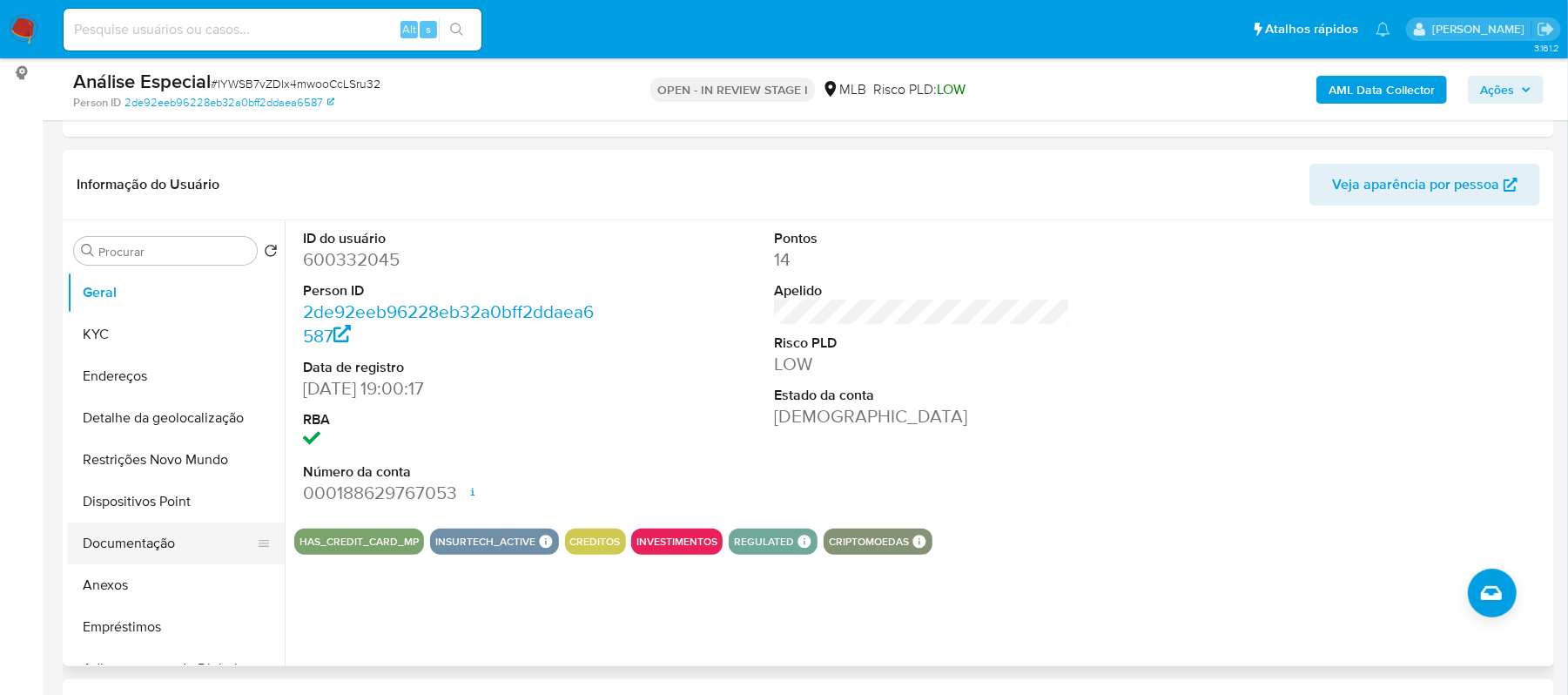
click at [150, 542] on button "Documentação" at bounding box center [168, 543] width 203 height 42
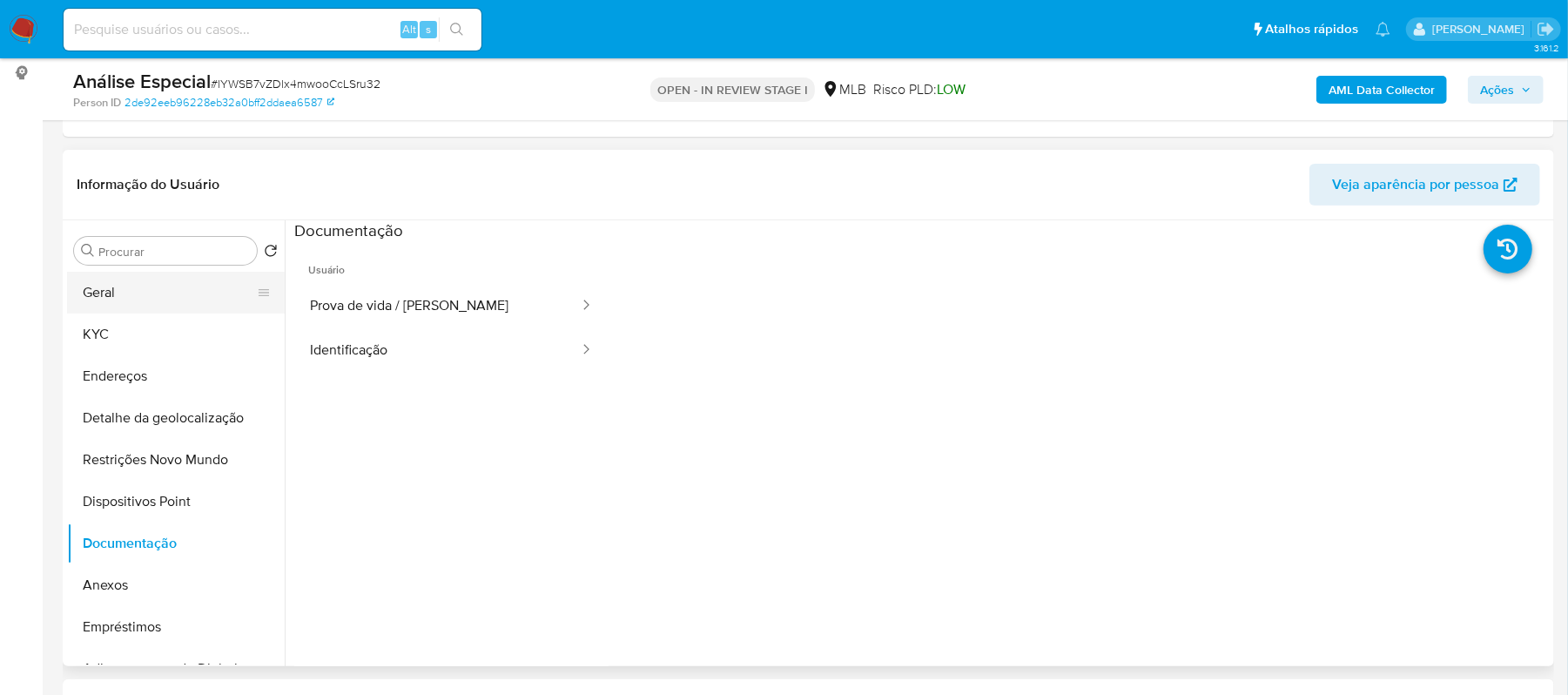
click at [132, 294] on button "Geral" at bounding box center [168, 292] width 203 height 42
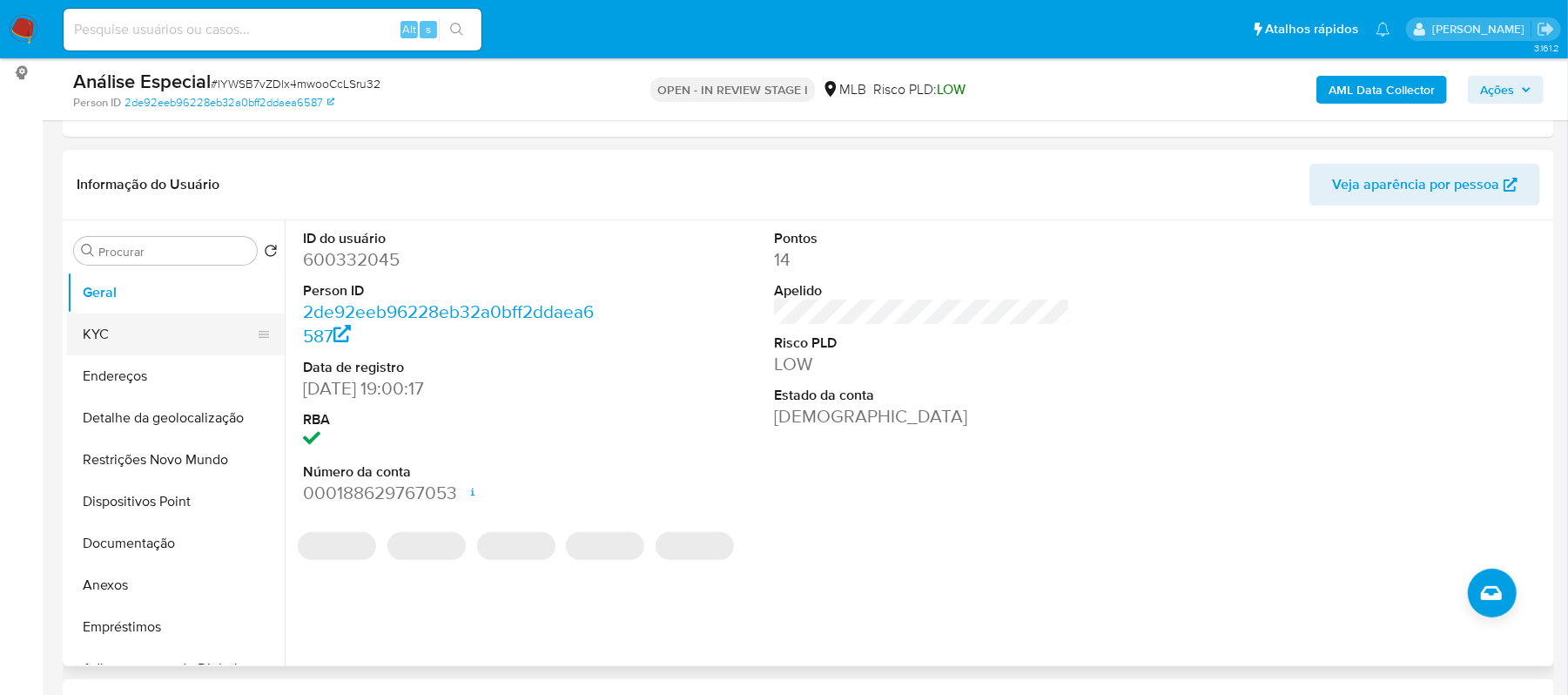
click at [178, 339] on button "KYC" at bounding box center [168, 334] width 203 height 42
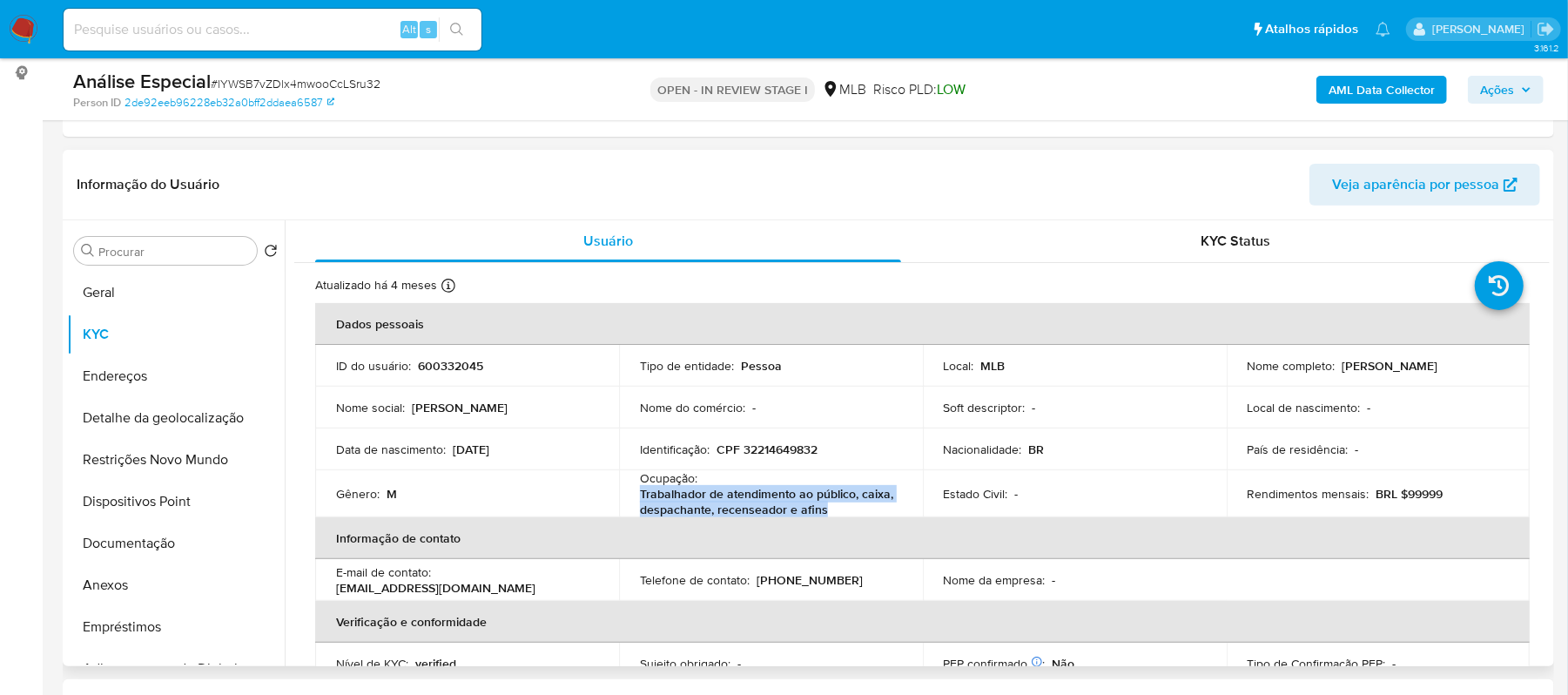
drag, startPoint x: 642, startPoint y: 495, endPoint x: 836, endPoint y: 509, distance: 194.5
click at [836, 509] on p "Trabalhador de atendimento ao público, caixa, despachante, recenseador e afins" at bounding box center [768, 501] width 255 height 31
copy p "Trabalhador de atendimento ao público, caixa, despachante, recenseador e afins"
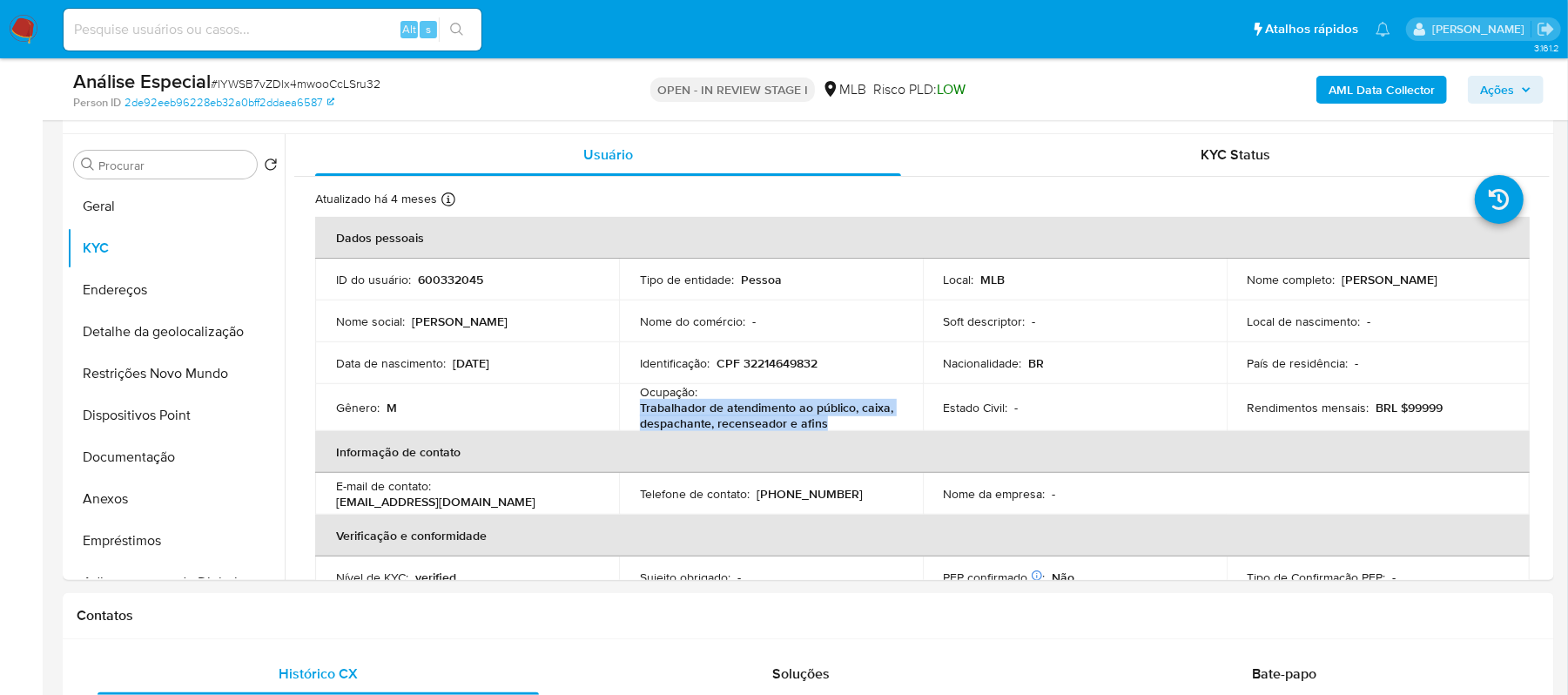
scroll to position [366, 0]
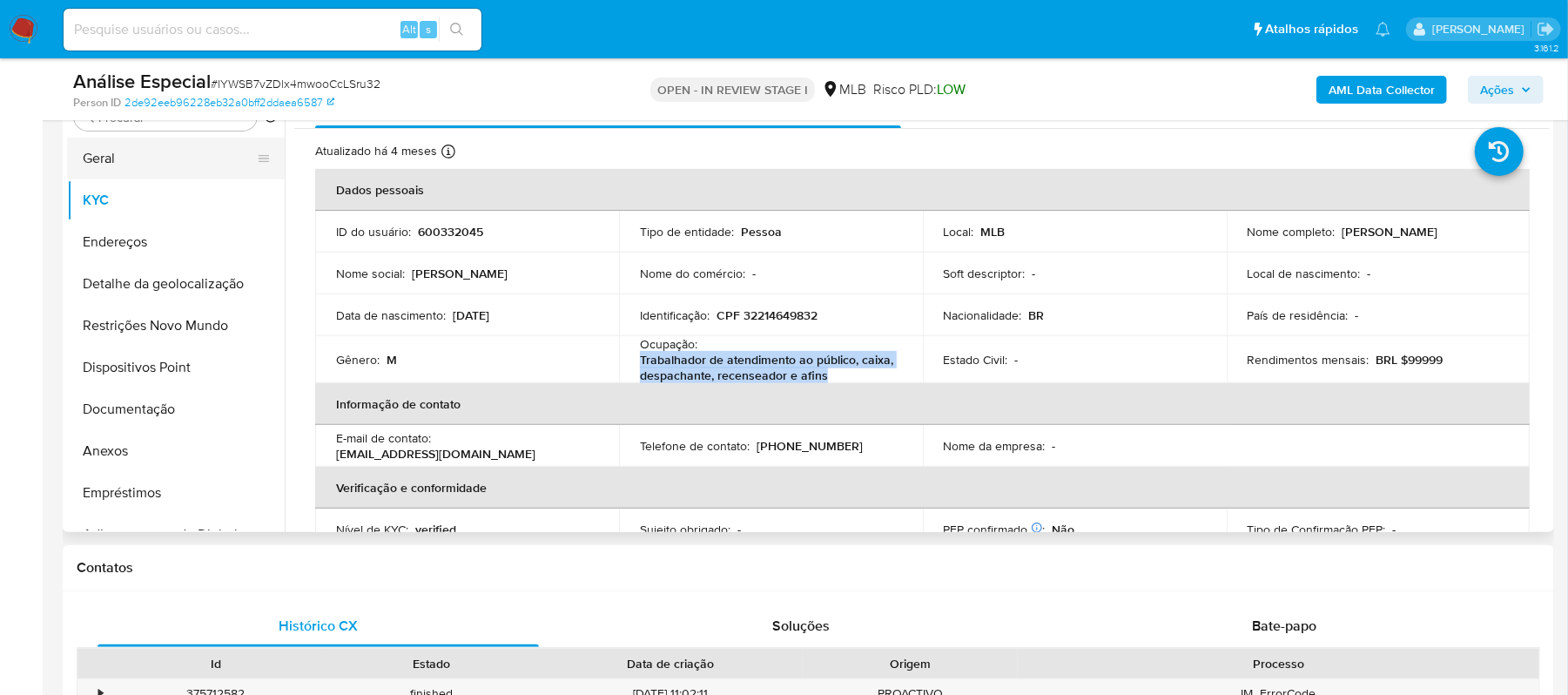
click at [170, 168] on button "Geral" at bounding box center [168, 158] width 203 height 42
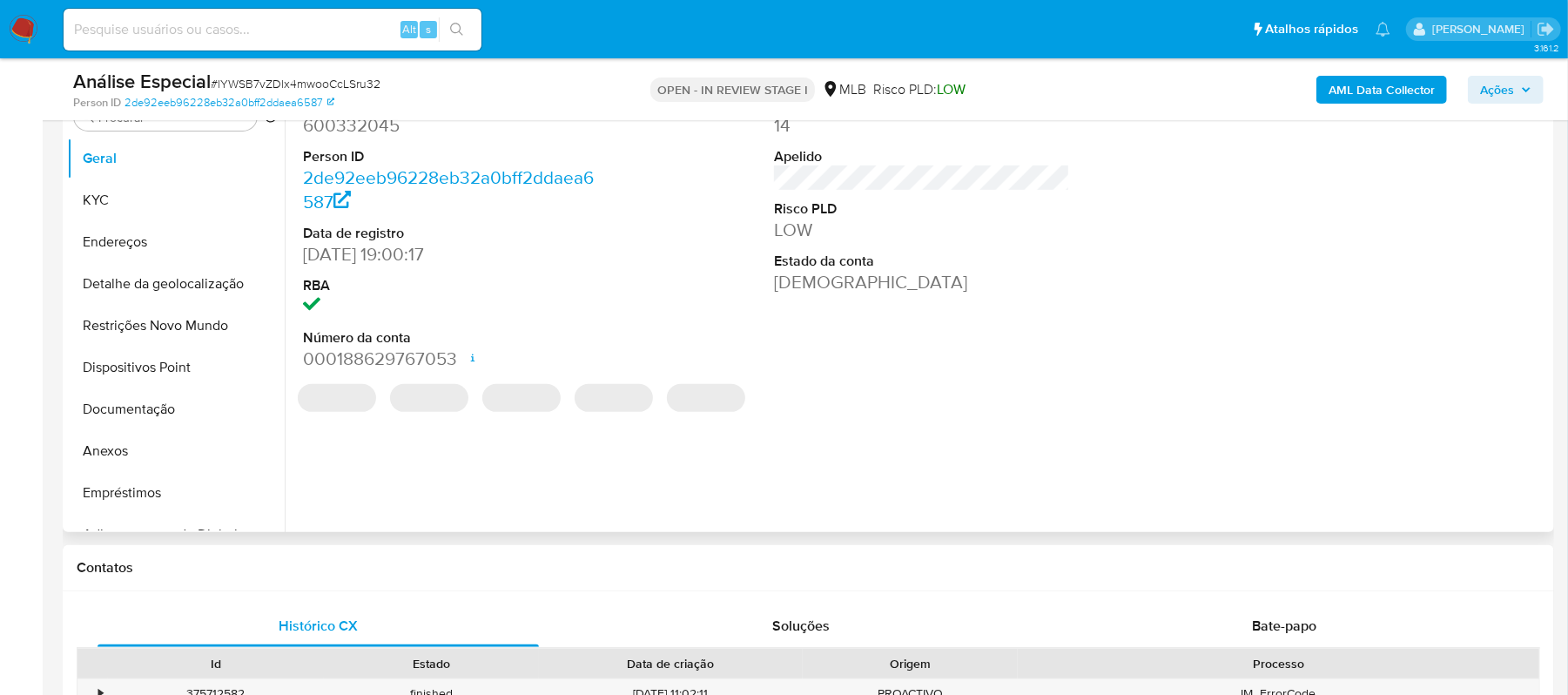
scroll to position [249, 0]
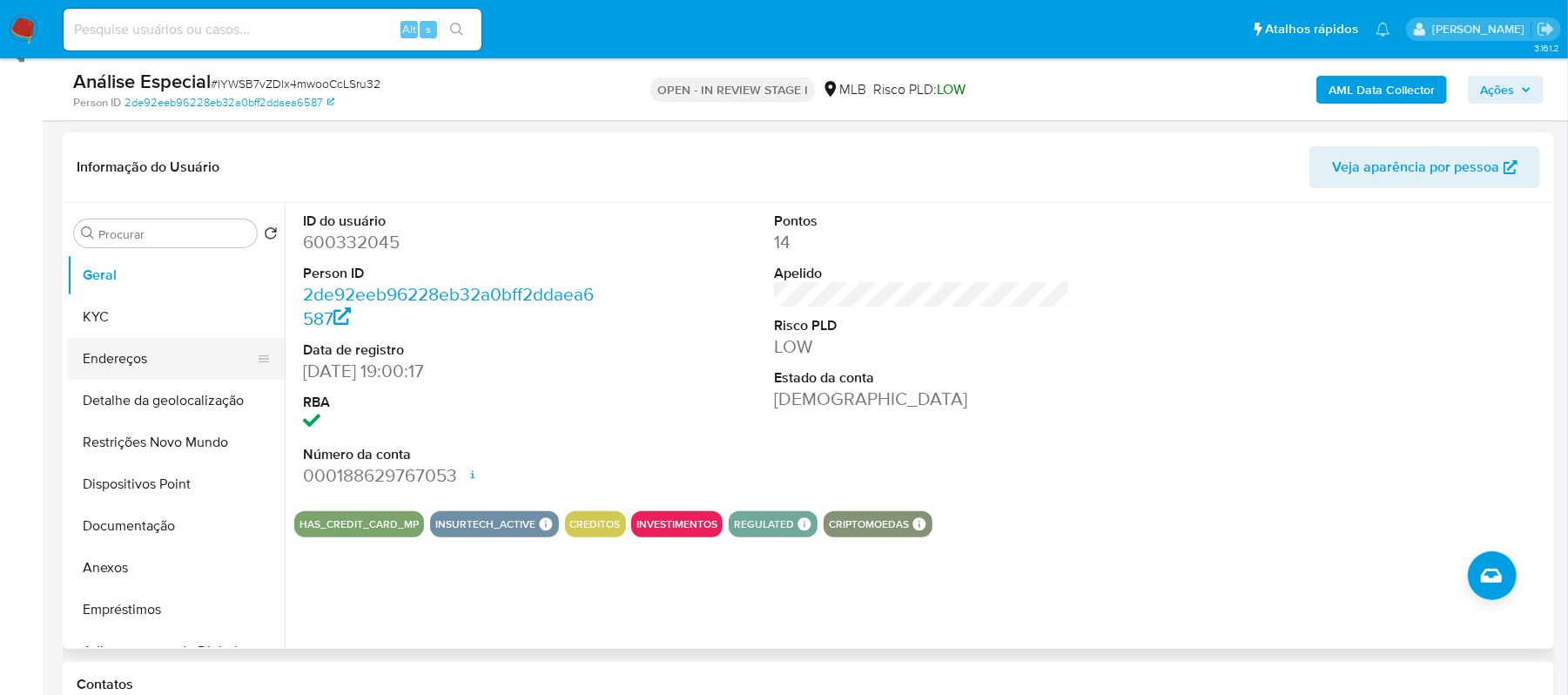
click at [113, 350] on button "Endereços" at bounding box center [168, 358] width 203 height 42
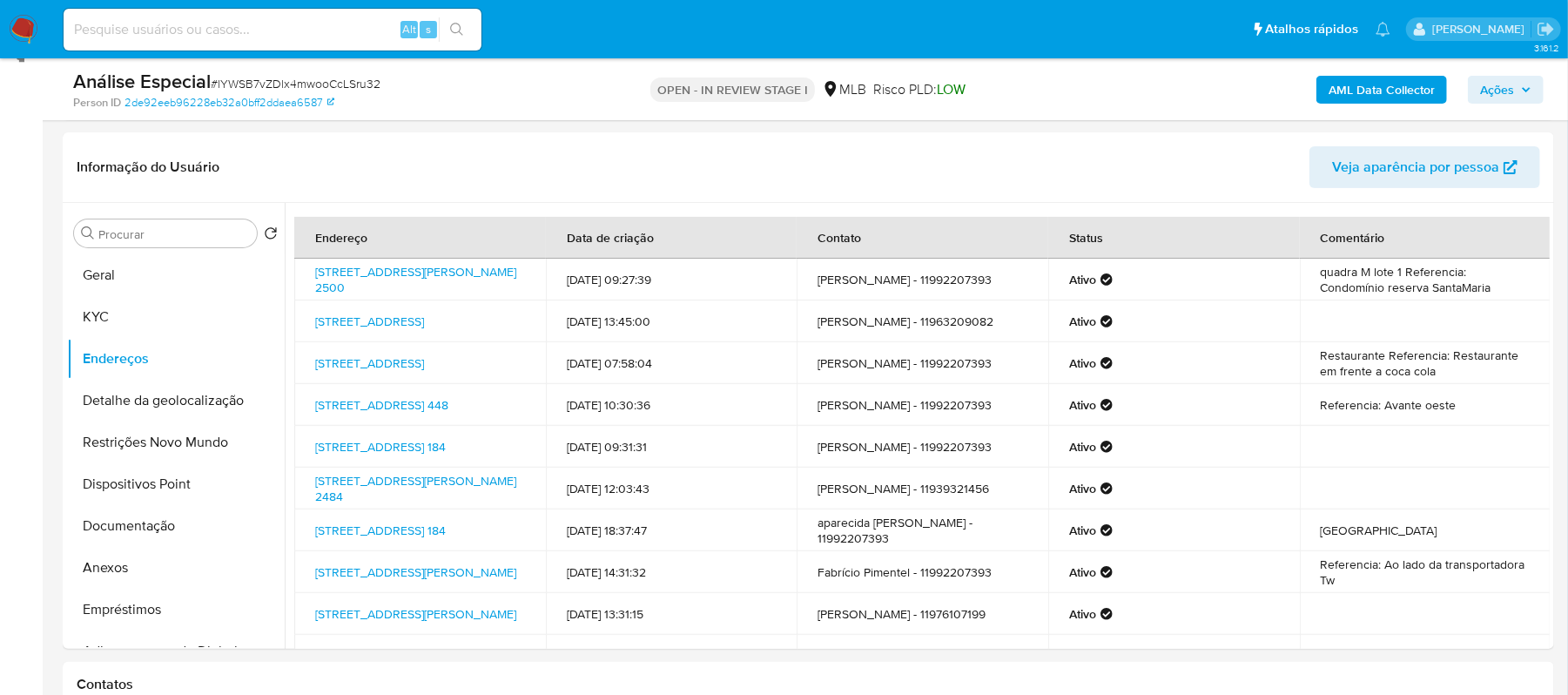
scroll to position [345, 0]
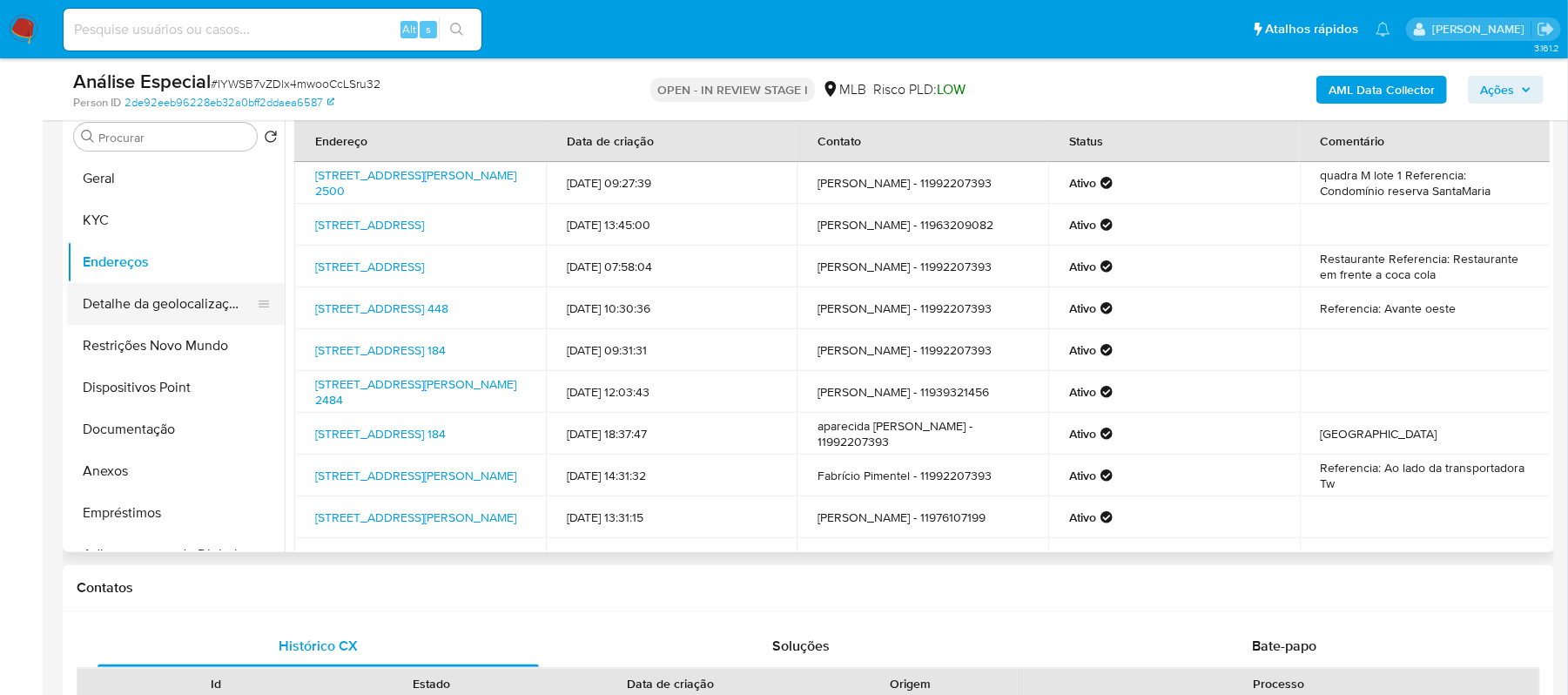
click at [183, 301] on button "Detalhe da geolocalização" at bounding box center [168, 304] width 203 height 42
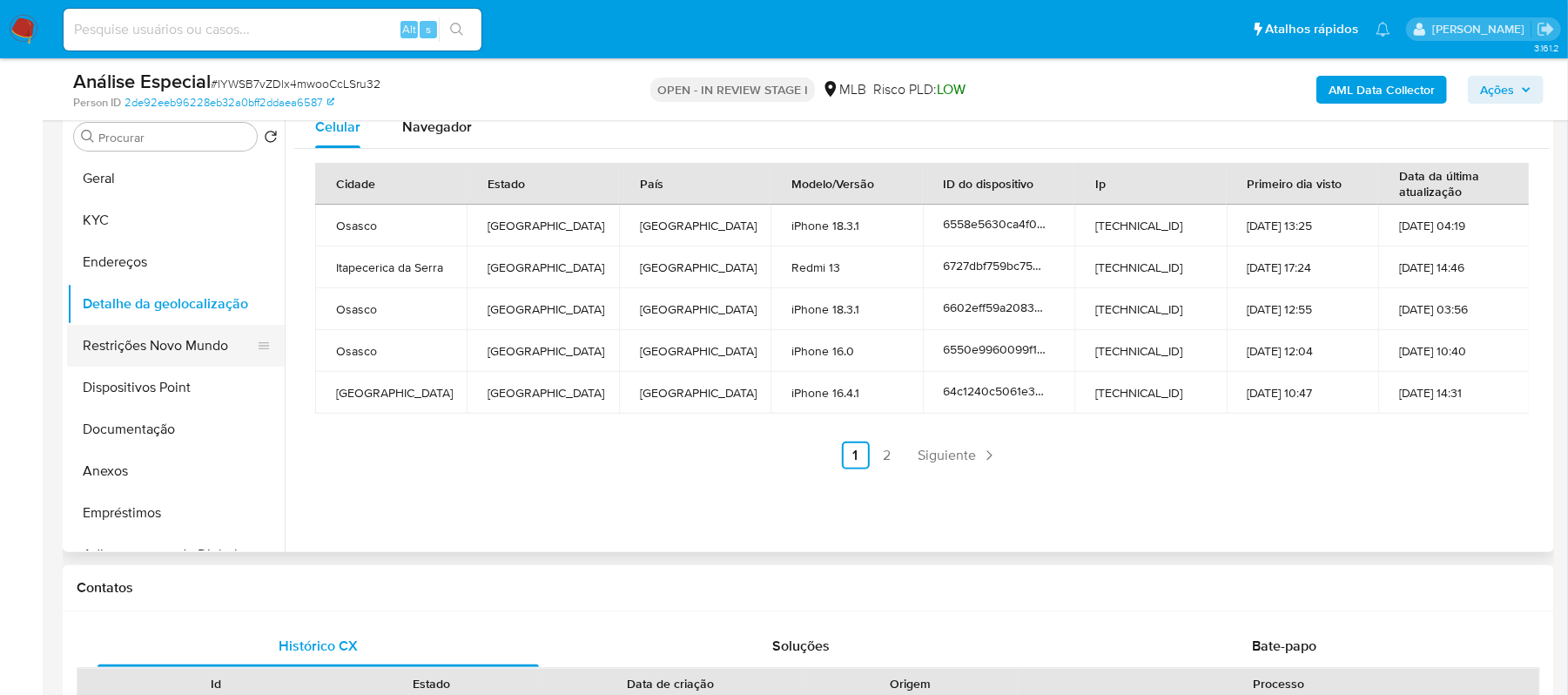
click at [148, 343] on button "Restrições Novo Mundo" at bounding box center [168, 345] width 203 height 42
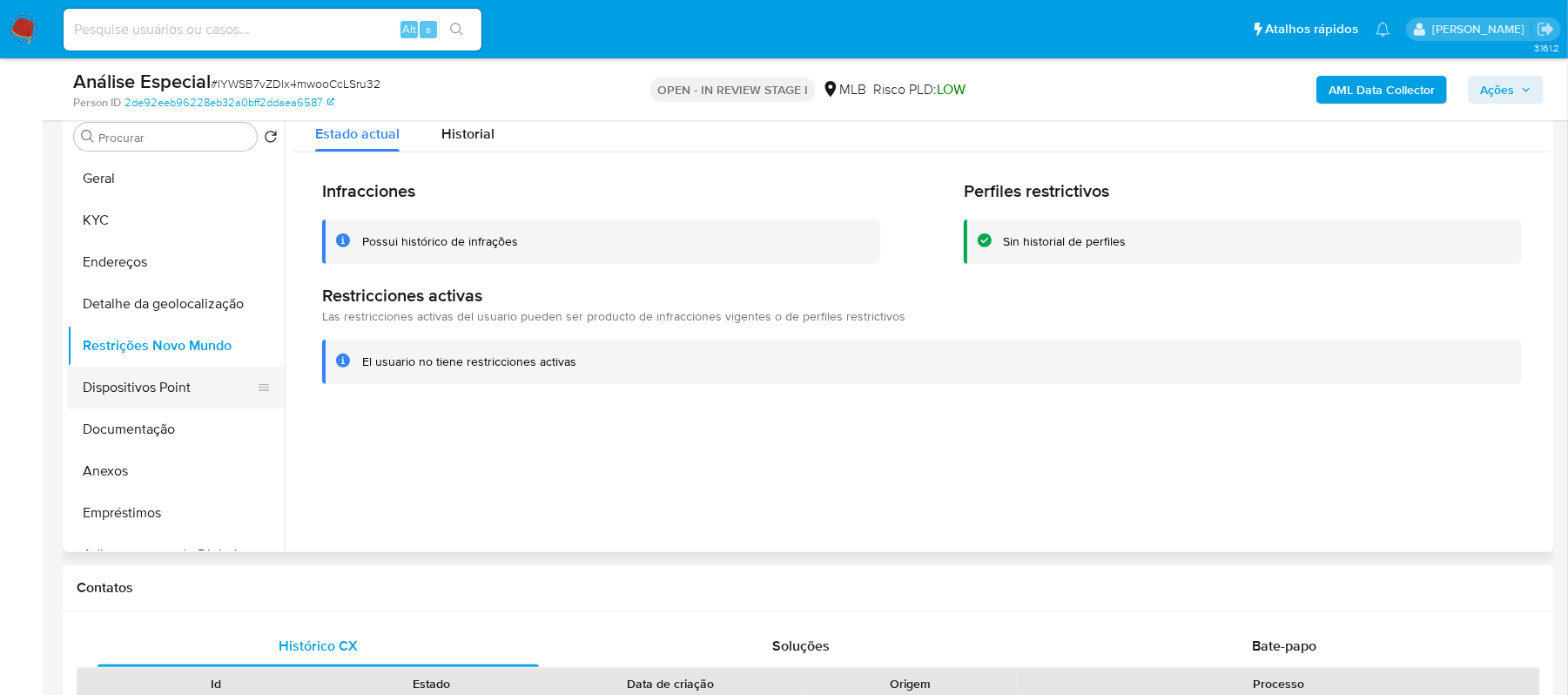
click at [147, 381] on button "Dispositivos Point" at bounding box center [168, 388] width 203 height 42
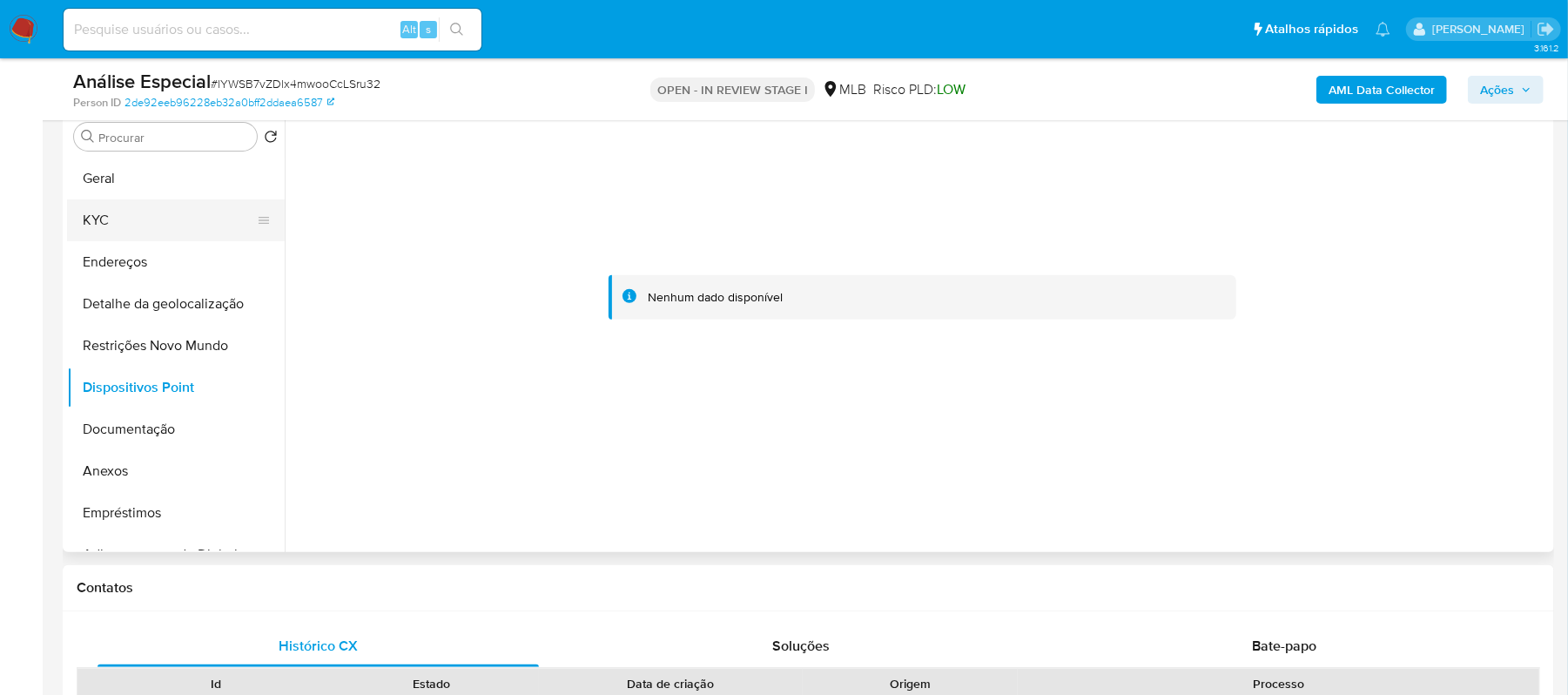
click at [127, 210] on button "KYC" at bounding box center [168, 220] width 203 height 42
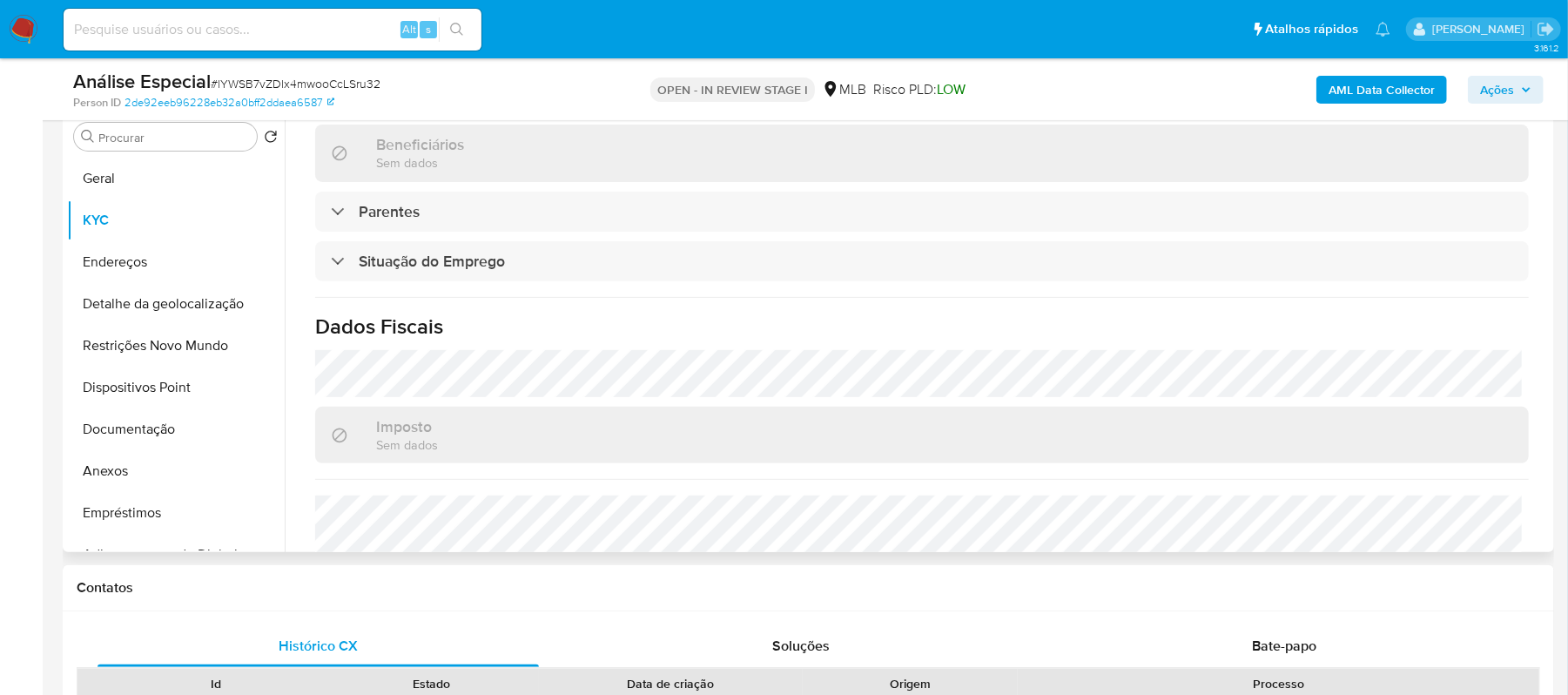
scroll to position [763, 0]
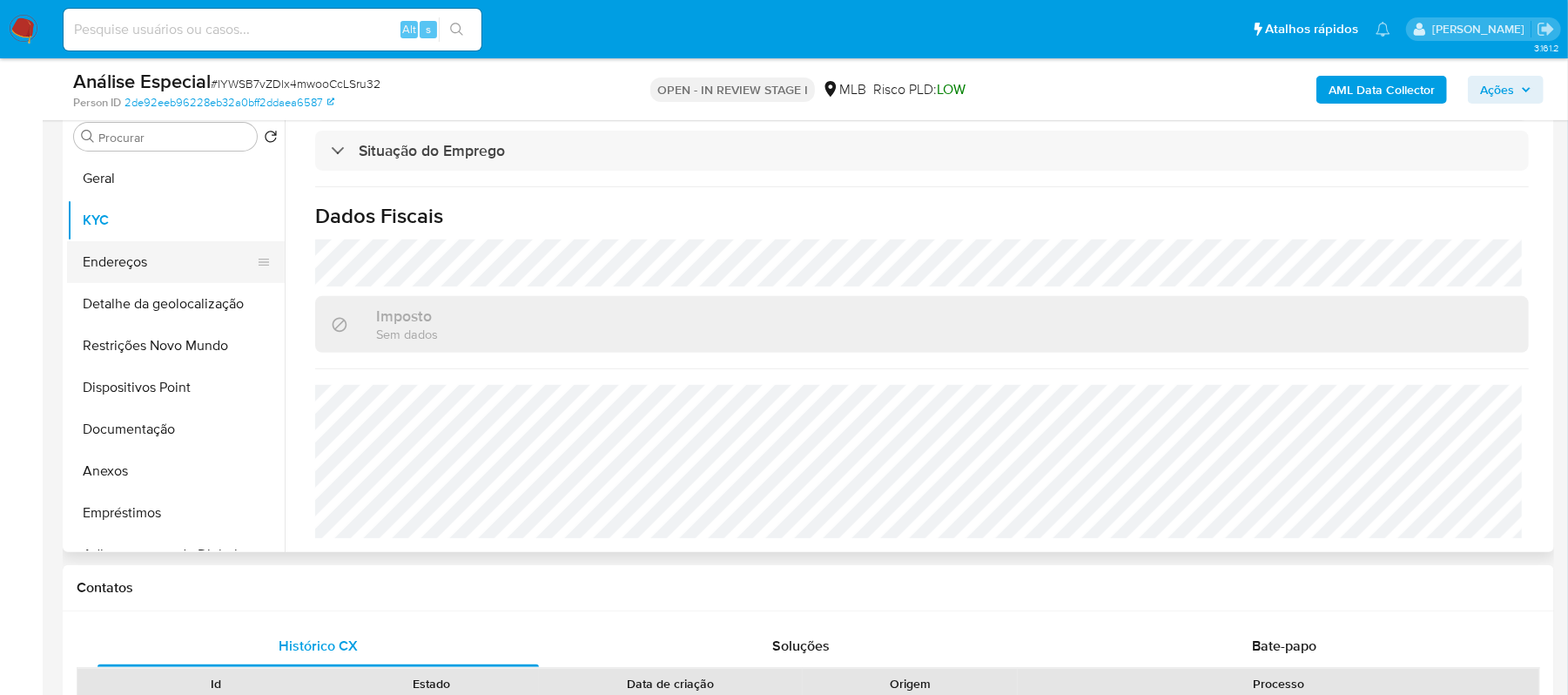
click at [155, 262] on button "Endereços" at bounding box center [168, 262] width 203 height 42
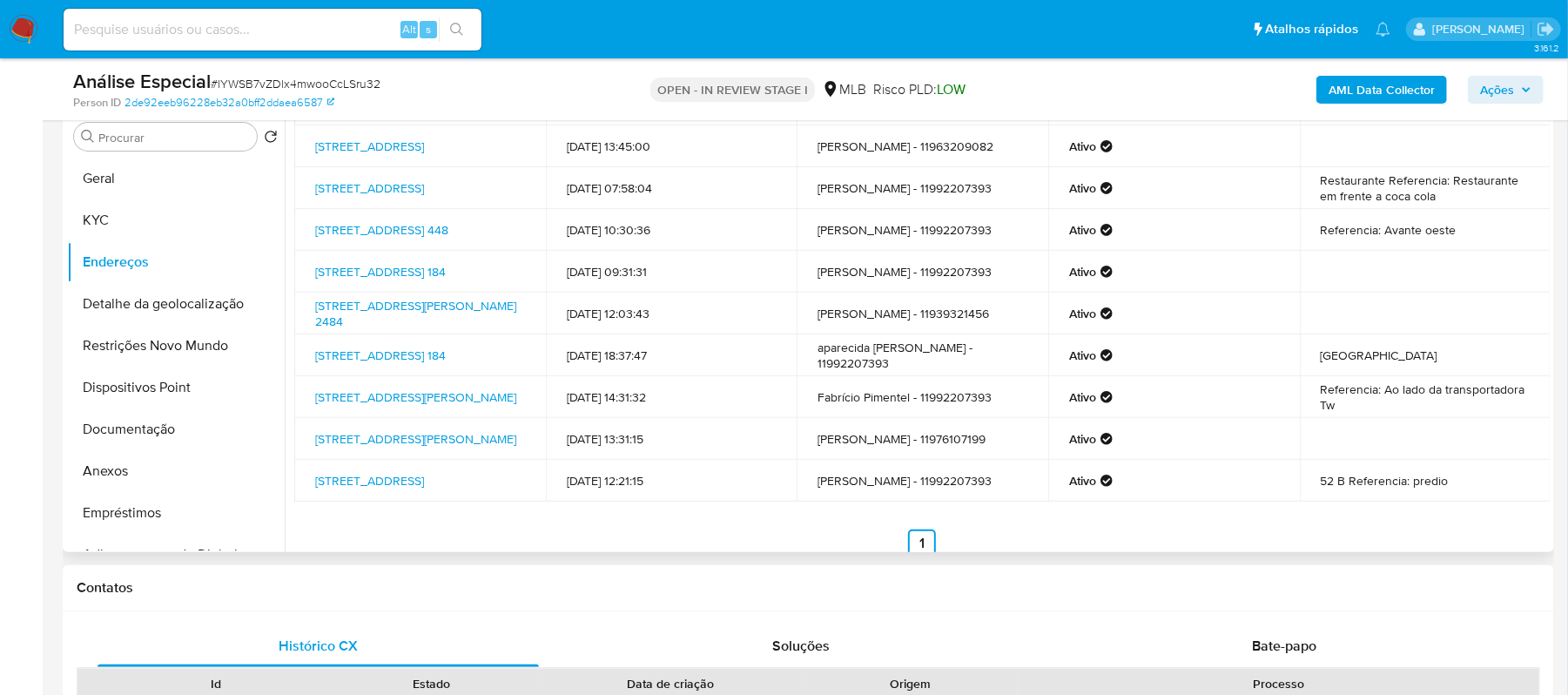
scroll to position [115, 0]
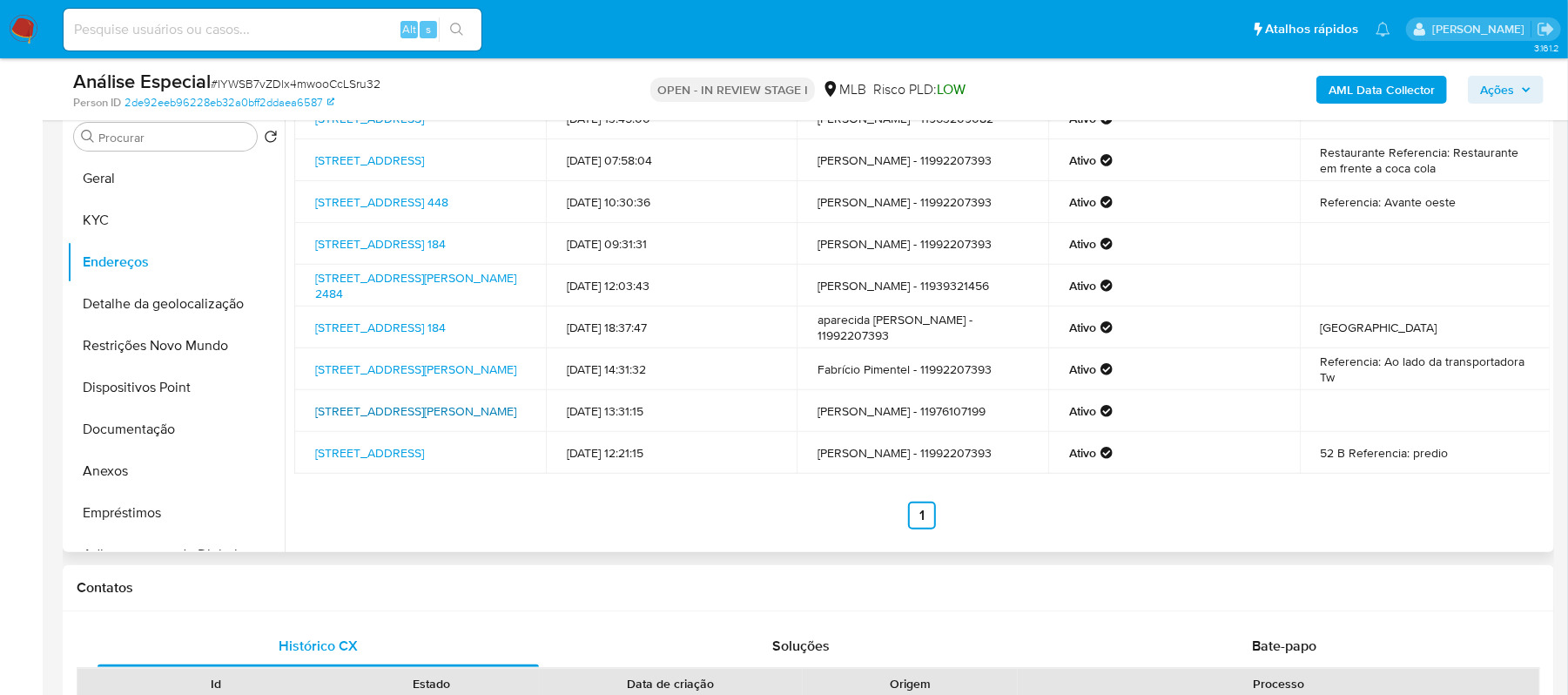
click at [406, 402] on link "Rua Antônio João Lopes 179, Osasco, São Paulo, 06263290, Brasil 179" at bounding box center [415, 410] width 201 height 17
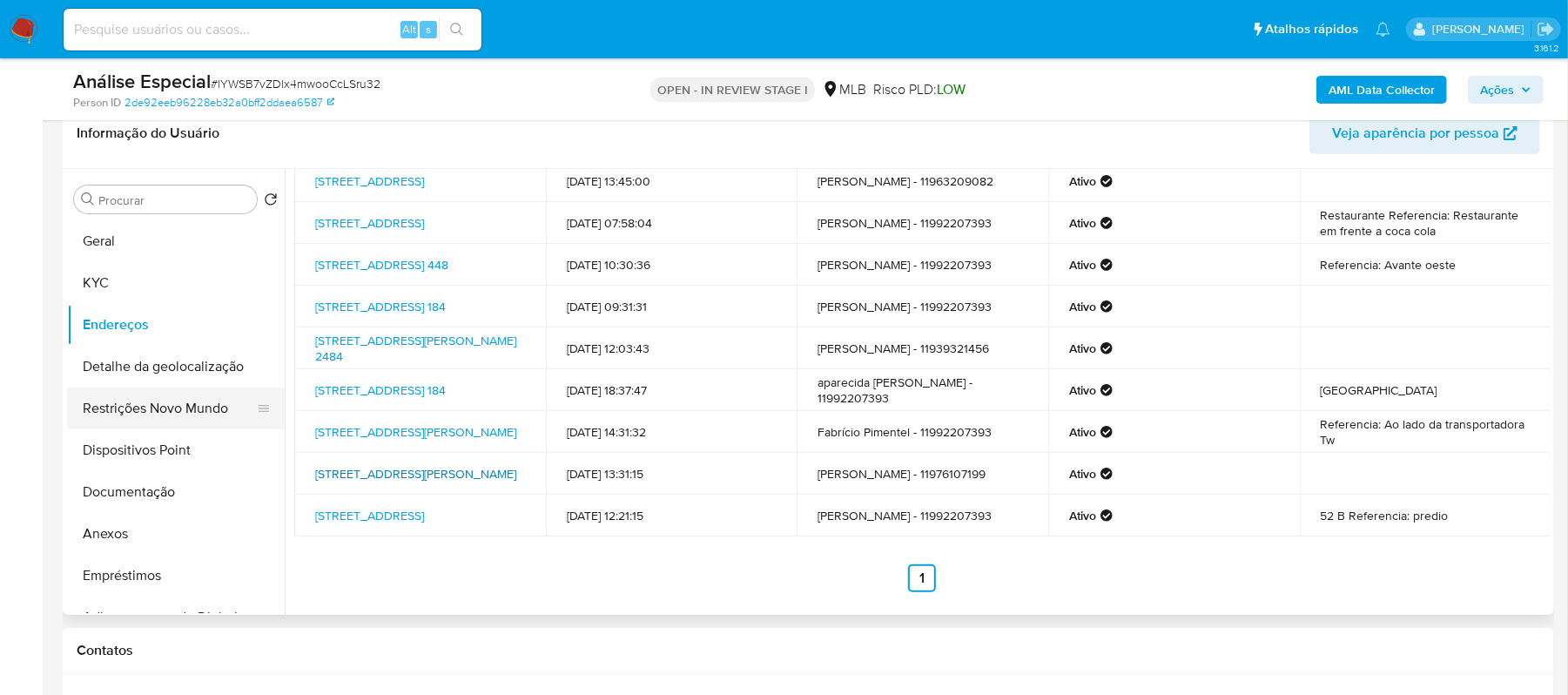
scroll to position [230, 0]
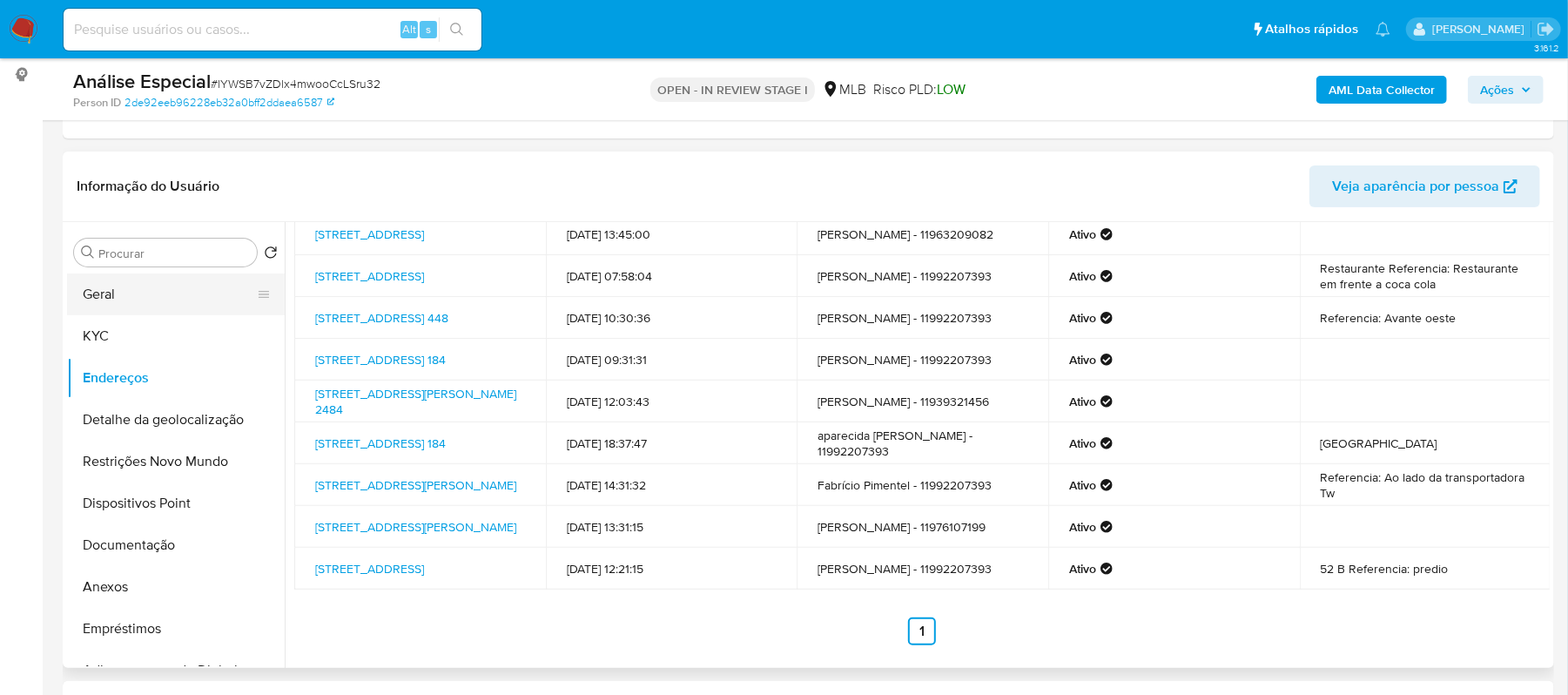
click at [170, 298] on button "Geral" at bounding box center [168, 294] width 203 height 42
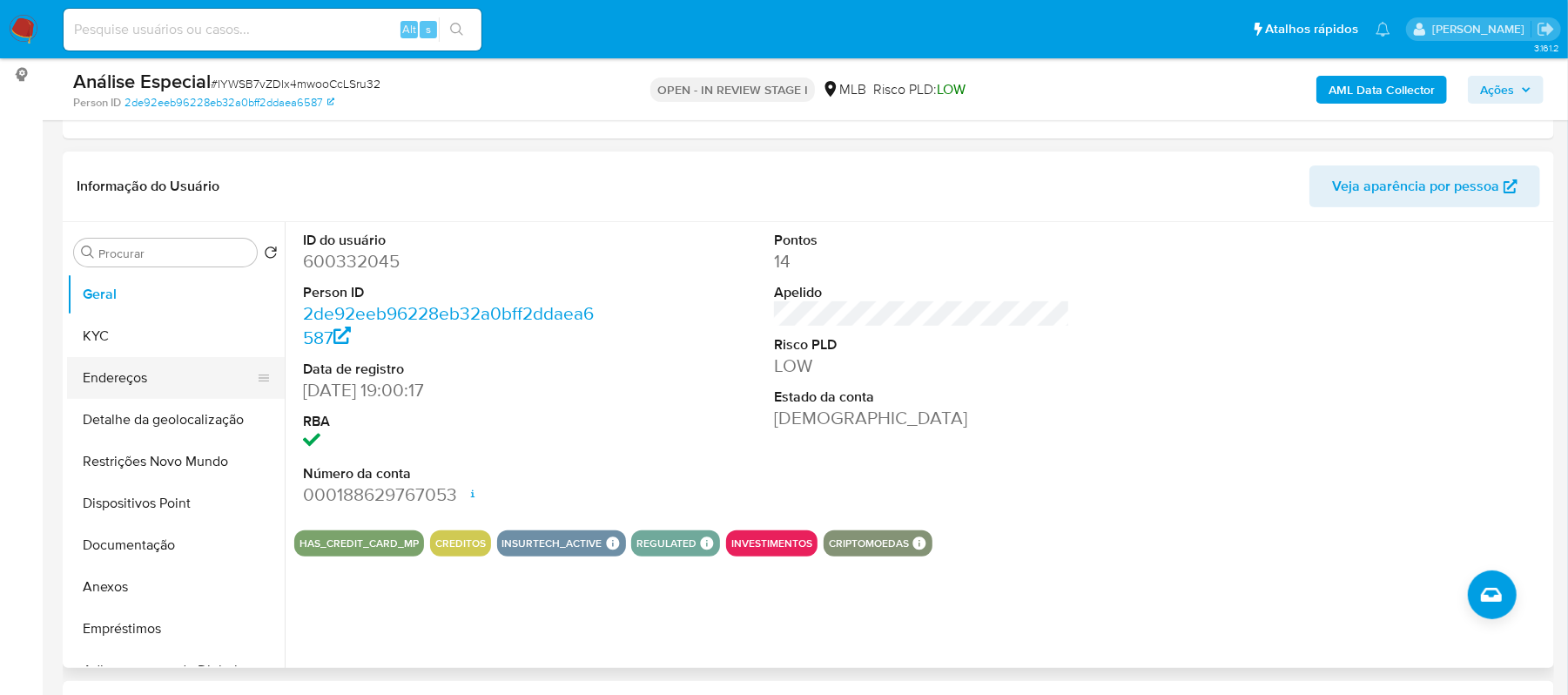
click at [126, 377] on button "Endereços" at bounding box center [168, 377] width 203 height 42
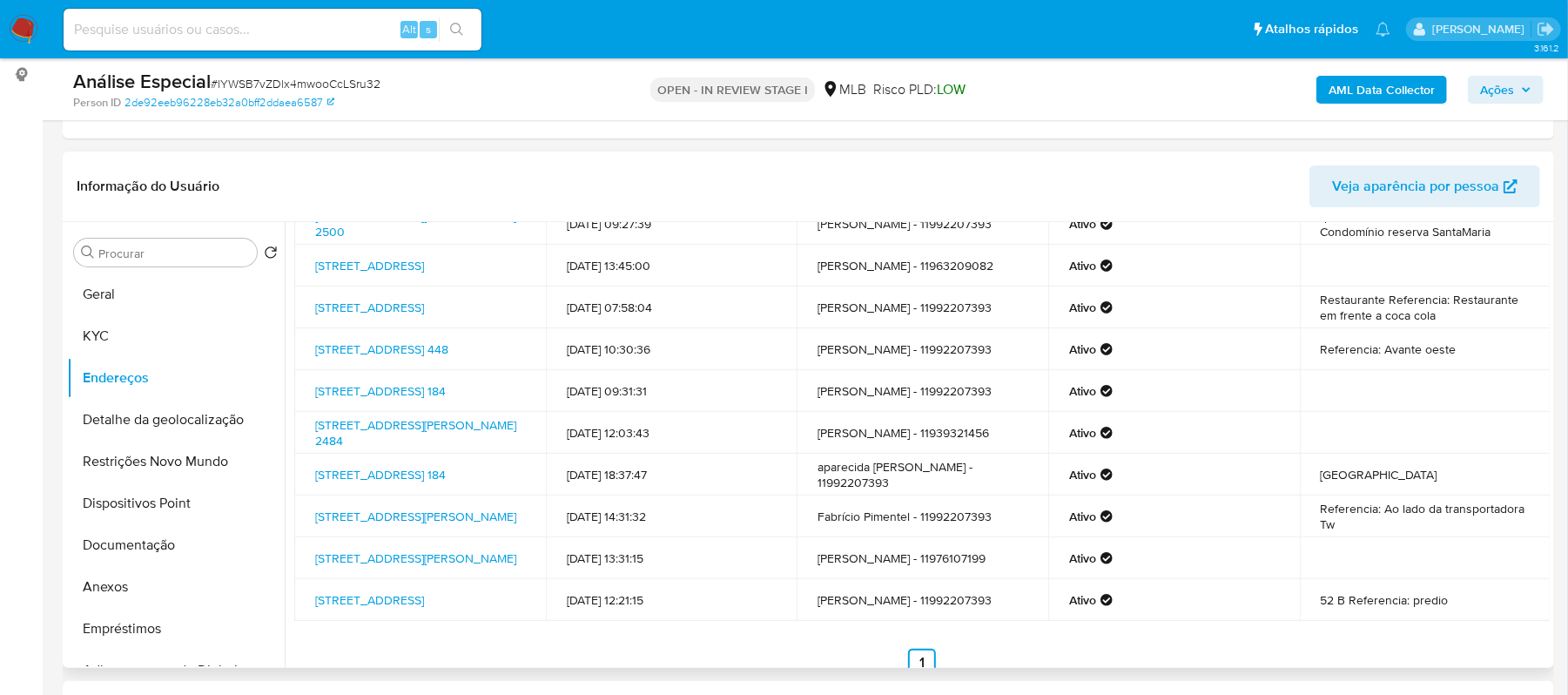
scroll to position [115, 0]
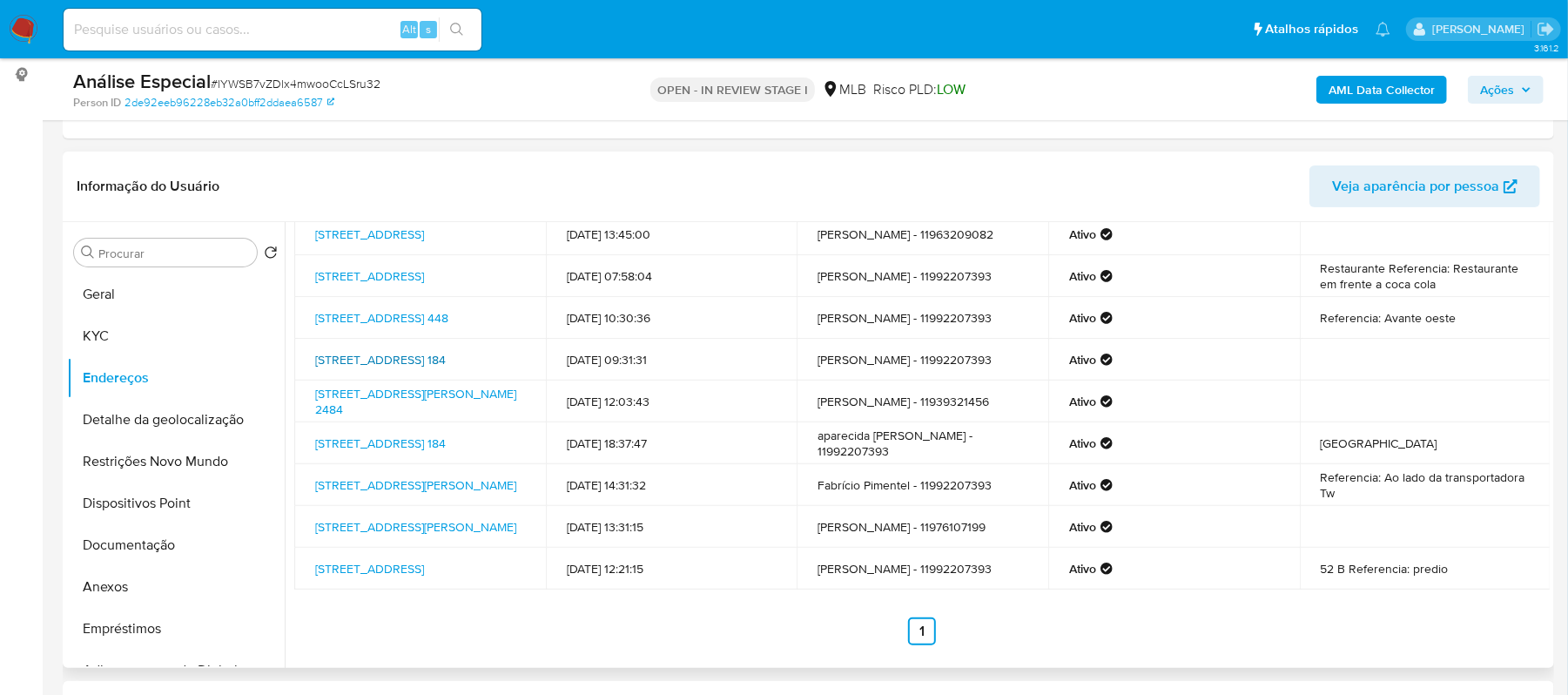
click at [358, 351] on link "Alameda Manhantan 184, Jandira, São Paulo, 06620385, Brasil 184" at bounding box center [380, 359] width 131 height 17
click at [400, 315] on link "Avenida Alta Mantiqueira 448, São Paulo, São Paulo, 05171200, Brasil 448" at bounding box center [381, 318] width 133 height 17
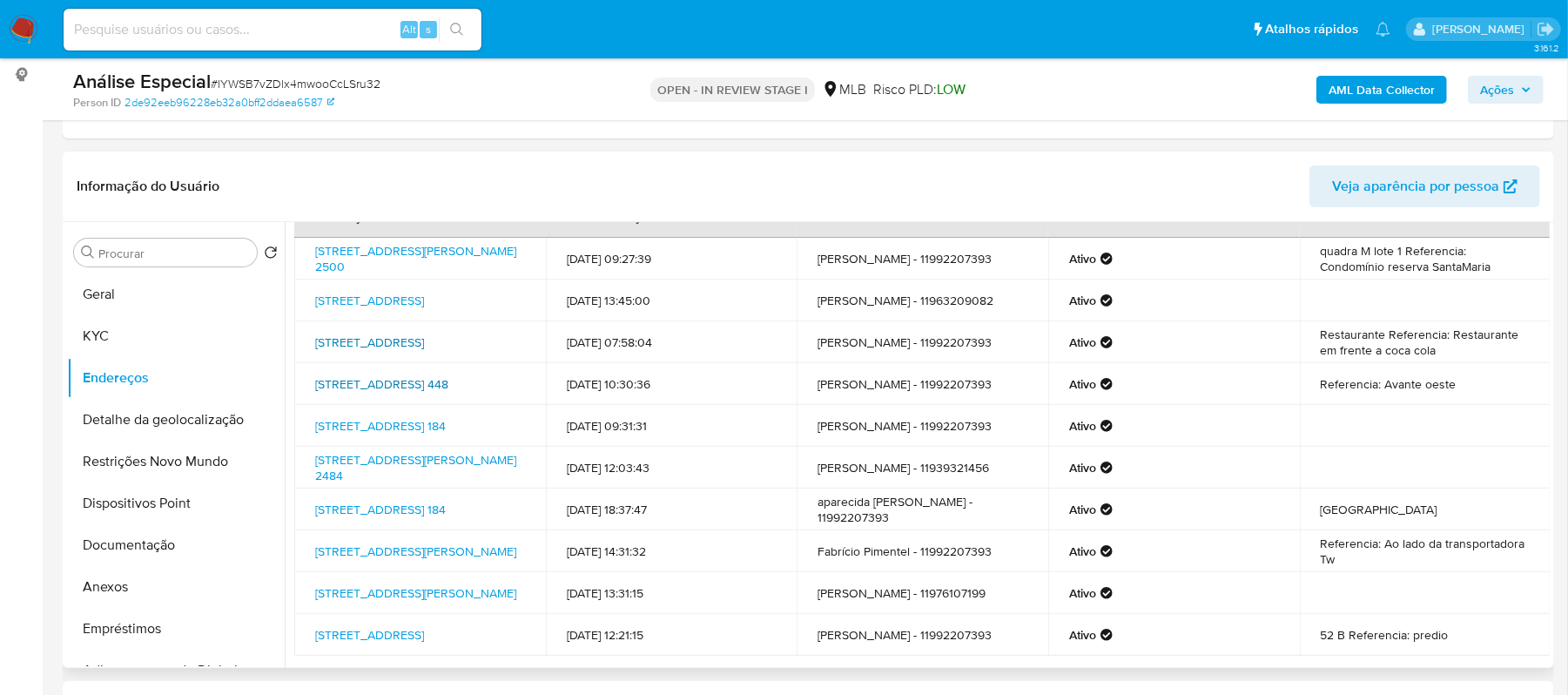
scroll to position [0, 0]
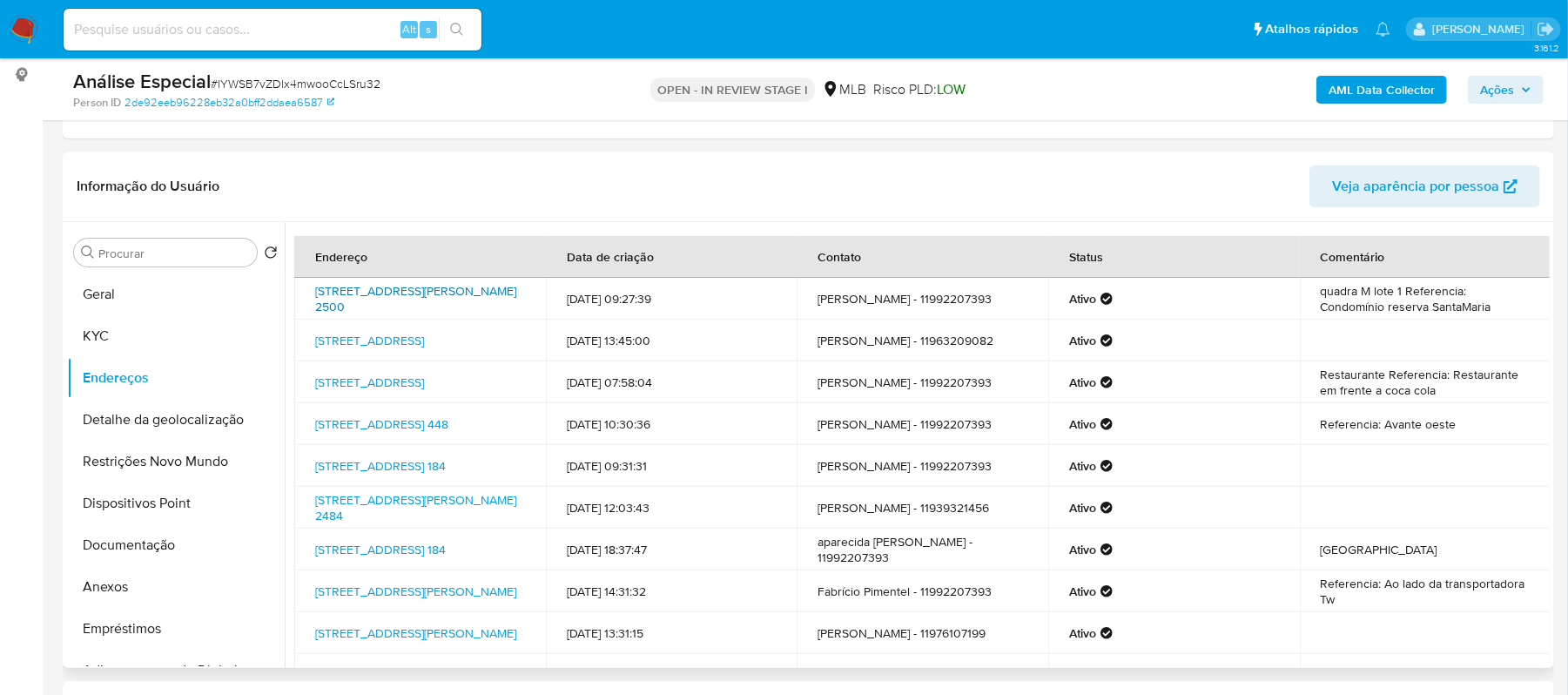
click at [387, 304] on link "Estrada Municipal Fernando Nobre 2500, Jandira, São Paulo, 06642000, Brasil 2500" at bounding box center [415, 298] width 201 height 33
click at [126, 331] on button "KYC" at bounding box center [168, 336] width 203 height 42
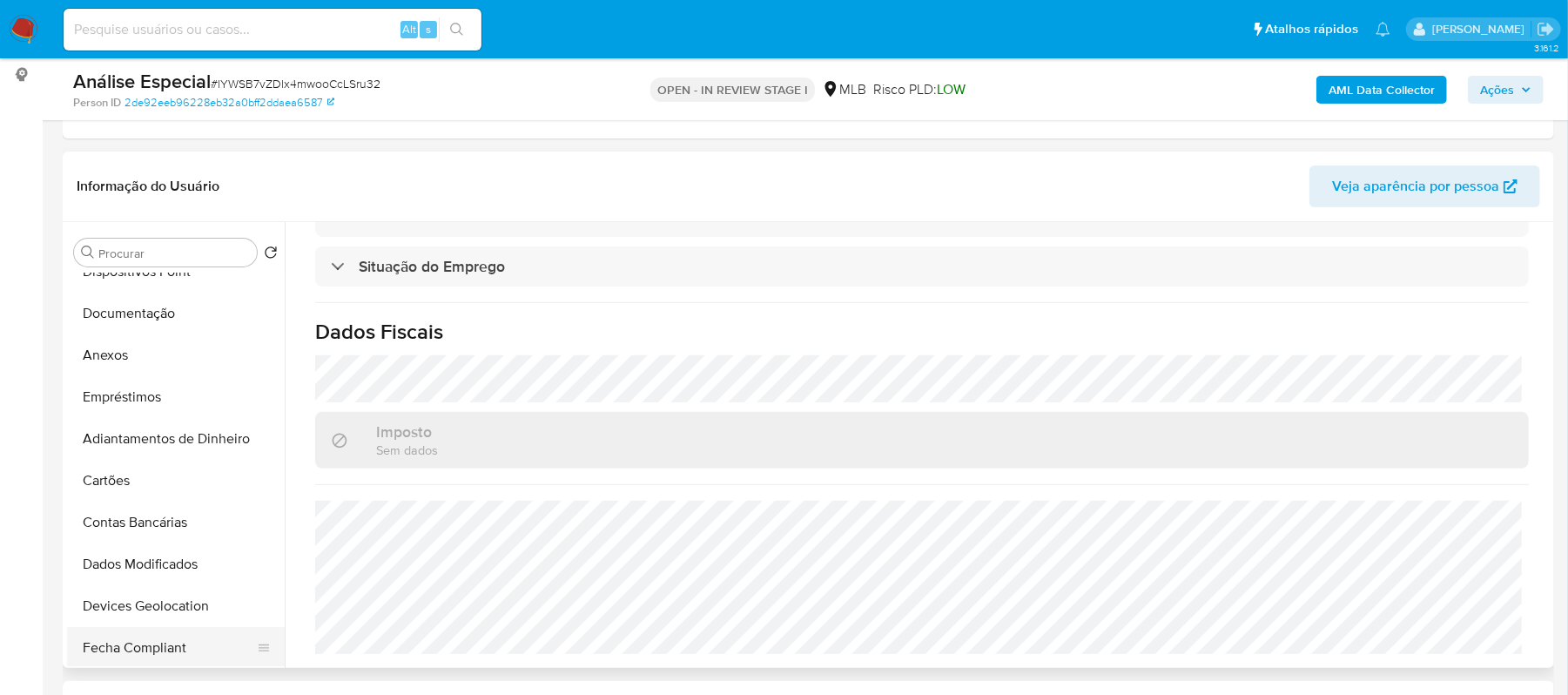
scroll to position [115, 0]
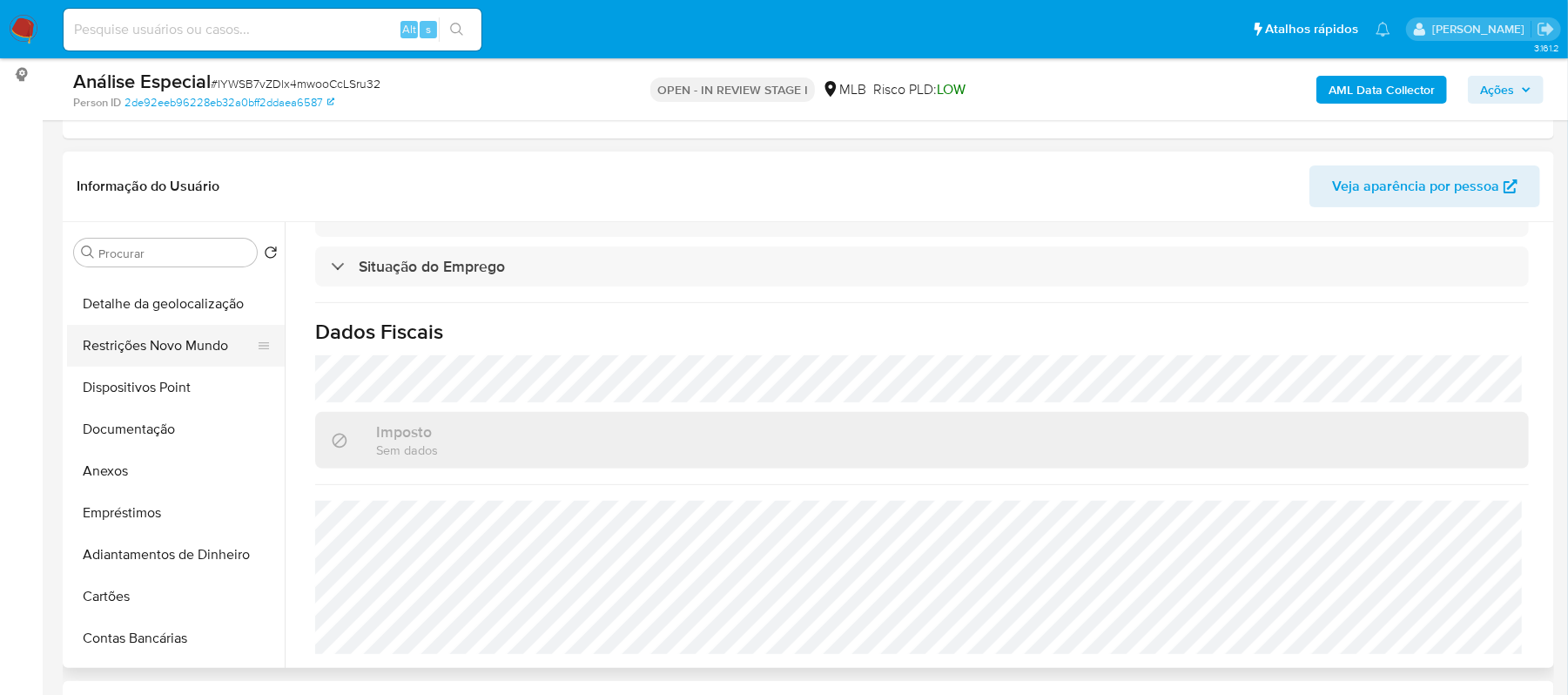
click at [182, 342] on button "Restrições Novo Mundo" at bounding box center [168, 345] width 203 height 42
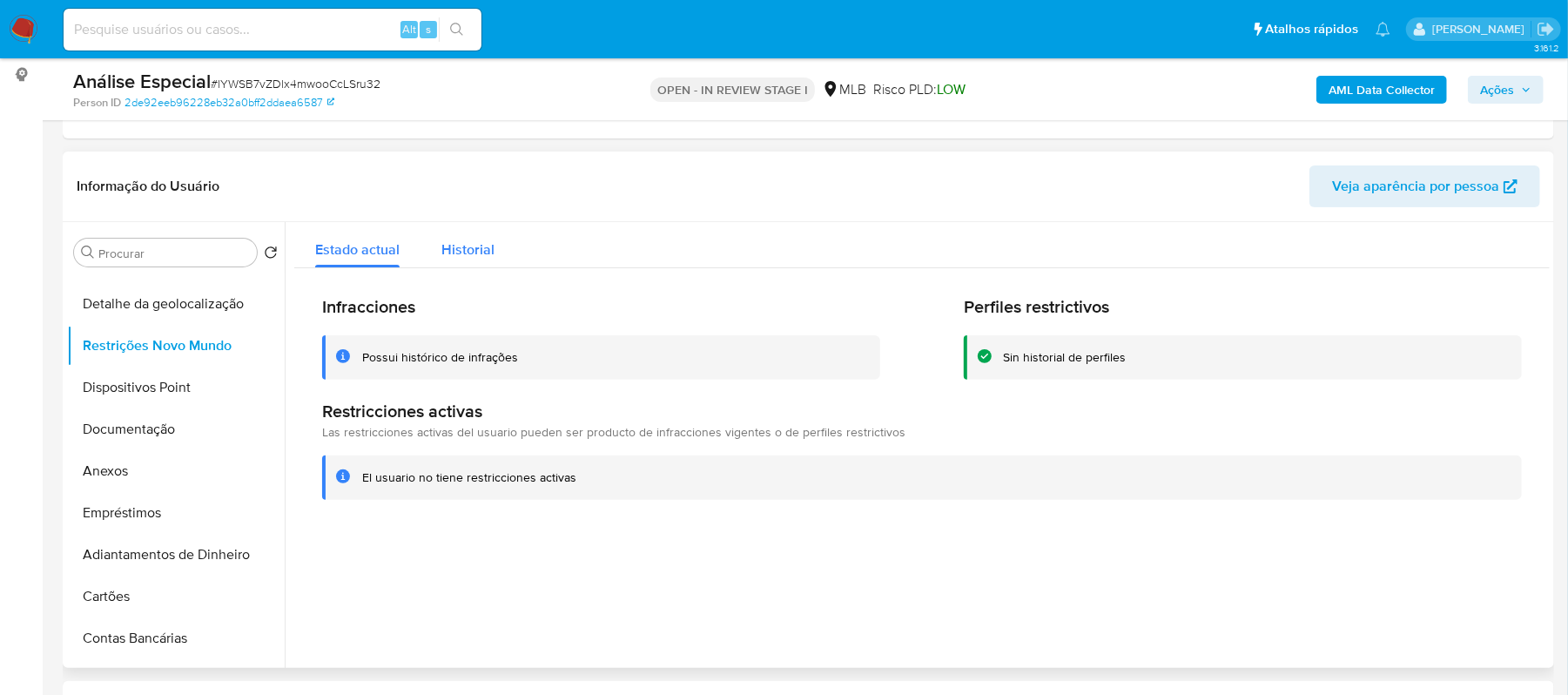
click at [462, 247] on span "Historial" at bounding box center [468, 249] width 53 height 20
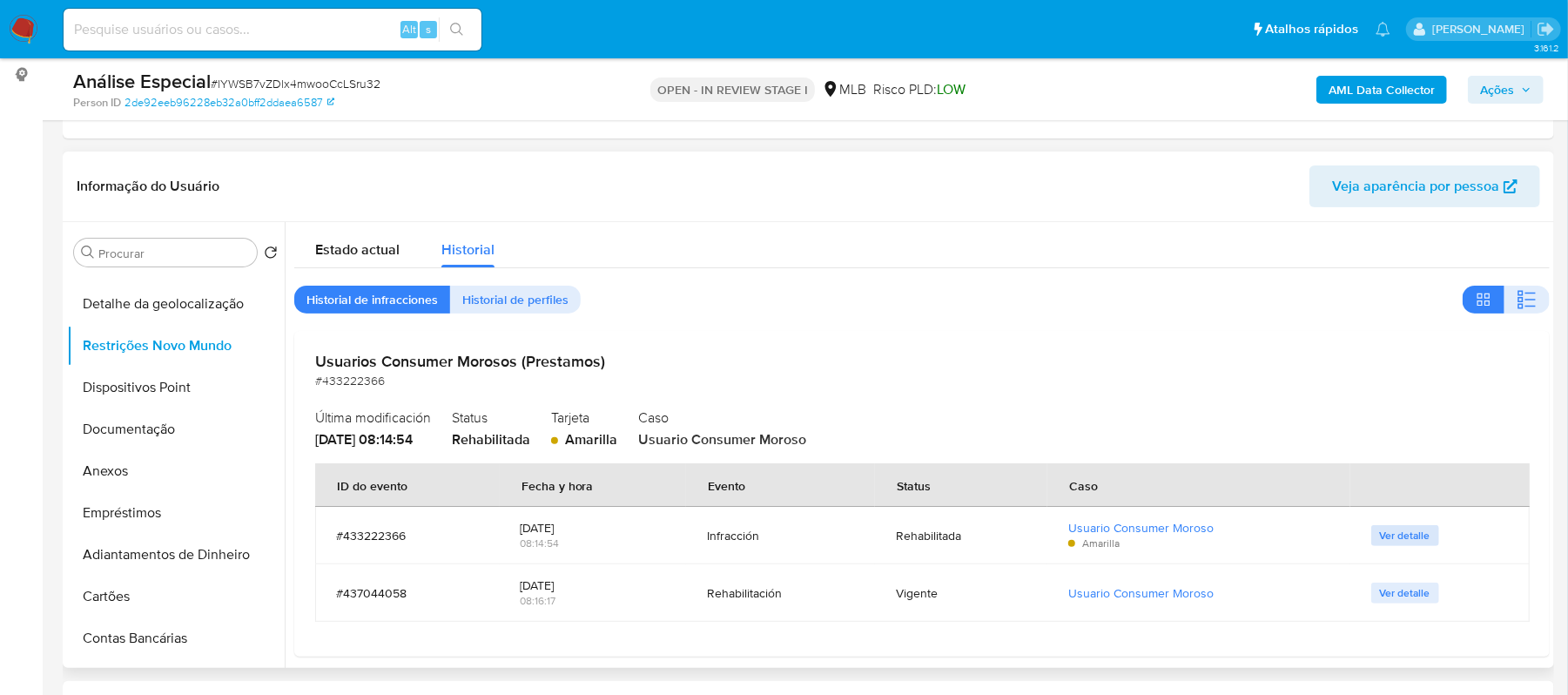
click at [1405, 533] on span "Ver detalle" at bounding box center [1404, 535] width 50 height 17
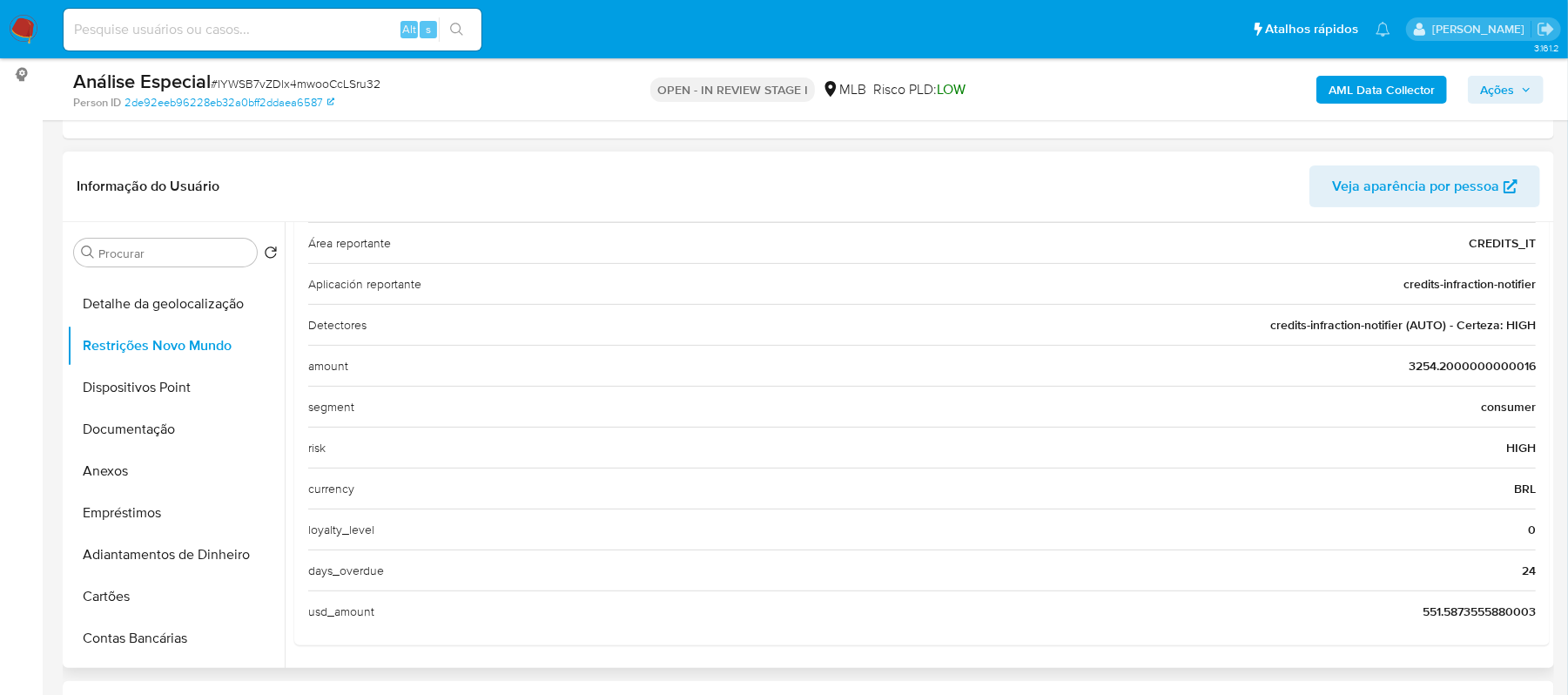
scroll to position [364, 0]
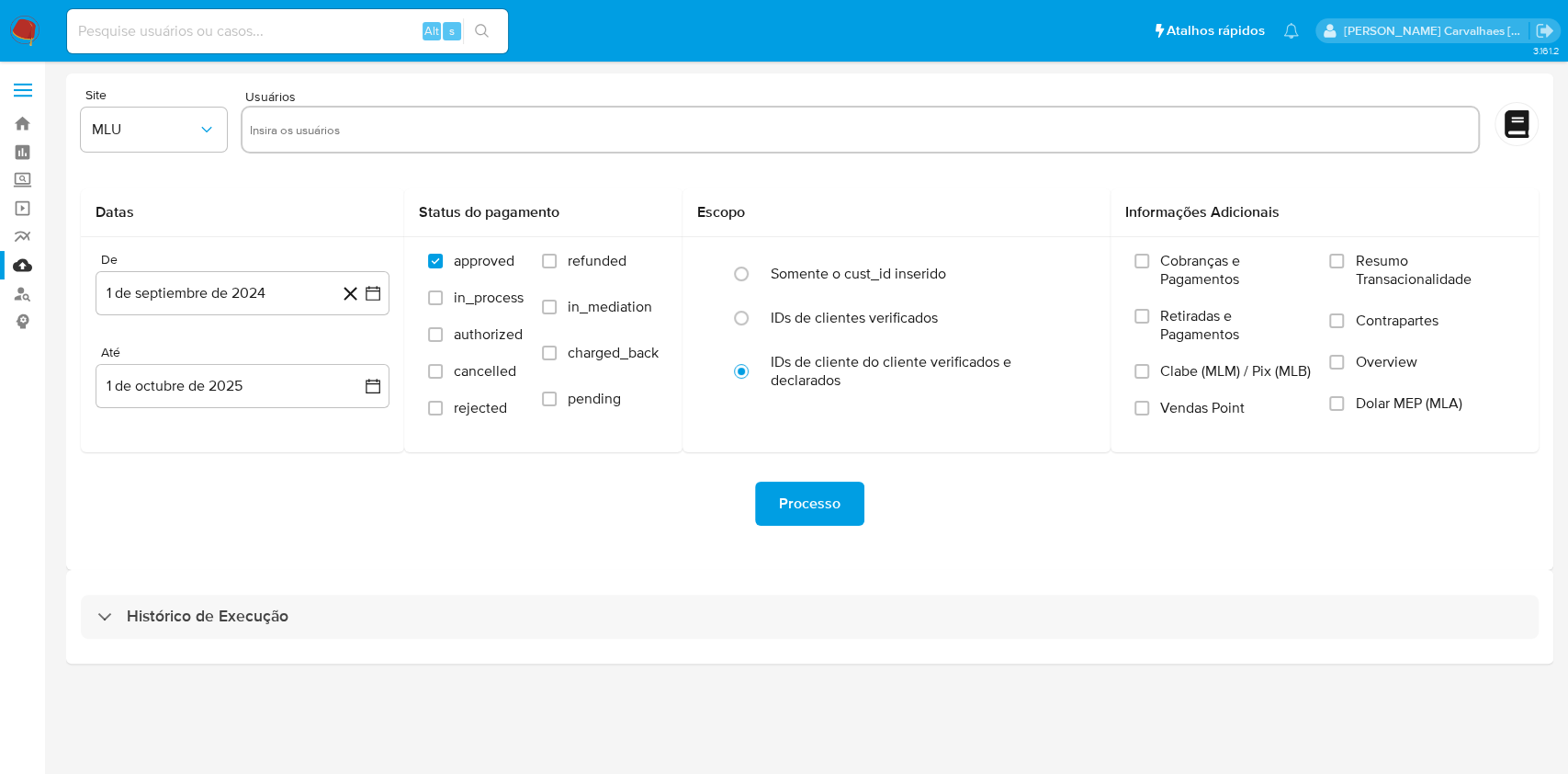
click at [788, 495] on span "Processo" at bounding box center [810, 503] width 62 height 40
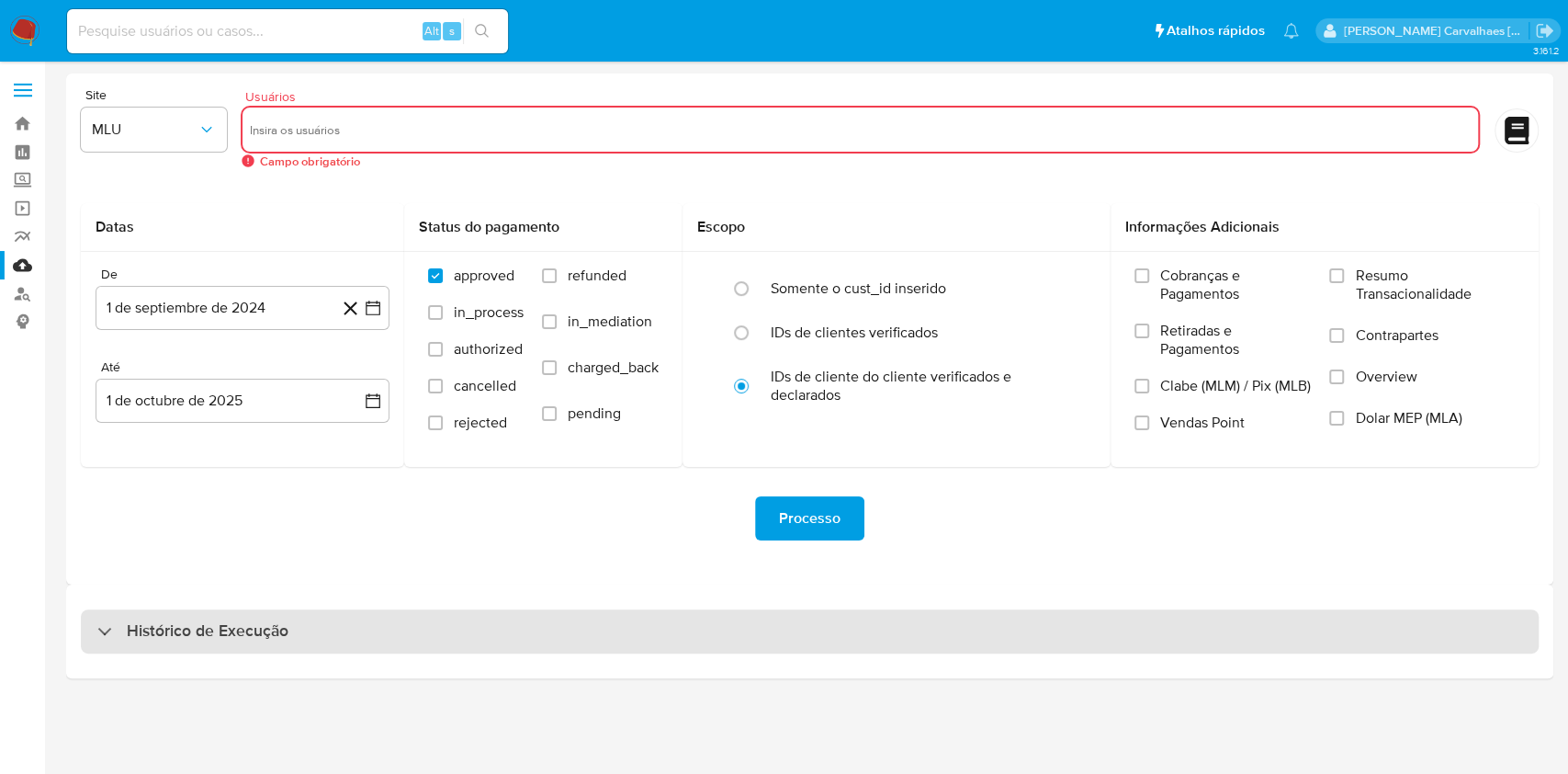
click at [291, 625] on div "Histórico de Execução" at bounding box center [809, 631] width 1458 height 44
select select "10"
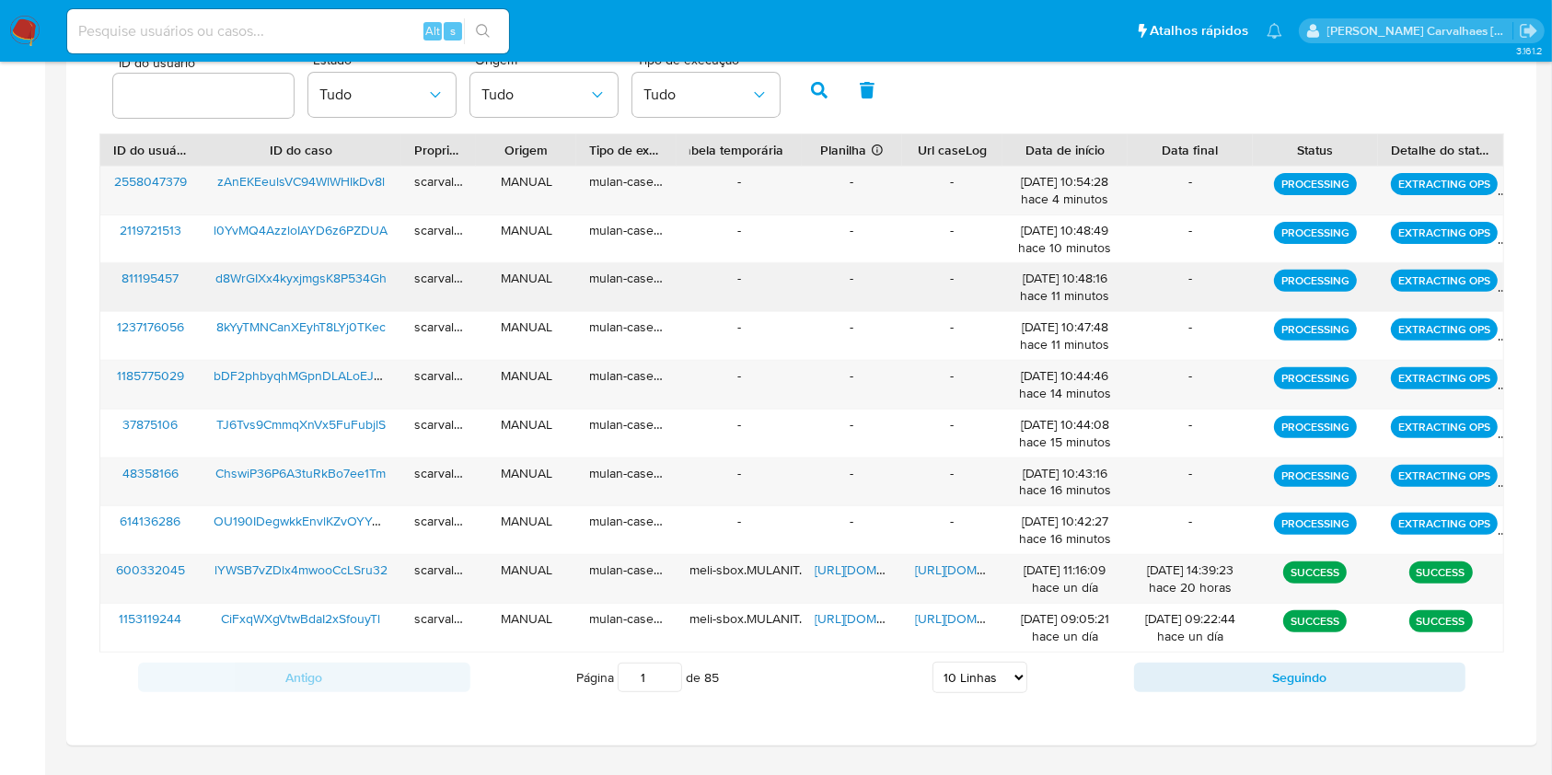
scroll to position [677, 0]
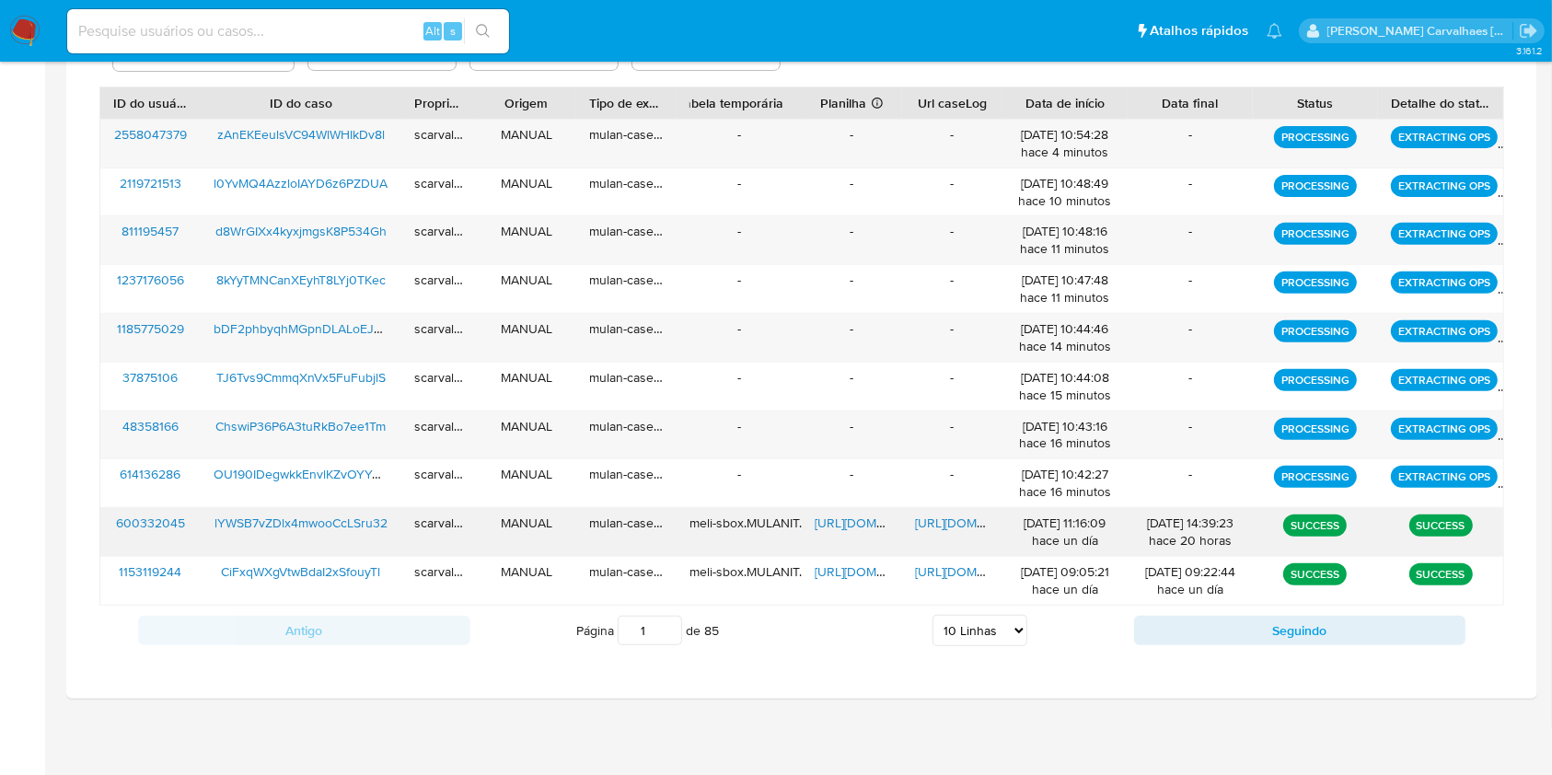
click at [952, 519] on span "https://docs.google.com/document/d/1duYCGSP9g5eD4JnRW-uM1UFnilQb74H7K-fyUX0ulB4…" at bounding box center [978, 523] width 127 height 18
click at [854, 517] on span "https://docs.google.com/spreadsheets/d/10-lyoTVyP_Aijw13eFFeqpHJ9k0CQIYK1Xo8FSG…" at bounding box center [878, 523] width 127 height 18
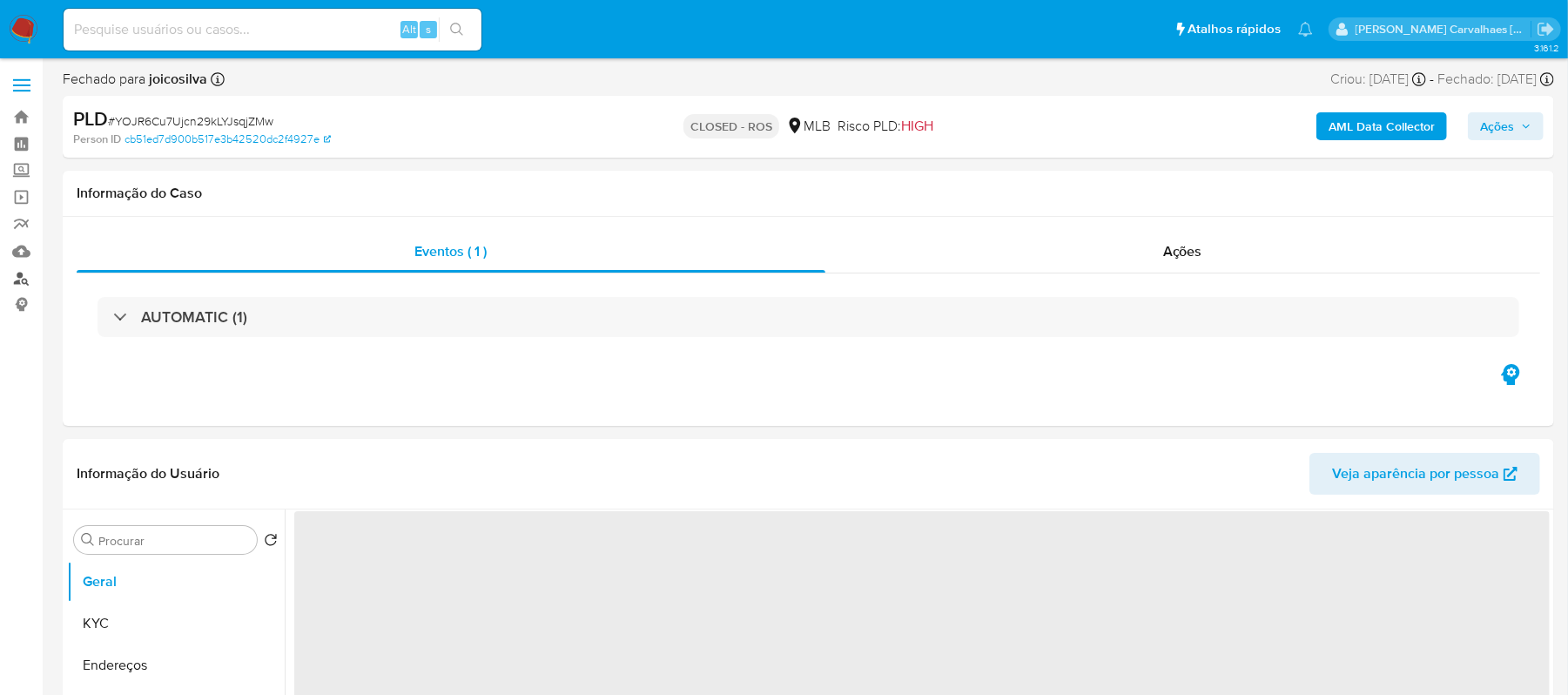
click at [23, 280] on link "Localizador de pessoas" at bounding box center [103, 278] width 207 height 27
select select "10"
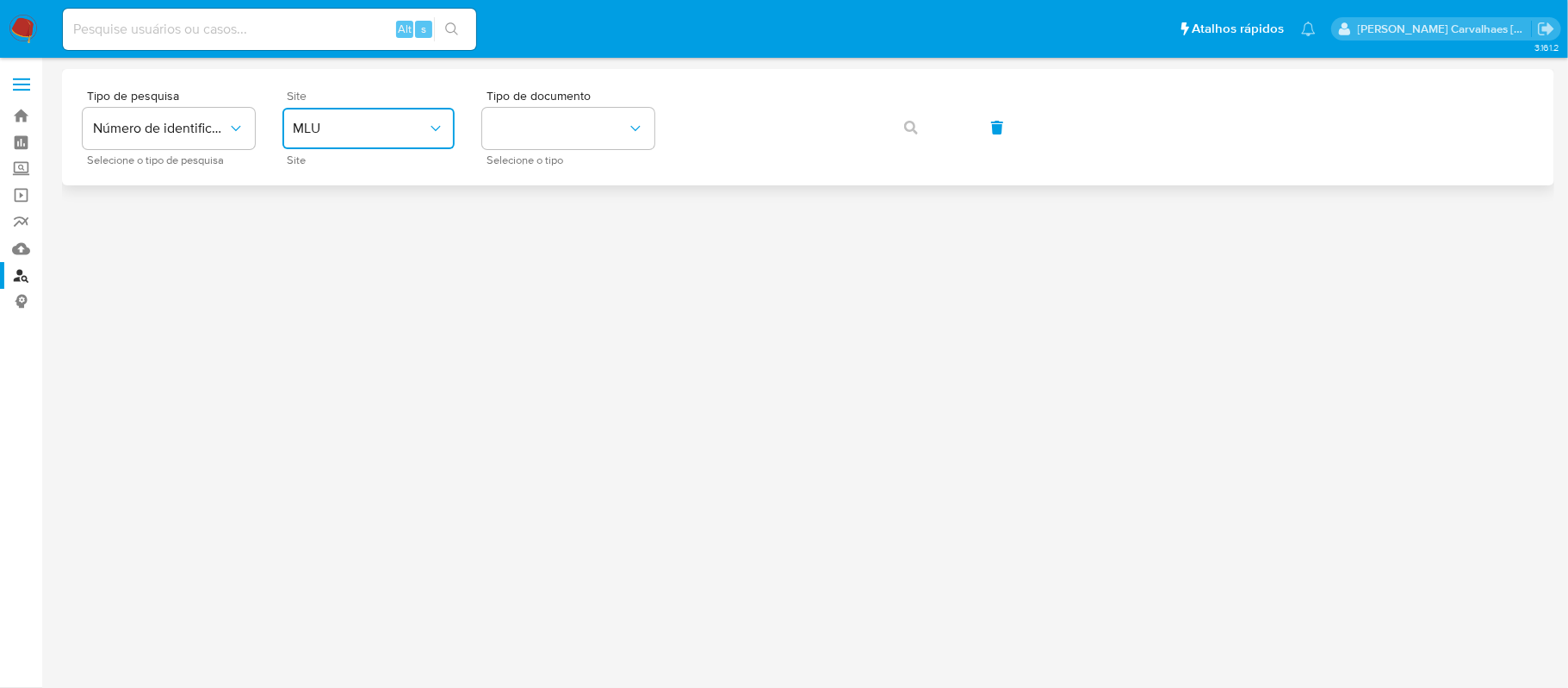
click at [346, 132] on span "MLU" at bounding box center [360, 128] width 135 height 17
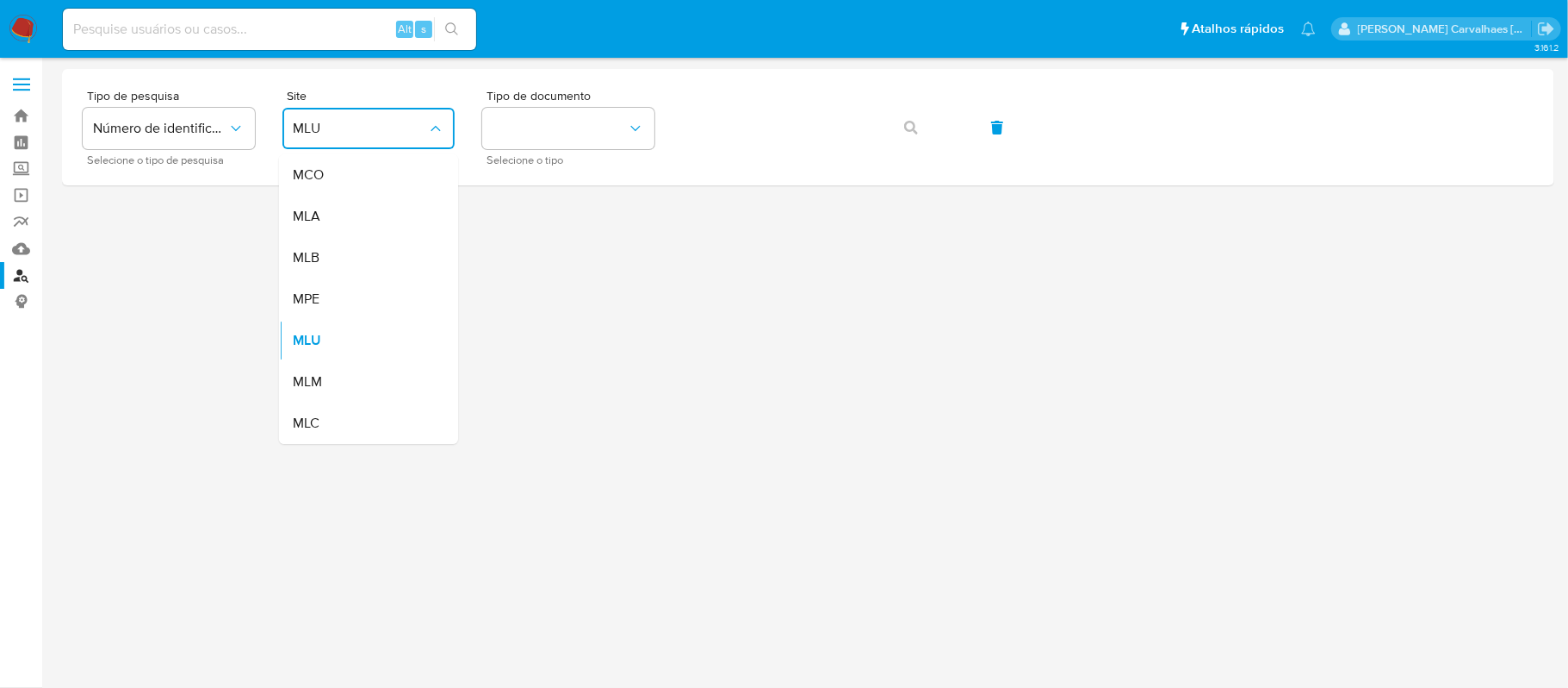
click at [373, 260] on div "MLB" at bounding box center [363, 257] width 141 height 41
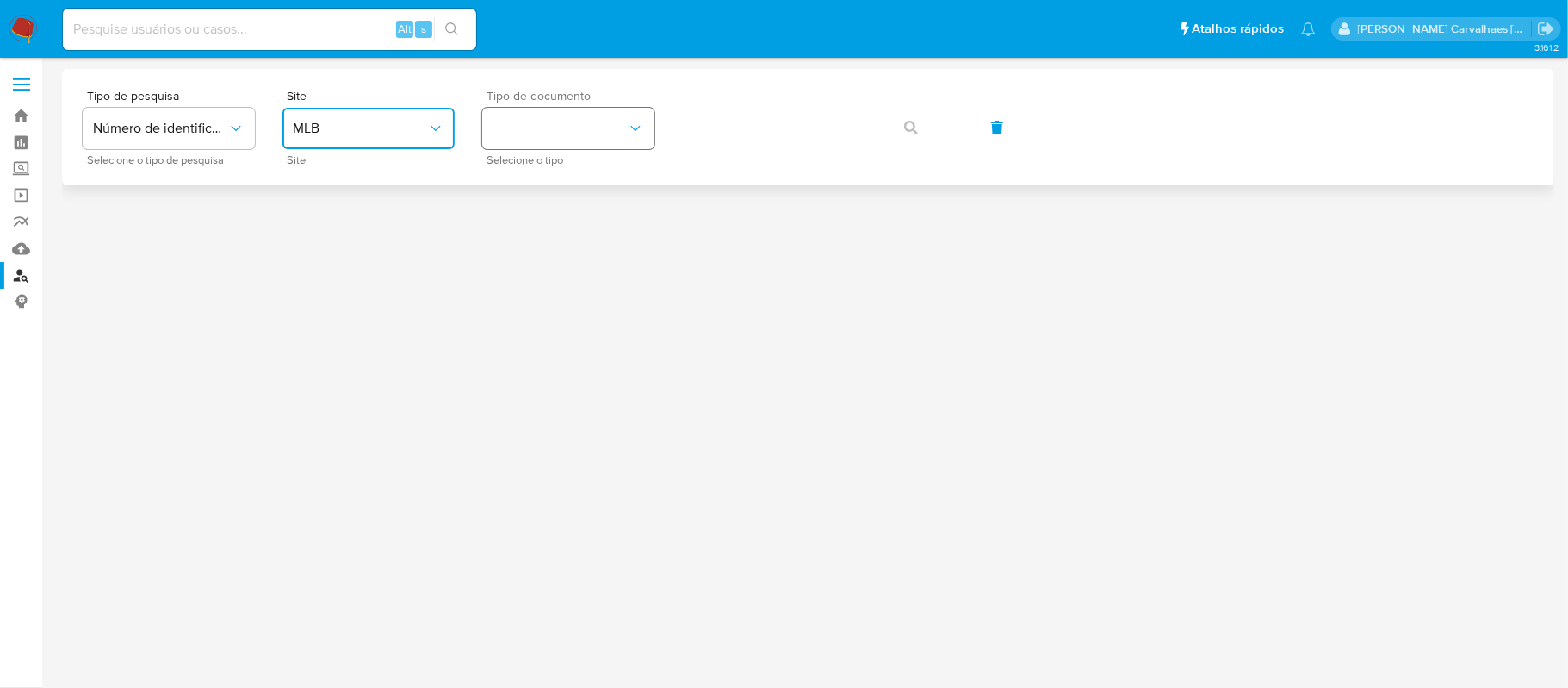
click at [573, 142] on button "identificationType" at bounding box center [568, 128] width 172 height 41
click at [552, 242] on div "CPF CPF" at bounding box center [562, 242] width 141 height 59
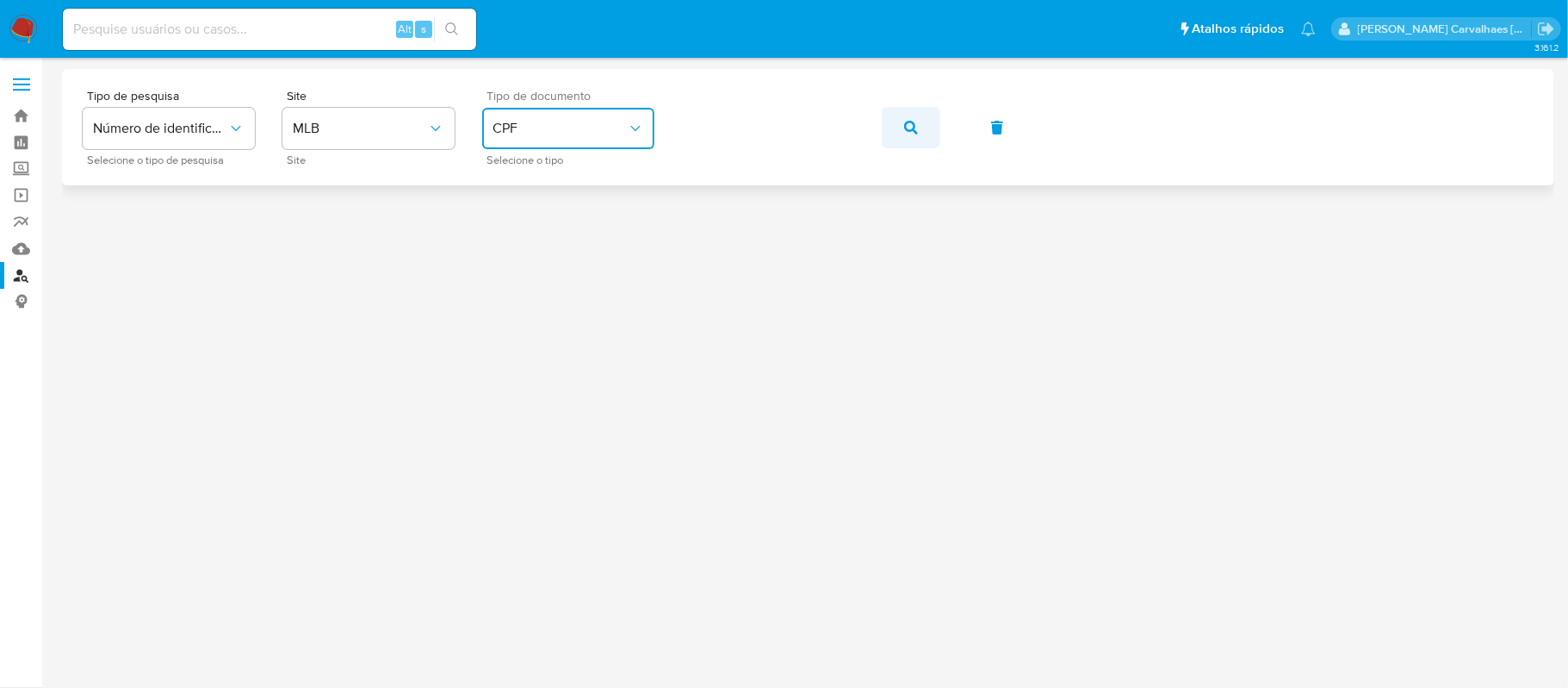
click at [900, 136] on button "button" at bounding box center [911, 127] width 59 height 41
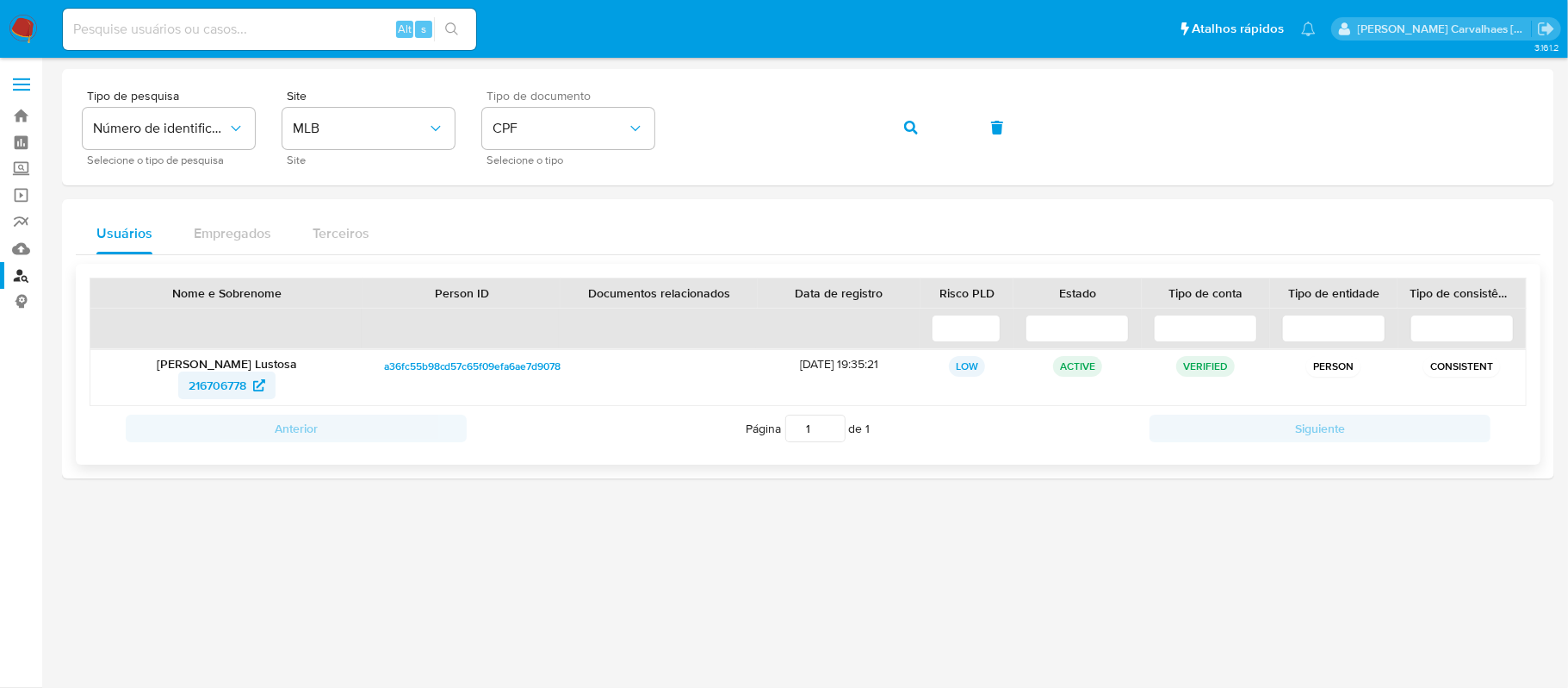
click at [207, 387] on span "216706778" at bounding box center [218, 385] width 58 height 27
click at [679, 125] on div "Tipo de pesquisa Número de identificação Selecione o tipo de pesquisa Site MLB …" at bounding box center [807, 127] width 1451 height 75
click at [922, 123] on button "button" at bounding box center [911, 127] width 59 height 41
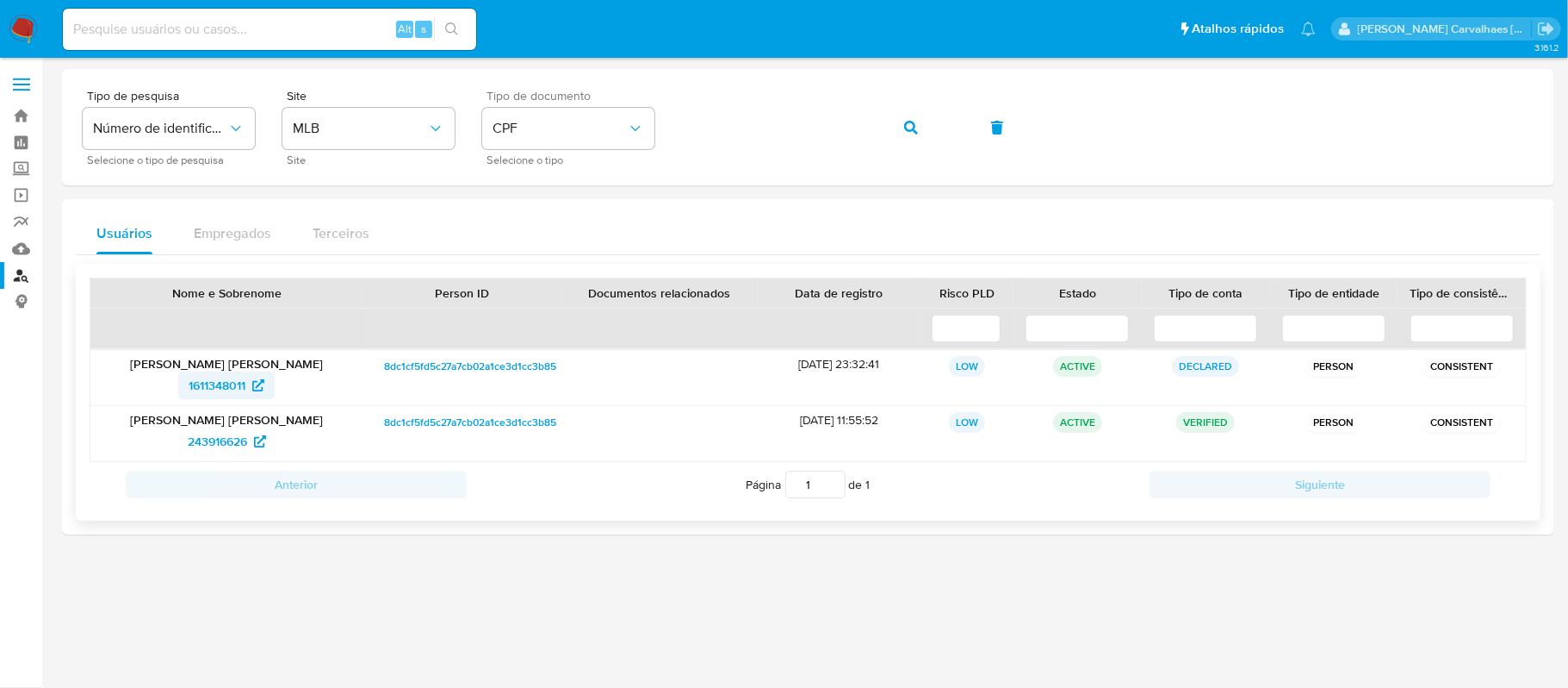
click at [236, 377] on span "1611348011" at bounding box center [217, 385] width 57 height 27
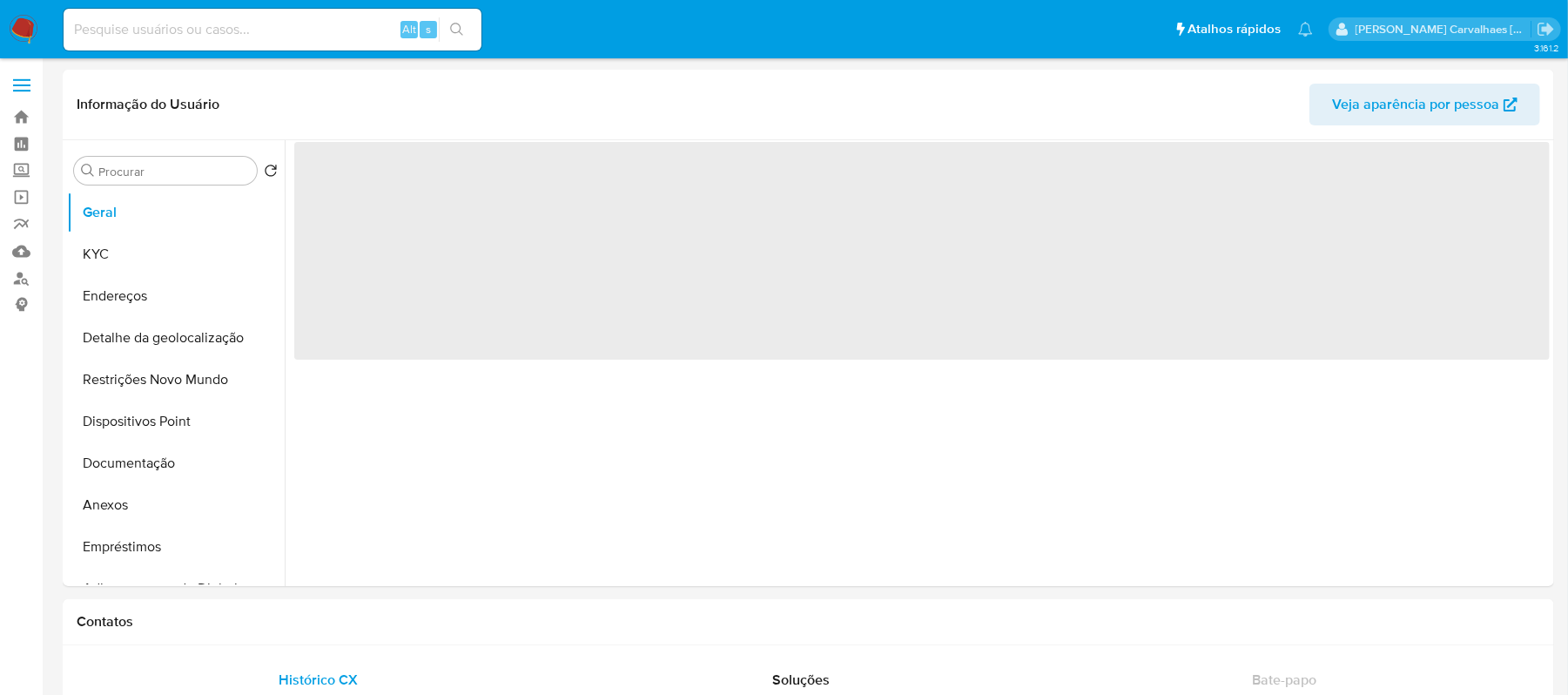
select select "10"
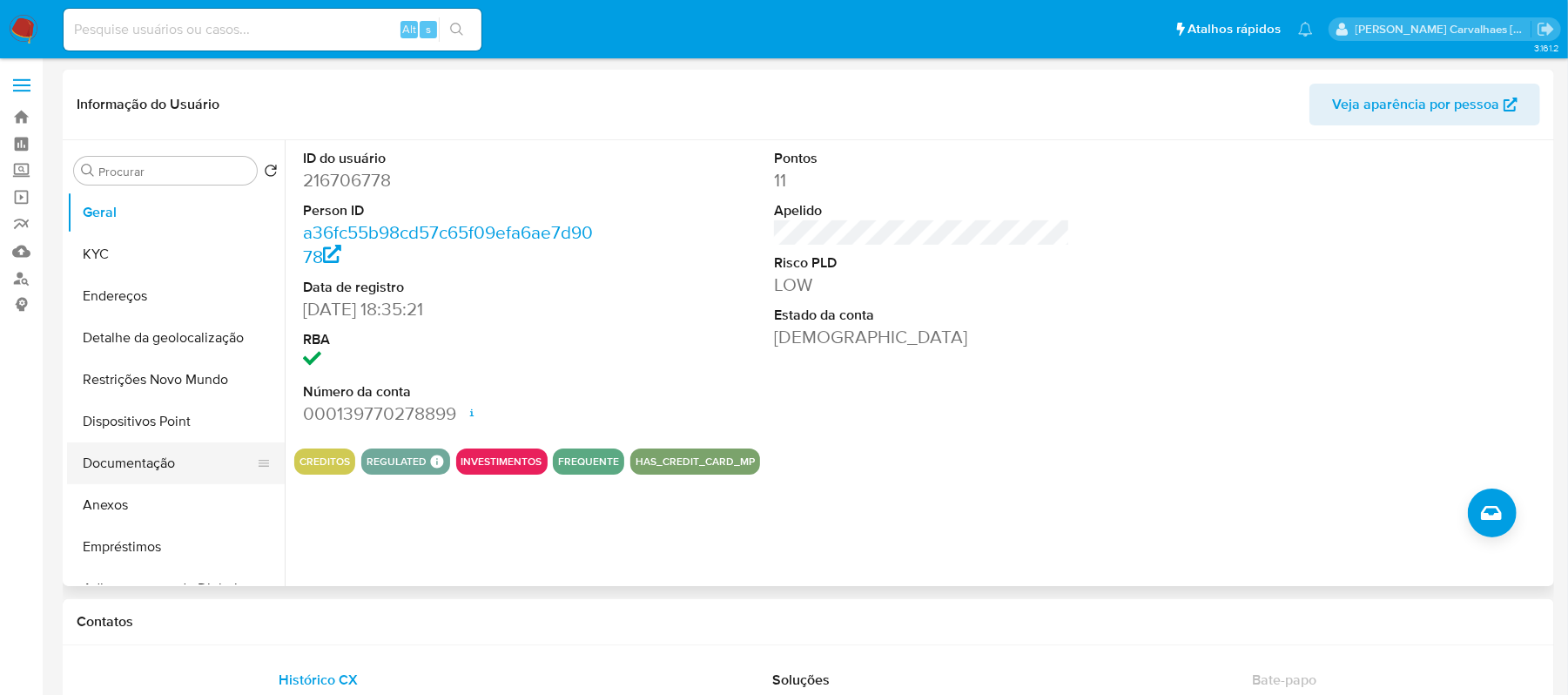
click at [137, 461] on button "Documentação" at bounding box center [168, 463] width 203 height 42
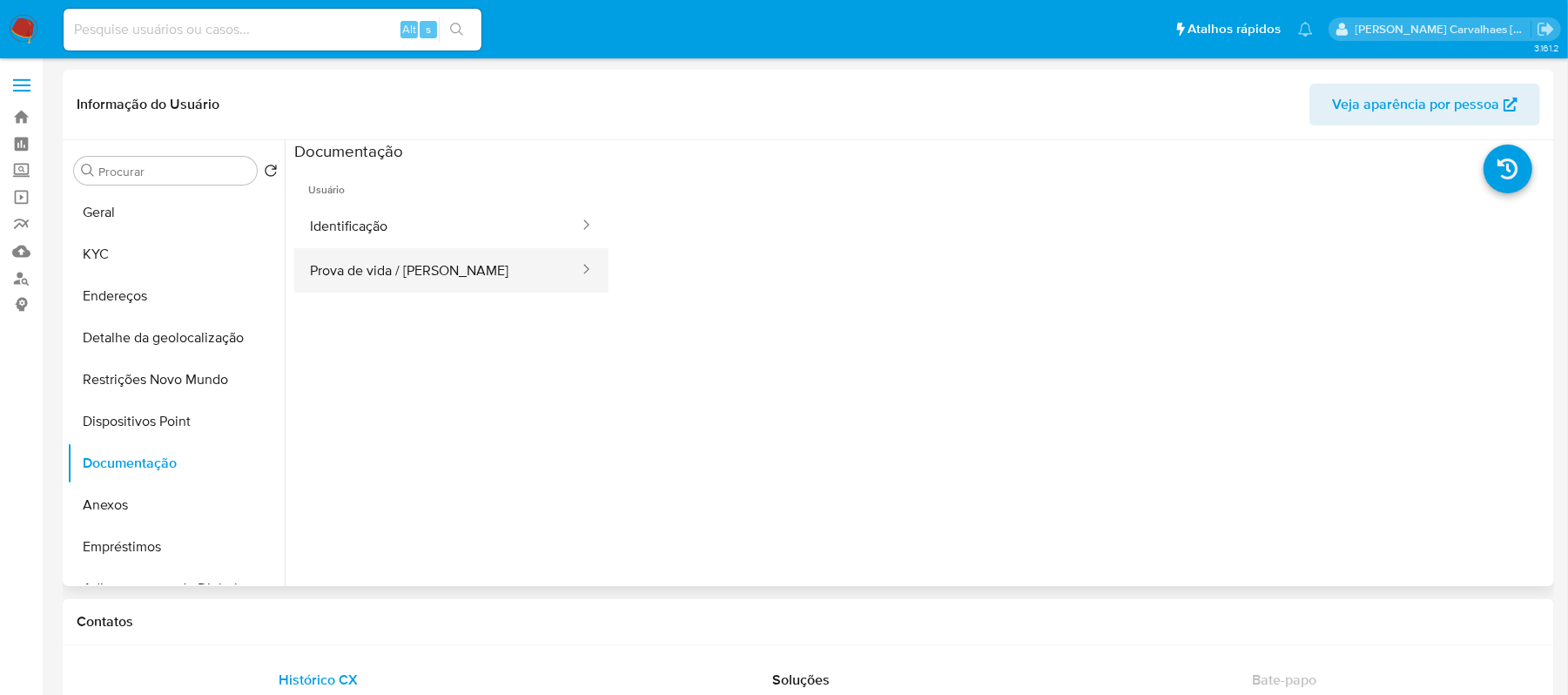
click at [418, 261] on button "Prova de vida / [PERSON_NAME]" at bounding box center [437, 269] width 287 height 44
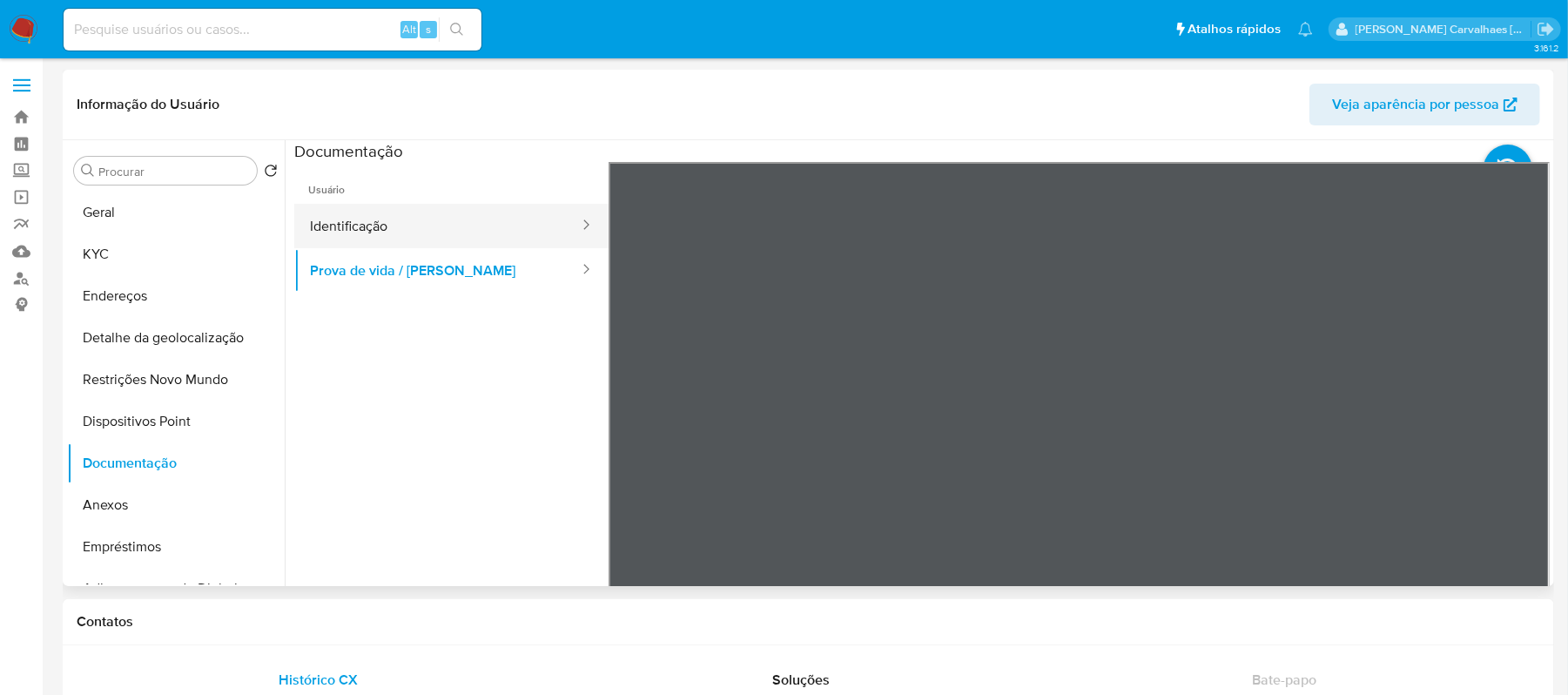
click at [410, 220] on button "Identificação" at bounding box center [437, 225] width 287 height 44
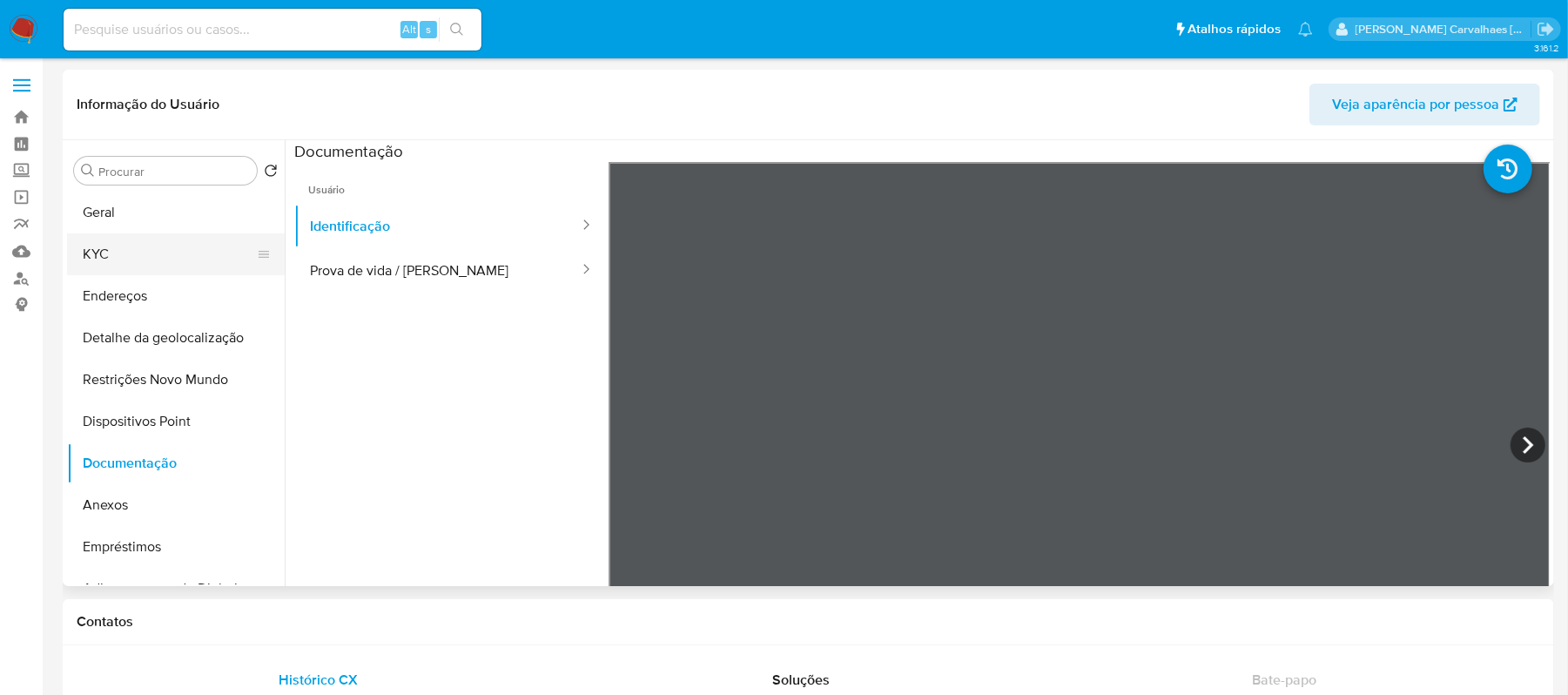
click at [114, 255] on button "KYC" at bounding box center [168, 254] width 203 height 42
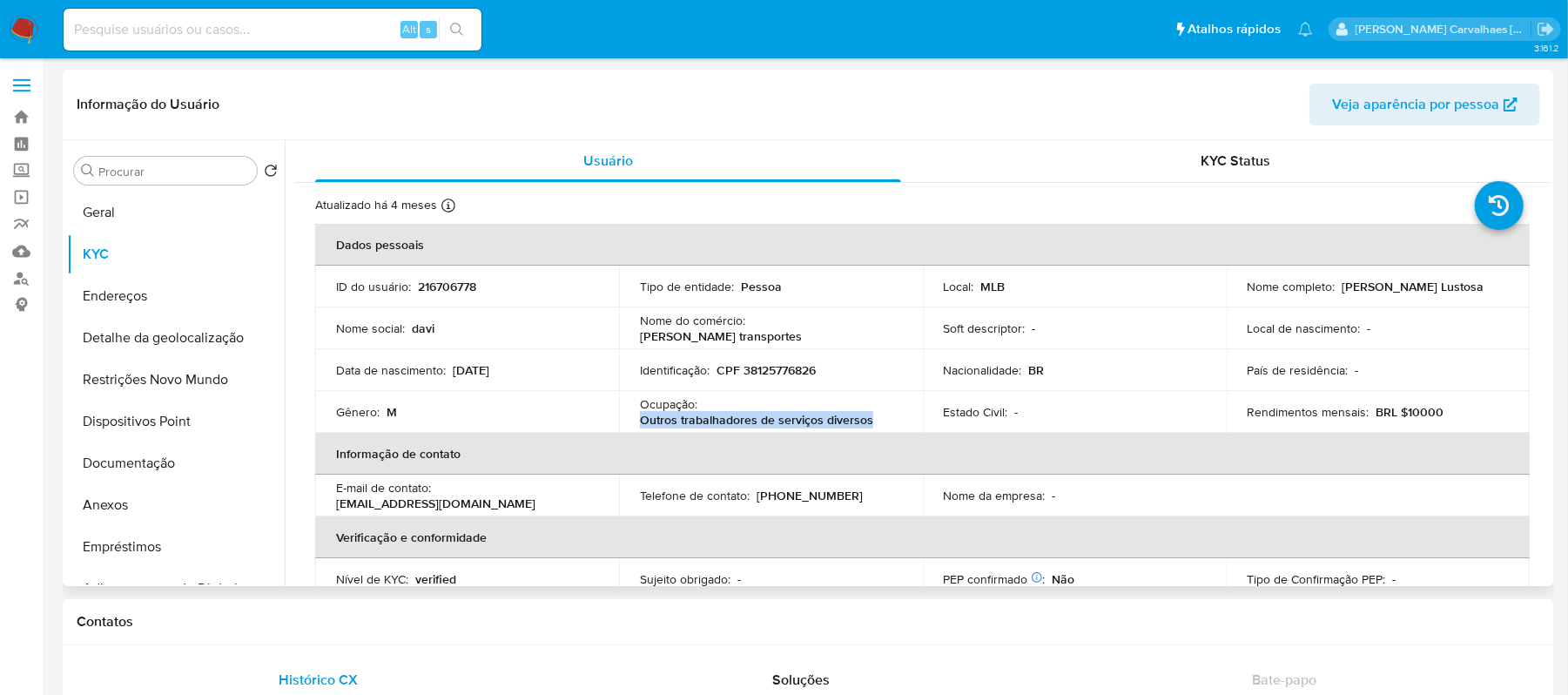
drag, startPoint x: 639, startPoint y: 421, endPoint x: 864, endPoint y: 416, distance: 225.1
click at [864, 416] on p "Outros trabalhadores de serviços diversos" at bounding box center [757, 419] width 234 height 16
copy p "Outros trabalhadores de serviços diversos"
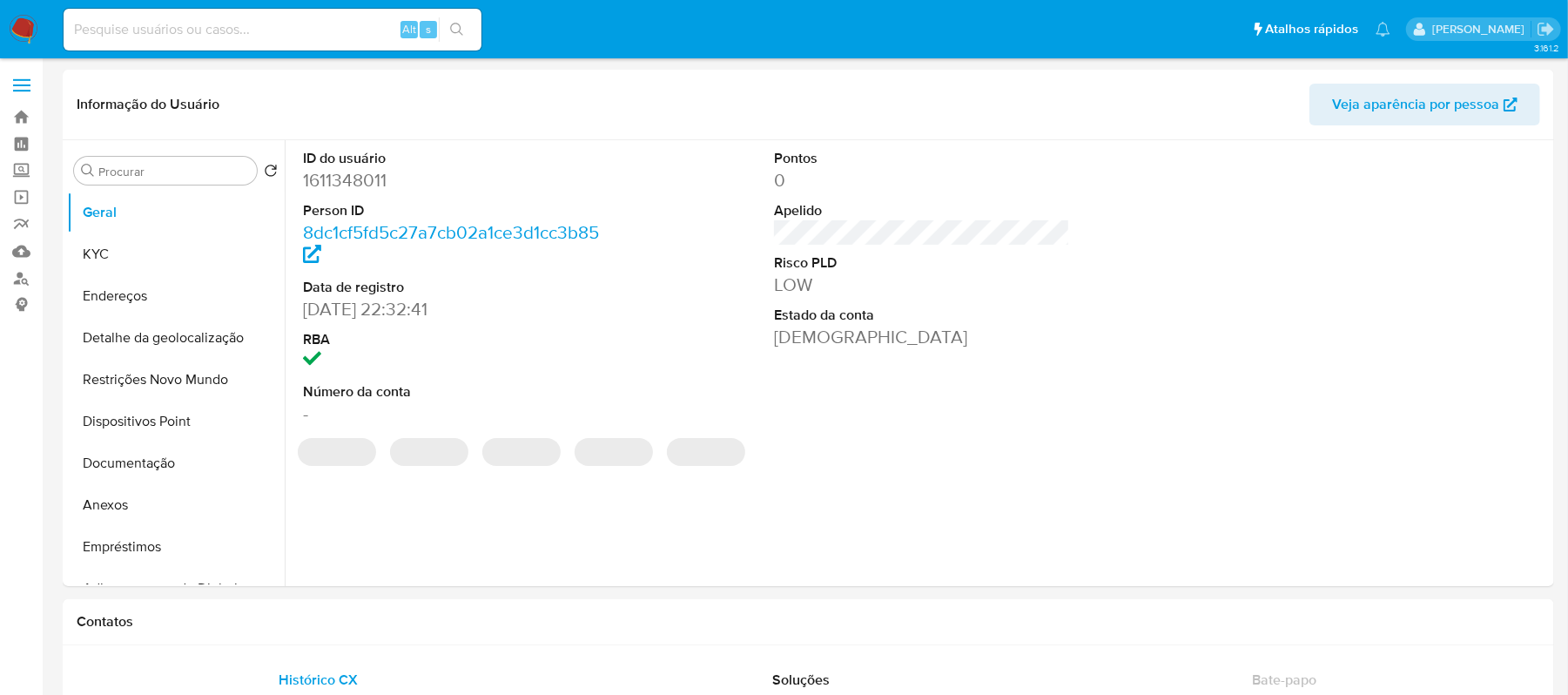
select select "10"
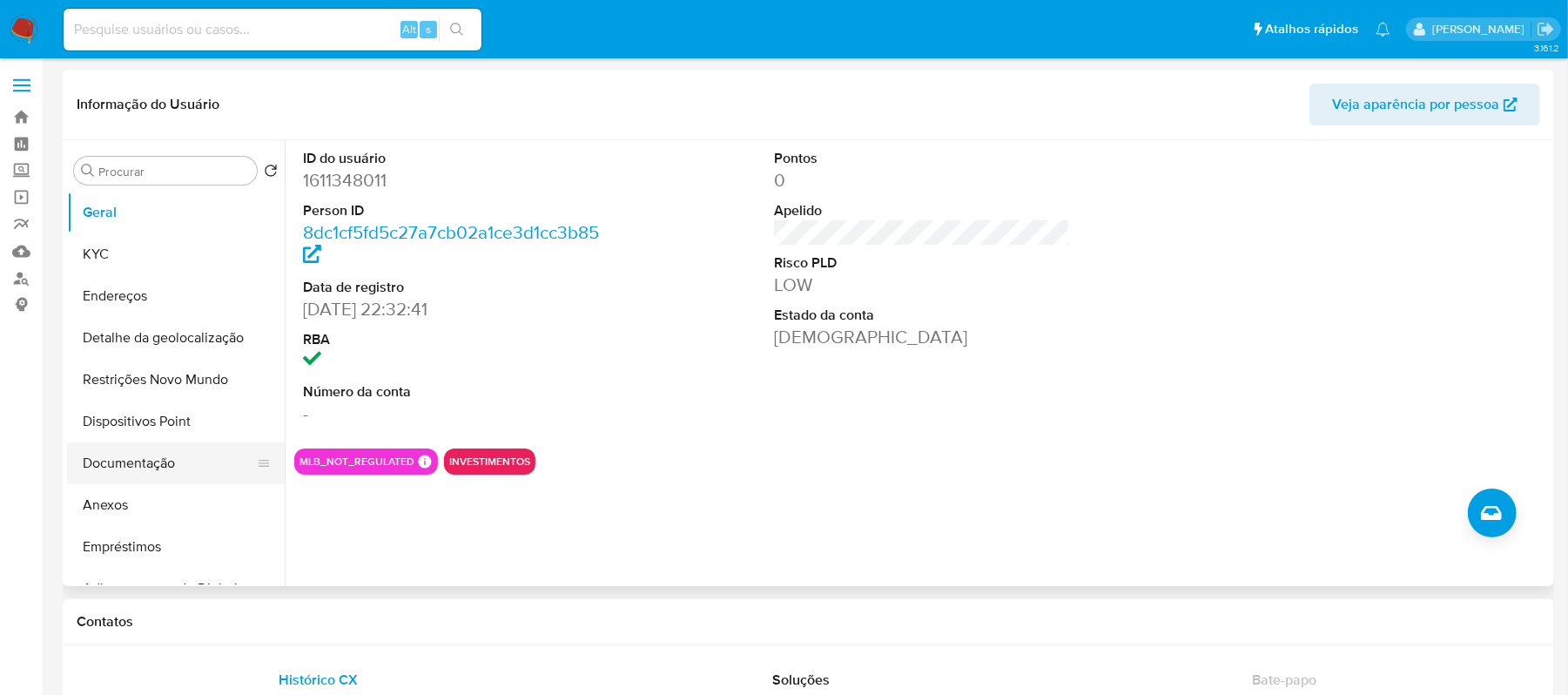
click at [168, 465] on button "Documentação" at bounding box center [168, 463] width 203 height 42
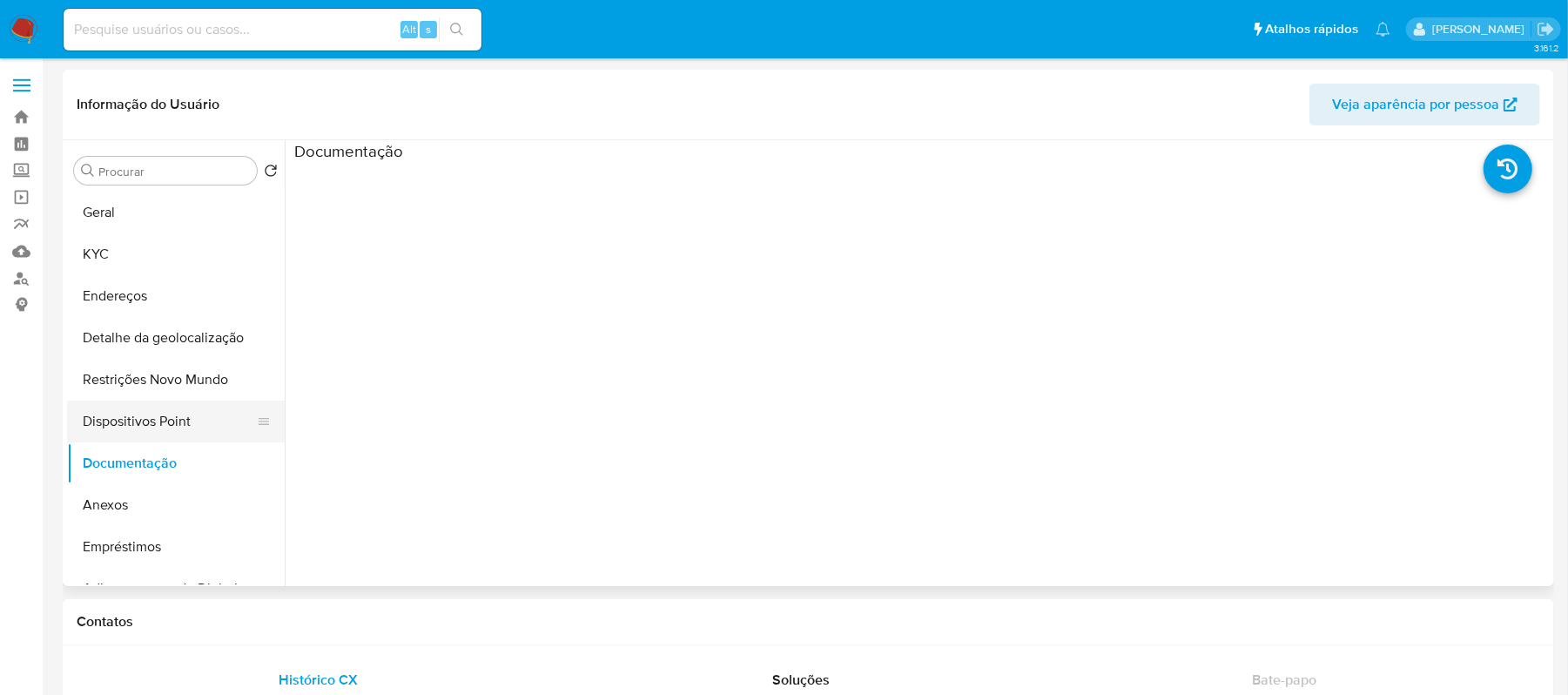
click at [161, 421] on button "Dispositivos Point" at bounding box center [168, 421] width 203 height 42
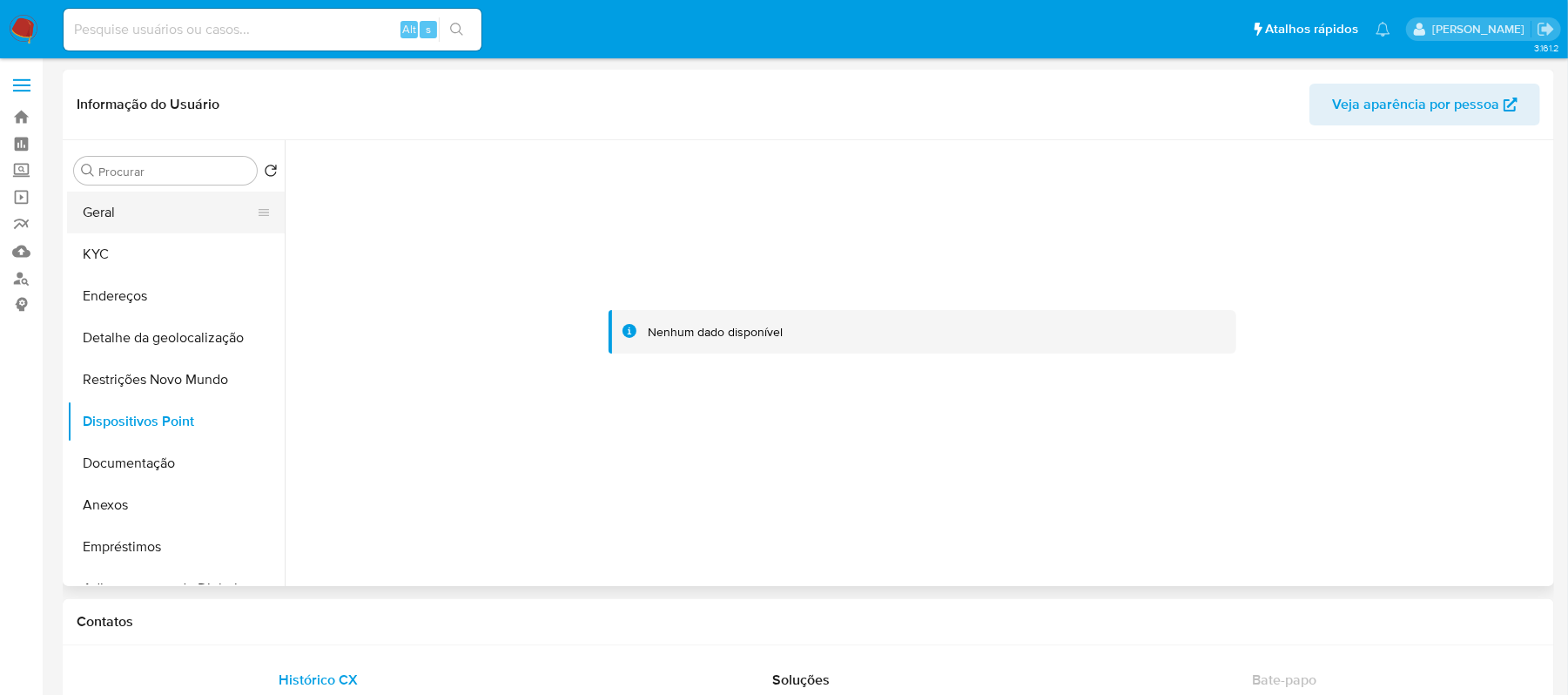
click at [124, 230] on button "Geral" at bounding box center [168, 212] width 203 height 42
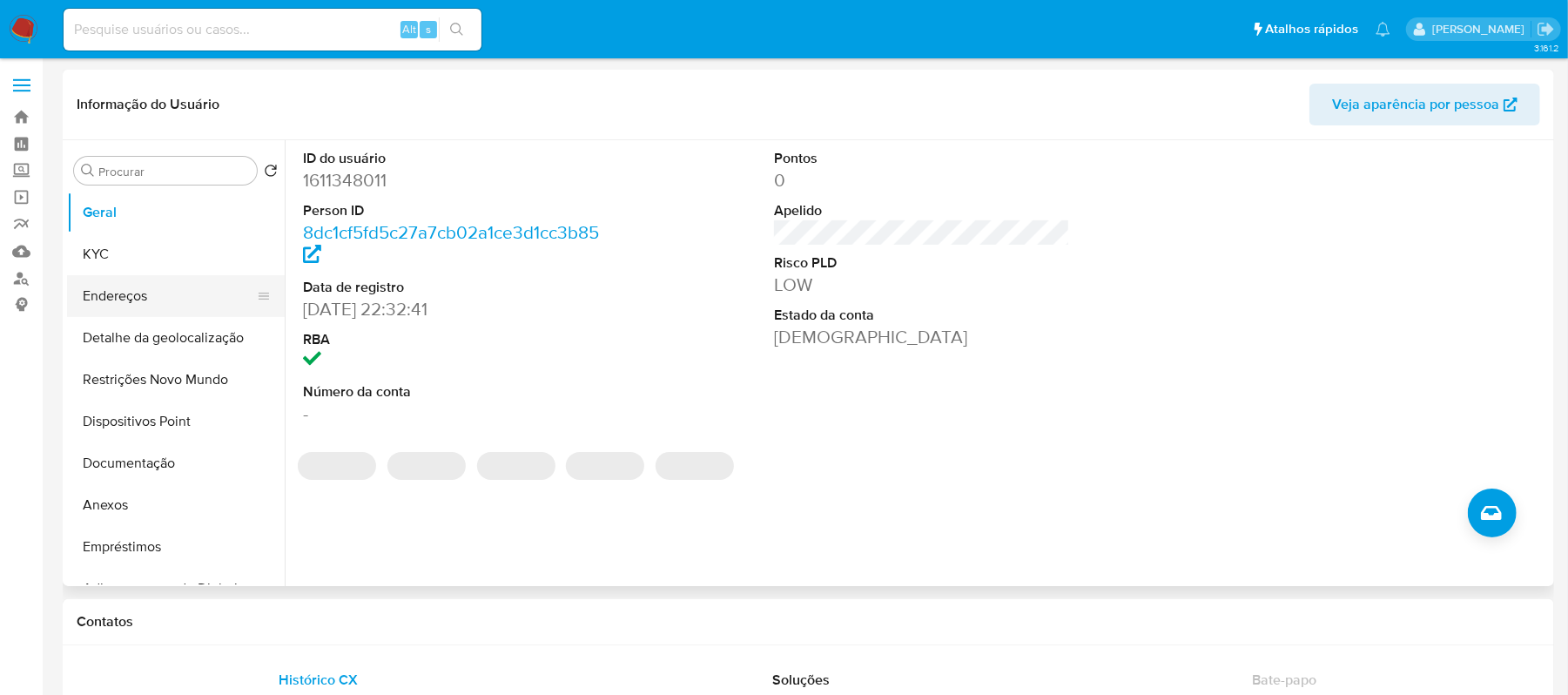
click at [136, 296] on button "Endereços" at bounding box center [168, 296] width 203 height 42
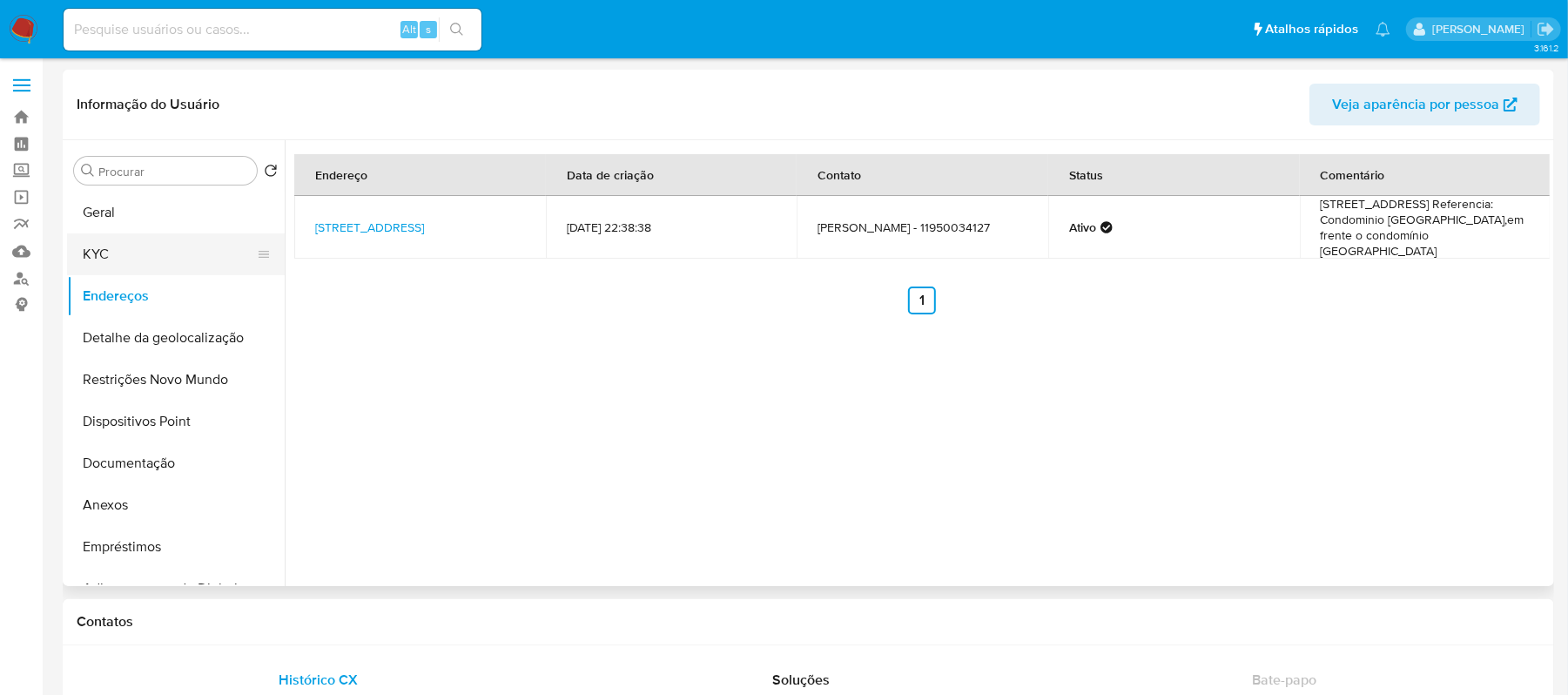
click at [193, 252] on button "KYC" at bounding box center [168, 254] width 203 height 42
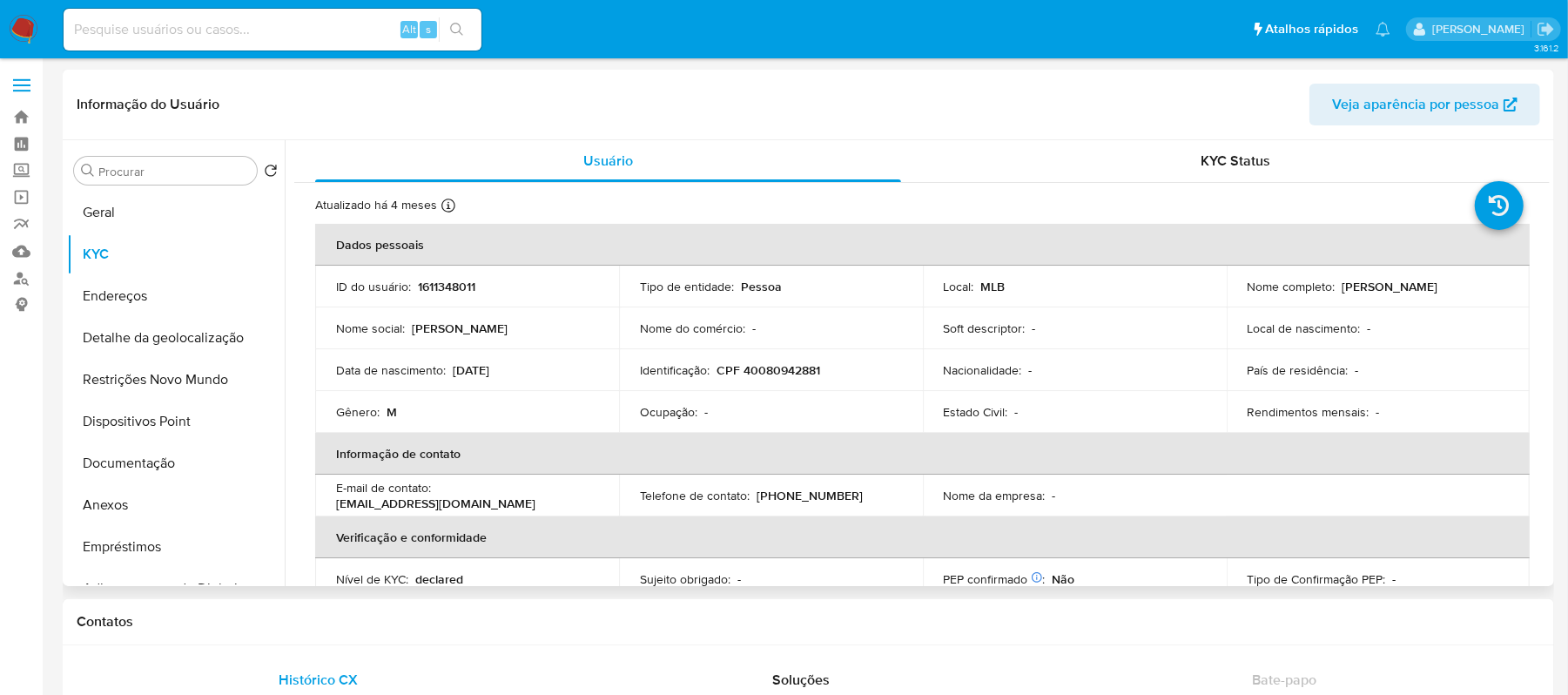
drag, startPoint x: 1338, startPoint y: 283, endPoint x: 1462, endPoint y: 289, distance: 124.1
click at [1462, 289] on div "Nome completo : Lucas Camilo Pimentel" at bounding box center [1378, 287] width 262 height 16
copy p "Lucas Camilo Pimentel"
